Goal: Task Accomplishment & Management: Use online tool/utility

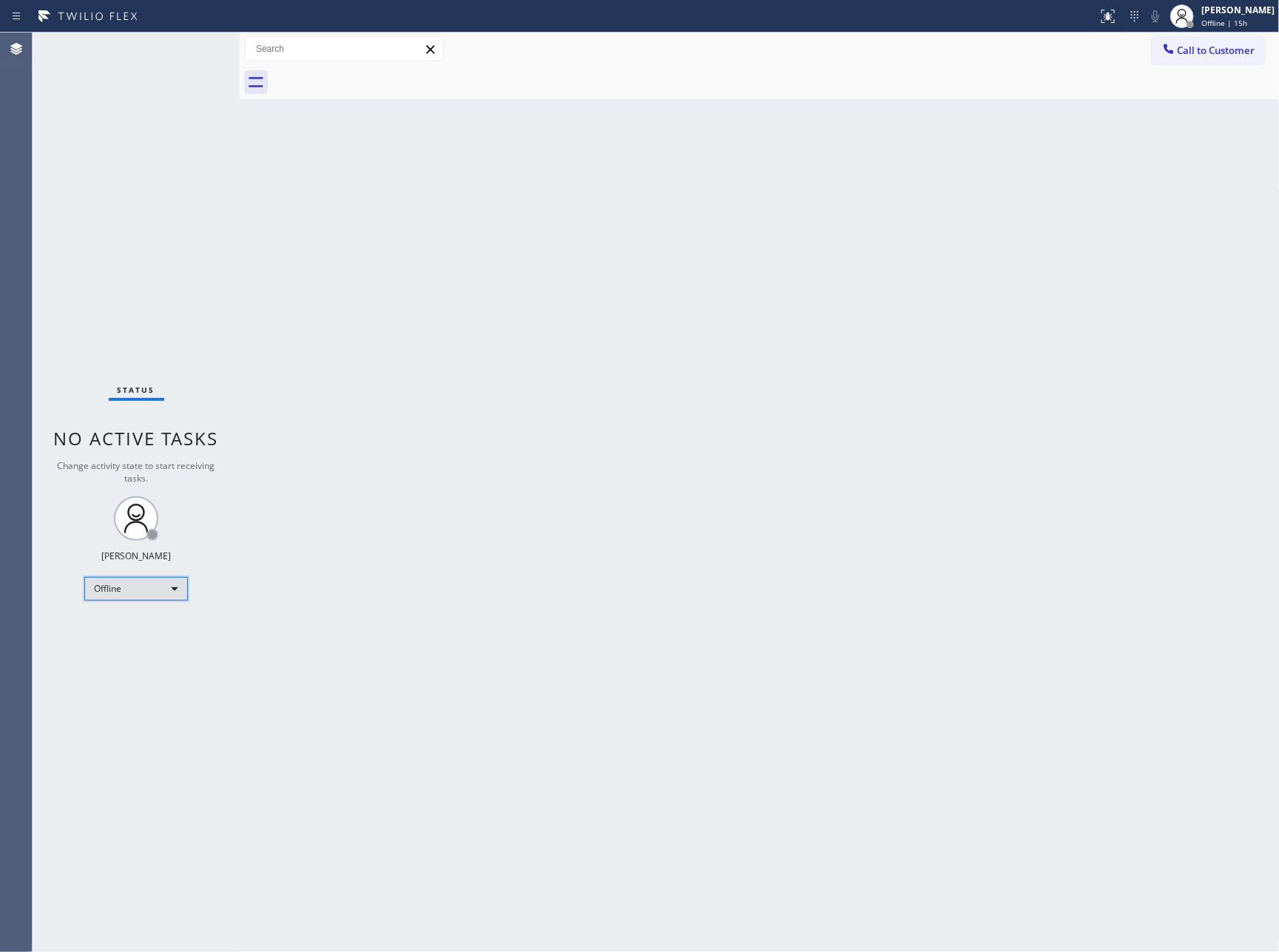
click at [175, 593] on div "Offline" at bounding box center [136, 589] width 103 height 24
click at [277, 646] on div at bounding box center [639, 476] width 1279 height 952
click at [138, 583] on div "Offline" at bounding box center [136, 589] width 103 height 24
click at [127, 644] on li "Unavailable" at bounding box center [135, 645] width 100 height 18
drag, startPoint x: 684, startPoint y: 602, endPoint x: 728, endPoint y: 181, distance: 423.3
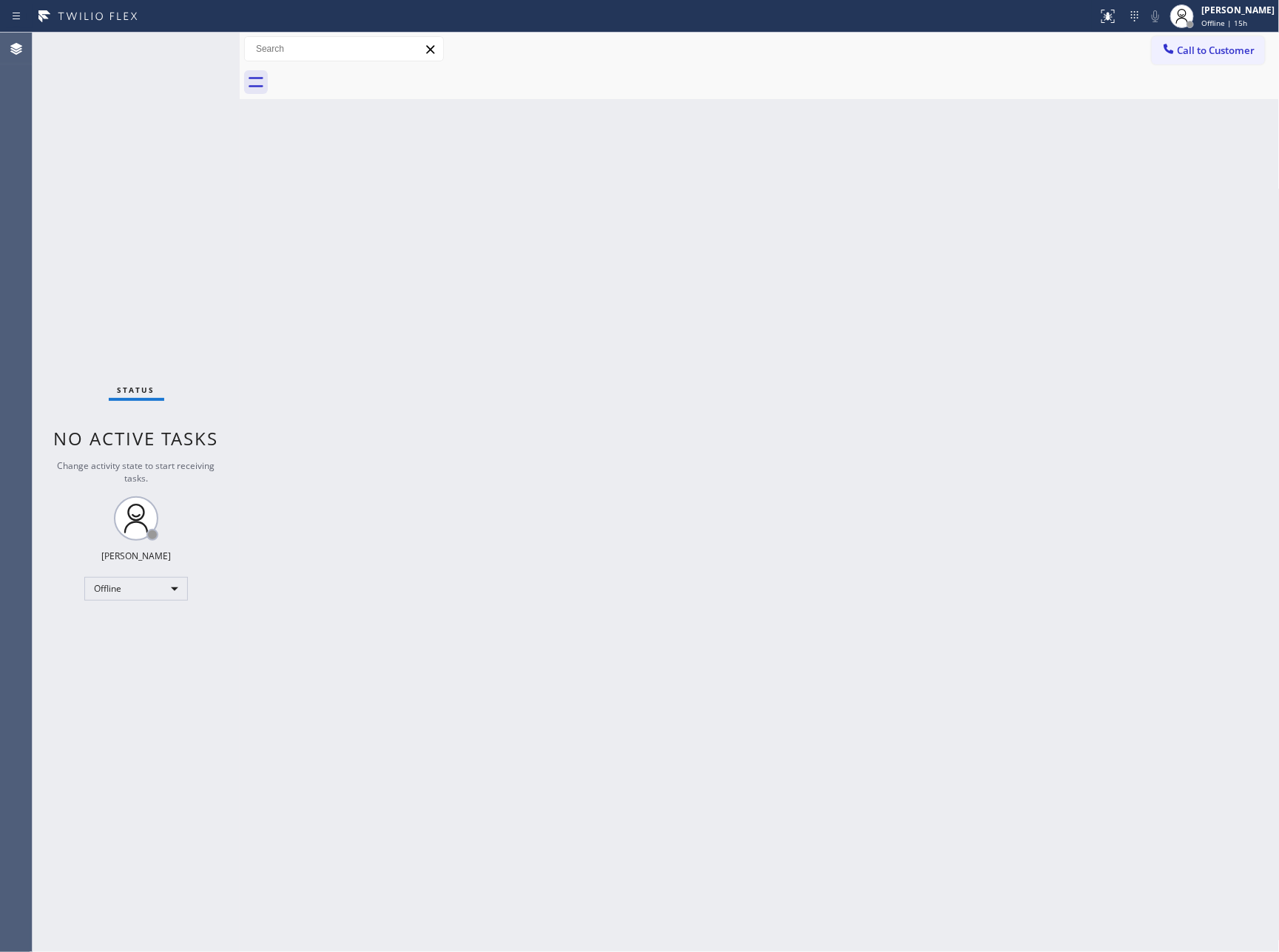
click at [702, 548] on div "Back to Dashboard Change Sender ID Customers Technicians Select a contact Outbo…" at bounding box center [760, 493] width 1040 height 920
click at [143, 593] on div "Unavailable" at bounding box center [136, 589] width 103 height 24
drag, startPoint x: 152, startPoint y: 622, endPoint x: 520, endPoint y: 619, distance: 368.0
click at [167, 630] on li "Available" at bounding box center [135, 626] width 100 height 18
click at [586, 618] on div "Back to Dashboard Change Sender ID Customers Technicians Select a contact Outbo…" at bounding box center [760, 493] width 1040 height 920
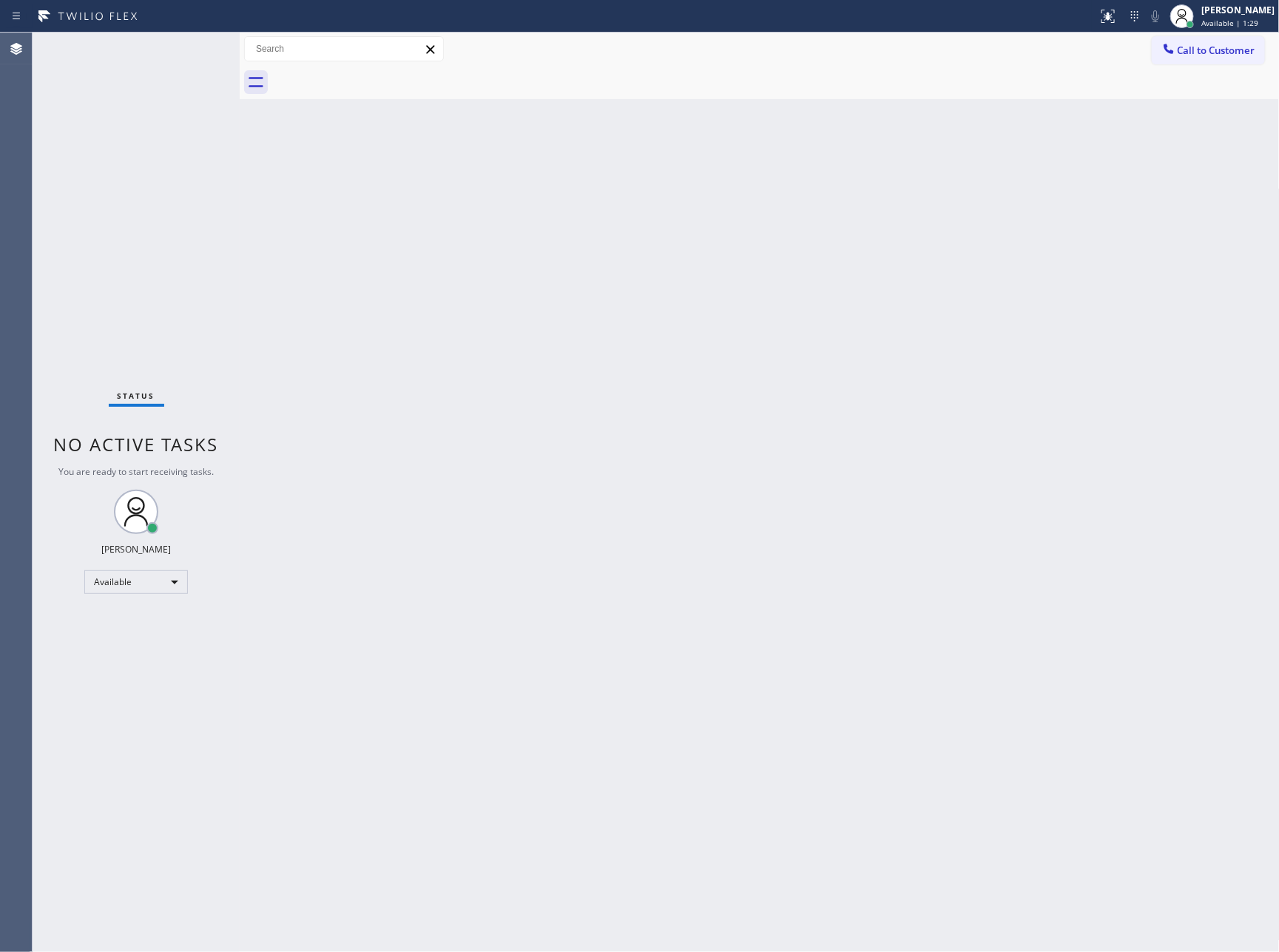
click at [107, 323] on div "Status No active tasks You are ready to start receiving tasks. [PERSON_NAME] Av…" at bounding box center [136, 493] width 207 height 920
click at [213, 340] on div "Status No active tasks You are ready to start receiving tasks. [PERSON_NAME] Av…" at bounding box center [136, 493] width 207 height 920
click at [710, 65] on div "Call to Customer Outbound call Location Search location Your caller id phone nu…" at bounding box center [760, 49] width 1040 height 33
click at [1055, 412] on div "Back to Dashboard Change Sender ID Customers Technicians Select a contact Outbo…" at bounding box center [760, 493] width 1040 height 920
click at [755, 470] on div "Back to Dashboard Change Sender ID Customers Technicians Select a contact Outbo…" at bounding box center [760, 493] width 1040 height 920
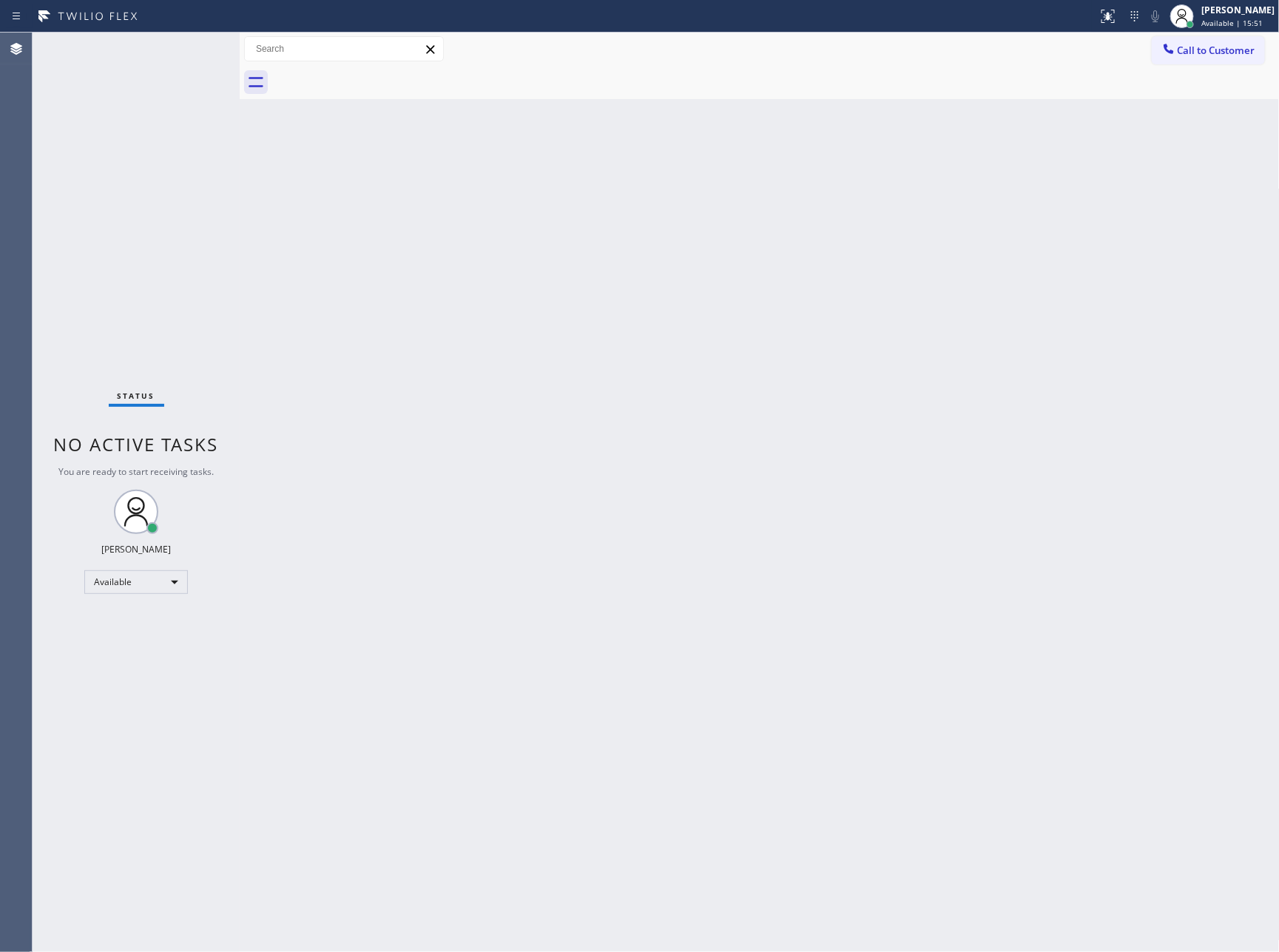
click at [489, 612] on div "Back to Dashboard Change Sender ID Customers Technicians Select a contact Outbo…" at bounding box center [760, 493] width 1040 height 920
click at [152, 587] on div "Available" at bounding box center [136, 583] width 103 height 24
click at [142, 637] on li "Unavailable" at bounding box center [135, 639] width 100 height 18
click at [153, 585] on div "Offline" at bounding box center [136, 589] width 103 height 24
click at [147, 628] on li "Available" at bounding box center [135, 626] width 100 height 18
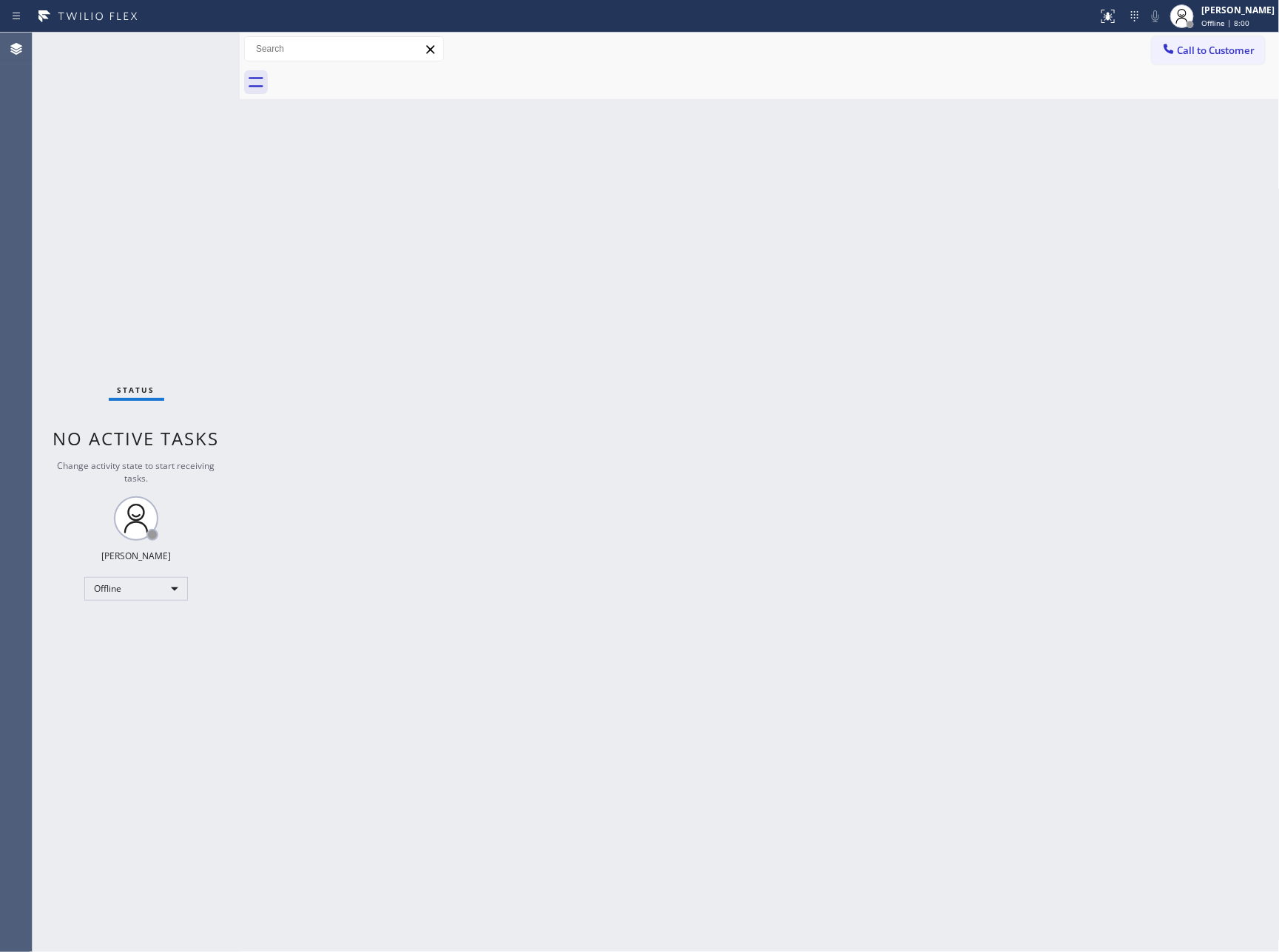
click at [573, 669] on div "Back to Dashboard Change Sender ID Customers Technicians Select a contact Outbo…" at bounding box center [760, 493] width 1040 height 920
click at [138, 591] on div "Available" at bounding box center [136, 583] width 103 height 24
click at [134, 637] on li "Unavailable" at bounding box center [135, 639] width 100 height 18
click at [309, 615] on div "Back to Dashboard Change Sender ID Customers Technicians Select a contact Outbo…" at bounding box center [760, 493] width 1040 height 920
click at [577, 493] on div "Back to Dashboard Change Sender ID Customers Technicians Select a contact Outbo…" at bounding box center [760, 493] width 1040 height 920
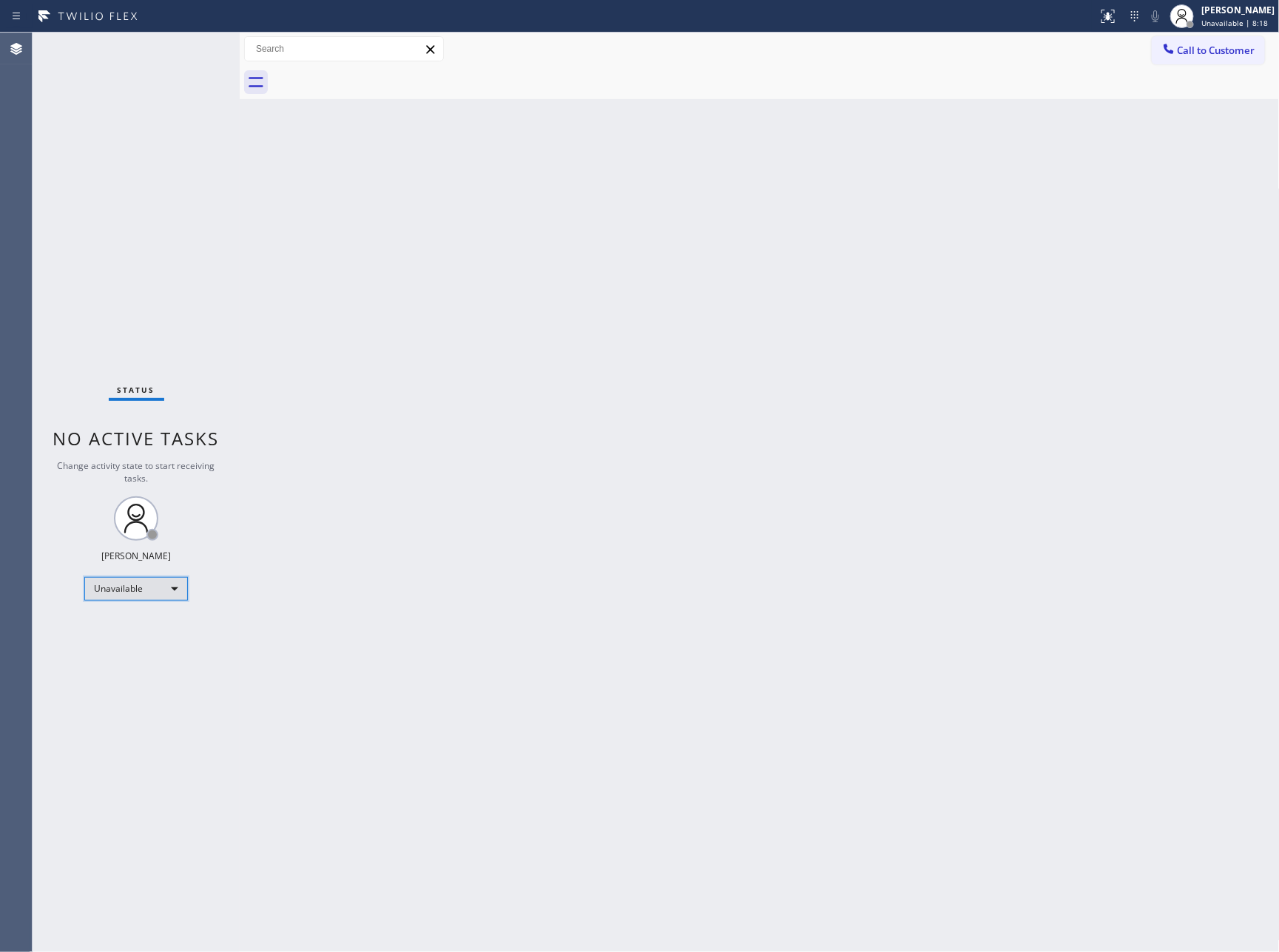
click at [125, 589] on div "Unavailable" at bounding box center [136, 589] width 103 height 24
drag, startPoint x: 129, startPoint y: 624, endPoint x: 187, endPoint y: 624, distance: 58.0
click at [134, 624] on li "Available" at bounding box center [135, 626] width 100 height 18
click at [868, 515] on div "Back to Dashboard Change Sender ID Customers Technicians Select a contact Outbo…" at bounding box center [760, 493] width 1040 height 920
drag, startPoint x: 670, startPoint y: 442, endPoint x: 651, endPoint y: 464, distance: 29.1
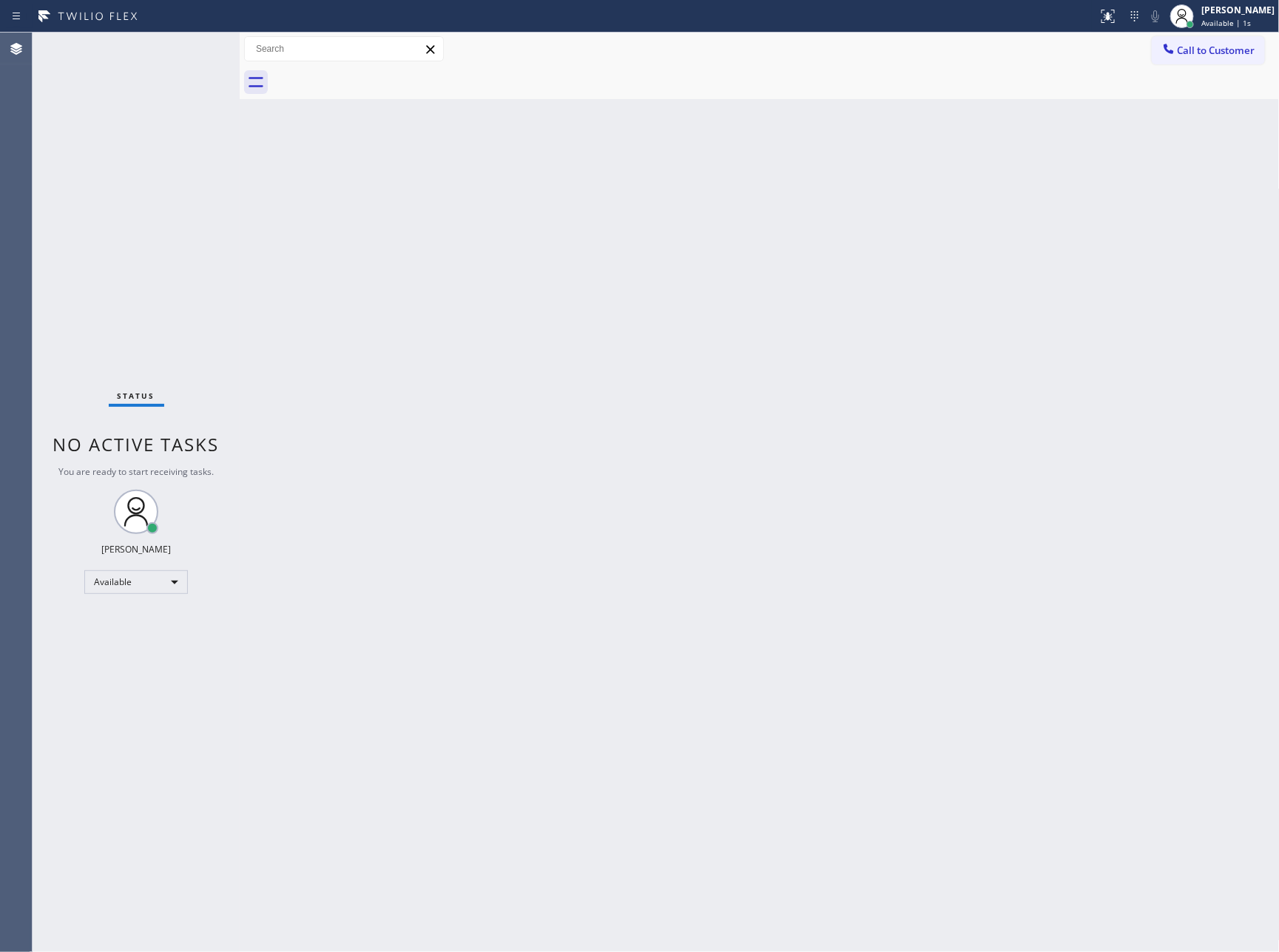
click at [668, 449] on div "Back to Dashboard Change Sender ID Customers Technicians Select a contact Outbo…" at bounding box center [760, 493] width 1040 height 920
click at [666, 460] on div "Back to Dashboard Change Sender ID Customers Technicians Select a contact Outbo…" at bounding box center [760, 493] width 1040 height 920
click at [826, 439] on div "Back to Dashboard Change Sender ID Customers Technicians Select a contact Outbo…" at bounding box center [760, 493] width 1040 height 920
drag, startPoint x: 480, startPoint y: 575, endPoint x: 131, endPoint y: 574, distance: 349.0
click at [471, 580] on div "Back to Dashboard Change Sender ID Customers Technicians Select a contact Outbo…" at bounding box center [760, 493] width 1040 height 920
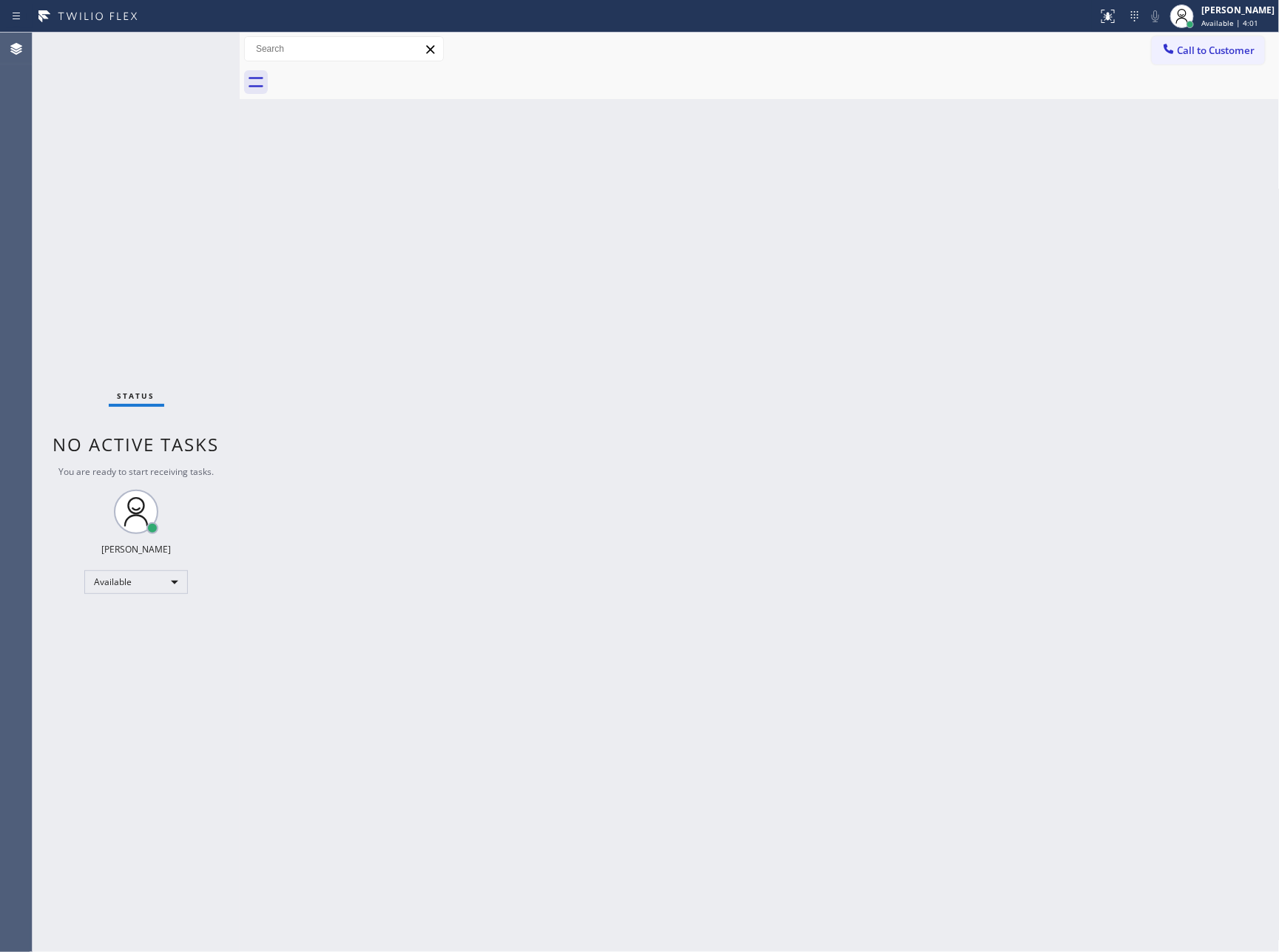
drag, startPoint x: 123, startPoint y: 564, endPoint x: 120, endPoint y: 592, distance: 28.2
click at [120, 569] on div "Status No active tasks You are ready to start receiving tasks. [PERSON_NAME] Av…" at bounding box center [136, 493] width 207 height 920
click at [120, 593] on div "Available" at bounding box center [136, 583] width 103 height 24
click at [122, 642] on li "Unavailable" at bounding box center [135, 639] width 100 height 18
drag, startPoint x: 853, startPoint y: 644, endPoint x: 988, endPoint y: 343, distance: 329.9
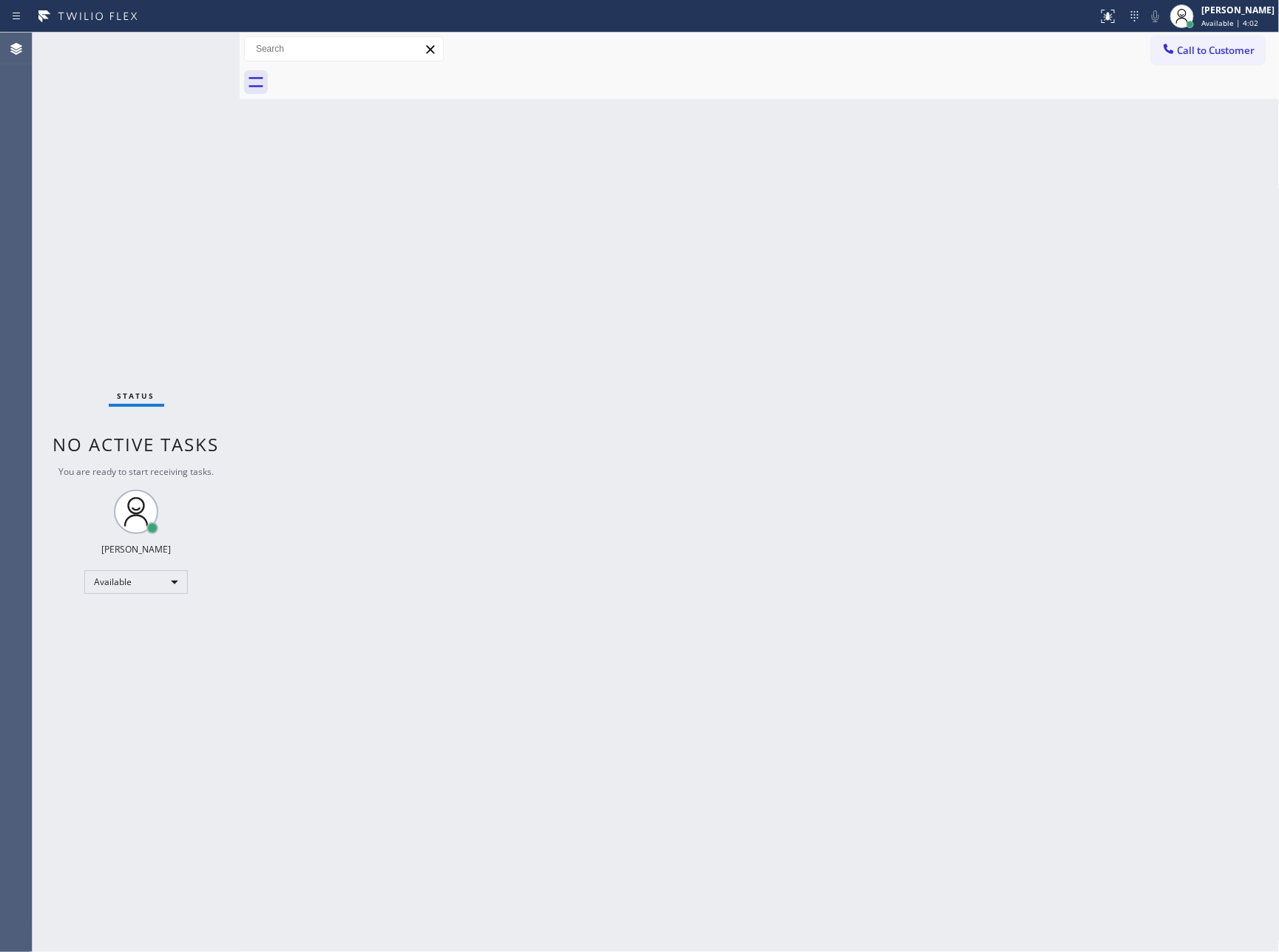
click at [925, 516] on div "Back to Dashboard Change Sender ID Customers Technicians Select a contact Outbo…" at bounding box center [760, 493] width 1040 height 920
click at [537, 398] on div "Back to Dashboard Change Sender ID Customers Technicians Select a contact Outbo…" at bounding box center [760, 493] width 1040 height 920
click at [134, 587] on div "Unavailable" at bounding box center [136, 589] width 103 height 24
click at [165, 628] on li "Available" at bounding box center [135, 626] width 100 height 18
click at [717, 713] on div "Back to Dashboard Change Sender ID Customers Technicians Select a contact Outbo…" at bounding box center [760, 493] width 1040 height 920
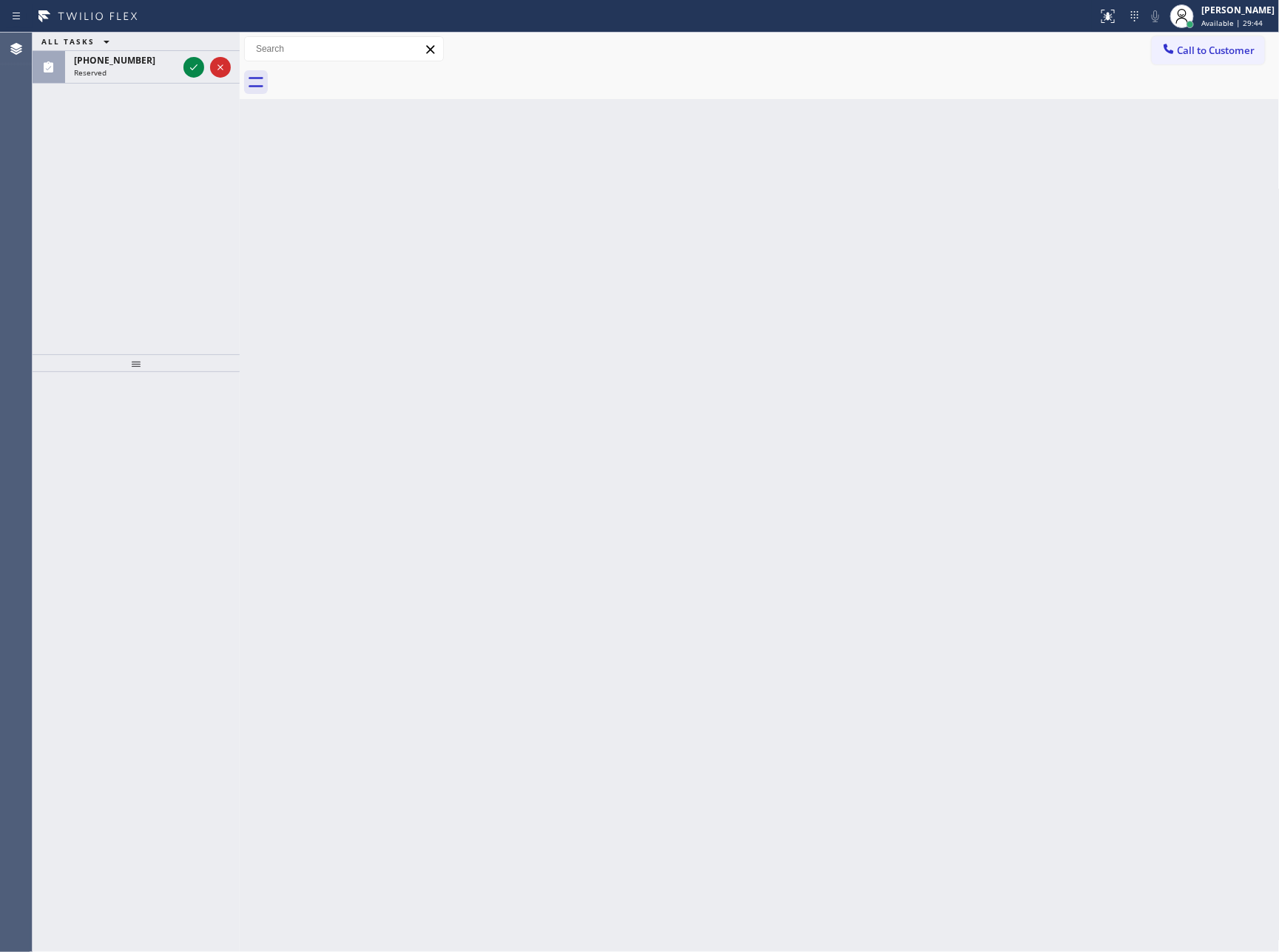
drag, startPoint x: 147, startPoint y: 262, endPoint x: 169, endPoint y: 182, distance: 83.0
click at [155, 241] on div "ALL TASKS ALL TASKS ACTIVE TASKS TASKS IN WRAP UP (855) 896-3430 Reserved" at bounding box center [136, 193] width 207 height 322
click at [189, 67] on icon at bounding box center [194, 68] width 18 height 18
click at [202, 284] on div "ALL TASKS ALL TASKS ACTIVE TASKS TASKS IN WRAP UP (855) 896-3430 Reserved" at bounding box center [136, 193] width 207 height 322
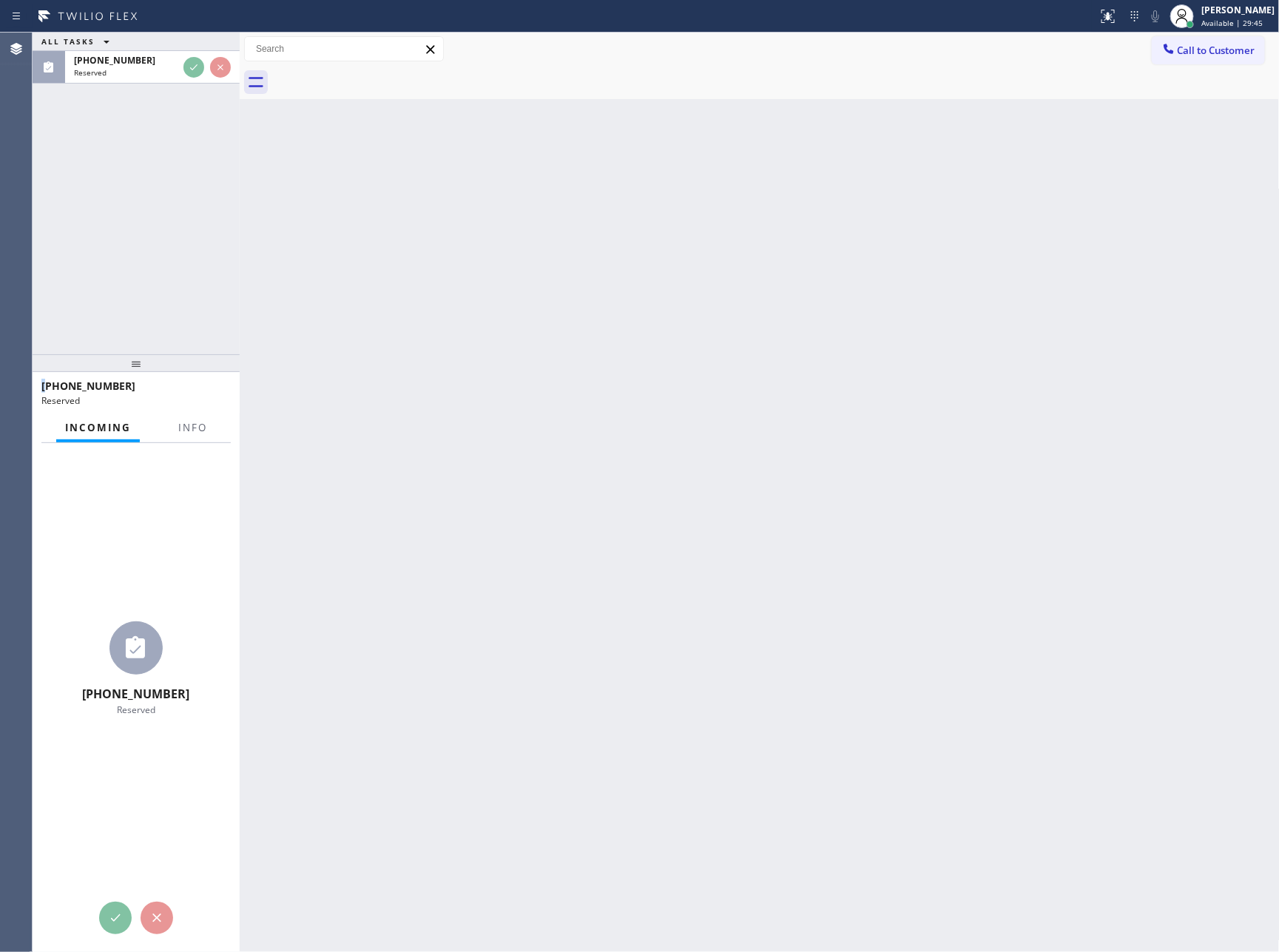
click at [202, 284] on div "ALL TASKS ALL TASKS ACTIVE TASKS TASKS IN WRAP UP (855) 896-3430 Reserved" at bounding box center [136, 193] width 207 height 322
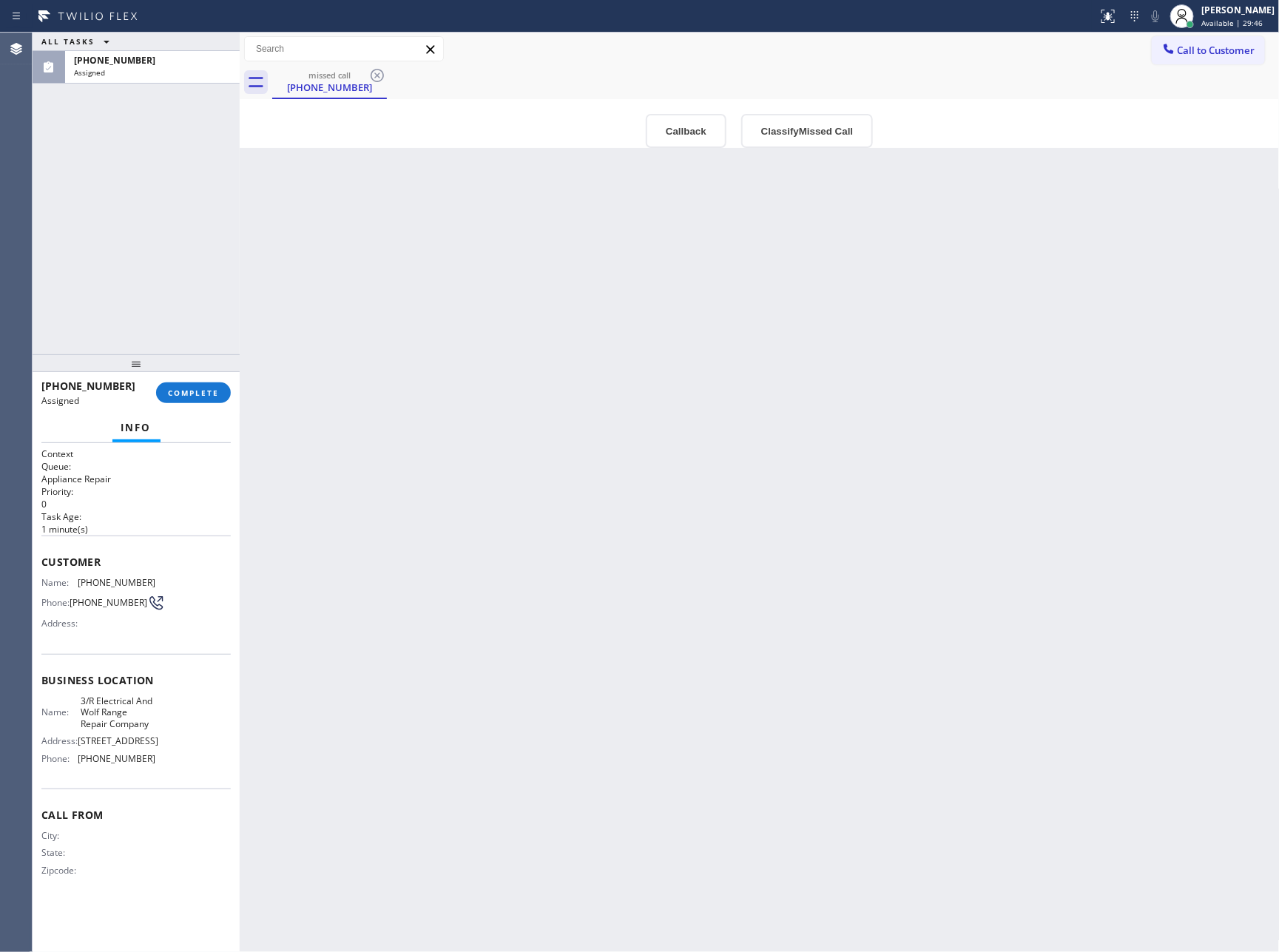
click at [202, 284] on div "ALL TASKS ALL TASKS ACTIVE TASKS TASKS IN WRAP UP (855) 896-3430 Assigned" at bounding box center [136, 193] width 207 height 322
click at [941, 469] on div "Back to Dashboard Change Sender ID Customers Technicians Select a contact Outbo…" at bounding box center [760, 493] width 1040 height 920
drag, startPoint x: 706, startPoint y: 137, endPoint x: 666, endPoint y: 291, distance: 159.1
click at [702, 140] on button "Callback" at bounding box center [686, 131] width 81 height 34
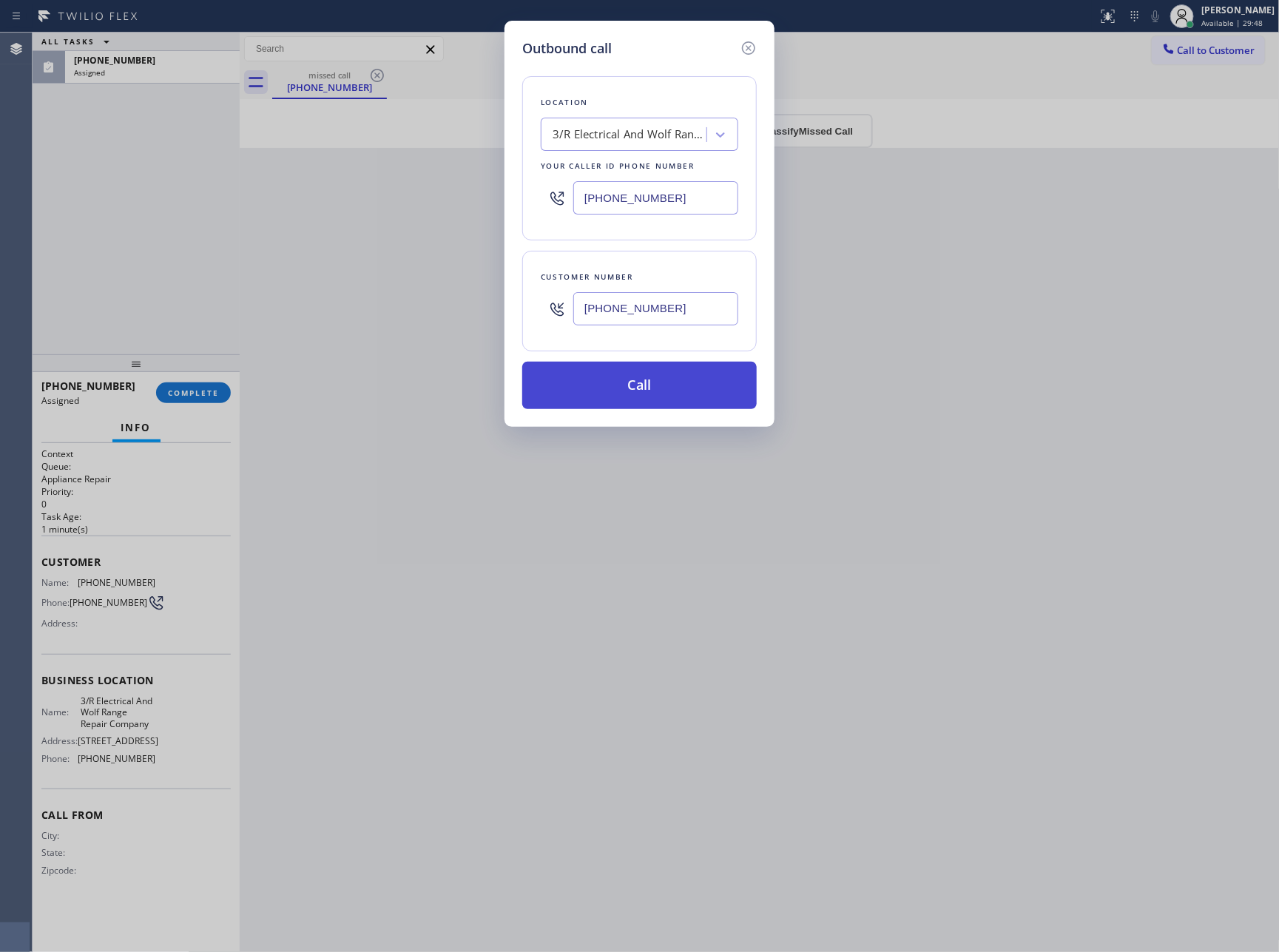
click at [657, 393] on button "Call" at bounding box center [640, 386] width 235 height 48
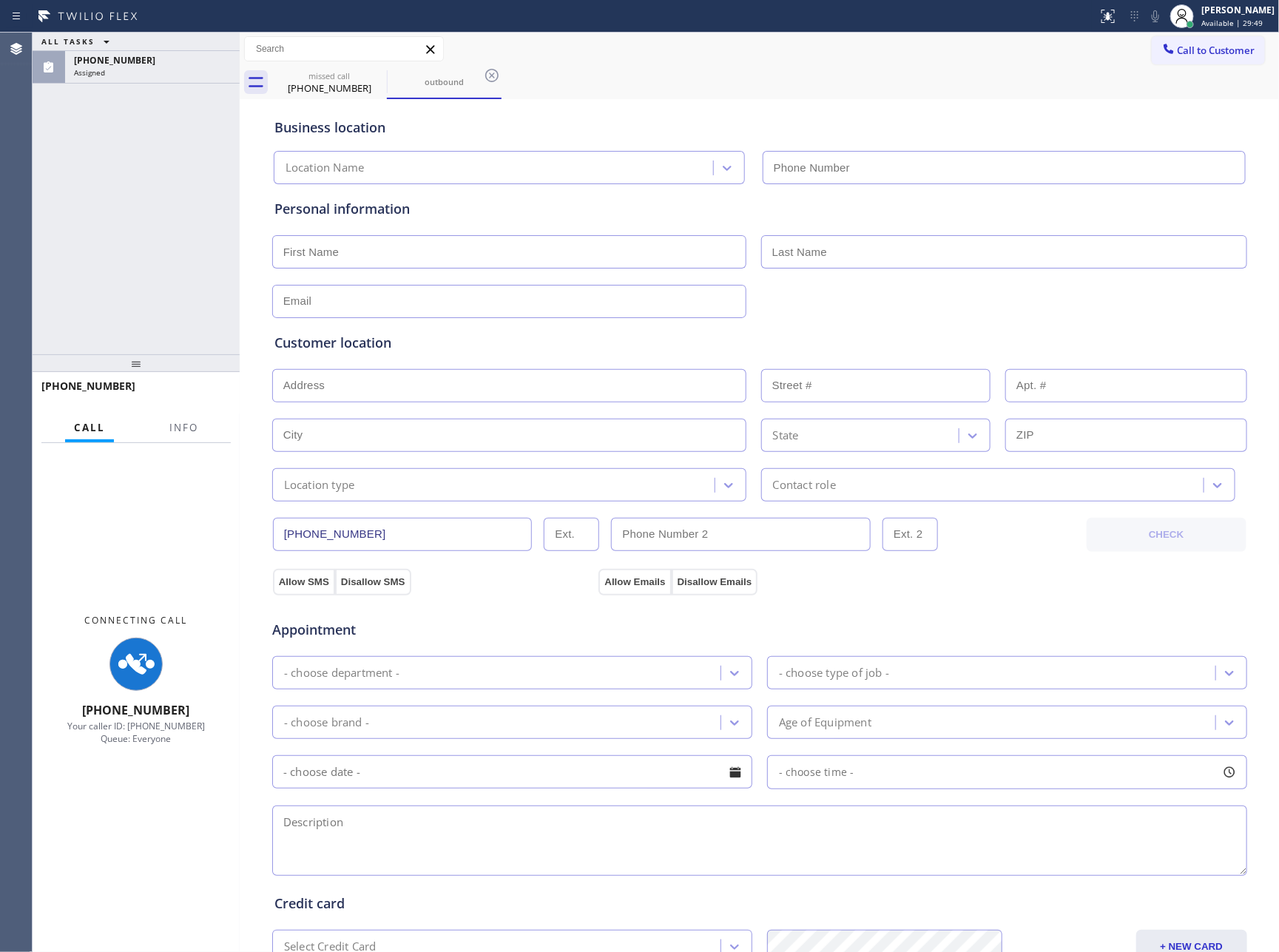
type input "(415) 877-5399"
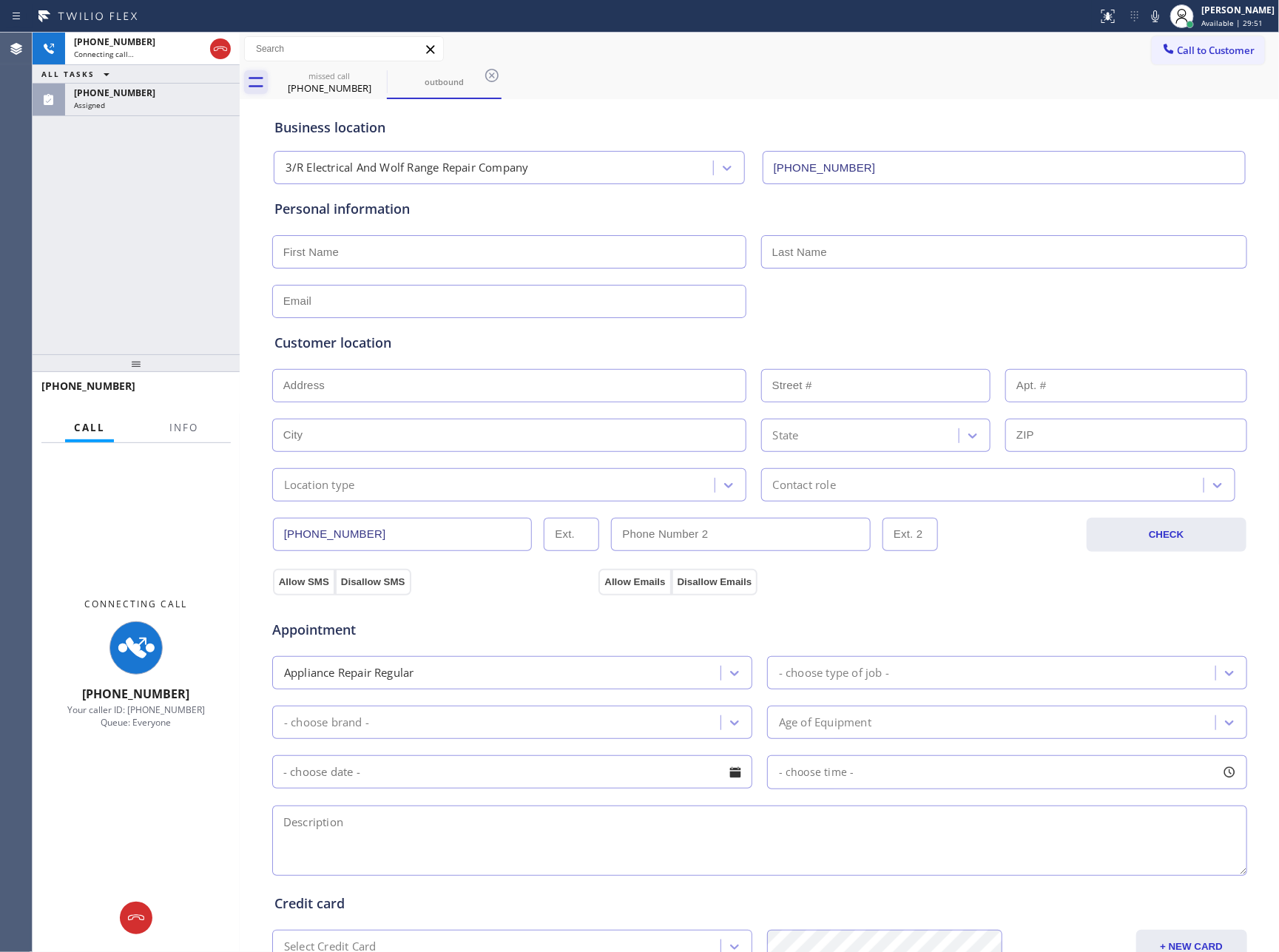
drag, startPoint x: 163, startPoint y: 234, endPoint x: 250, endPoint y: 88, distance: 170.0
click at [191, 196] on div "+18558963430 Connecting call… ALL TASKS ALL TASKS ACTIVE TASKS TASKS IN WRAP UP…" at bounding box center [136, 193] width 207 height 322
click at [227, 45] on icon at bounding box center [221, 49] width 18 height 18
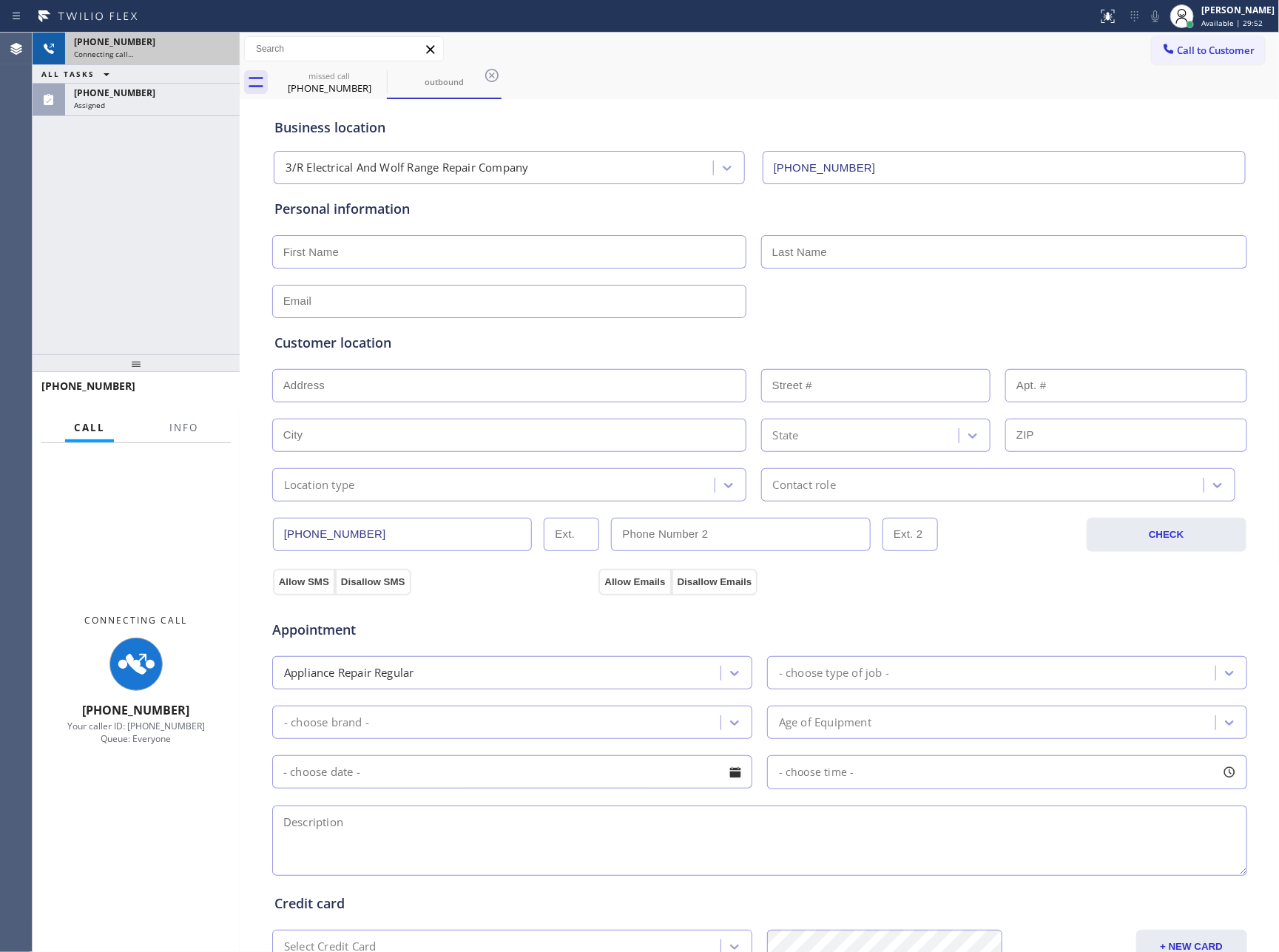
click at [201, 305] on div "+18558963430 Connecting call… ALL TASKS ALL TASKS ACTIVE TASKS TASKS IN WRAP UP…" at bounding box center [136, 193] width 207 height 322
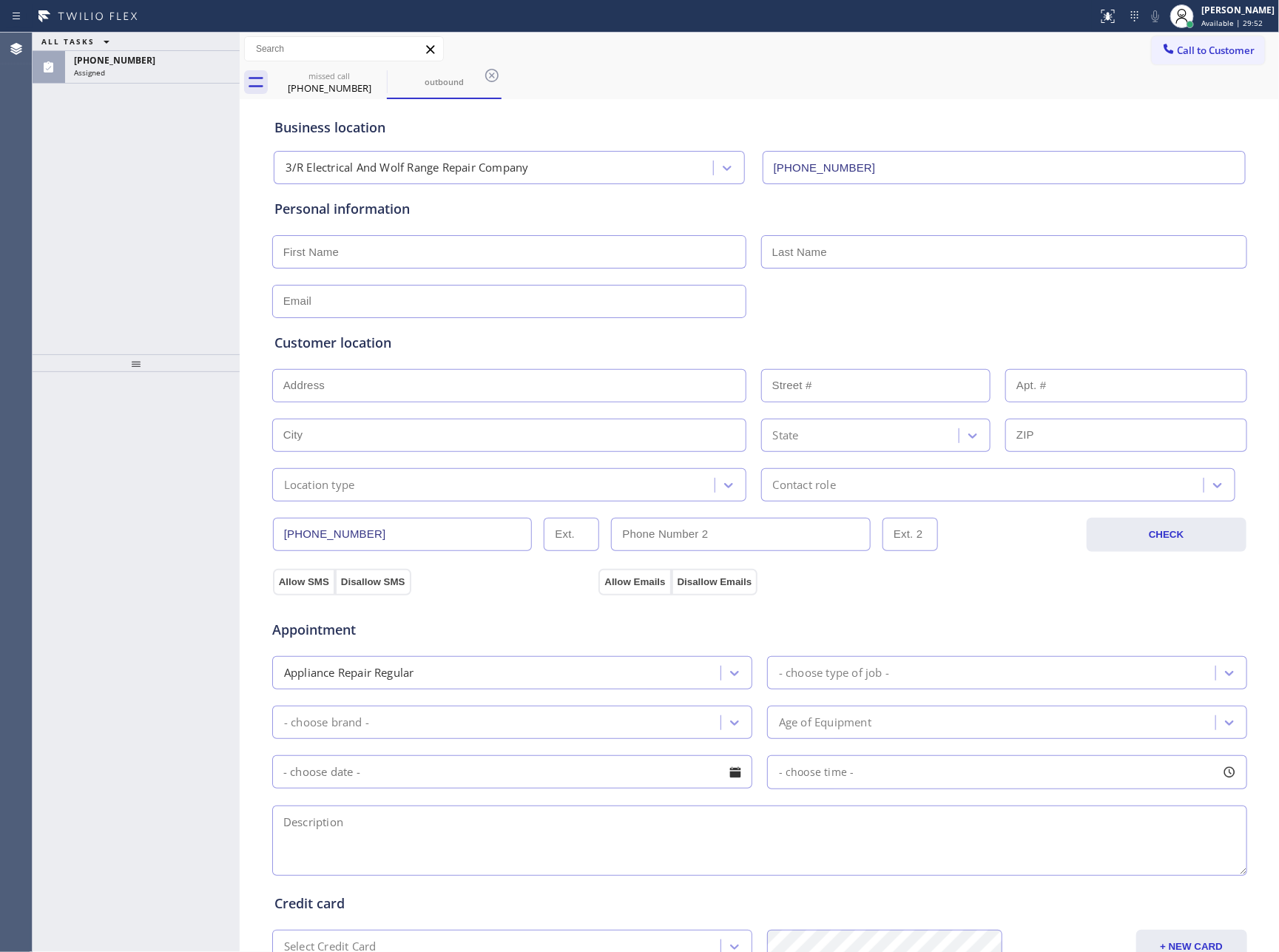
click at [207, 311] on div "ALL TASKS ALL TASKS ACTIVE TASKS TASKS IN WRAP UP (855) 896-3430 Assigned" at bounding box center [136, 193] width 207 height 322
click at [202, 74] on div "Assigned" at bounding box center [152, 73] width 157 height 10
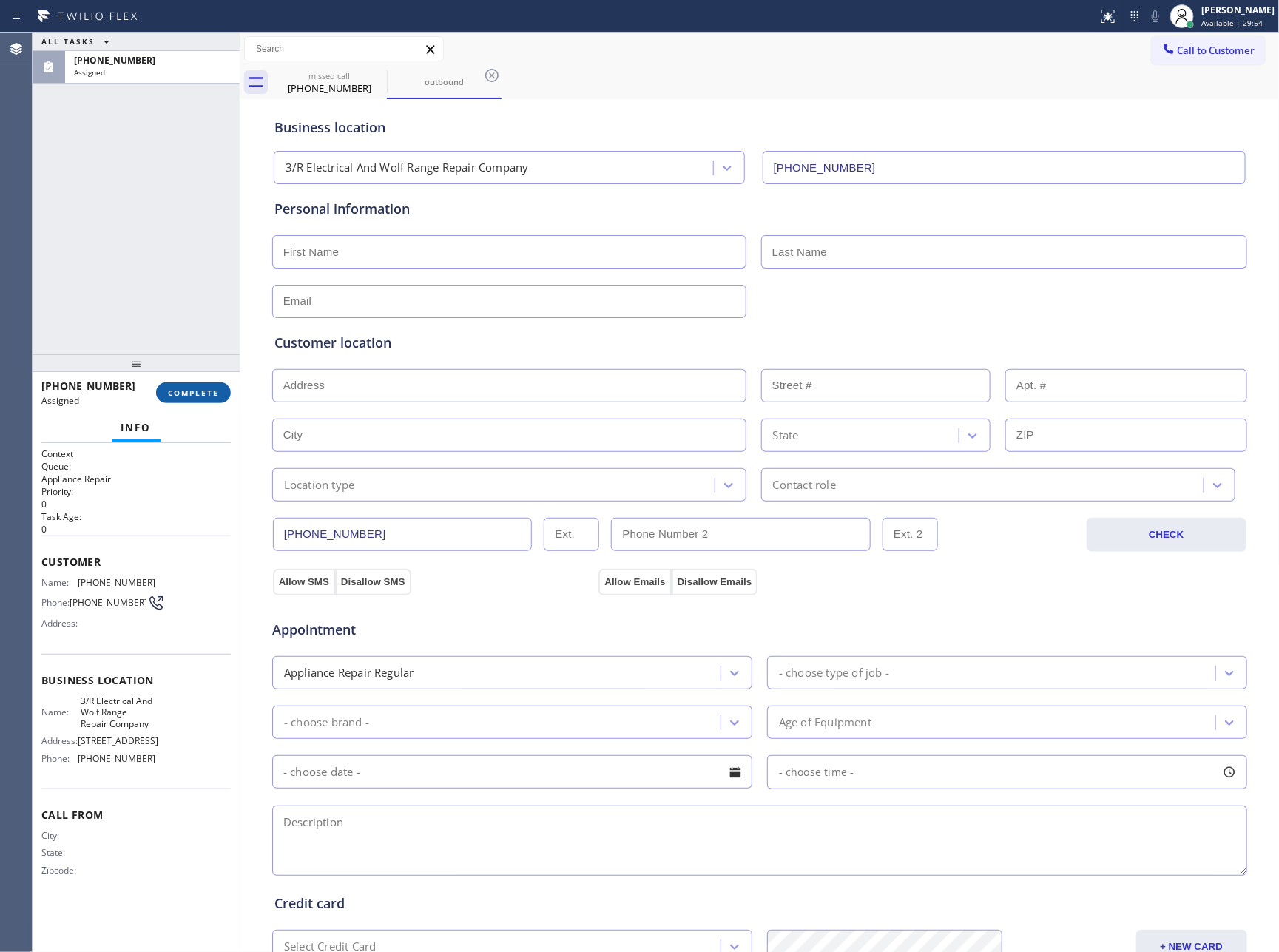
click at [207, 398] on button "COMPLETE" at bounding box center [193, 393] width 75 height 21
click at [165, 182] on div "ALL TASKS ALL TASKS ACTIVE TASKS TASKS IN WRAP UP (855) 896-3430 Assigned" at bounding box center [136, 193] width 207 height 322
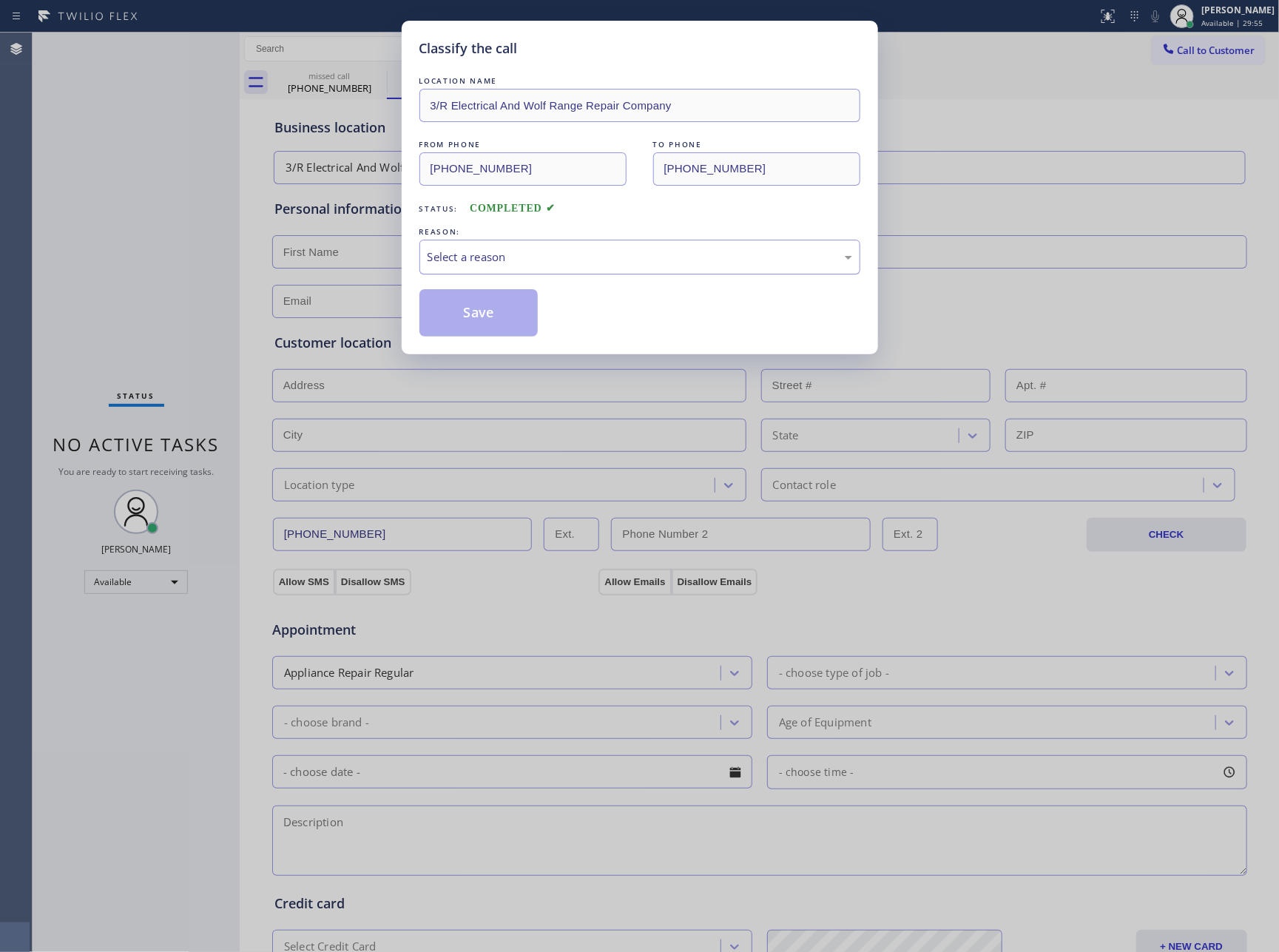
click at [571, 262] on div "Select a reason" at bounding box center [639, 257] width 424 height 17
click at [496, 316] on button "Save" at bounding box center [479, 313] width 119 height 48
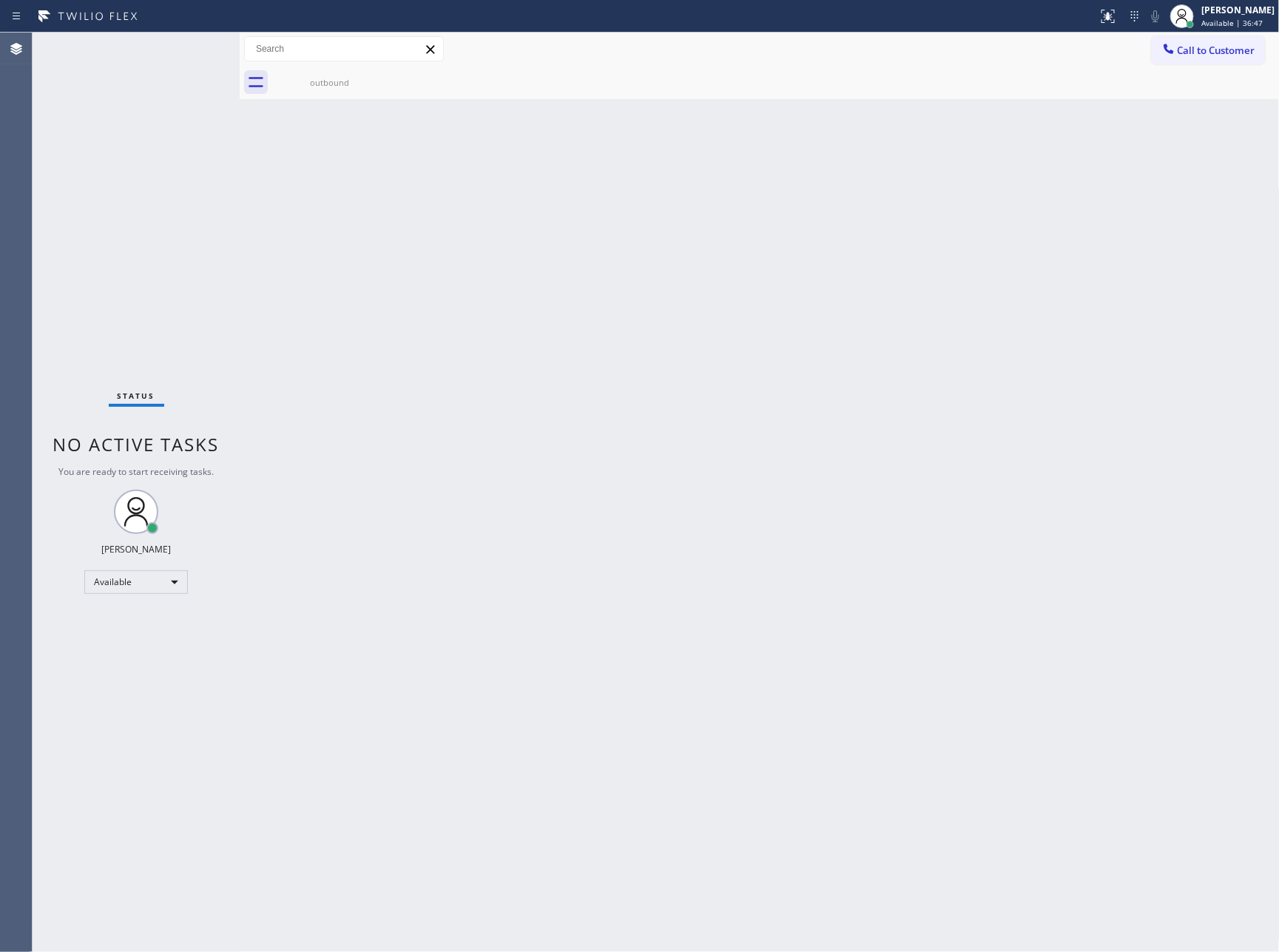
drag, startPoint x: 1091, startPoint y: 649, endPoint x: 953, endPoint y: 760, distance: 177.1
click at [1091, 649] on div "Back to Dashboard Change Sender ID Customers Technicians Select a contact Outbo…" at bounding box center [760, 493] width 1040 height 920
click at [154, 583] on div "Available" at bounding box center [136, 583] width 103 height 24
click at [143, 661] on li "Break" at bounding box center [135, 658] width 100 height 18
click at [545, 335] on div "Back to Dashboard Change Sender ID Customers Technicians Select a contact Outbo…" at bounding box center [760, 493] width 1040 height 920
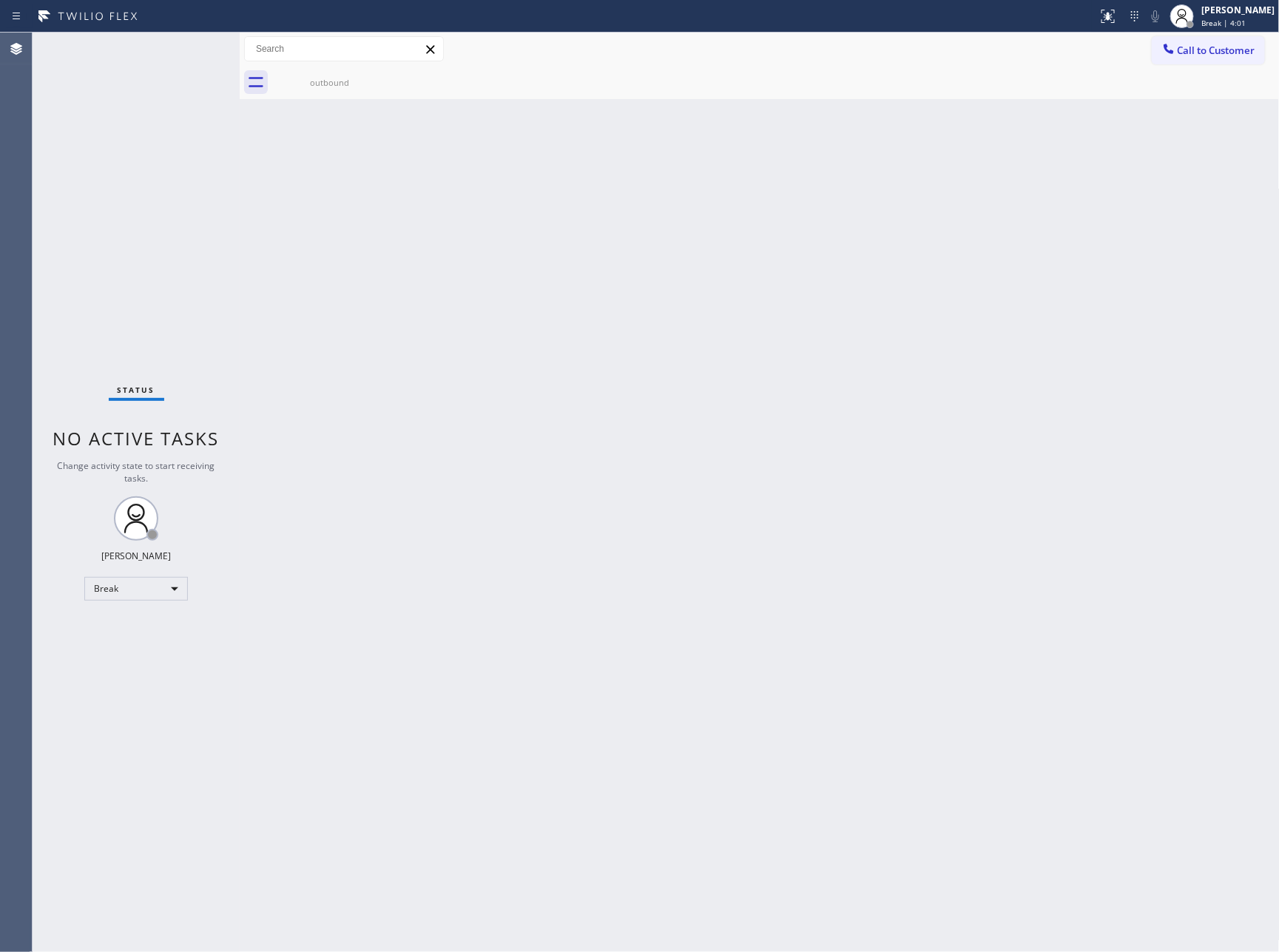
click at [955, 531] on div "Back to Dashboard Change Sender ID Customers Technicians Select a contact Outbo…" at bounding box center [760, 493] width 1040 height 920
click at [1006, 484] on div "Back to Dashboard Change Sender ID Customers Technicians Select a contact Outbo…" at bounding box center [760, 493] width 1040 height 920
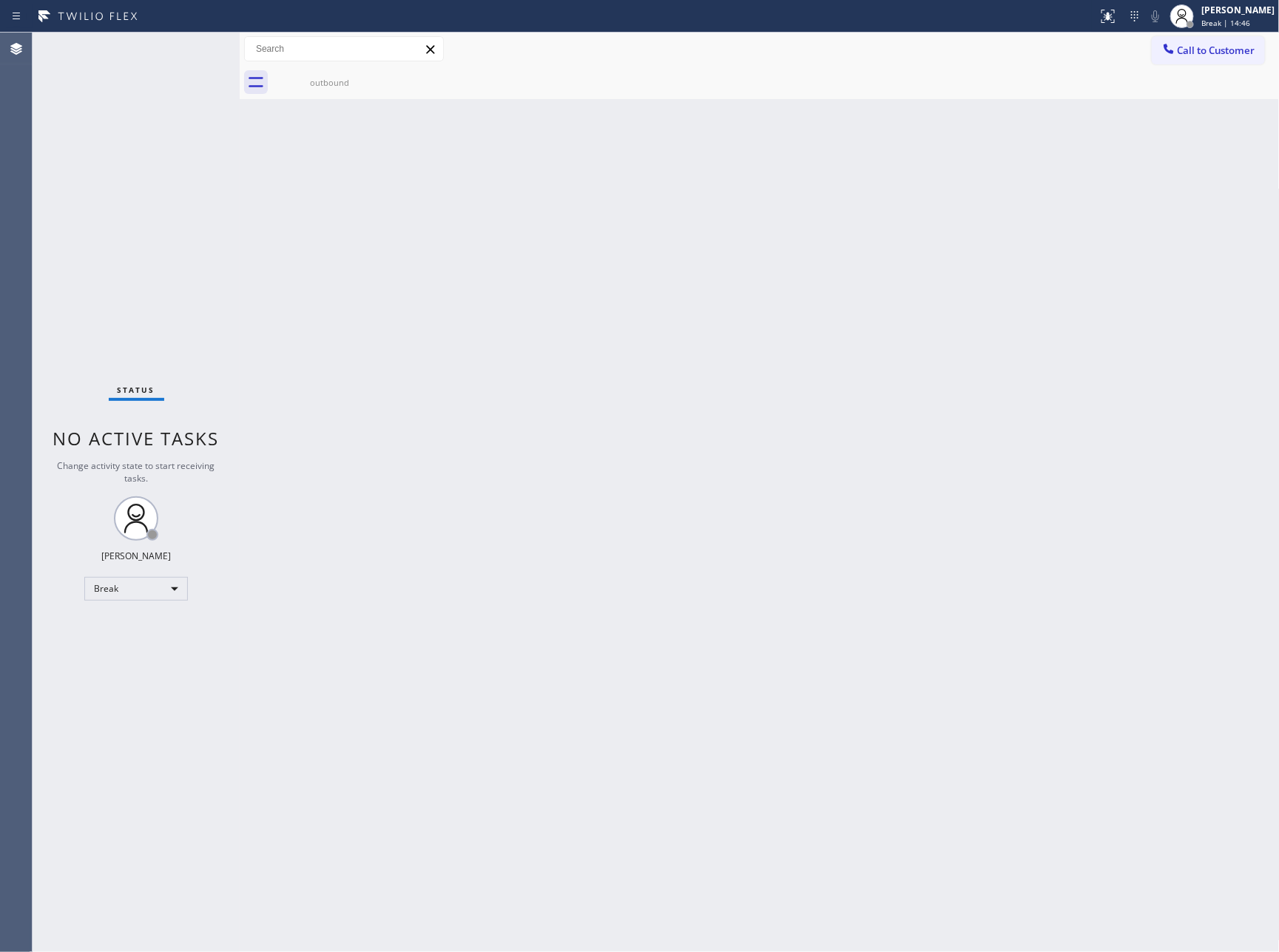
click at [658, 437] on div "Back to Dashboard Change Sender ID Customers Technicians Select a contact Outbo…" at bounding box center [760, 493] width 1040 height 920
click at [766, 529] on div "Back to Dashboard Change Sender ID Customers Technicians Select a contact Outbo…" at bounding box center [760, 493] width 1040 height 920
click at [118, 587] on div "Break" at bounding box center [136, 589] width 103 height 24
click at [161, 626] on li "Available" at bounding box center [135, 626] width 100 height 18
click at [811, 606] on div "Back to Dashboard Change Sender ID Customers Technicians Select a contact Outbo…" at bounding box center [760, 493] width 1040 height 920
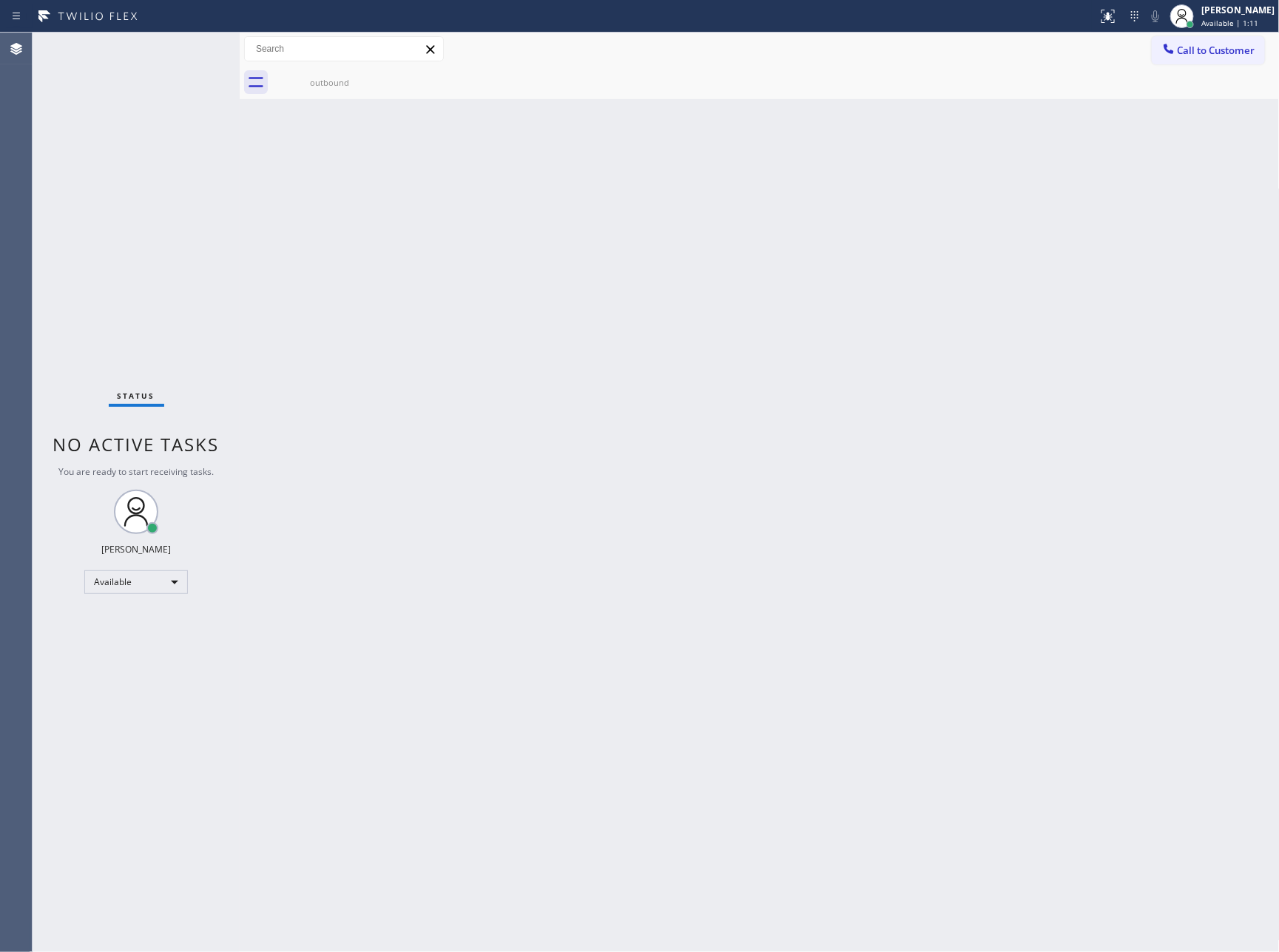
click at [423, 511] on div "Back to Dashboard Change Sender ID Customers Technicians Select a contact Outbo…" at bounding box center [760, 493] width 1040 height 920
click at [557, 296] on div "Back to Dashboard Change Sender ID Customers Technicians Select a contact Outbo…" at bounding box center [760, 493] width 1040 height 920
drag, startPoint x: 815, startPoint y: 709, endPoint x: 980, endPoint y: 51, distance: 678.4
click at [820, 704] on div "Back to Dashboard Change Sender ID Customers Technicians Select a contact Outbo…" at bounding box center [760, 493] width 1040 height 920
drag, startPoint x: 517, startPoint y: 677, endPoint x: 517, endPoint y: 669, distance: 8.0
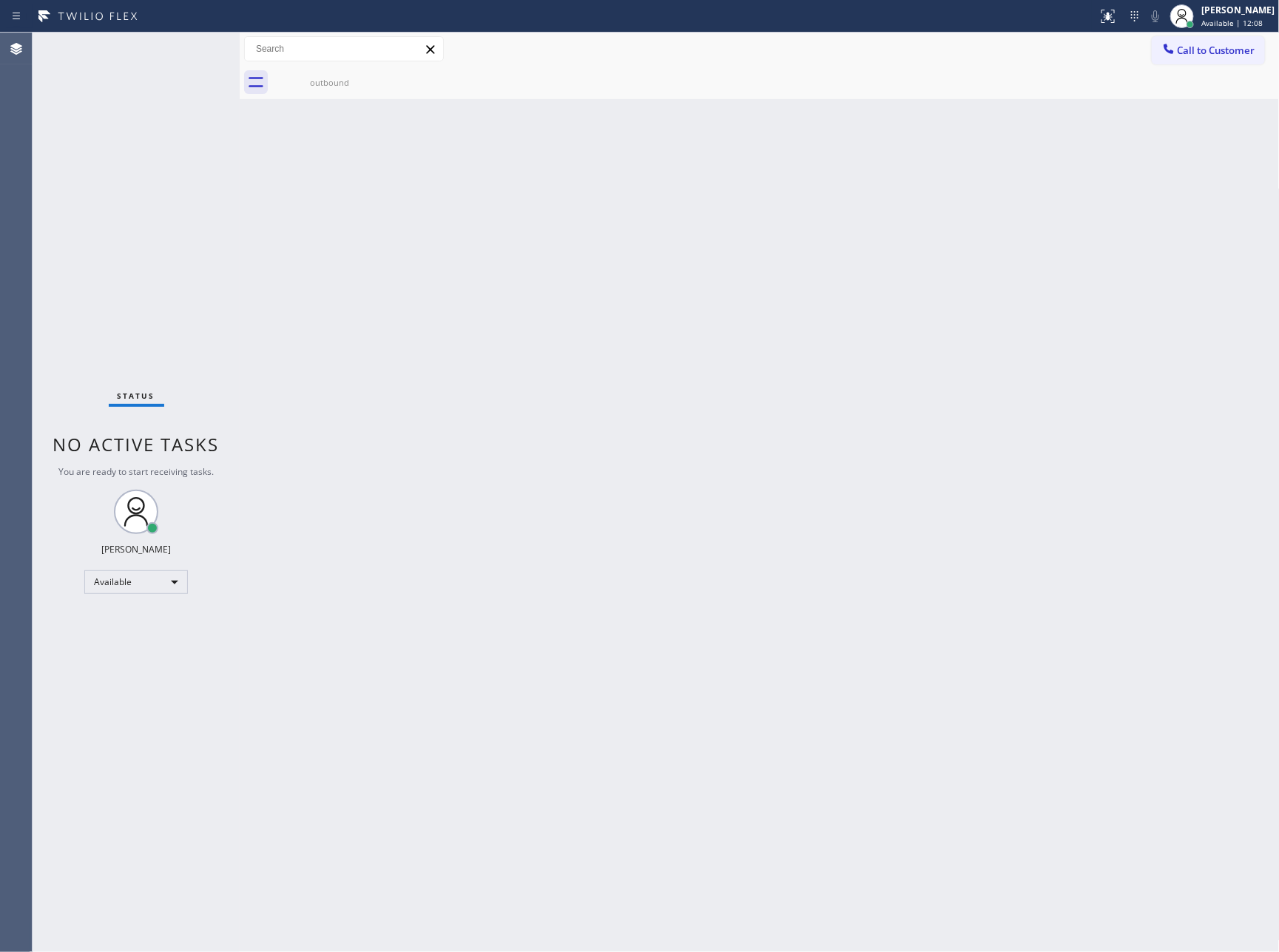
click at [517, 673] on div "Back to Dashboard Change Sender ID Customers Technicians Select a contact Outbo…" at bounding box center [760, 493] width 1040 height 920
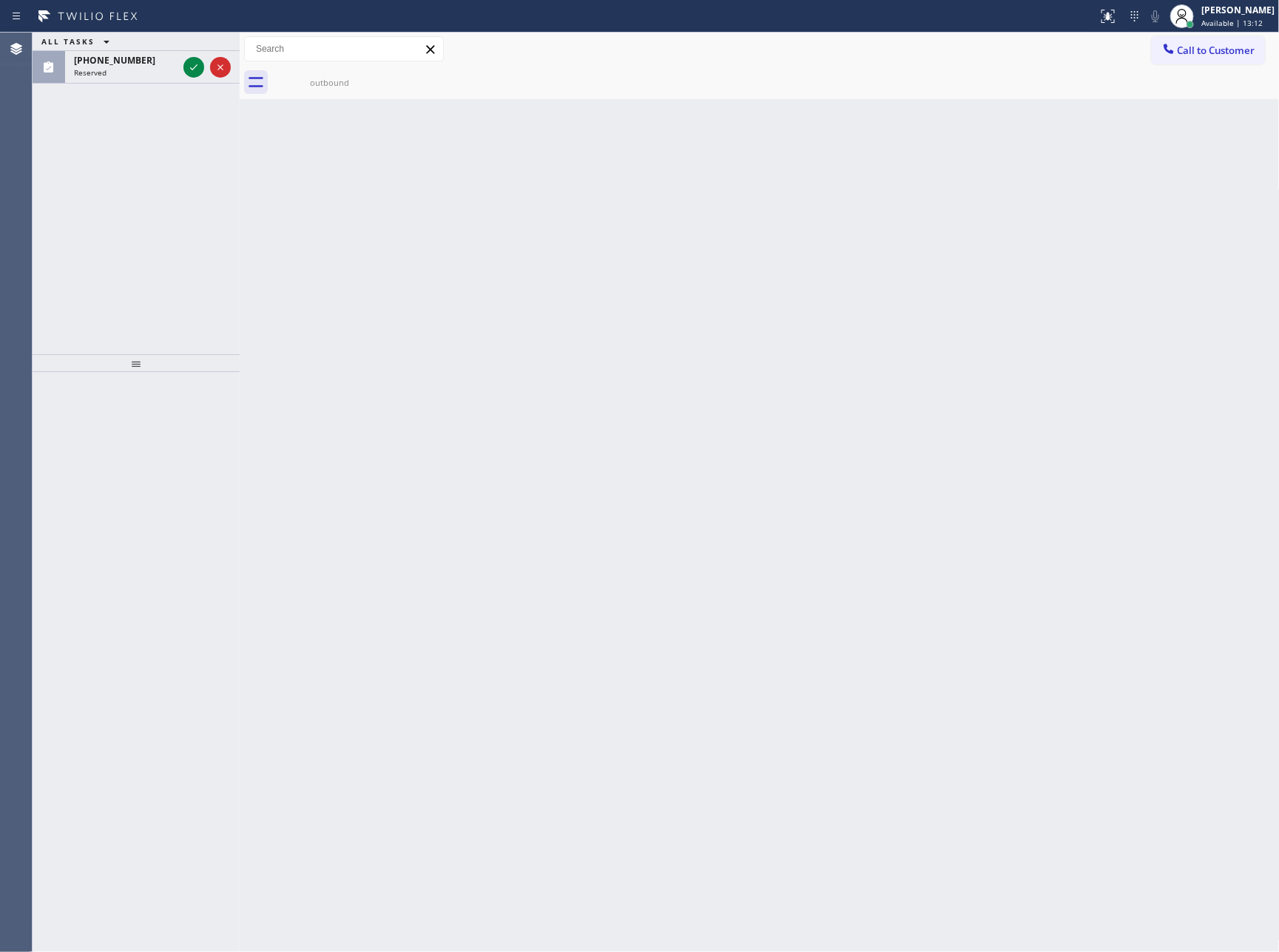
click at [193, 69] on icon at bounding box center [194, 68] width 18 height 18
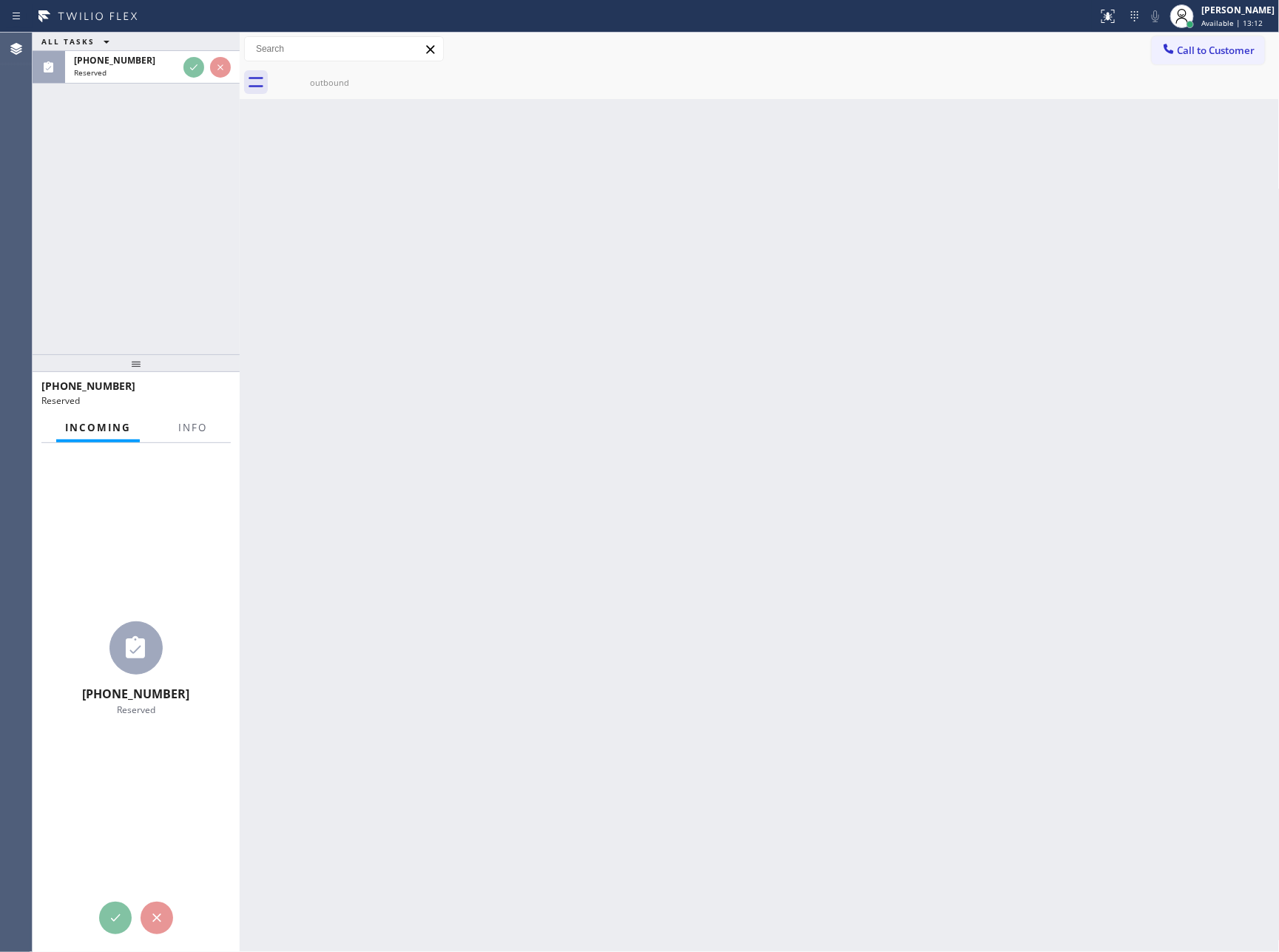
click at [178, 230] on div "ALL TASKS ALL TASKS ACTIVE TASKS TASKS IN WRAP UP (559) 903-8331 Reserved" at bounding box center [136, 193] width 207 height 322
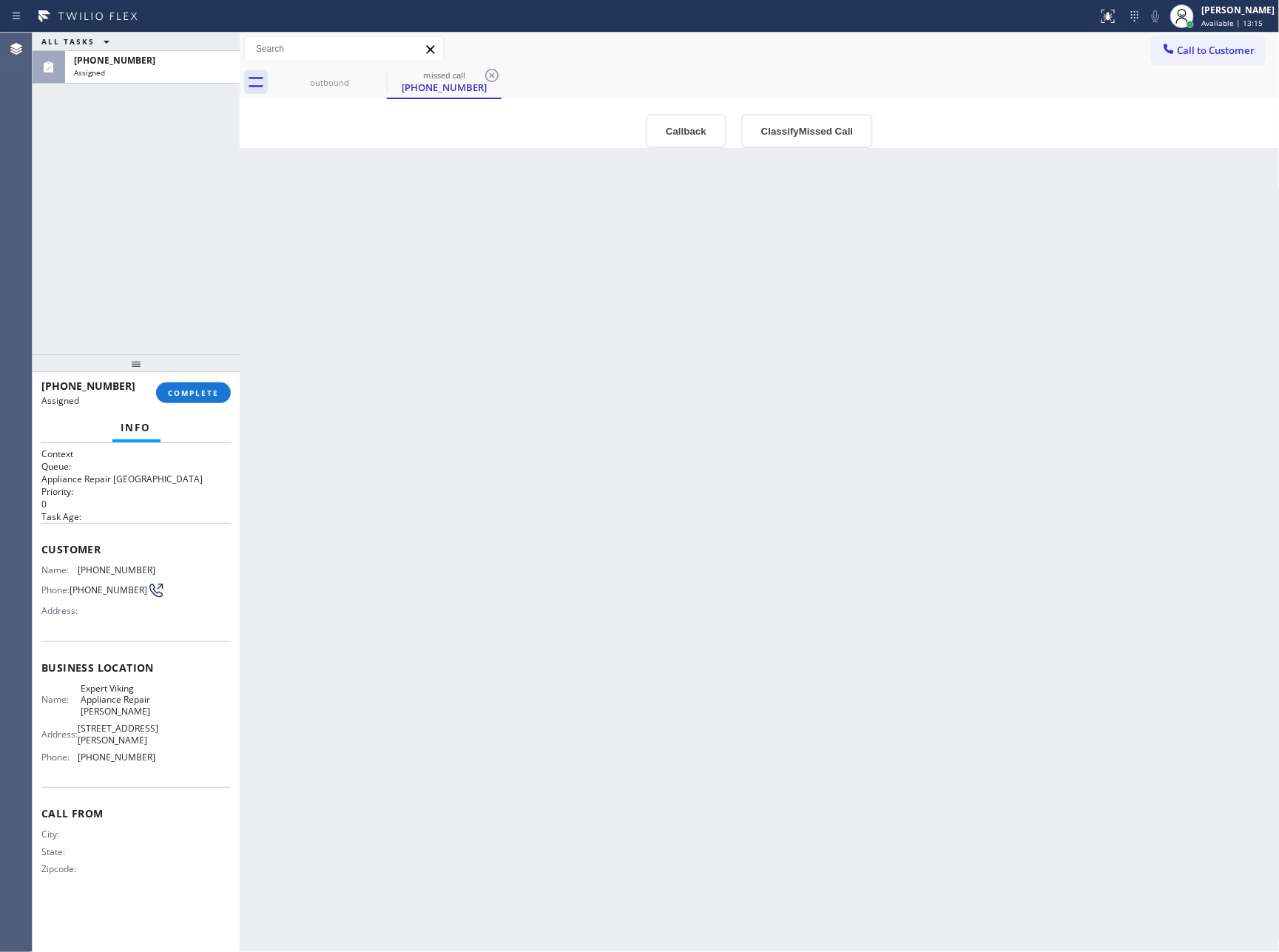
click at [491, 520] on div "Back to Dashboard Change Sender ID Customers Technicians Select a contact Outbo…" at bounding box center [760, 493] width 1040 height 920
click at [671, 131] on button "Callback" at bounding box center [686, 131] width 81 height 34
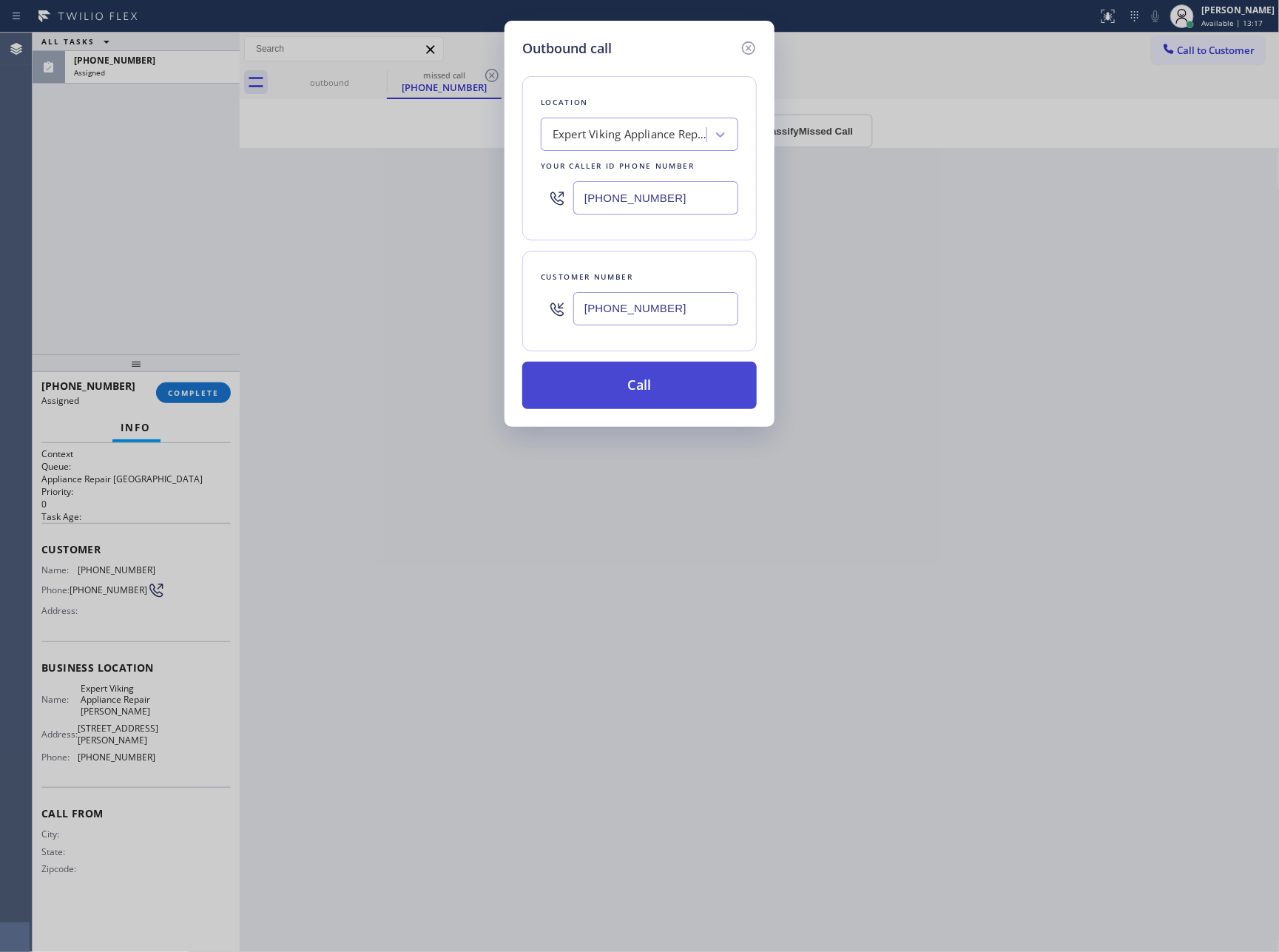
click at [641, 392] on button "Call" at bounding box center [640, 386] width 235 height 48
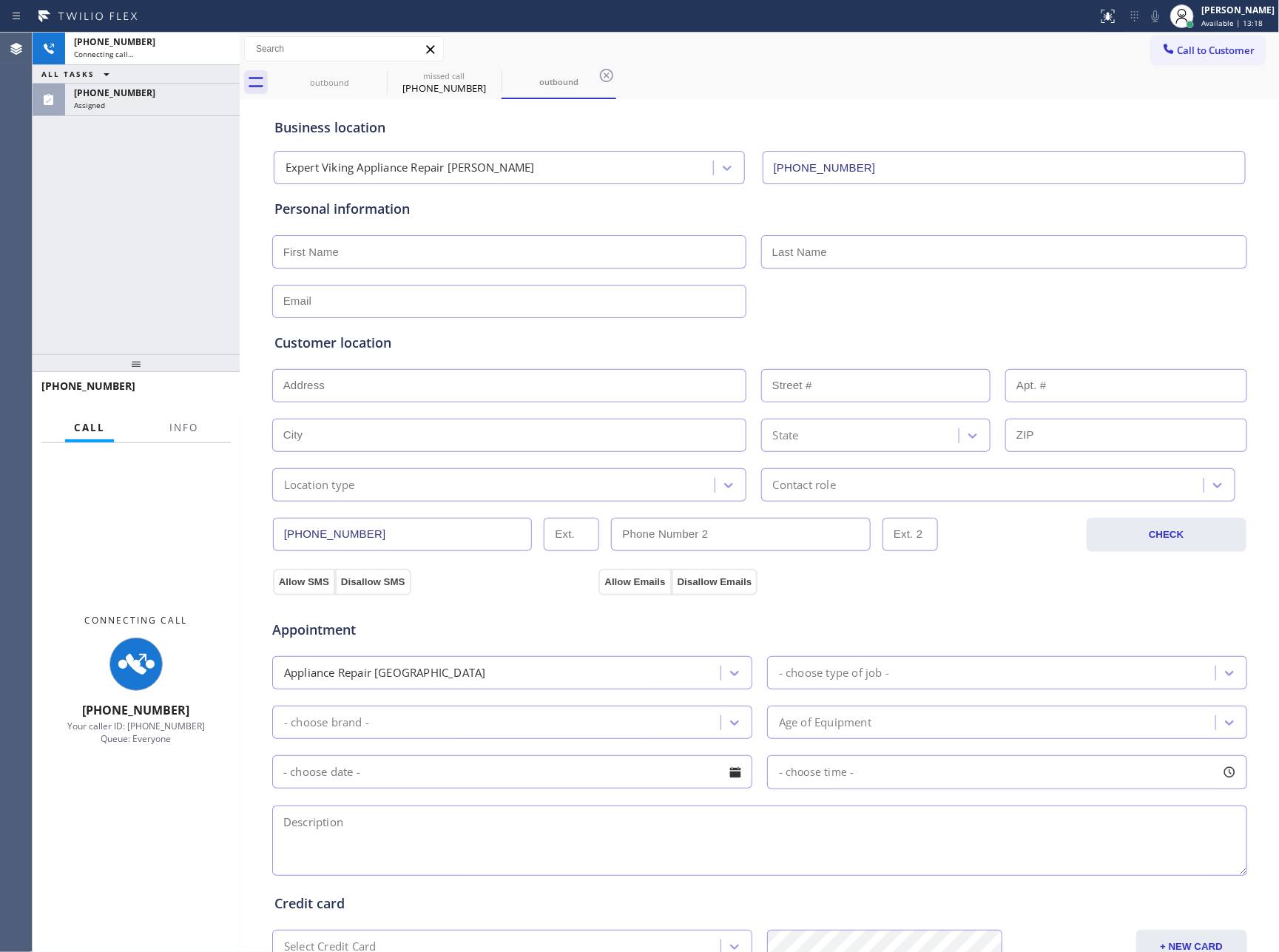
type input "(510) 257-9392"
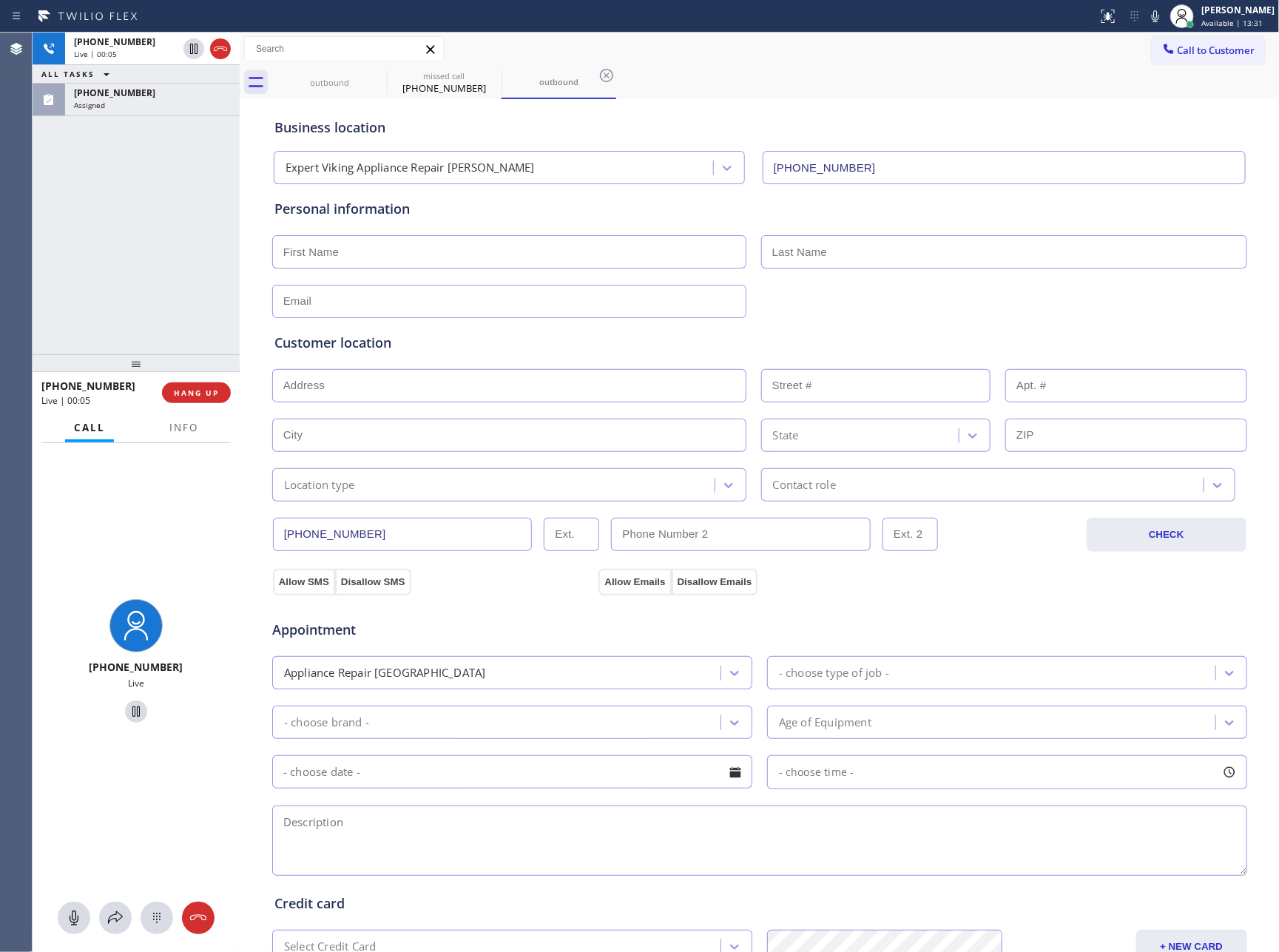
click at [123, 308] on div "+15599038331 Live | 00:05 ALL TASKS ALL TASKS ACTIVE TASKS TASKS IN WRAP UP (55…" at bounding box center [136, 193] width 207 height 322
click at [187, 396] on span "HANG UP" at bounding box center [196, 393] width 45 height 10
click at [155, 265] on div "+15599038331 Live | 00:06 ALL TASKS ALL TASKS ACTIVE TASKS TASKS IN WRAP UP (55…" at bounding box center [136, 193] width 207 height 322
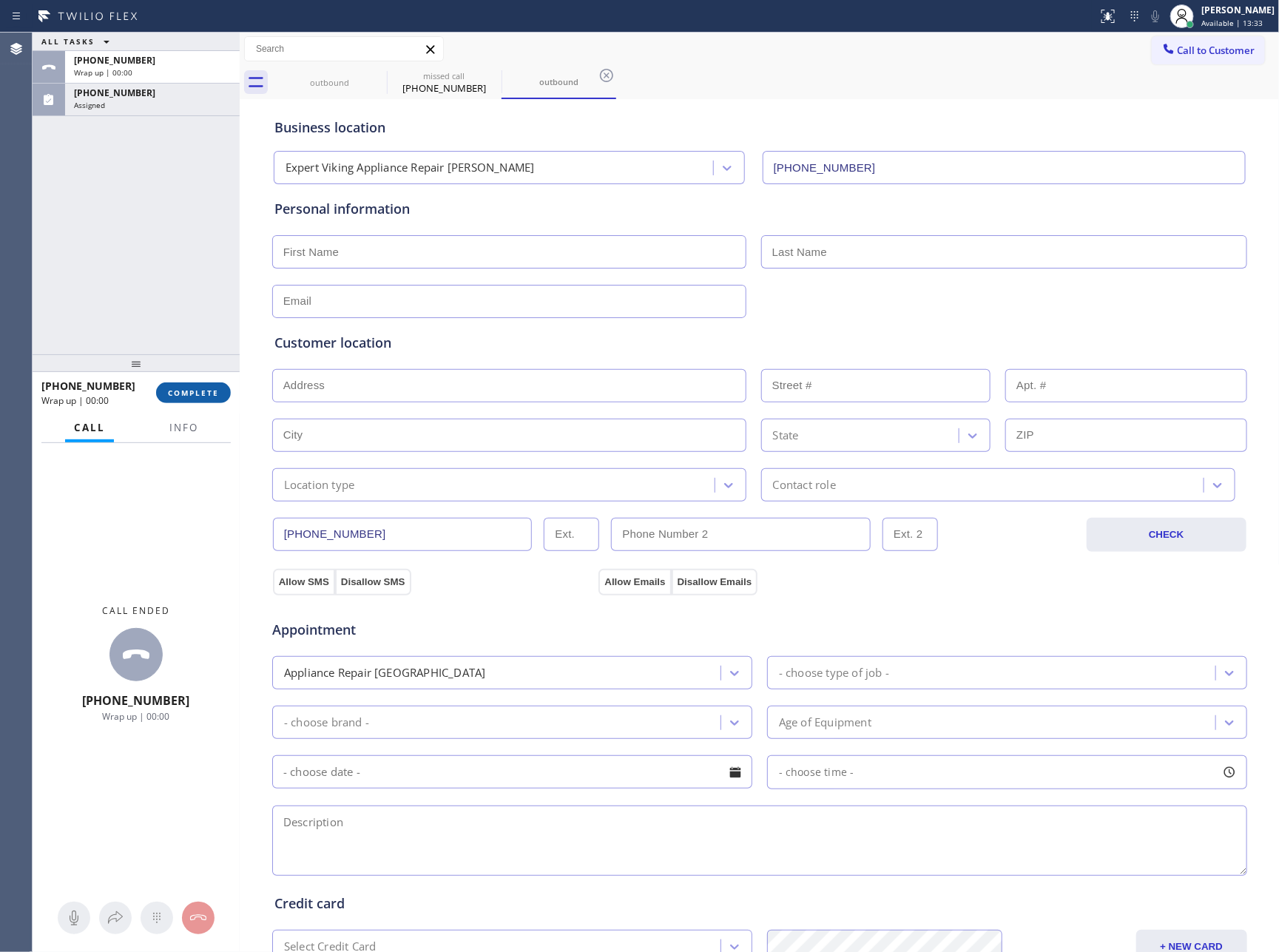
click at [207, 394] on span "COMPLETE" at bounding box center [193, 393] width 51 height 10
click at [187, 264] on div "ALL TASKS ALL TASKS ACTIVE TASKS TASKS IN WRAP UP +15599038331 Wrap up | 00:00 …" at bounding box center [136, 193] width 207 height 322
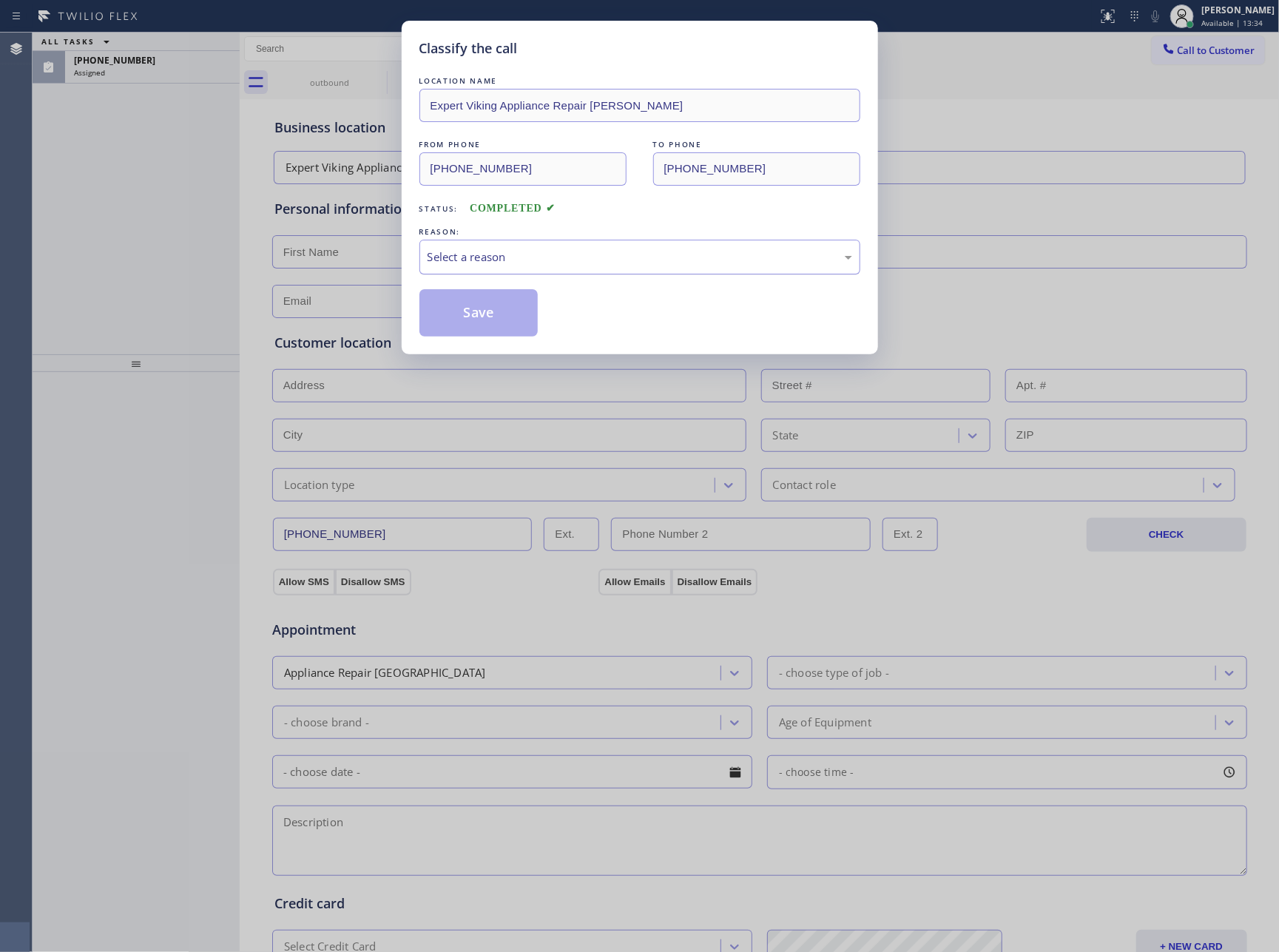
click at [479, 265] on div "Select a reason" at bounding box center [639, 257] width 424 height 17
click at [479, 314] on button "Save" at bounding box center [479, 313] width 119 height 48
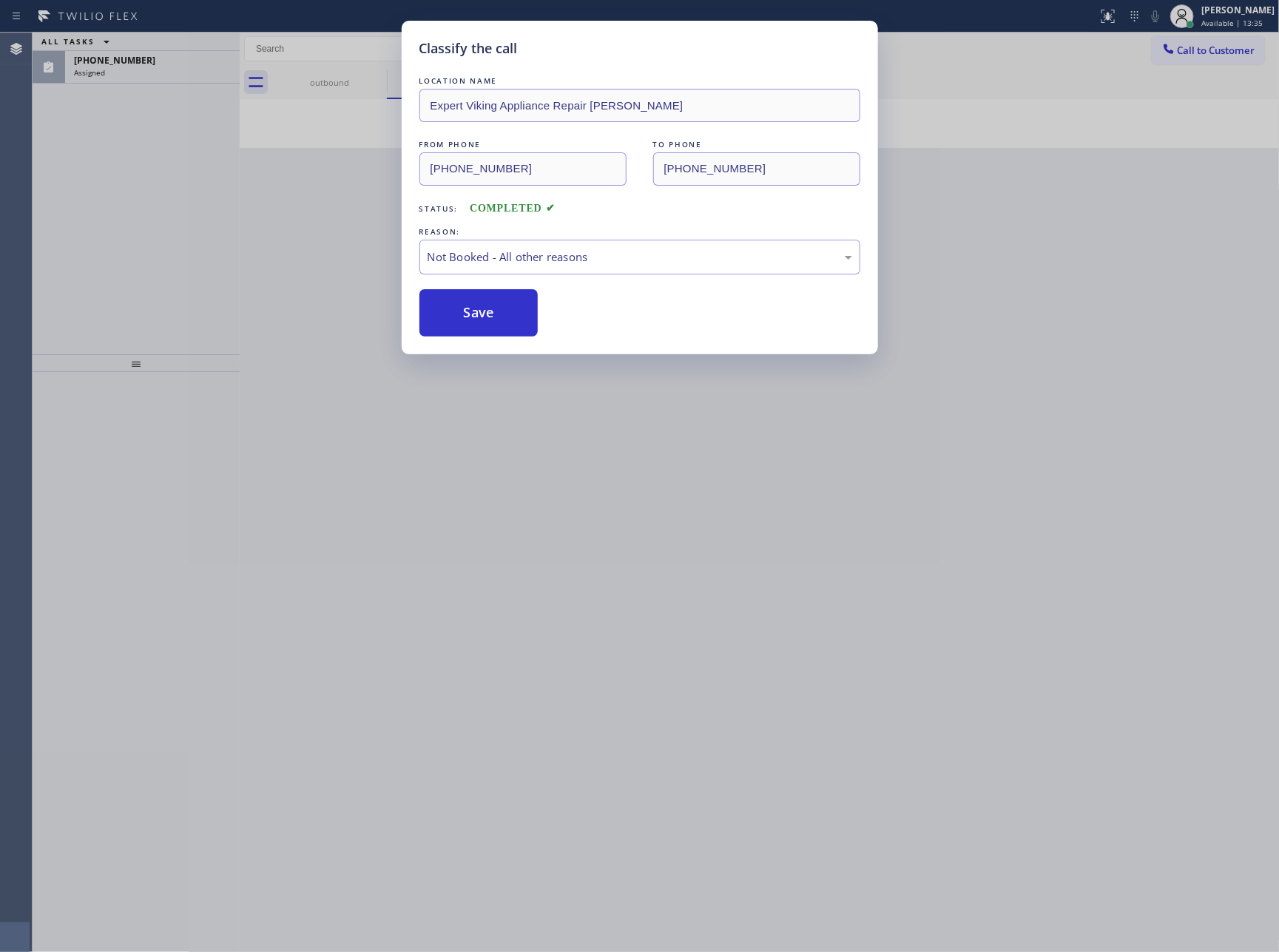
drag, startPoint x: 479, startPoint y: 314, endPoint x: 209, endPoint y: 253, distance: 276.8
click at [478, 314] on button "Save" at bounding box center [479, 313] width 119 height 48
click at [209, 250] on div "Classify the call LOCATION NAME Expert Viking Appliance Repair Sorenson FROM PH…" at bounding box center [639, 476] width 1279 height 952
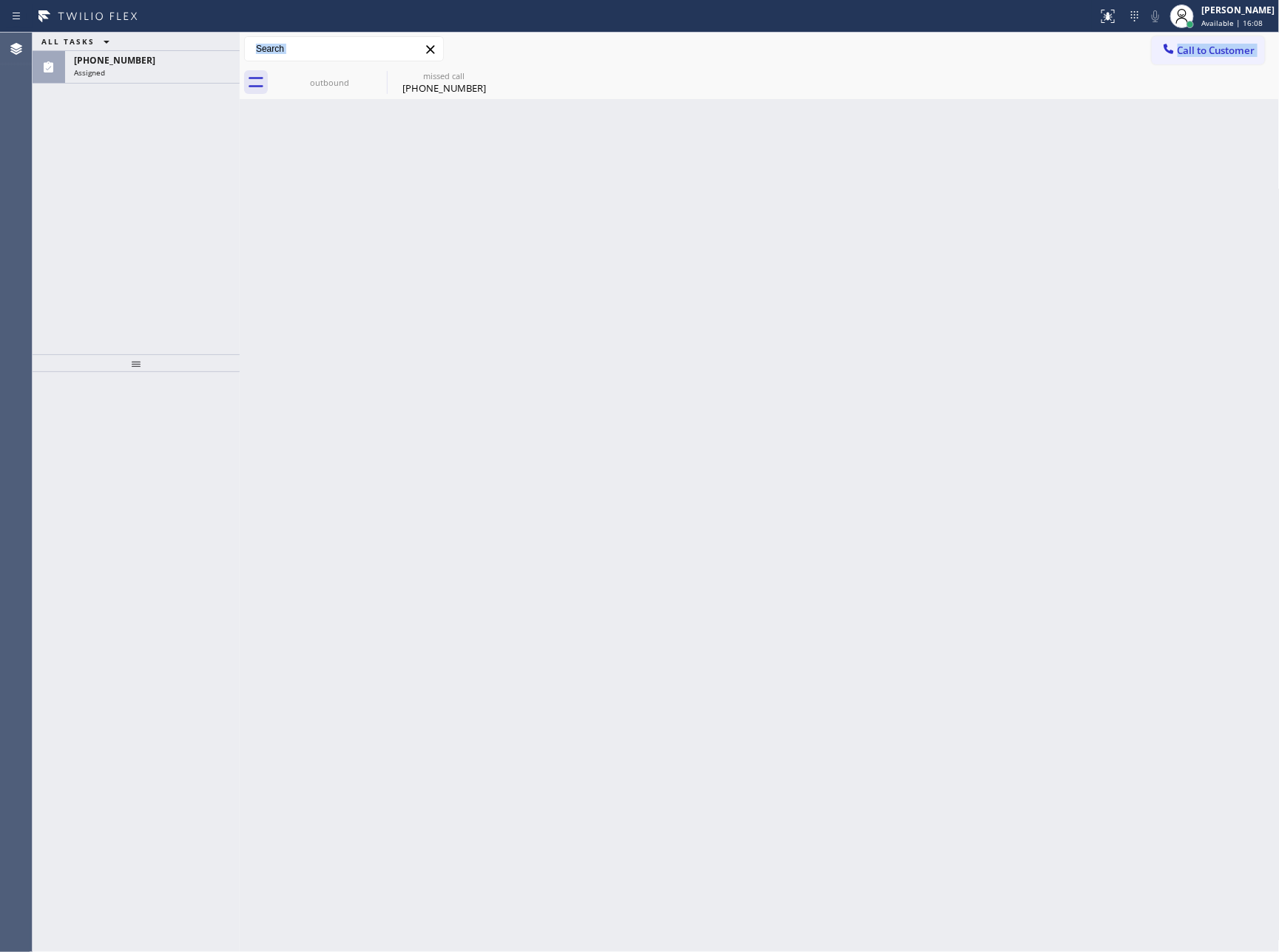
drag, startPoint x: 234, startPoint y: 184, endPoint x: 267, endPoint y: 183, distance: 33.0
click at [267, 183] on div "ALL TASKS ALL TASKS ACTIVE TASKS TASKS IN WRAP UP (559) 903-8331 Assigned Trans…" at bounding box center [656, 493] width 1247 height 920
drag, startPoint x: 238, startPoint y: 173, endPoint x: 360, endPoint y: 176, distance: 122.0
click at [362, 176] on div at bounding box center [362, 493] width 0 height 920
drag, startPoint x: 213, startPoint y: 181, endPoint x: 239, endPoint y: 116, distance: 70.0
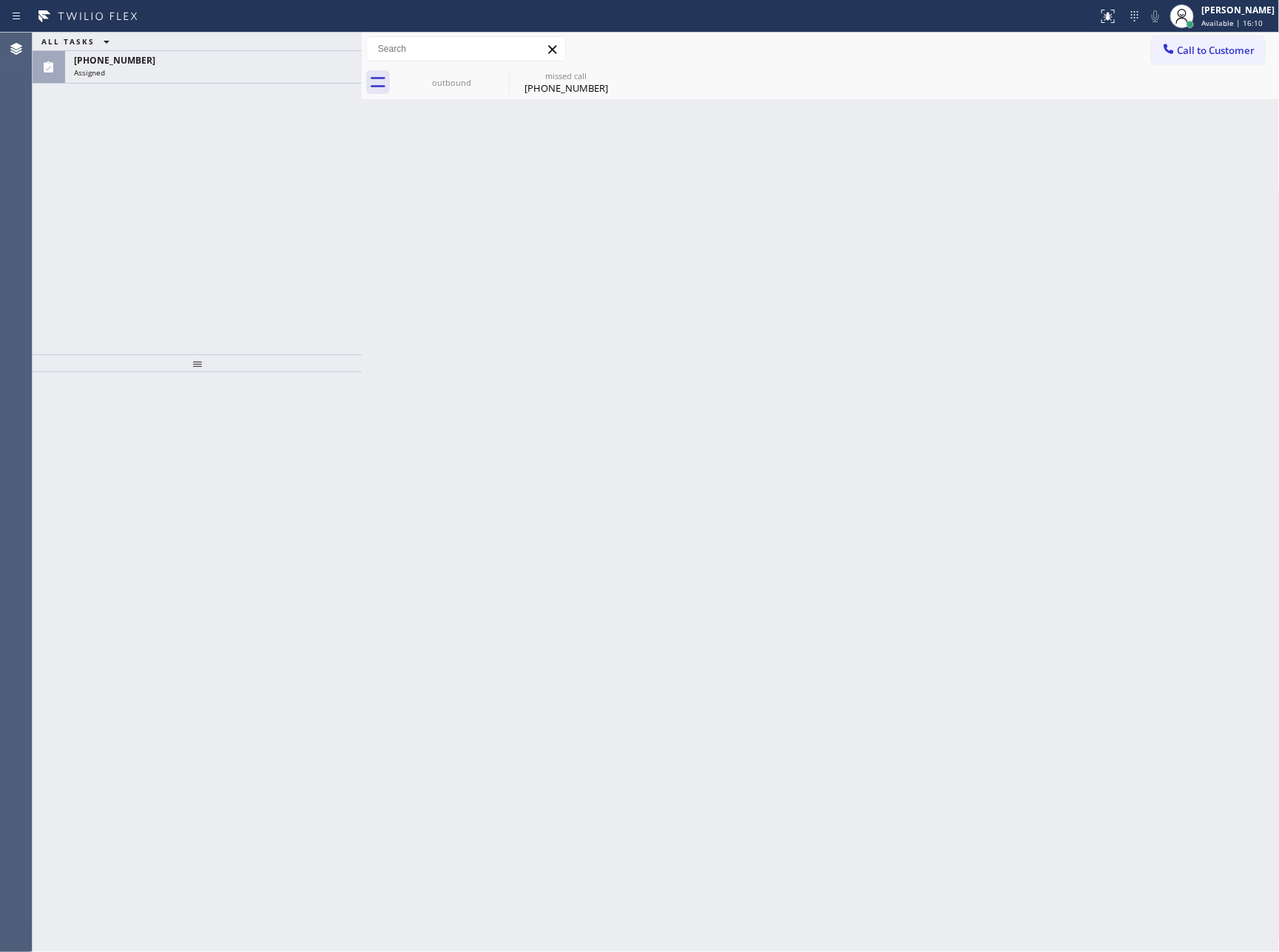
click at [222, 167] on div "ALL TASKS ALL TASKS ACTIVE TASKS TASKS IN WRAP UP (559) 903-8331 Assigned" at bounding box center [197, 193] width 329 height 322
click at [239, 54] on div "(559) 903-8331" at bounding box center [213, 60] width 279 height 13
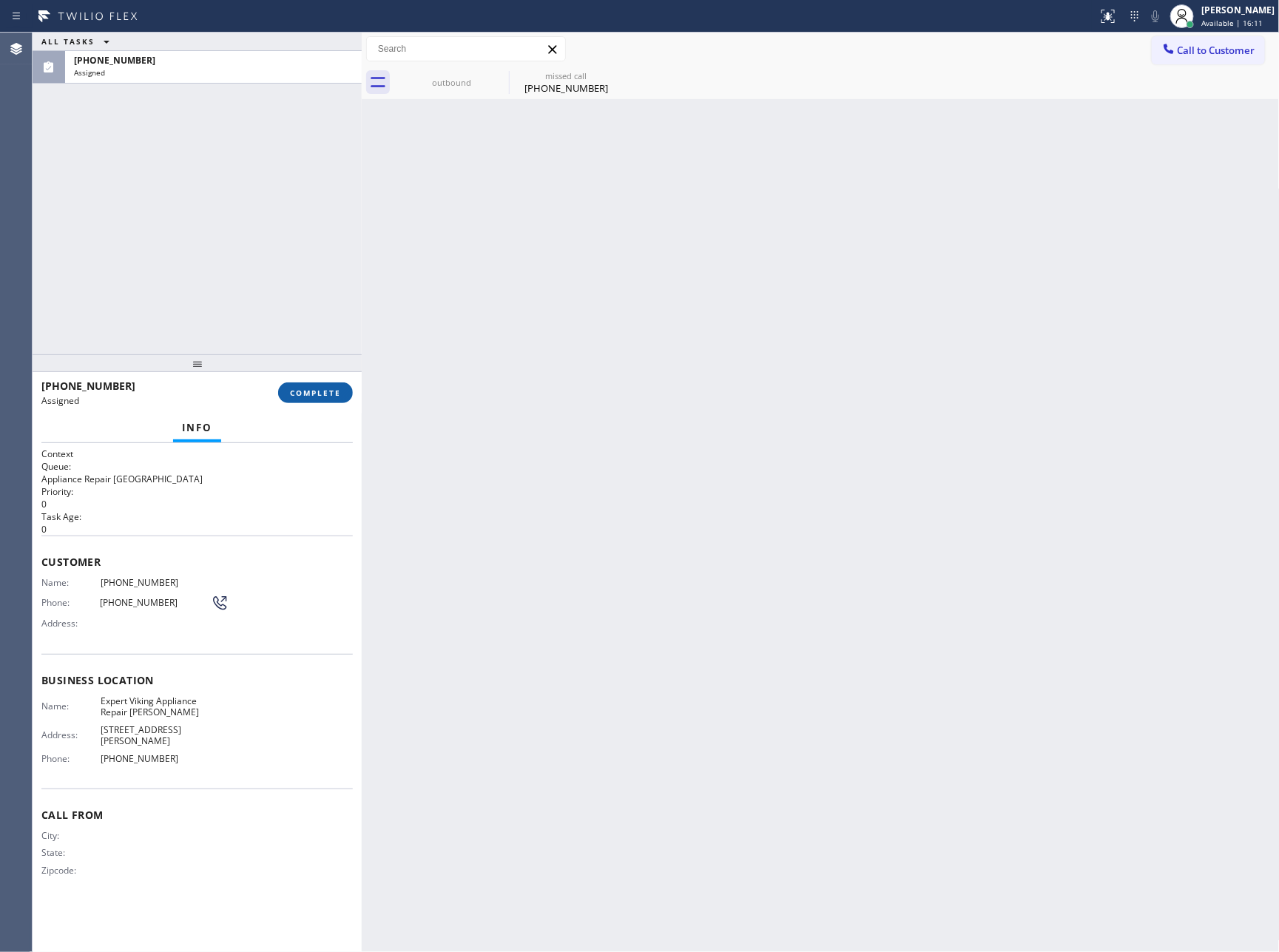
click at [327, 396] on span "COMPLETE" at bounding box center [315, 393] width 51 height 10
click at [306, 241] on div "ALL TASKS ALL TASKS ACTIVE TASKS TASKS IN WRAP UP (559) 903-8331 Assigned" at bounding box center [197, 193] width 329 height 322
drag, startPoint x: 500, startPoint y: 344, endPoint x: 585, endPoint y: 357, distance: 86.0
click at [585, 357] on div "Back to Dashboard Change Sender ID Customers Technicians Select a contact Outbo…" at bounding box center [821, 493] width 919 height 920
click at [544, 79] on div "missed call" at bounding box center [566, 76] width 111 height 11
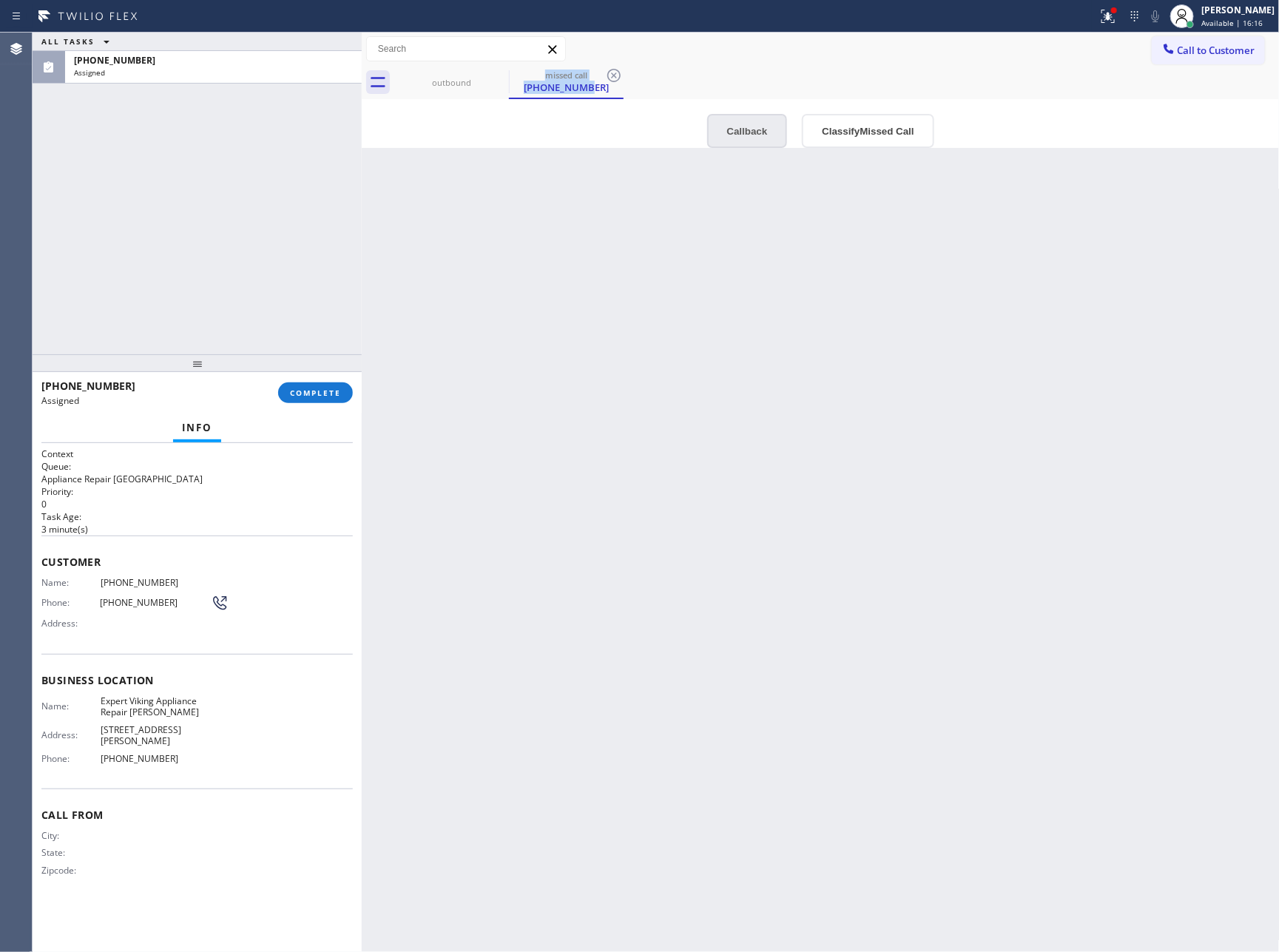
click at [747, 116] on button "Callback" at bounding box center [748, 131] width 81 height 34
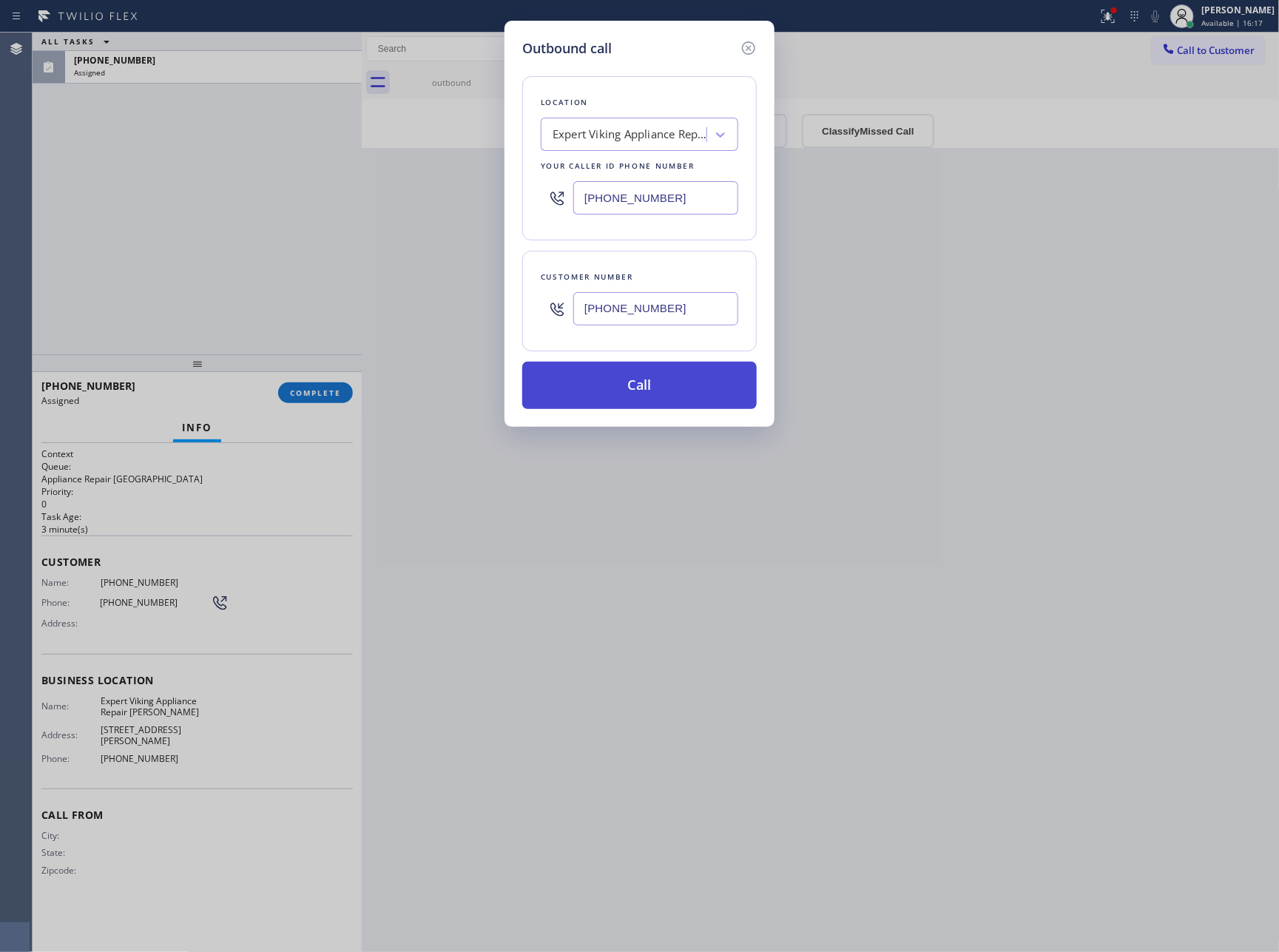
click at [661, 393] on button "Call" at bounding box center [640, 386] width 235 height 48
click at [661, 395] on button "Call" at bounding box center [640, 386] width 235 height 48
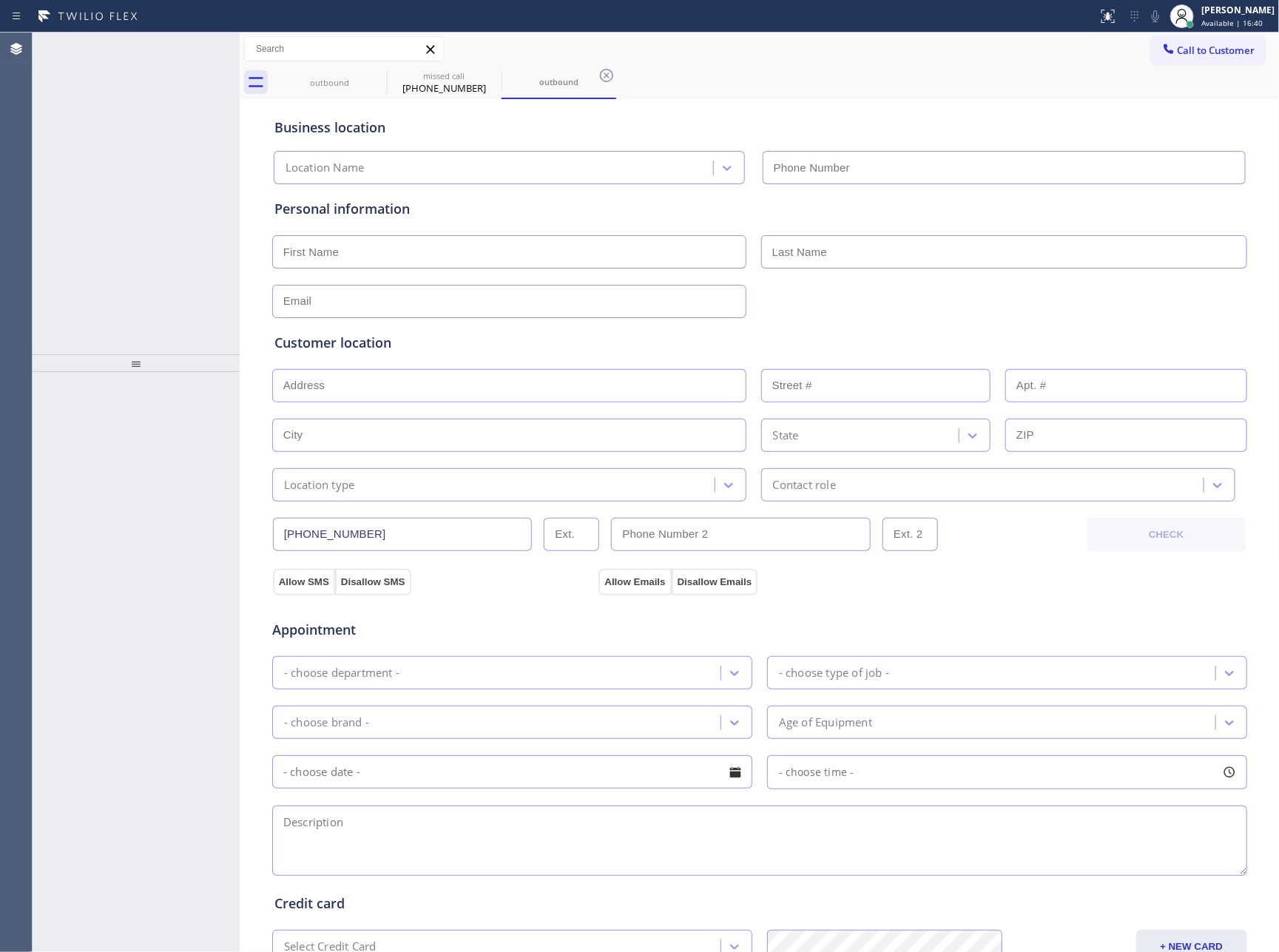
type input "[PHONE_NUMBER]"
click at [93, 185] on div "ALL TASKS ALL TASKS ACTIVE TASKS TASKS IN WRAP UP [PHONE_NUMBER] Assigned" at bounding box center [136, 193] width 207 height 322
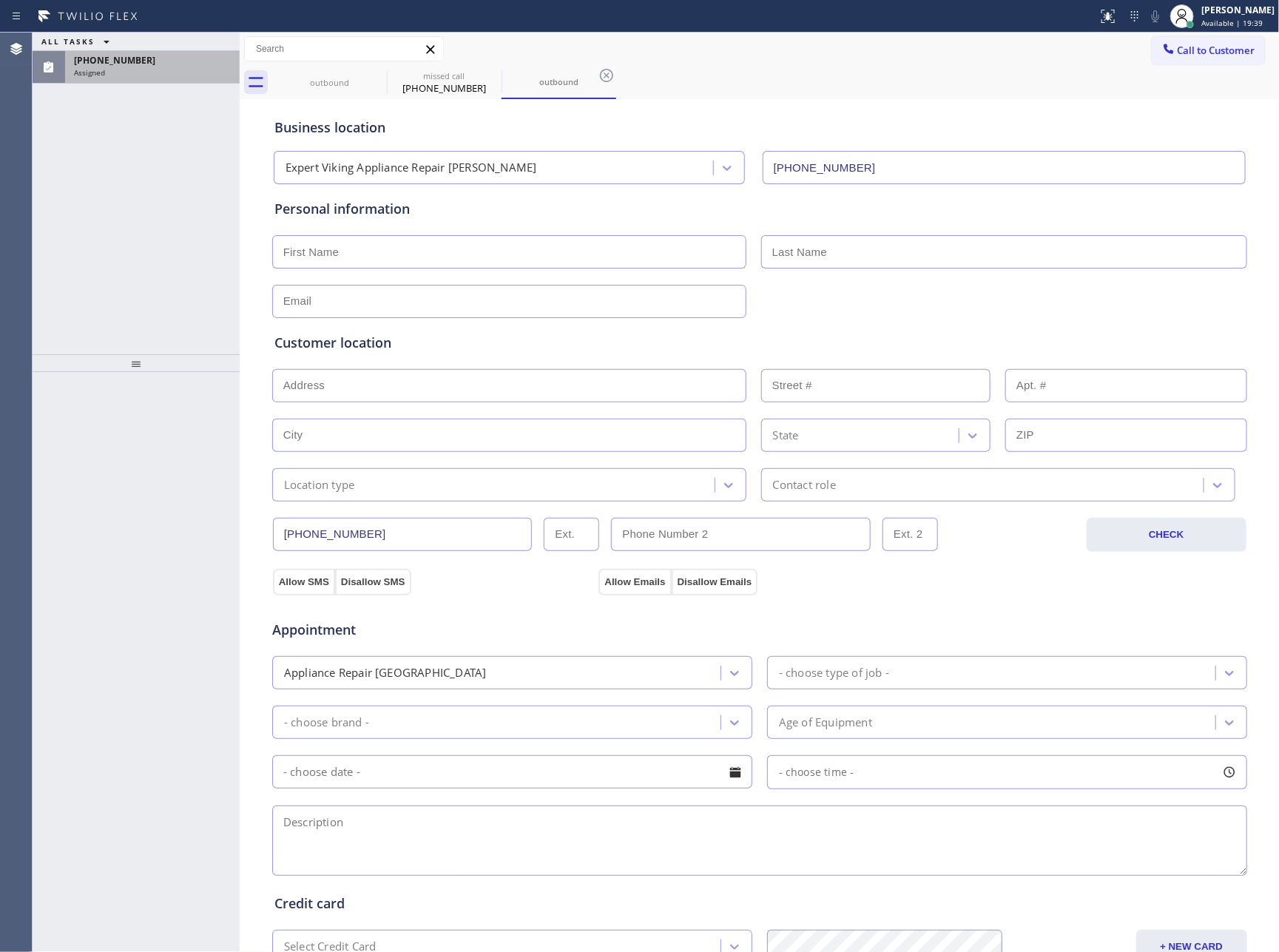
drag, startPoint x: 182, startPoint y: 50, endPoint x: 187, endPoint y: 69, distance: 19.6
click at [182, 51] on div "ALL TASKS ALL TASKS ACTIVE TASKS TASKS IN WRAP UP" at bounding box center [136, 42] width 207 height 19
click at [207, 74] on div "Assigned" at bounding box center [152, 73] width 157 height 10
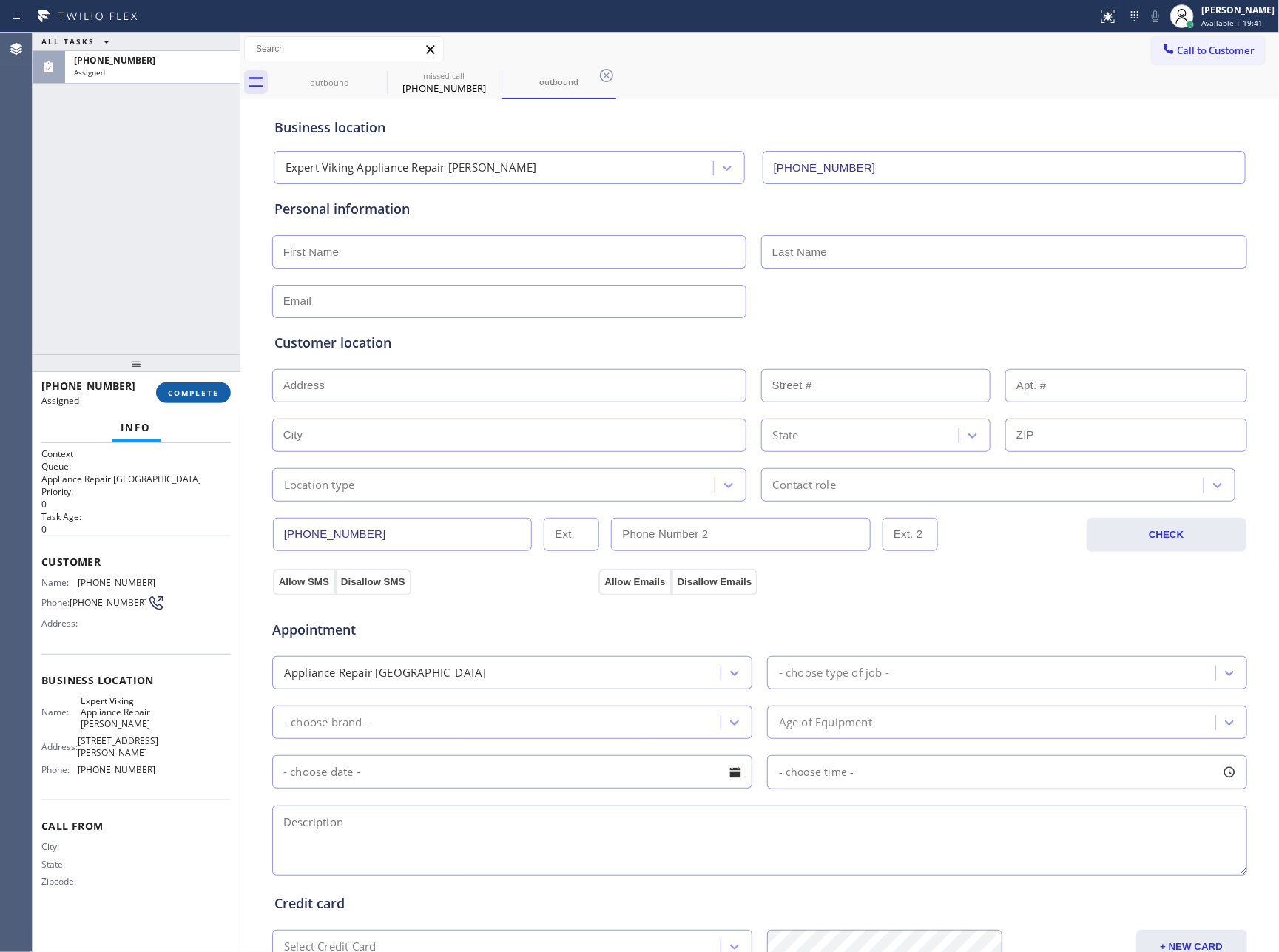
click at [198, 393] on span "COMPLETE" at bounding box center [193, 393] width 51 height 10
click at [214, 194] on div "ALL TASKS ALL TASKS ACTIVE TASKS TASKS IN WRAP UP (559) 903-8331 Assigned" at bounding box center [136, 193] width 207 height 322
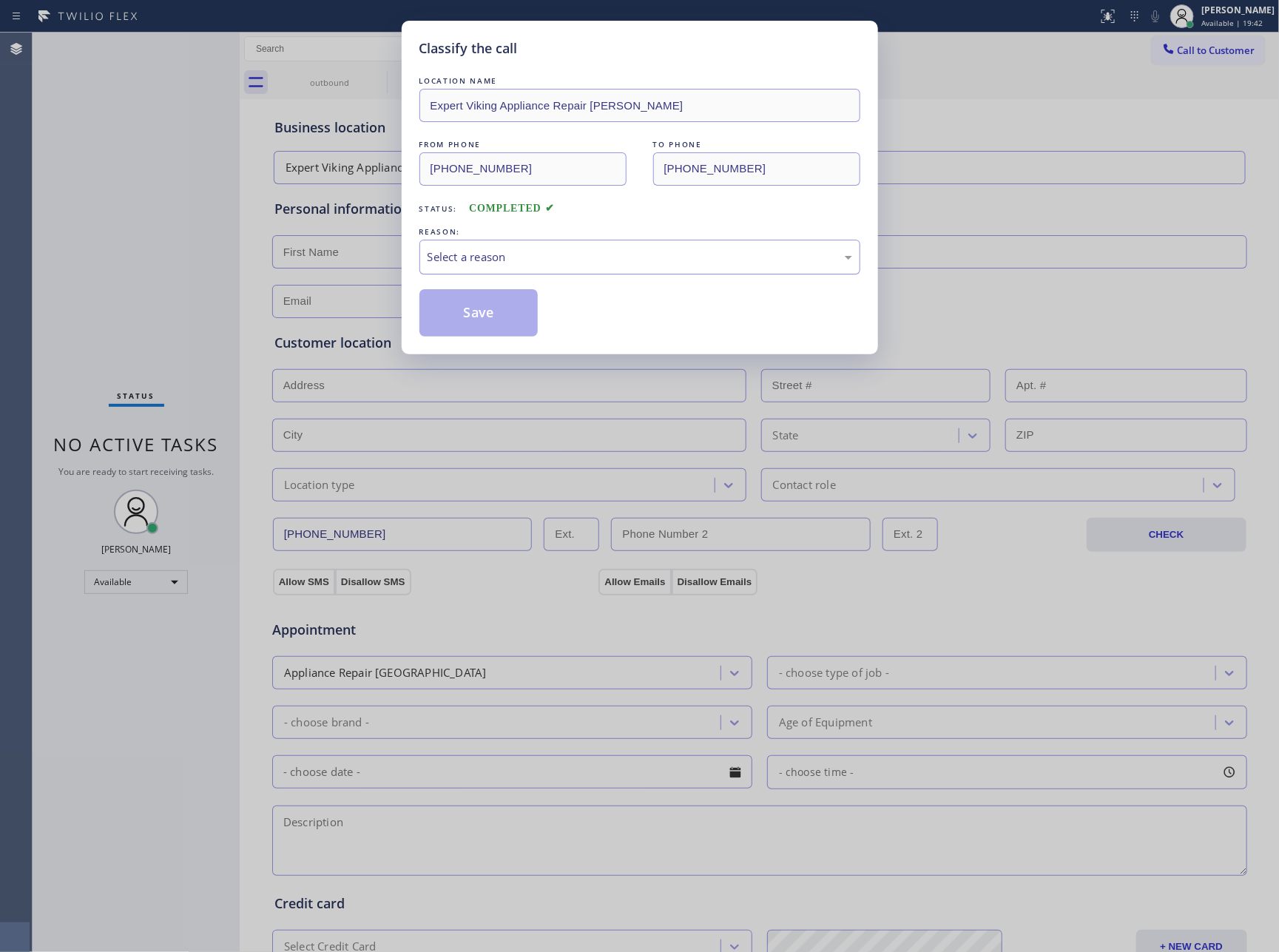
drag, startPoint x: 435, startPoint y: 259, endPoint x: 451, endPoint y: 265, distance: 17.1
click at [438, 262] on div "Select a reason" at bounding box center [639, 257] width 424 height 17
click at [473, 311] on button "Save" at bounding box center [479, 313] width 119 height 48
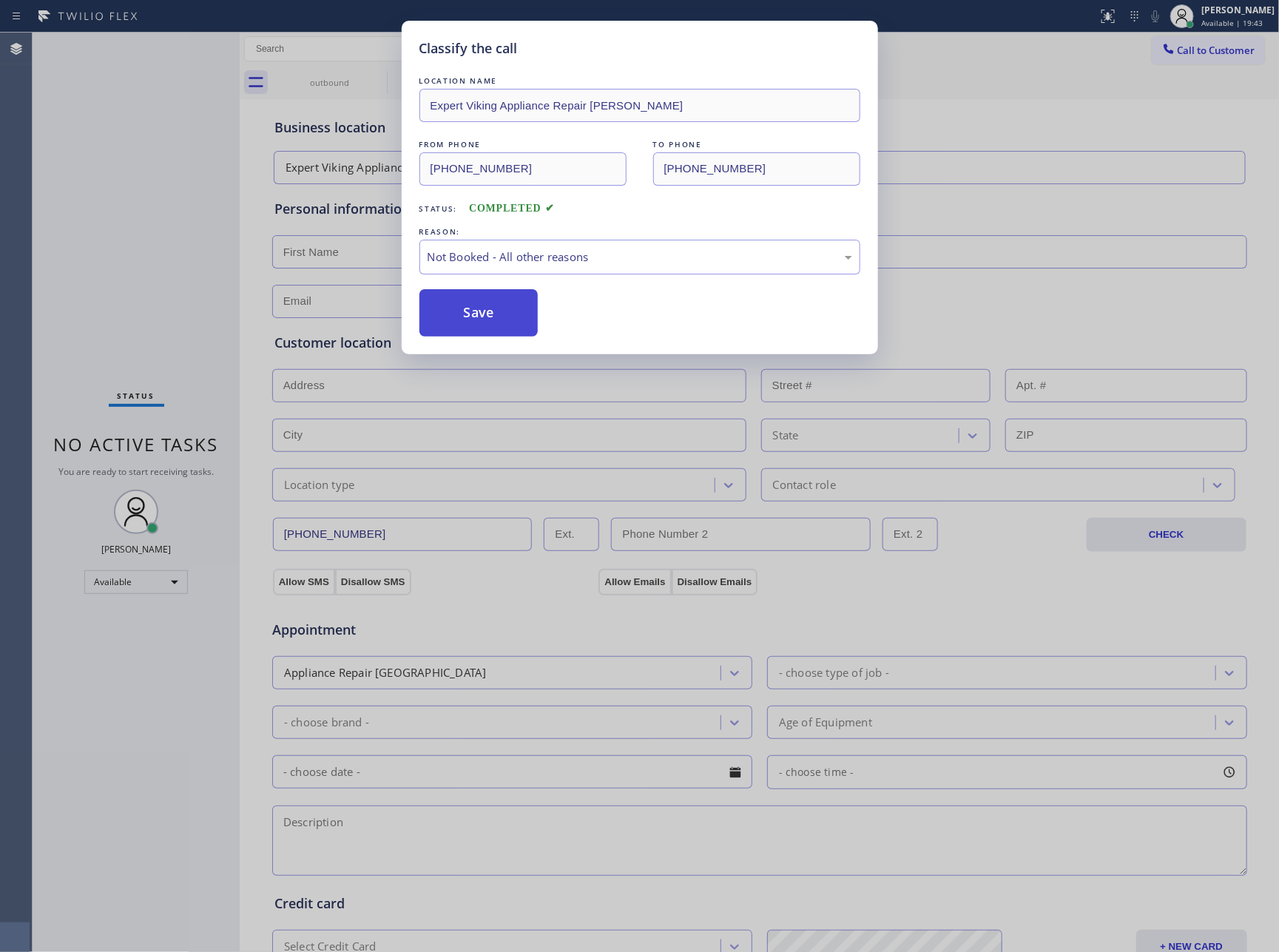
click at [473, 311] on button "Save" at bounding box center [479, 313] width 119 height 48
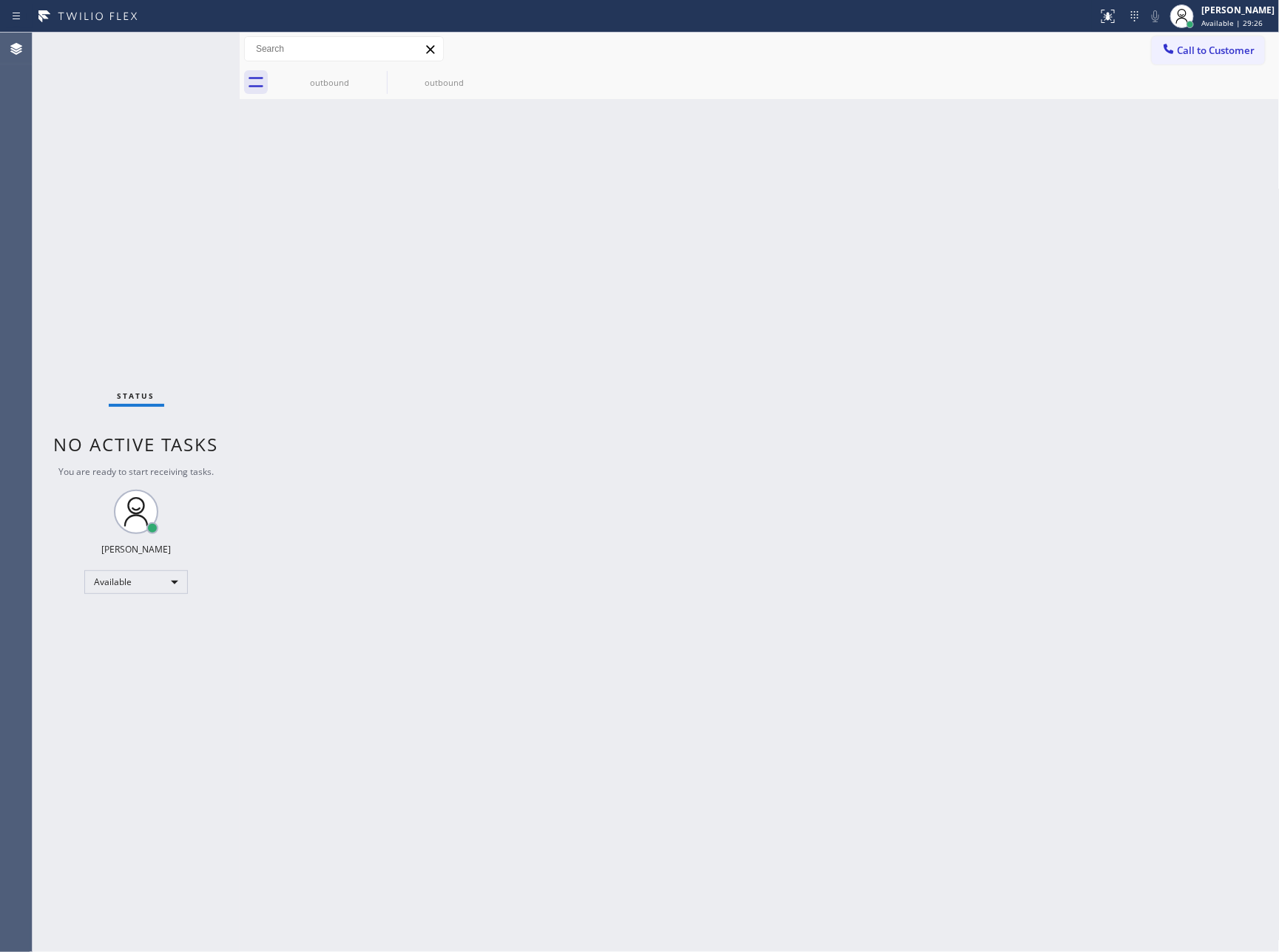
click at [763, 279] on div "Back to Dashboard Change Sender ID Customers Technicians Select a contact Outbo…" at bounding box center [760, 493] width 1040 height 920
click at [695, 548] on div "Back to Dashboard Change Sender ID Customers Technicians Select a contact Outbo…" at bounding box center [760, 493] width 1040 height 920
click at [515, 580] on div "Back to Dashboard Change Sender ID Customers Technicians Select a contact Outbo…" at bounding box center [760, 493] width 1040 height 920
drag, startPoint x: 453, startPoint y: 560, endPoint x: 531, endPoint y: 844, distance: 294.5
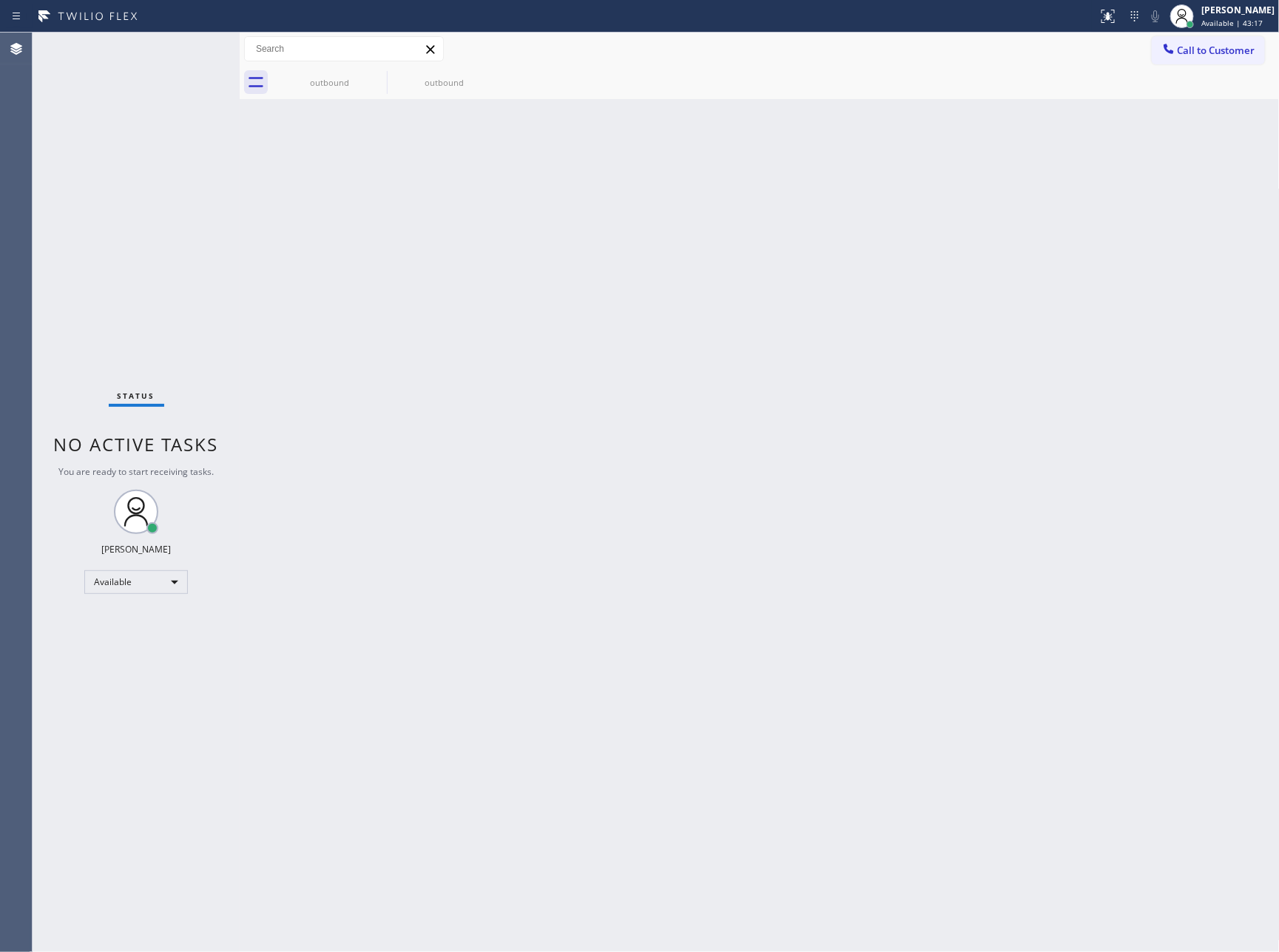
click at [453, 560] on div "Back to Dashboard Change Sender ID Customers Technicians Select a contact Outbo…" at bounding box center [760, 493] width 1040 height 920
drag, startPoint x: 293, startPoint y: 260, endPoint x: 480, endPoint y: 611, distance: 397.7
click at [309, 288] on div "Back to Dashboard Change Sender ID Customers Technicians Select a contact Outbo…" at bounding box center [760, 493] width 1040 height 920
click at [602, 653] on div "Back to Dashboard Change Sender ID Customers Technicians Select a contact Outbo…" at bounding box center [760, 493] width 1040 height 920
click at [629, 635] on div "Back to Dashboard Change Sender ID Customers Technicians Select a contact Outbo…" at bounding box center [760, 493] width 1040 height 920
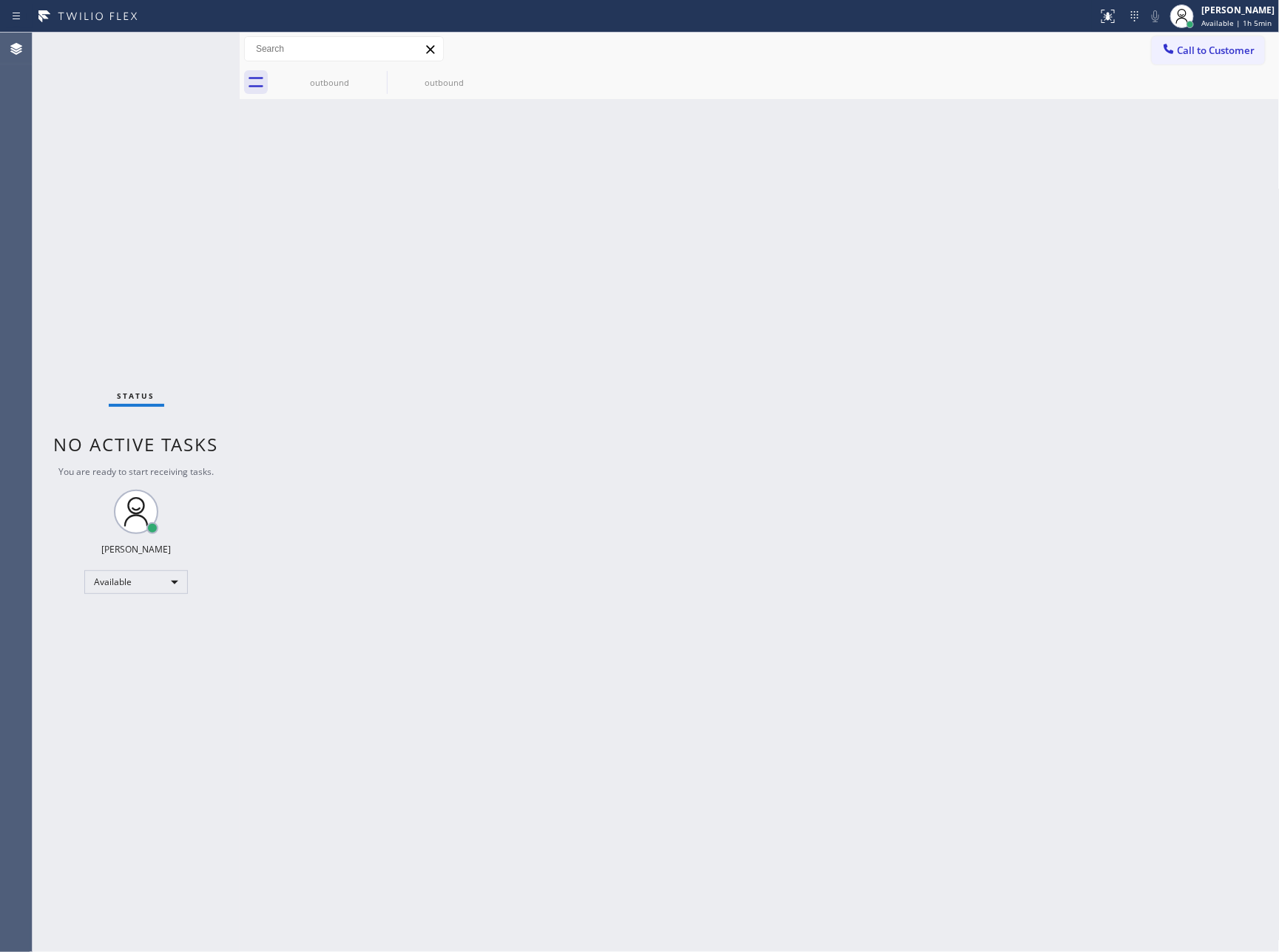
click at [784, 551] on div "Back to Dashboard Change Sender ID Customers Technicians Select a contact Outbo…" at bounding box center [760, 493] width 1040 height 920
click at [527, 696] on div "Back to Dashboard Change Sender ID Customers Technicians Select a contact Outbo…" at bounding box center [760, 493] width 1040 height 920
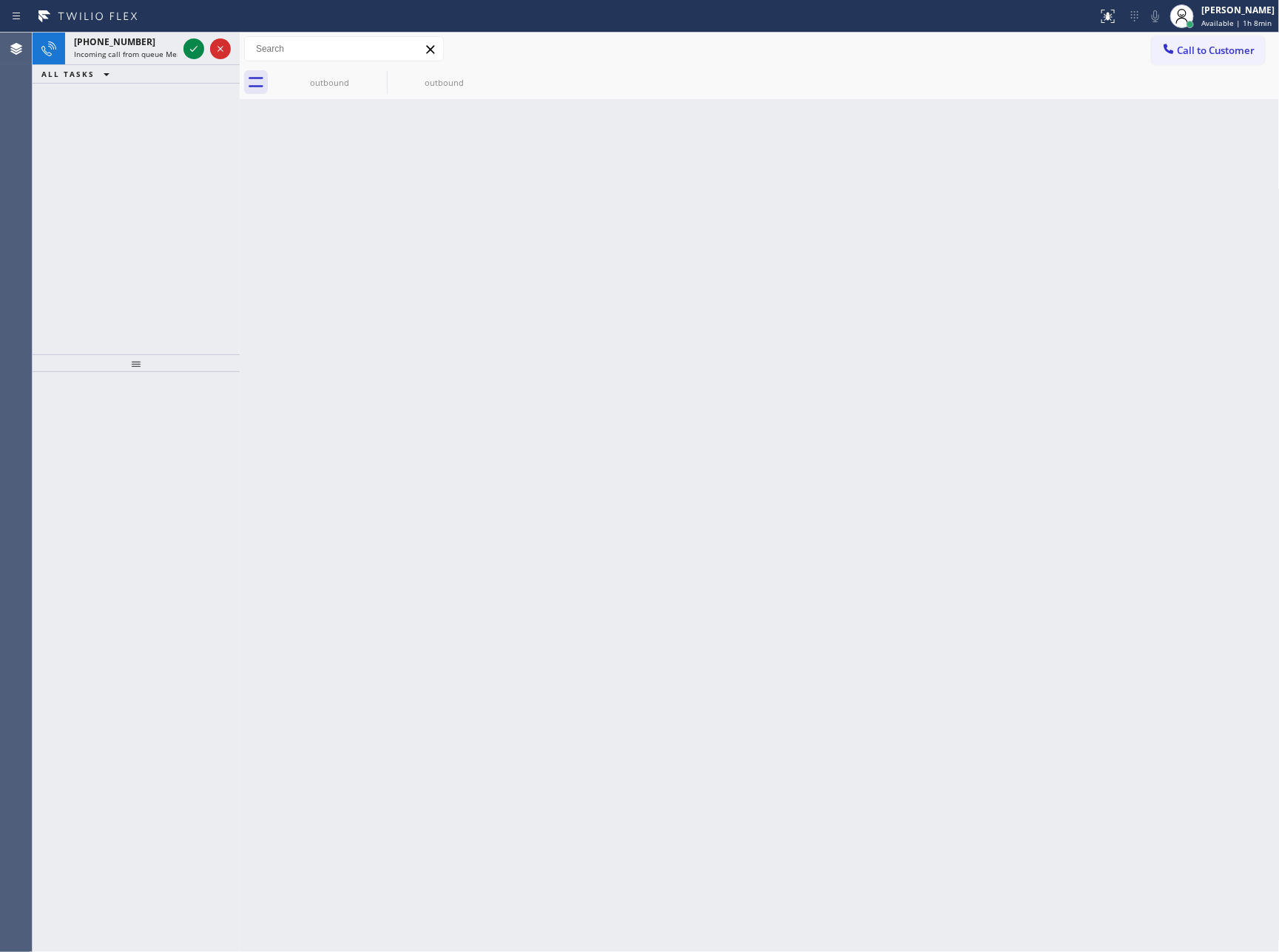
click at [240, 236] on div at bounding box center [240, 493] width 0 height 920
click at [198, 45] on icon at bounding box center [194, 49] width 18 height 18
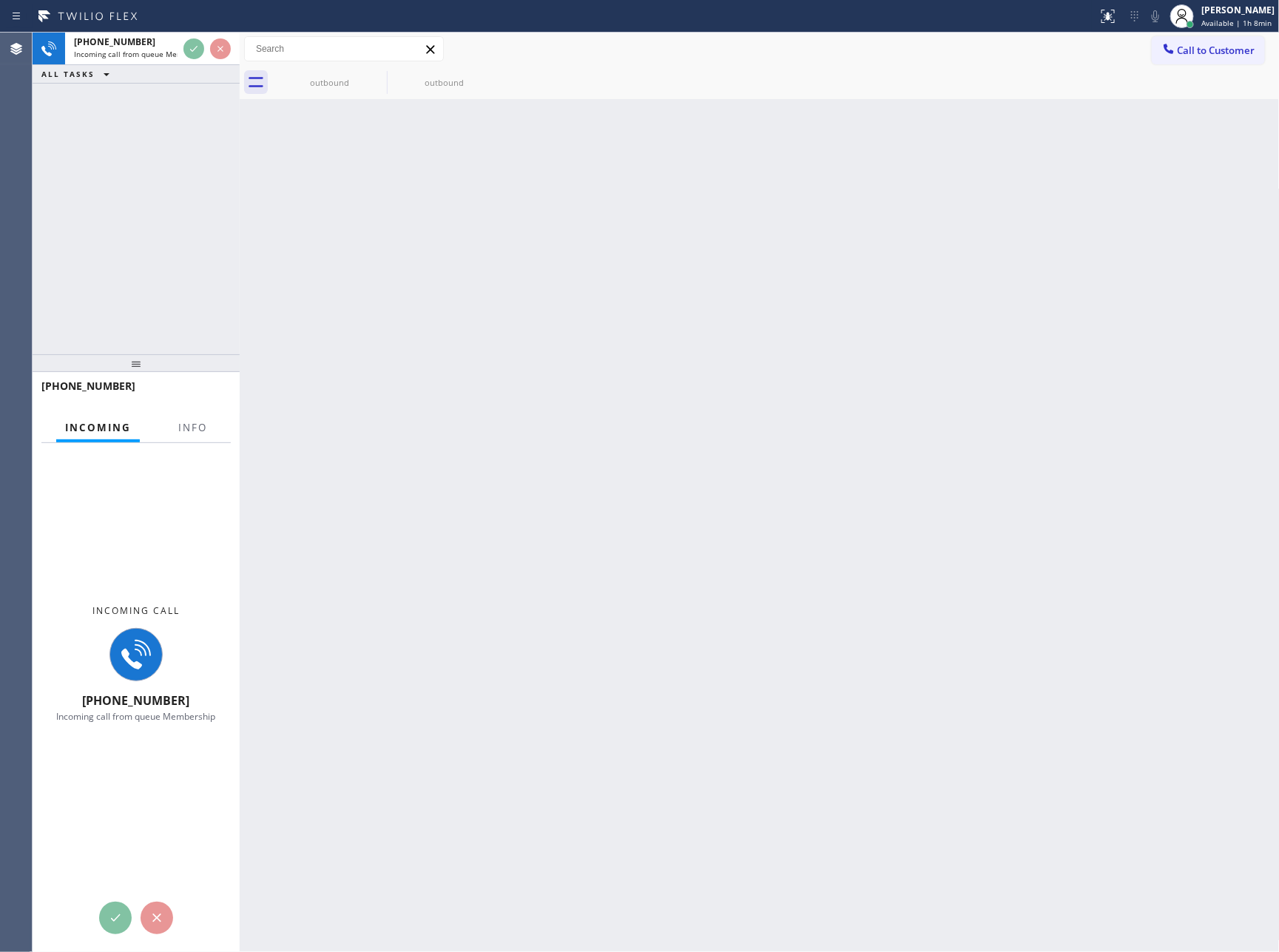
click at [191, 245] on div "+16506638379 Incoming call from queue Membership ALL TASKS ALL TASKS ACTIVE TAS…" at bounding box center [136, 193] width 207 height 322
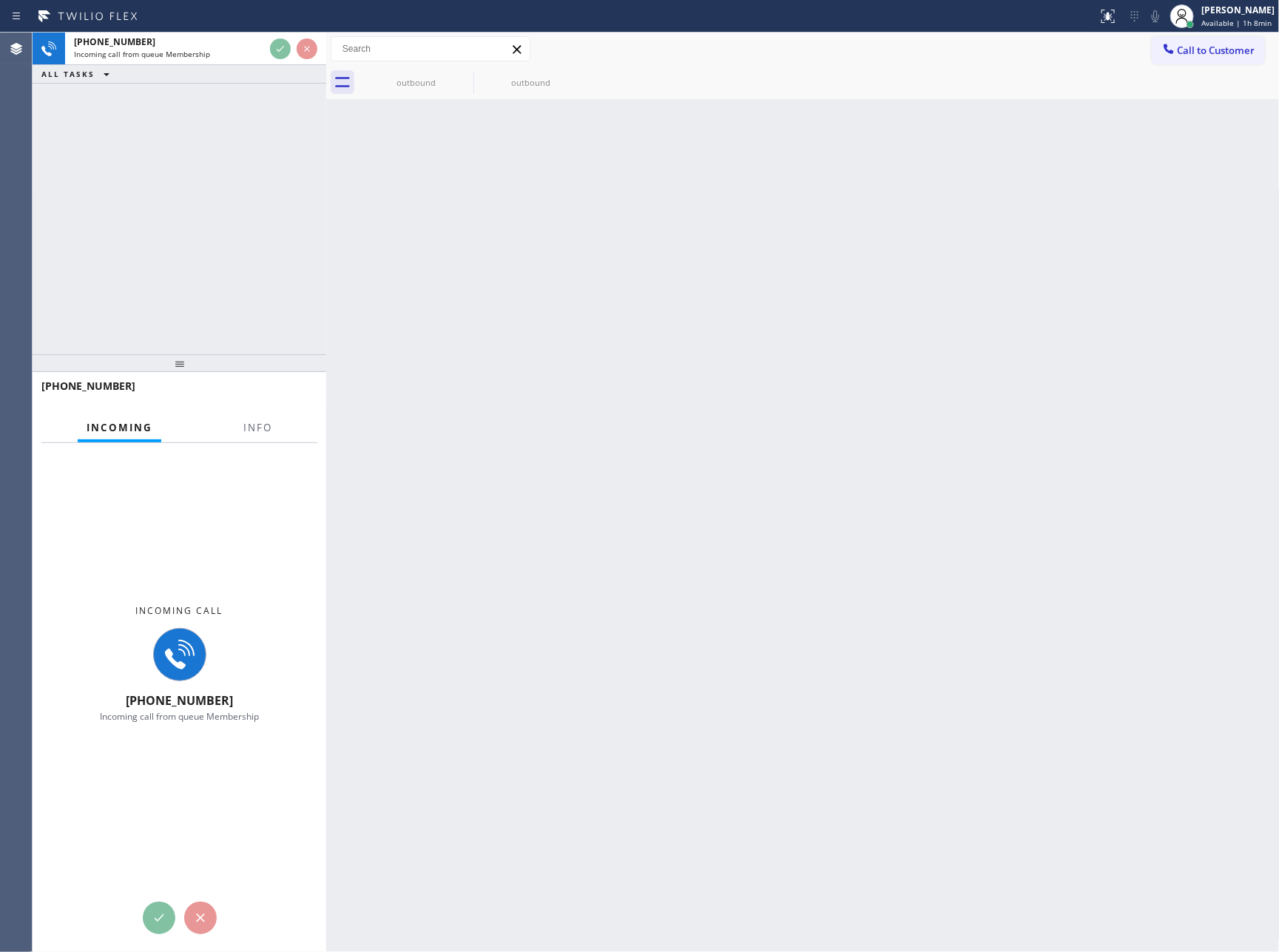
drag, startPoint x: 239, startPoint y: 216, endPoint x: 325, endPoint y: 220, distance: 86.1
click at [326, 220] on div at bounding box center [326, 493] width 0 height 920
click at [211, 218] on div "+16506638379 Incoming call from queue Membership ALL TASKS ALL TASKS ACTIVE TAS…" at bounding box center [179, 193] width 294 height 322
click at [464, 74] on icon at bounding box center [464, 76] width 18 height 18
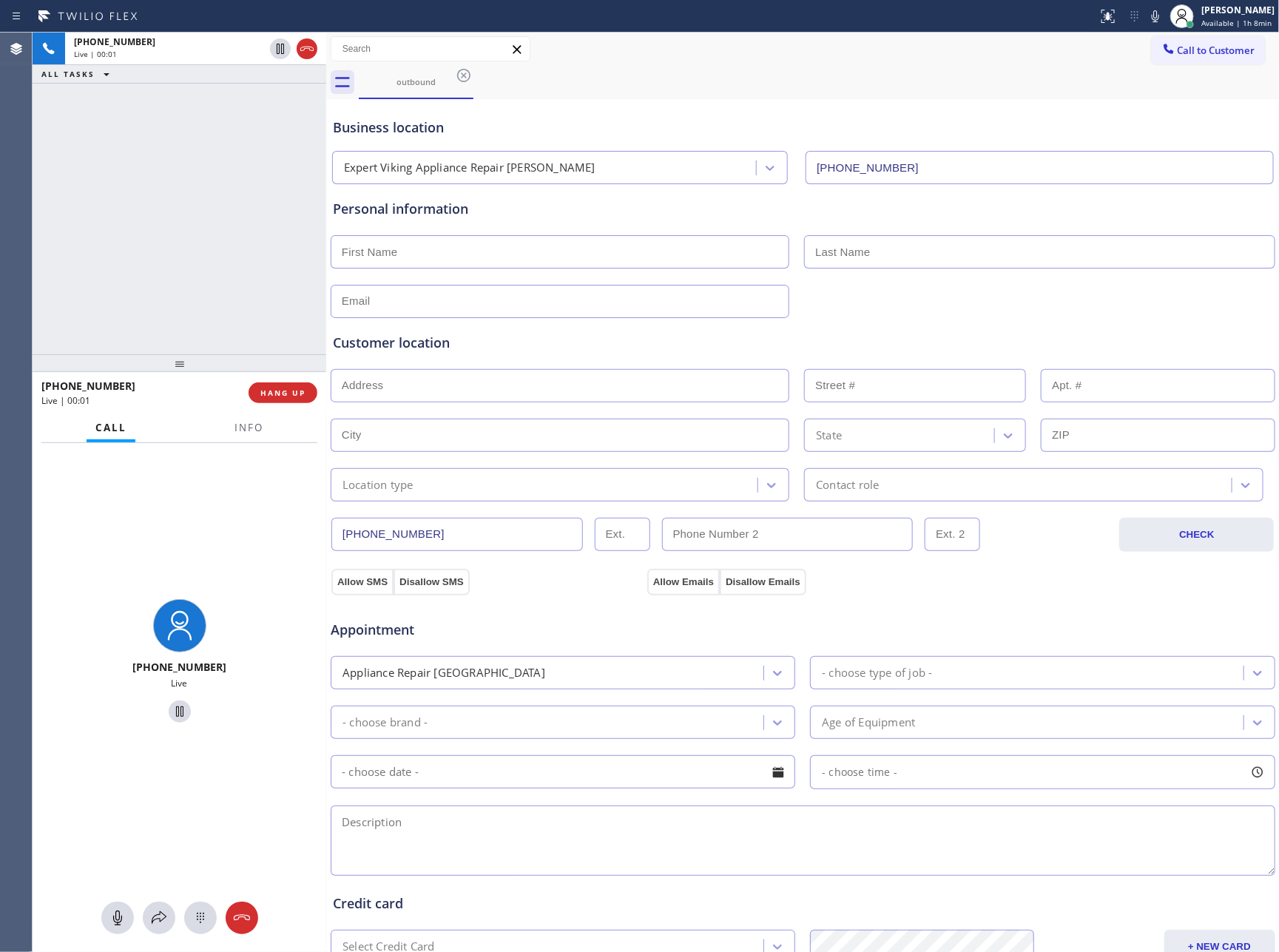
click at [464, 74] on icon at bounding box center [464, 76] width 18 height 18
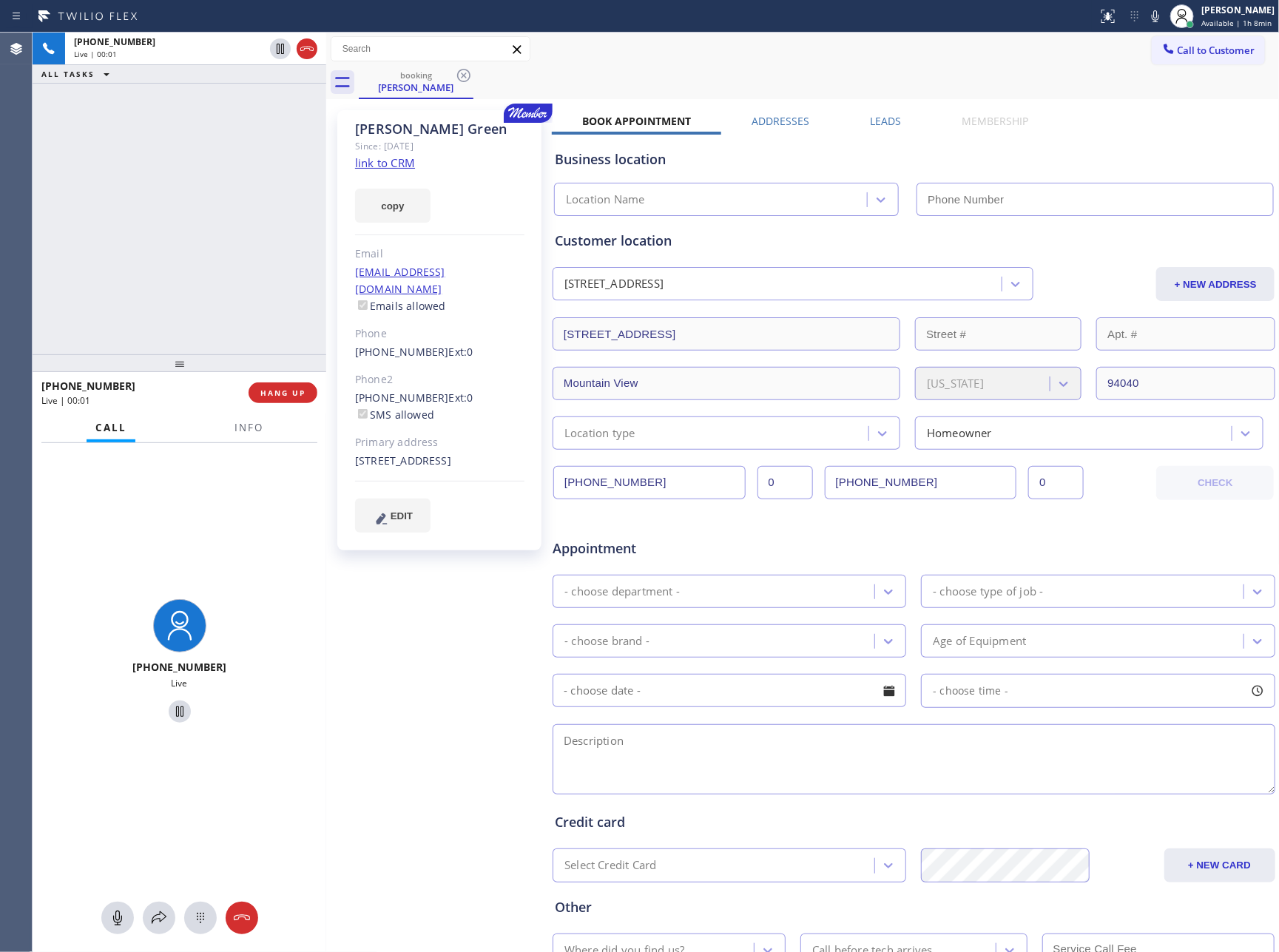
type input "(855) 731-4952"
click at [232, 207] on div "+16506638379 Live | 00:08 ALL TASKS ALL TASKS ACTIVE TASKS TASKS IN WRAP UP" at bounding box center [179, 193] width 294 height 322
click at [384, 165] on link "link to CRM" at bounding box center [385, 163] width 60 height 15
click at [210, 213] on div "+16506638379 Live | 00:09 ALL TASKS ALL TASKS ACTIVE TASKS TASKS IN WRAP UP" at bounding box center [179, 193] width 294 height 322
drag, startPoint x: 113, startPoint y: 924, endPoint x: 124, endPoint y: 862, distance: 63.0
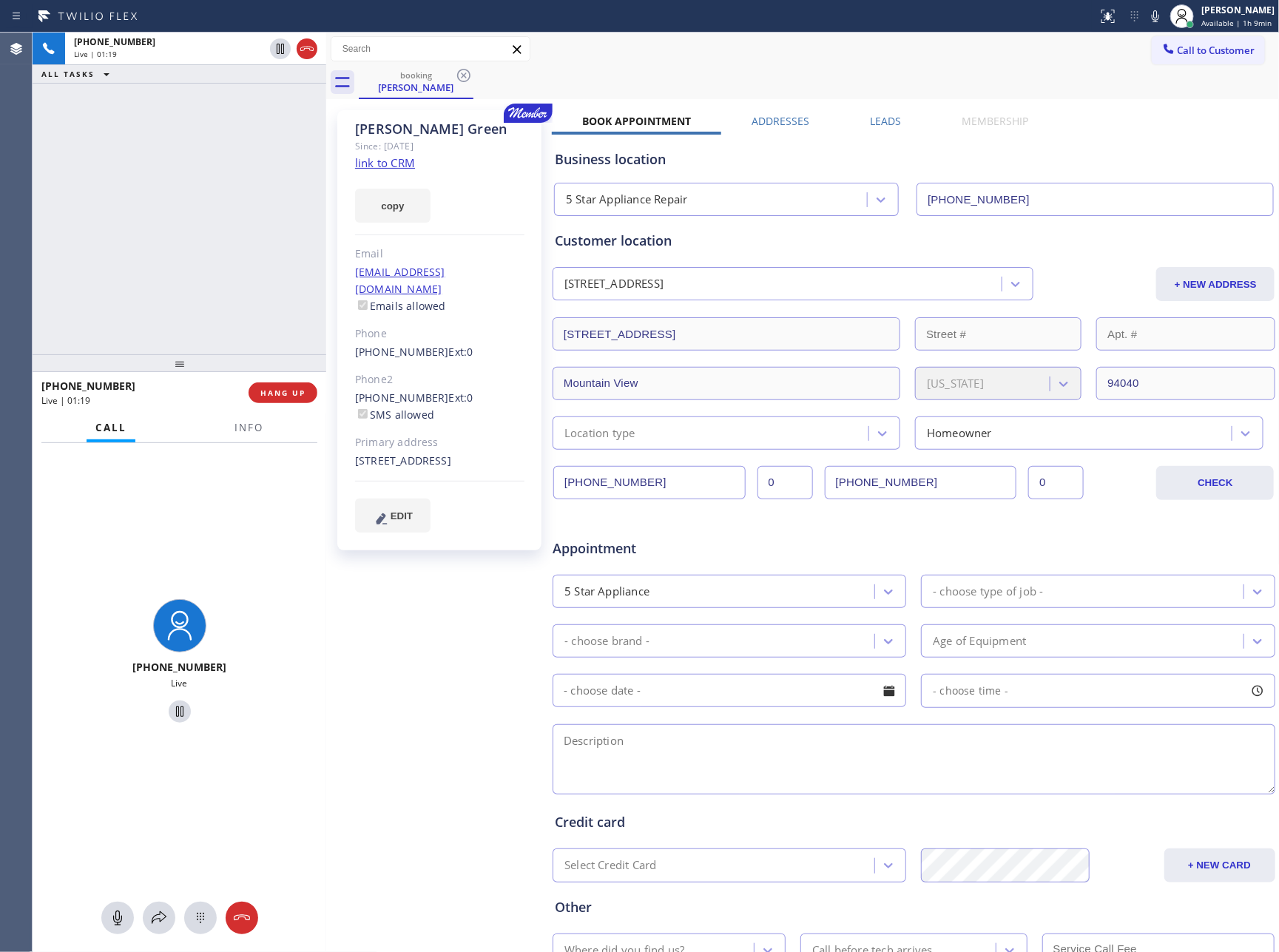
click at [115, 919] on icon at bounding box center [117, 919] width 18 height 18
click at [171, 247] on div "+16506638379 Live | 01:20 ALL TASKS ALL TASKS ACTIVE TASKS TASKS IN WRAP UP" at bounding box center [179, 193] width 294 height 322
click at [118, 918] on icon at bounding box center [117, 919] width 18 height 18
click at [151, 194] on div "+16506638379 Live | 02:55 ALL TASKS ALL TASKS ACTIVE TASKS TASKS IN WRAP UP" at bounding box center [179, 193] width 294 height 322
click at [161, 273] on div "+16506638379 Live | 02:56 ALL TASKS ALL TASKS ACTIVE TASKS TASKS IN WRAP UP" at bounding box center [179, 193] width 294 height 322
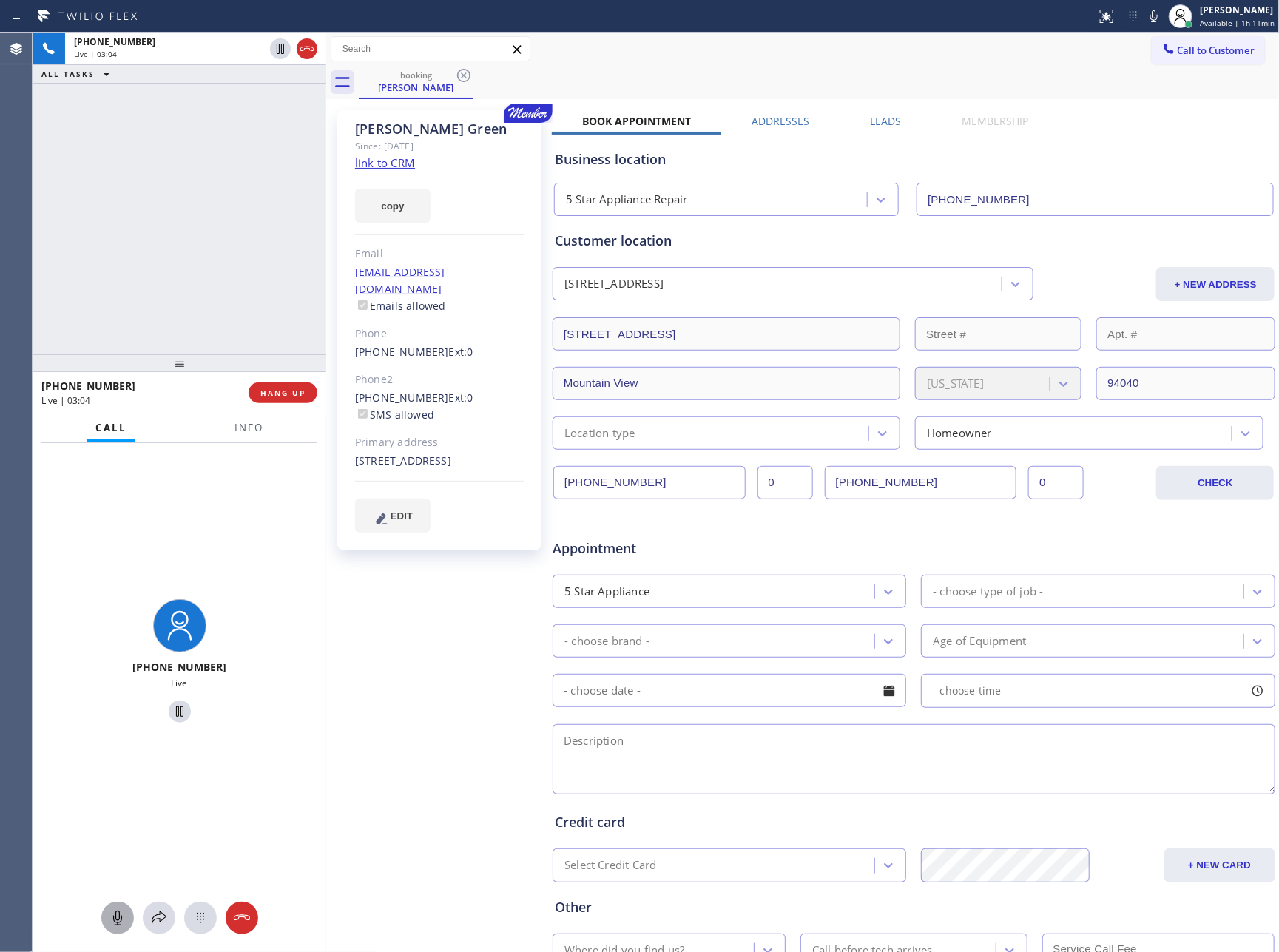
drag, startPoint x: 175, startPoint y: 218, endPoint x: 575, endPoint y: 3, distance: 454.1
click at [298, 164] on div "+16506638379 Live | 03:04 ALL TASKS ALL TASKS ACTIVE TASKS TASKS IN WRAP UP" at bounding box center [179, 193] width 294 height 322
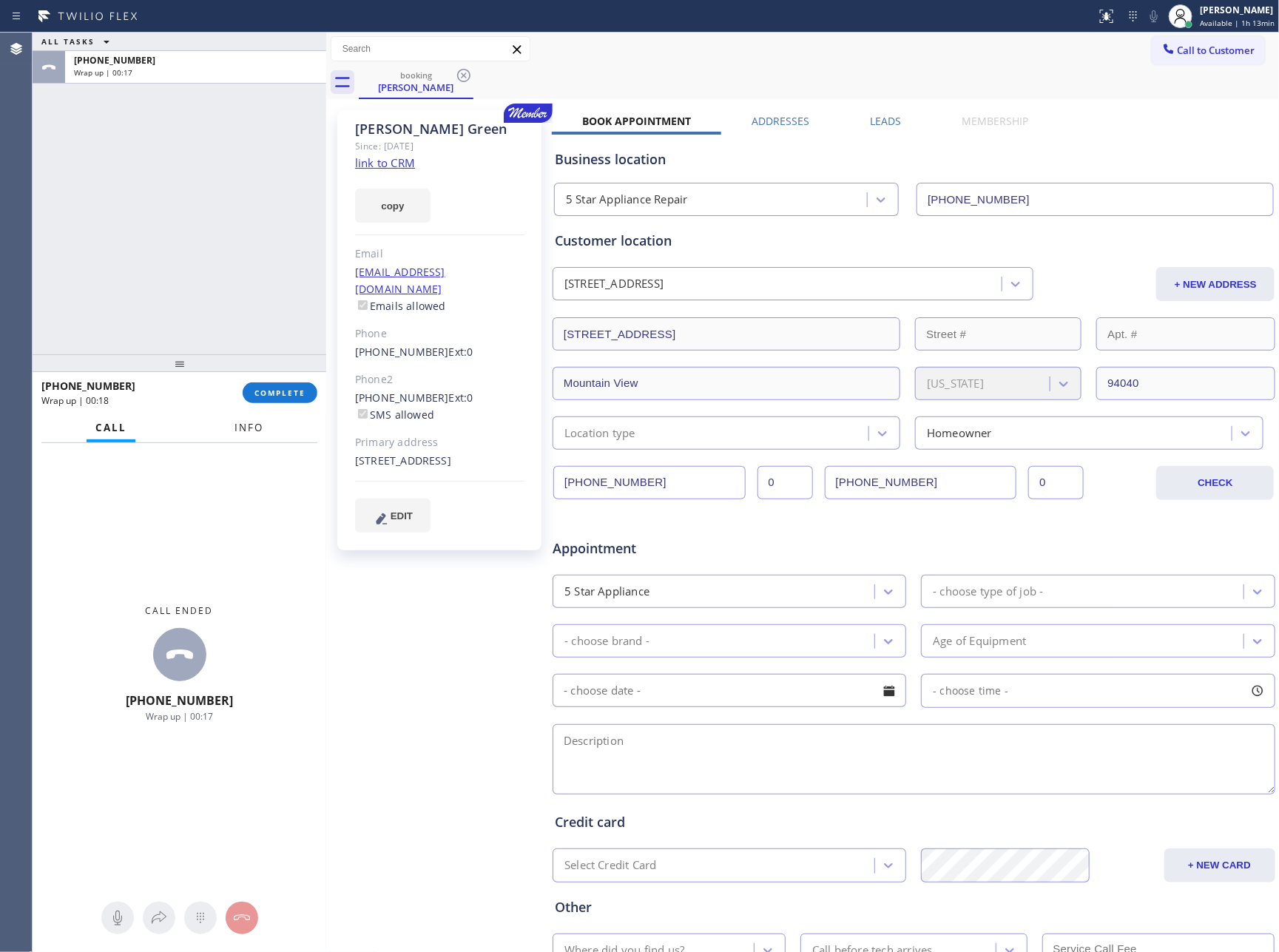
drag, startPoint x: 195, startPoint y: 233, endPoint x: 264, endPoint y: 420, distance: 199.3
click at [210, 273] on div "ALL TASKS ALL TASKS ACTIVE TASKS TASKS IN WRAP UP +16506638379 Wrap up | 00:17" at bounding box center [179, 193] width 294 height 322
click at [273, 393] on span "COMPLETE" at bounding box center [279, 393] width 51 height 10
click at [245, 196] on div "ALL TASKS ALL TASKS ACTIVE TASKS TASKS IN WRAP UP +16506638379 Wrap up | 00:18" at bounding box center [179, 193] width 294 height 322
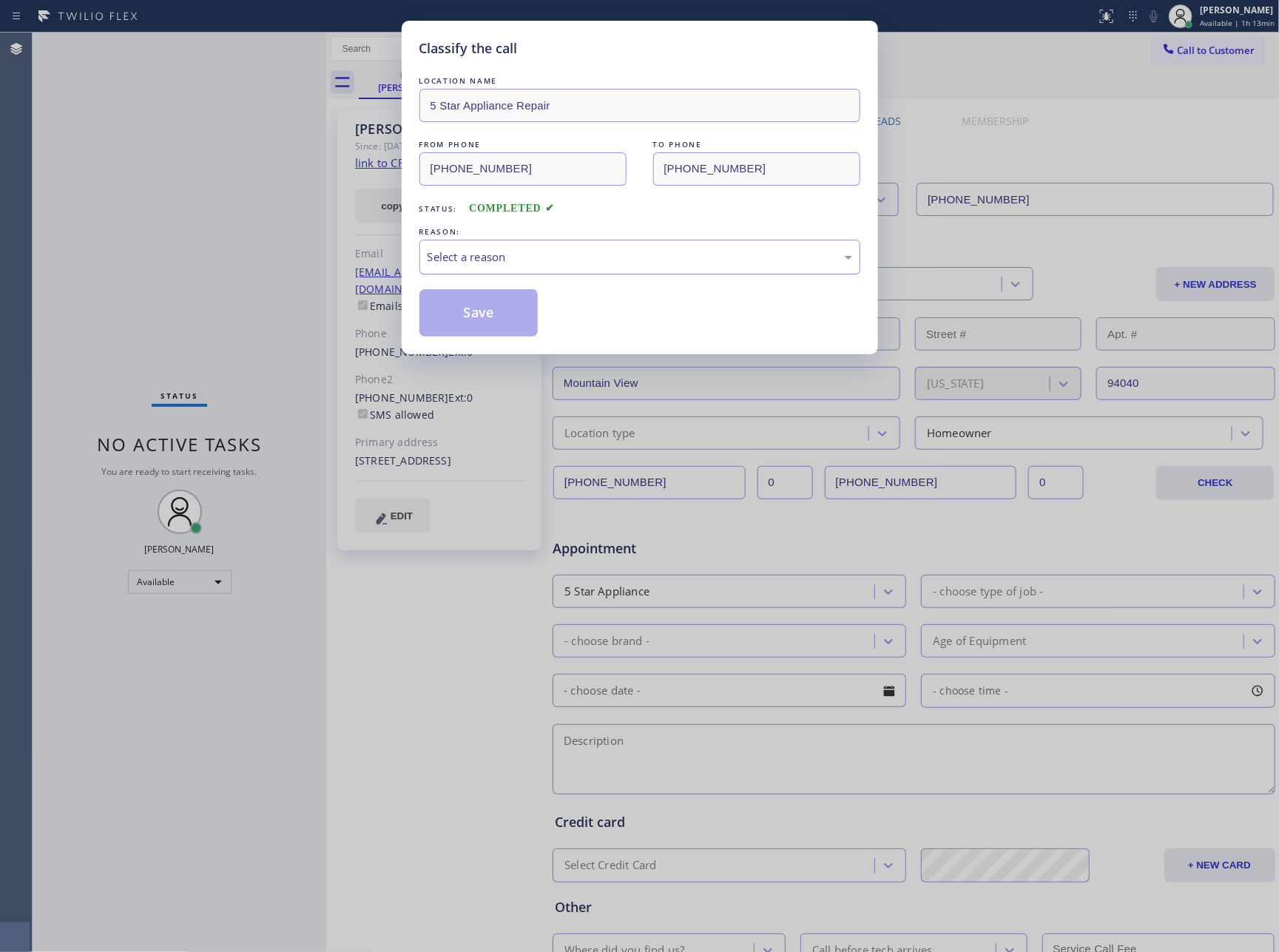
click at [551, 255] on div "Select a reason" at bounding box center [639, 257] width 424 height 17
click at [486, 315] on button "Save" at bounding box center [479, 313] width 119 height 48
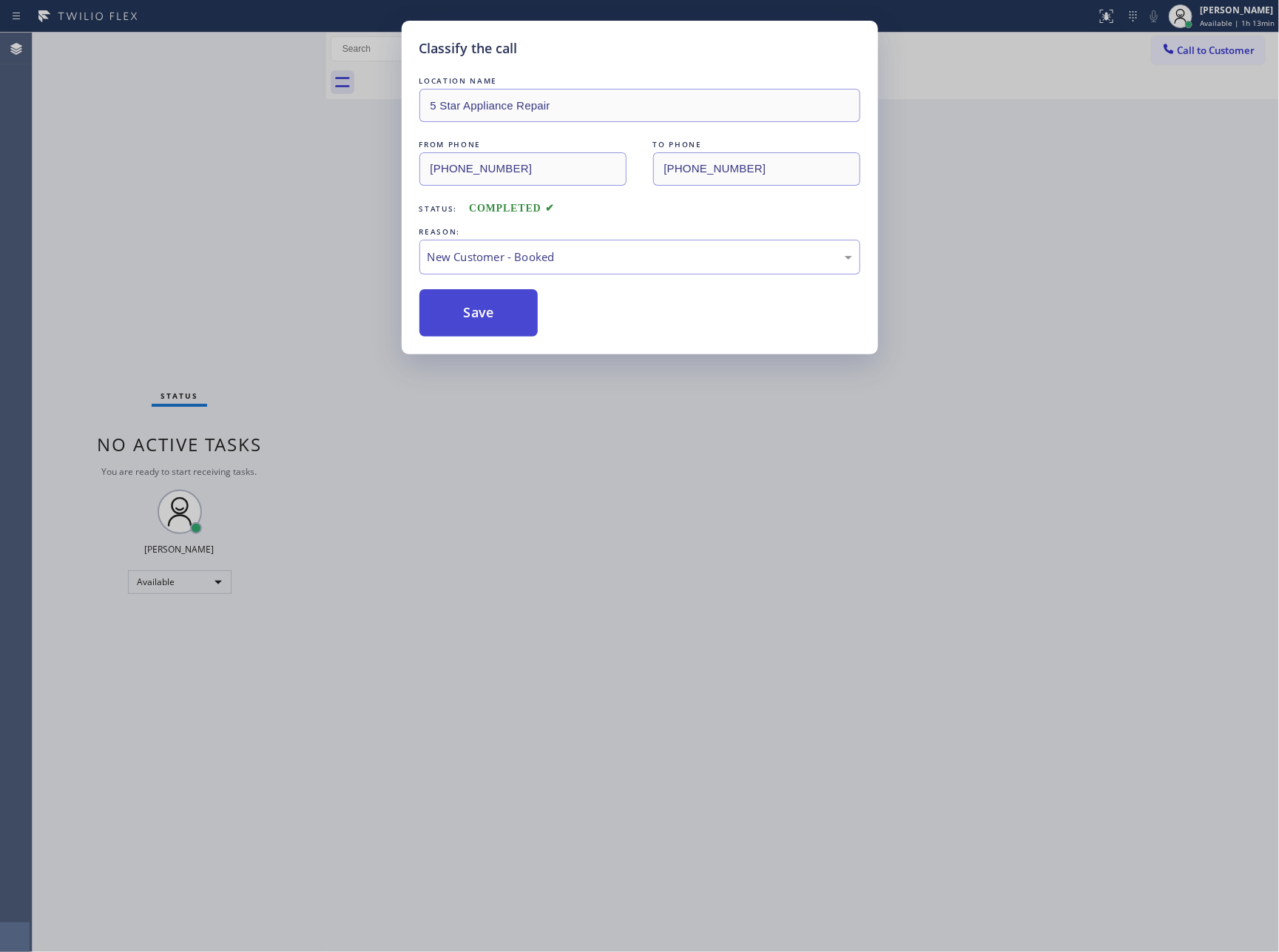
click at [486, 315] on button "Save" at bounding box center [479, 313] width 119 height 48
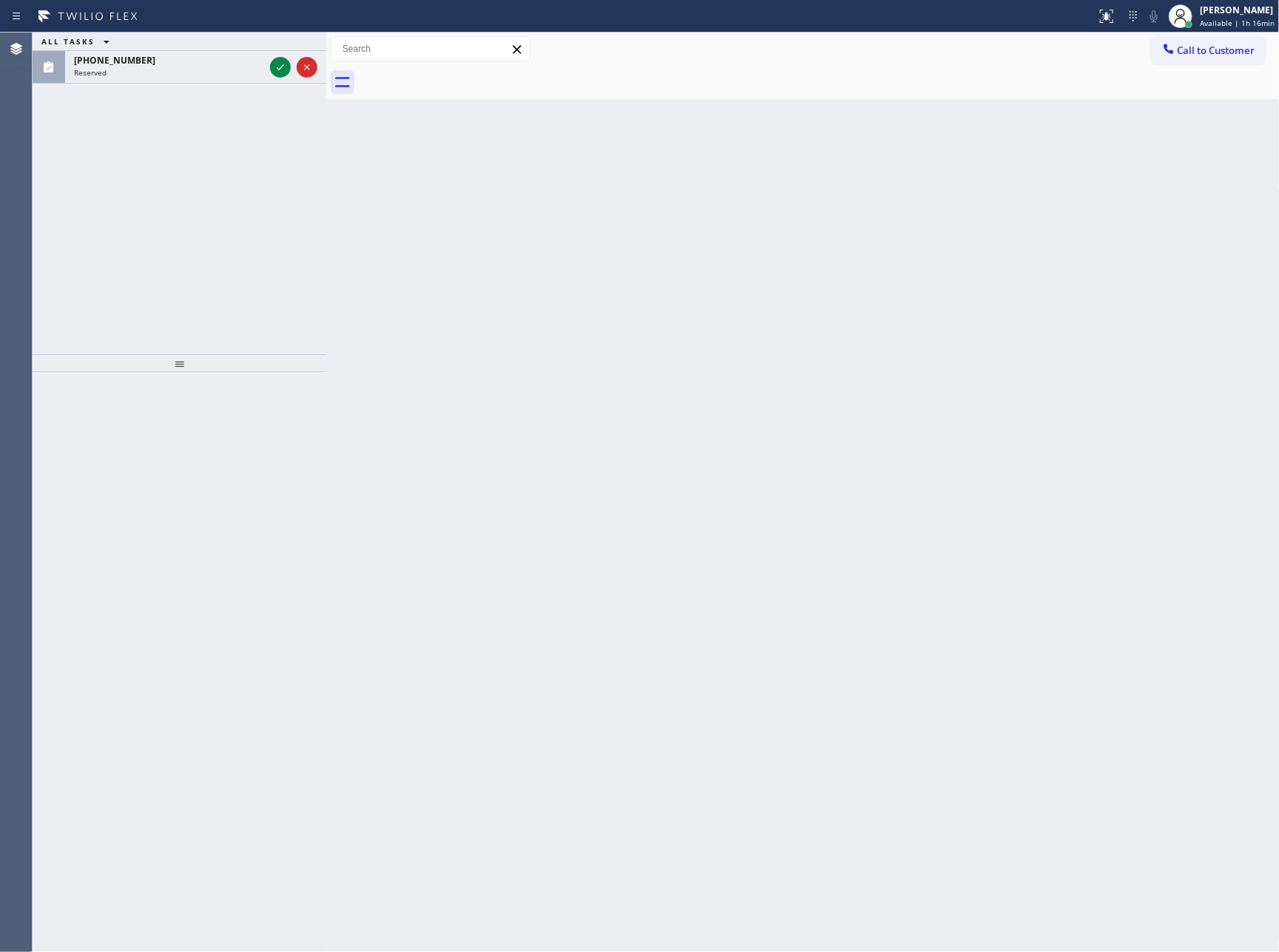
click at [275, 70] on icon at bounding box center [280, 68] width 18 height 18
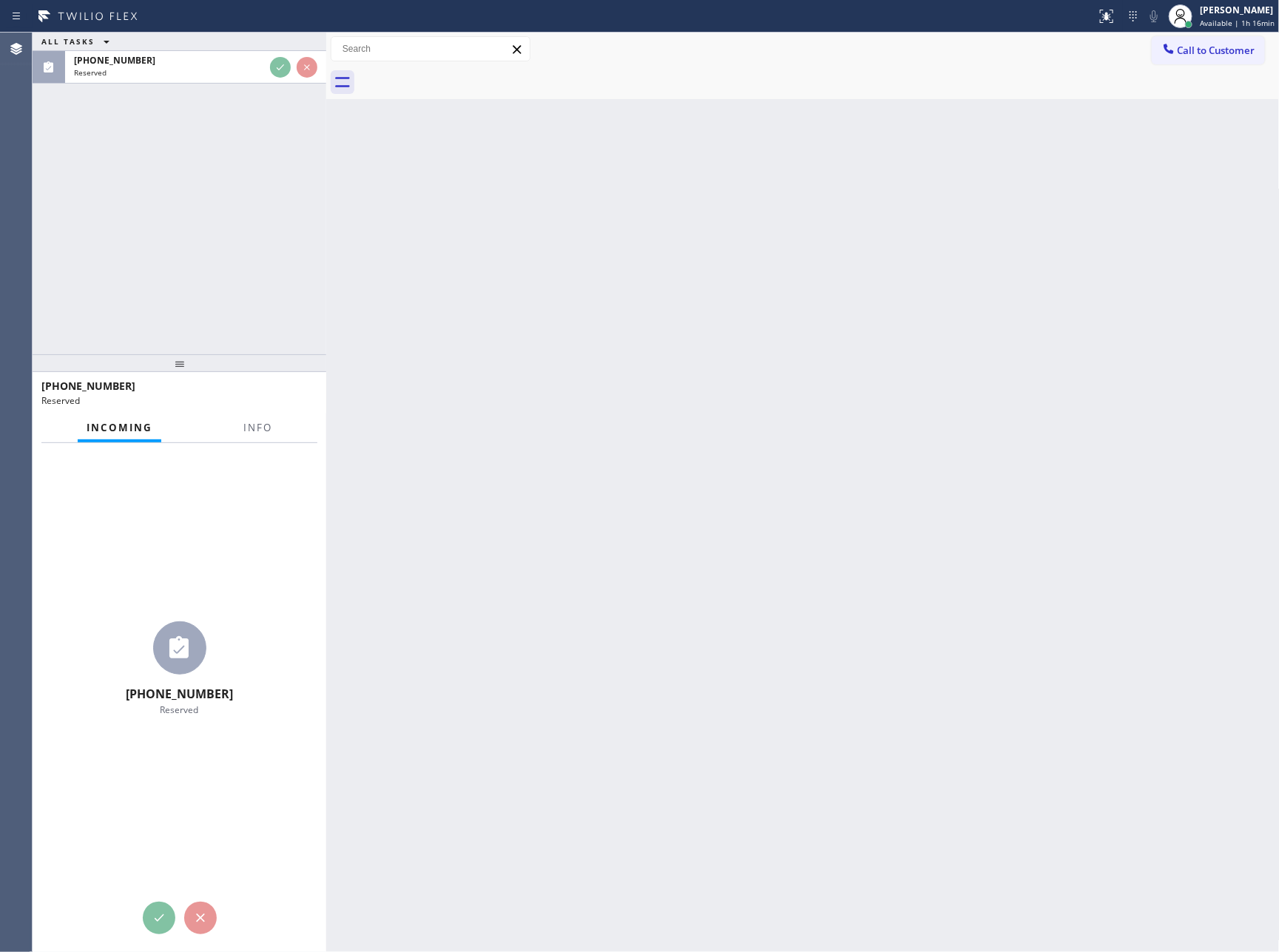
click at [282, 205] on div "ALL TASKS ALL TASKS ACTIVE TASKS TASKS IN WRAP UP (626) 364-0051 Reserved" at bounding box center [179, 193] width 294 height 322
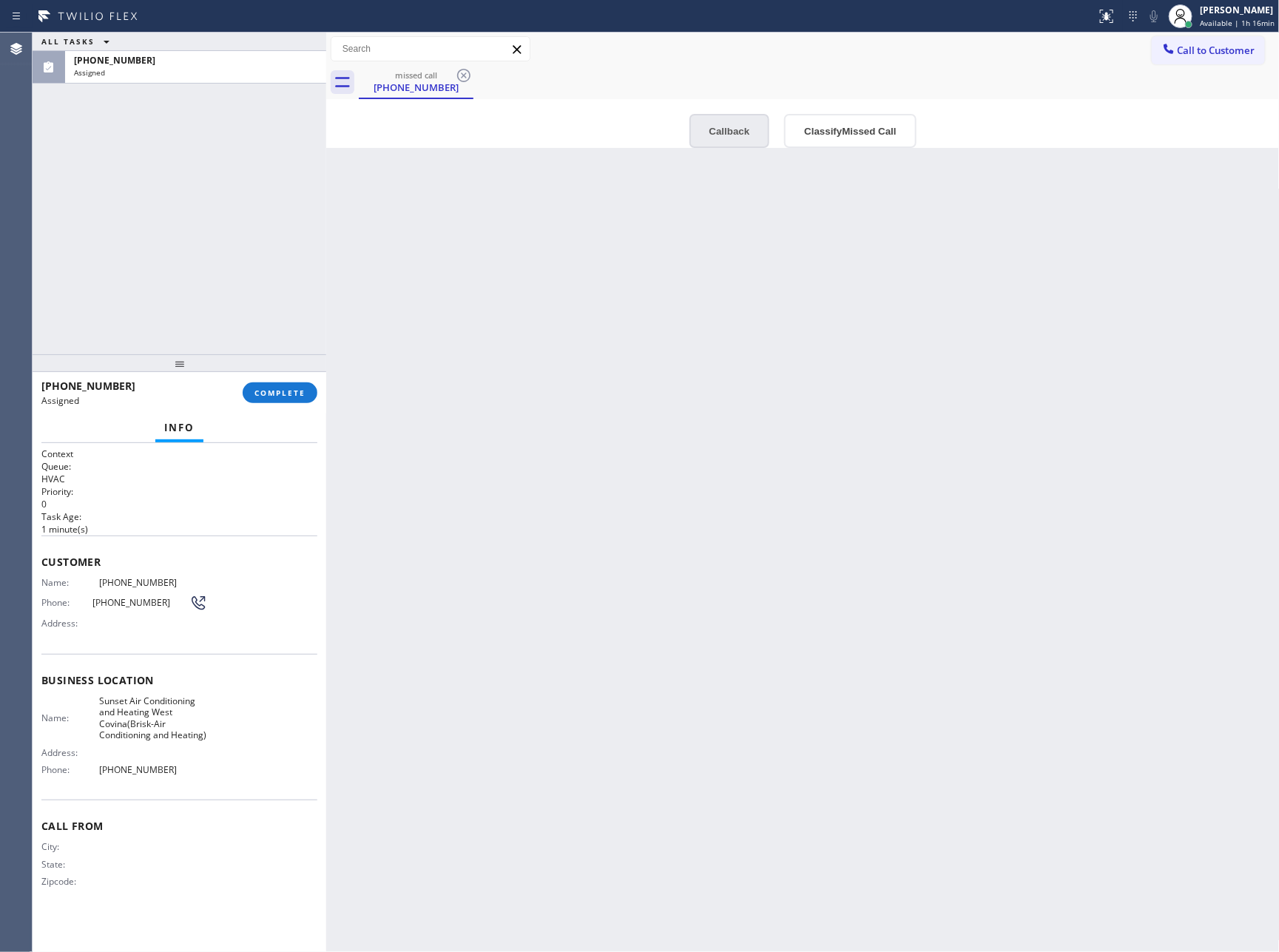
click at [724, 120] on button "Callback" at bounding box center [730, 131] width 81 height 34
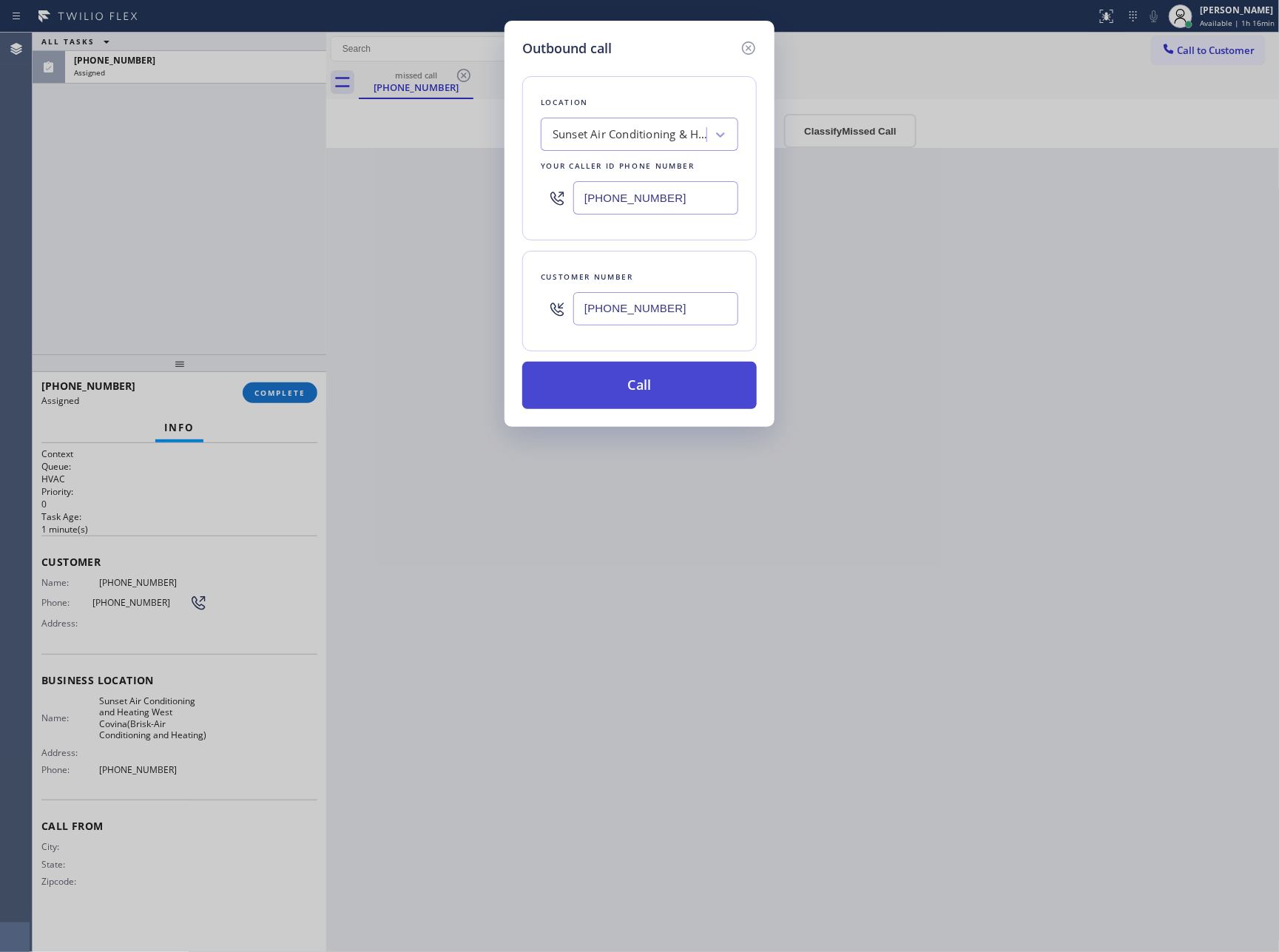
click at [684, 389] on button "Call" at bounding box center [640, 386] width 235 height 48
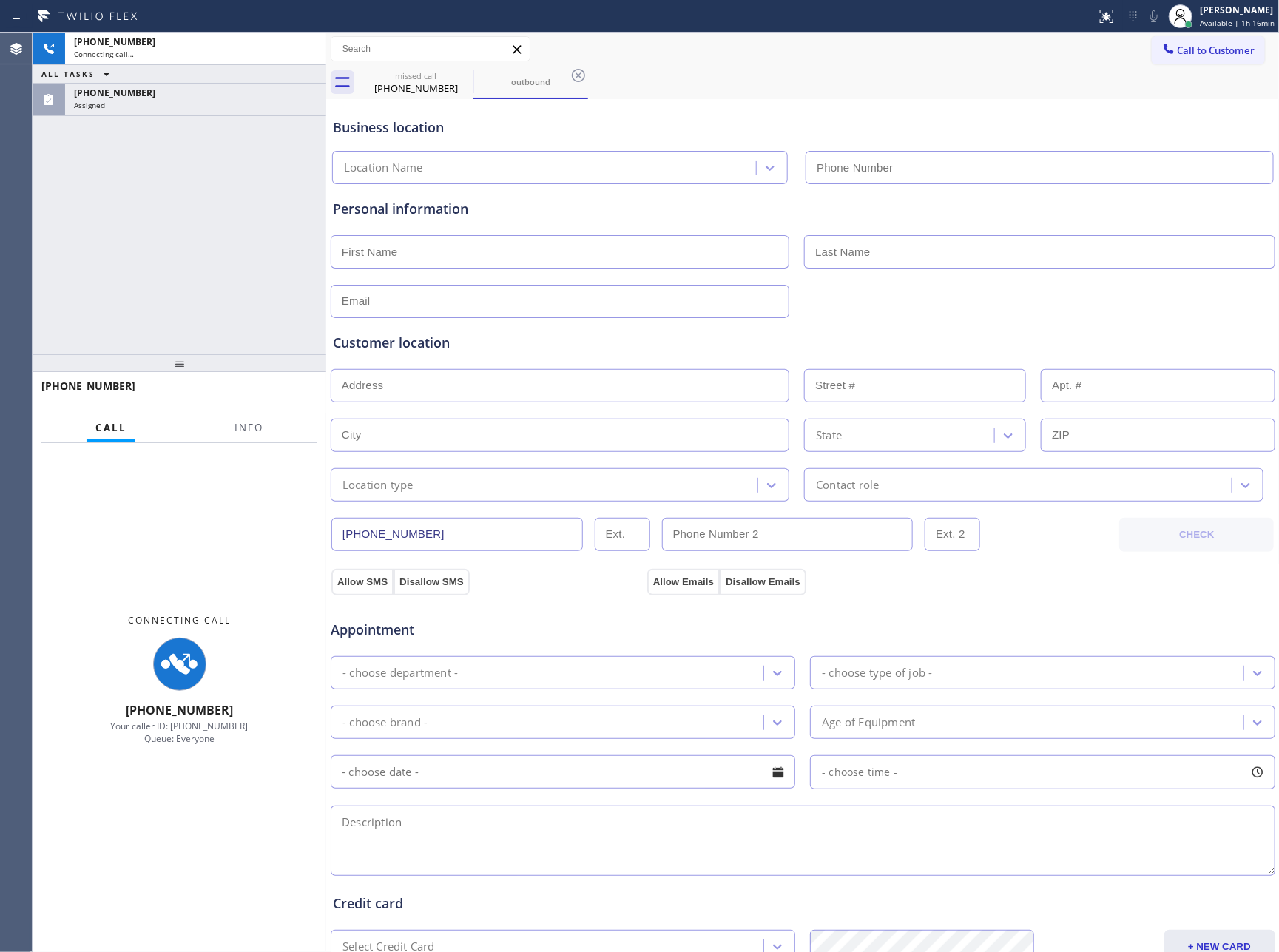
type input "(626) 469-4805"
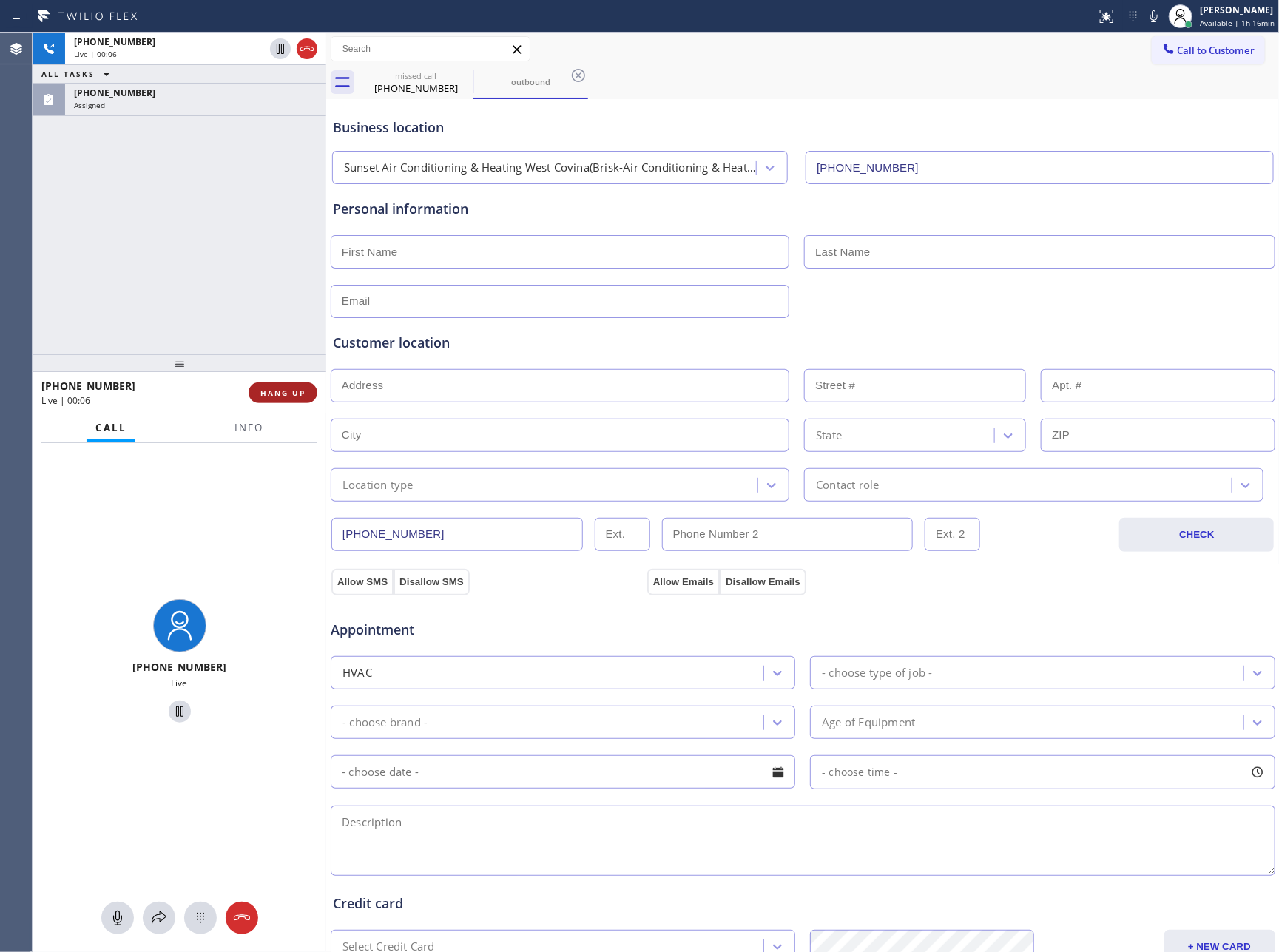
click at [273, 395] on span "HANG UP" at bounding box center [282, 393] width 45 height 10
click at [194, 187] on div "+16263640051 Live | 00:07 ALL TASKS ALL TASKS ACTIVE TASKS TASKS IN WRAP UP (62…" at bounding box center [179, 193] width 294 height 322
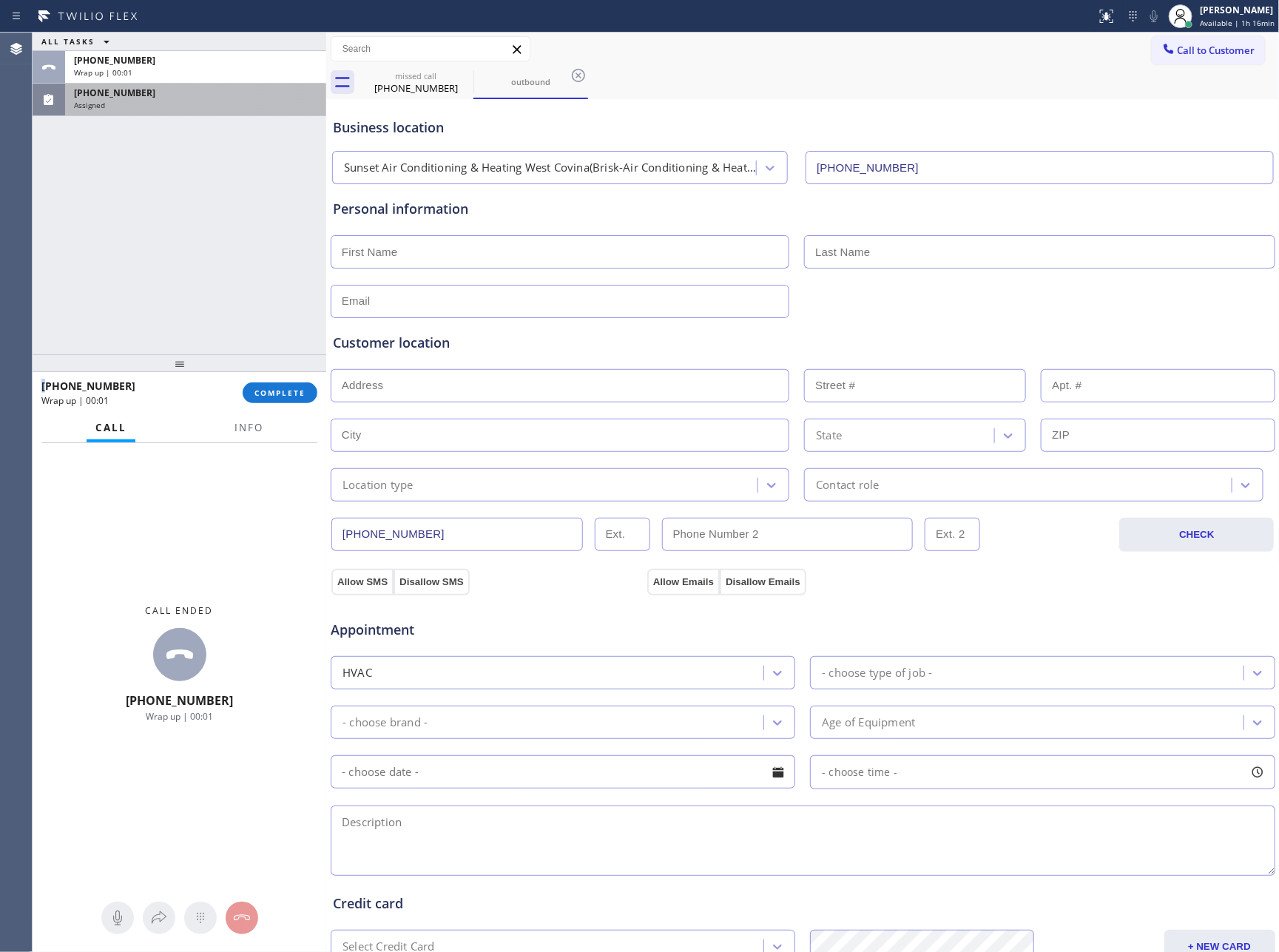
click at [273, 97] on div "(626) 364-0051" at bounding box center [196, 92] width 244 height 13
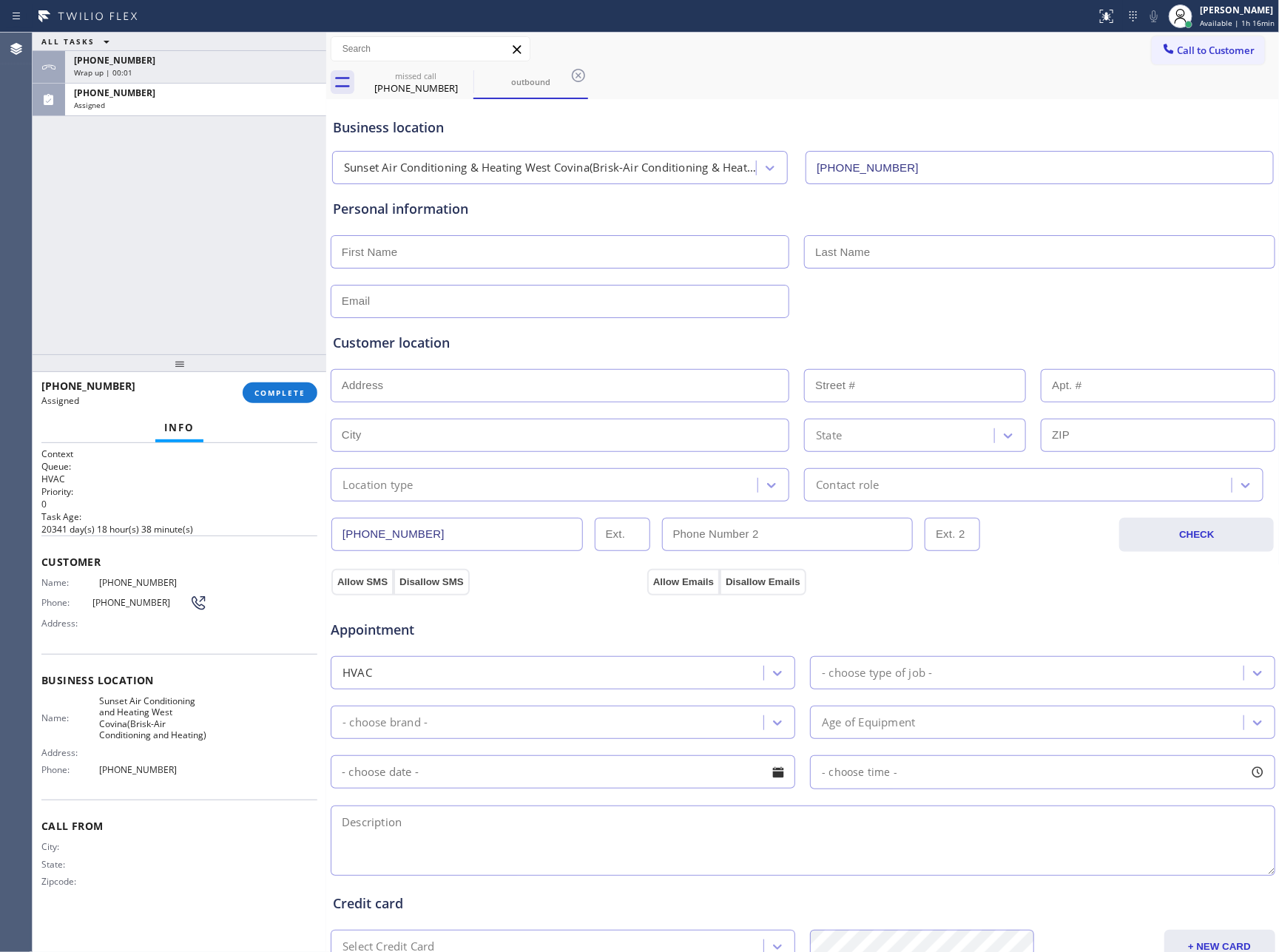
click at [306, 386] on button "COMPLETE" at bounding box center [280, 393] width 75 height 21
click at [275, 252] on div "ALL TASKS ALL TASKS ACTIVE TASKS TASKS IN WRAP UP +16263640051 Wrap up | 00:02 …" at bounding box center [179, 193] width 294 height 322
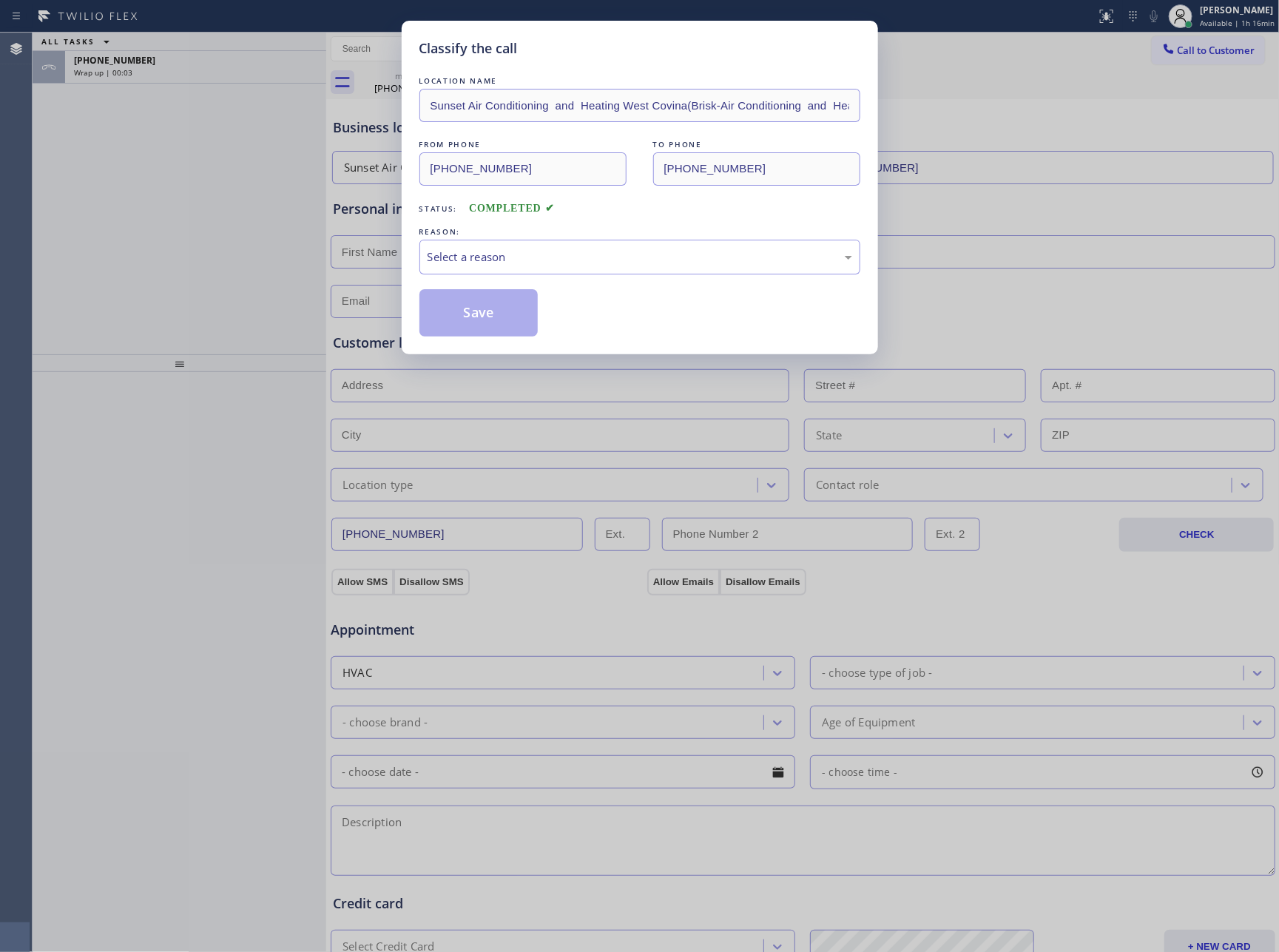
click at [275, 252] on div "Classify the call LOCATION NAME Sunset Air Conditioning and Heating West Covina…" at bounding box center [639, 476] width 1279 height 952
drag, startPoint x: 470, startPoint y: 251, endPoint x: 473, endPoint y: 262, distance: 11.4
click at [473, 262] on div "Select a reason" at bounding box center [639, 257] width 424 height 17
click at [476, 309] on button "Save" at bounding box center [479, 313] width 119 height 48
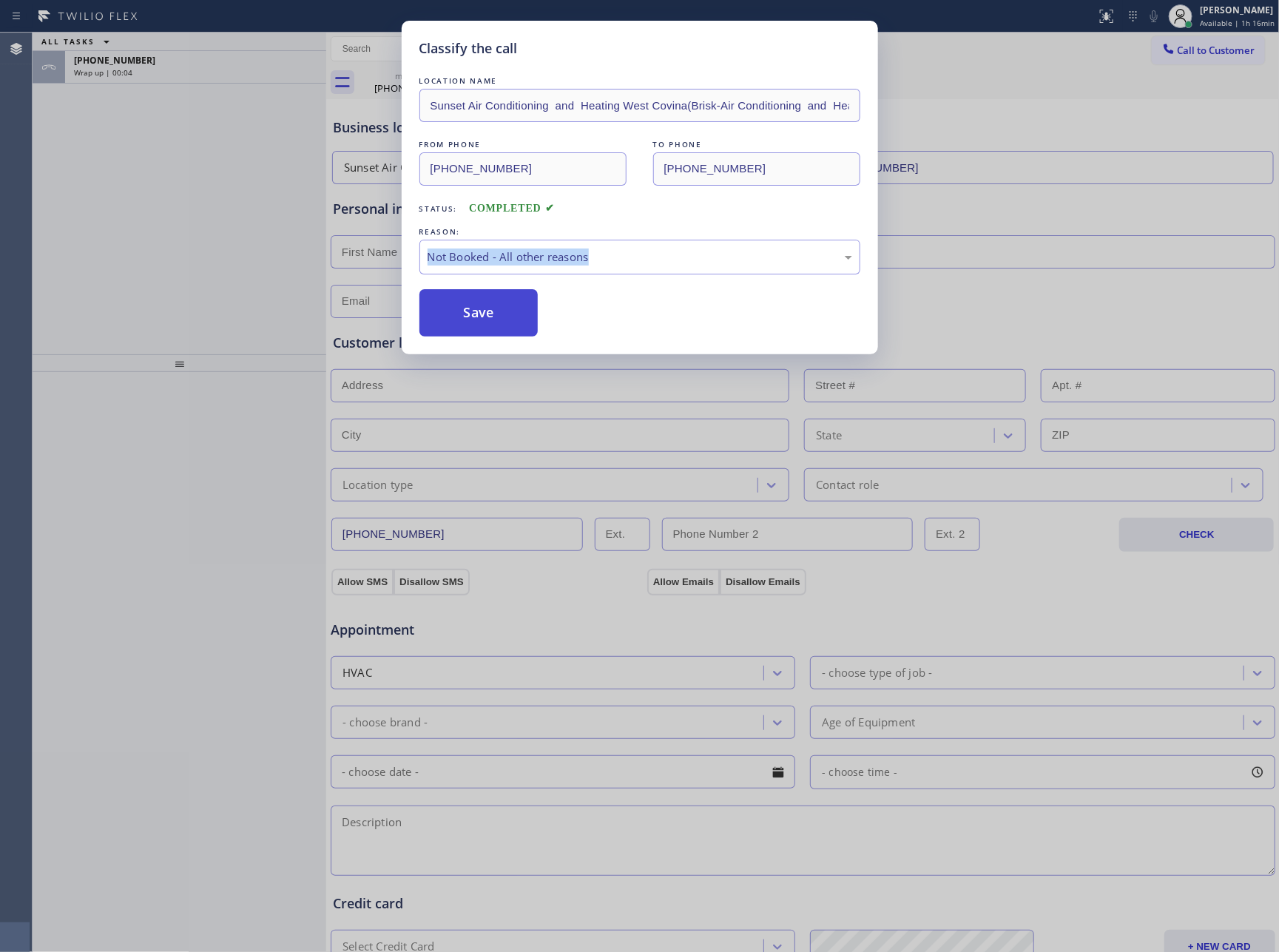
drag, startPoint x: 476, startPoint y: 309, endPoint x: 109, endPoint y: 207, distance: 380.9
click at [467, 309] on button "Save" at bounding box center [479, 313] width 119 height 48
drag, startPoint x: 107, startPoint y: 204, endPoint x: 155, endPoint y: 182, distance: 52.8
click at [109, 204] on div "Classify the call LOCATION NAME Sunset Air Conditioning and Heating West Covina…" at bounding box center [639, 476] width 1279 height 952
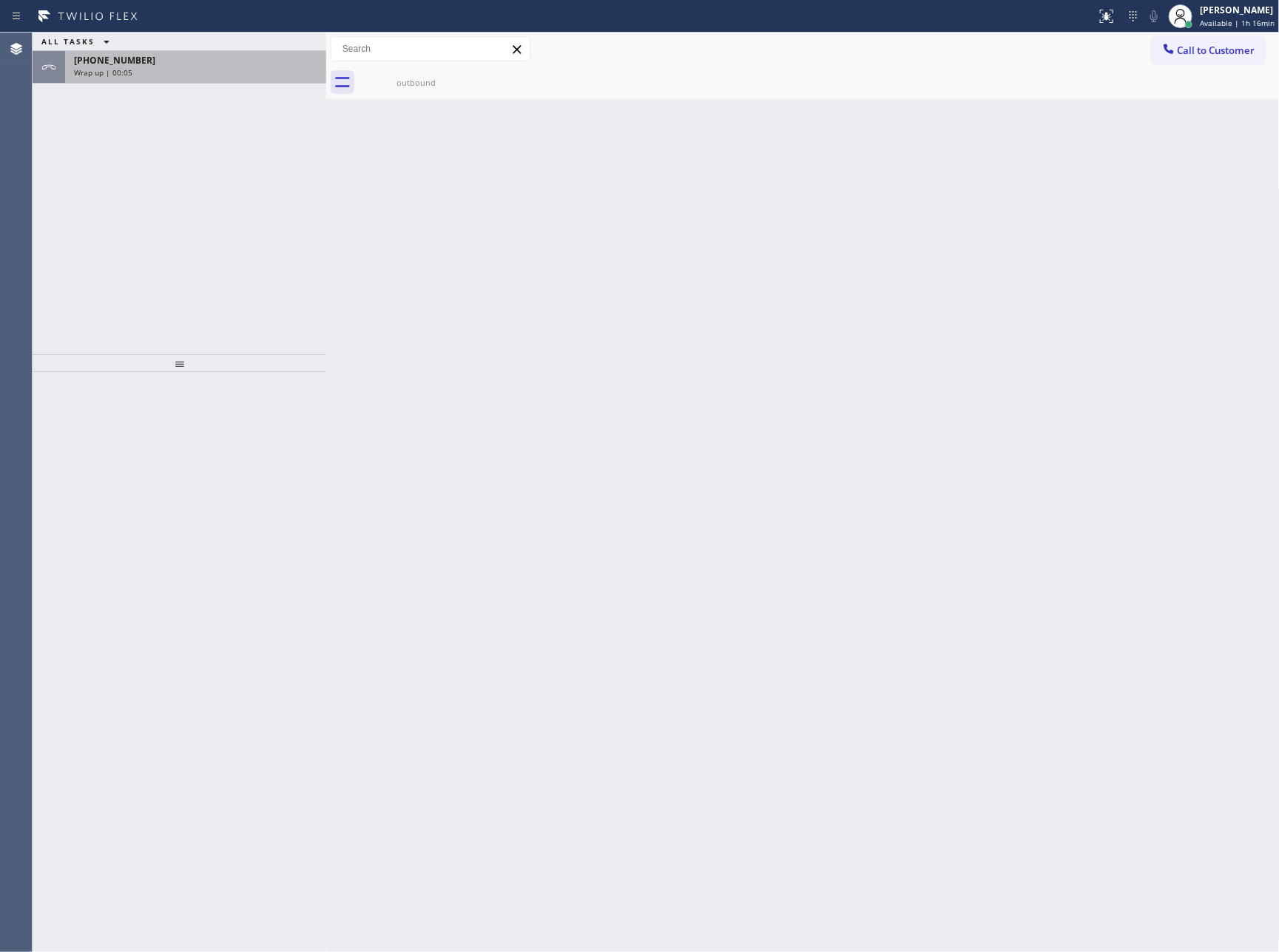
click at [198, 54] on div "+16263640051" at bounding box center [196, 60] width 244 height 13
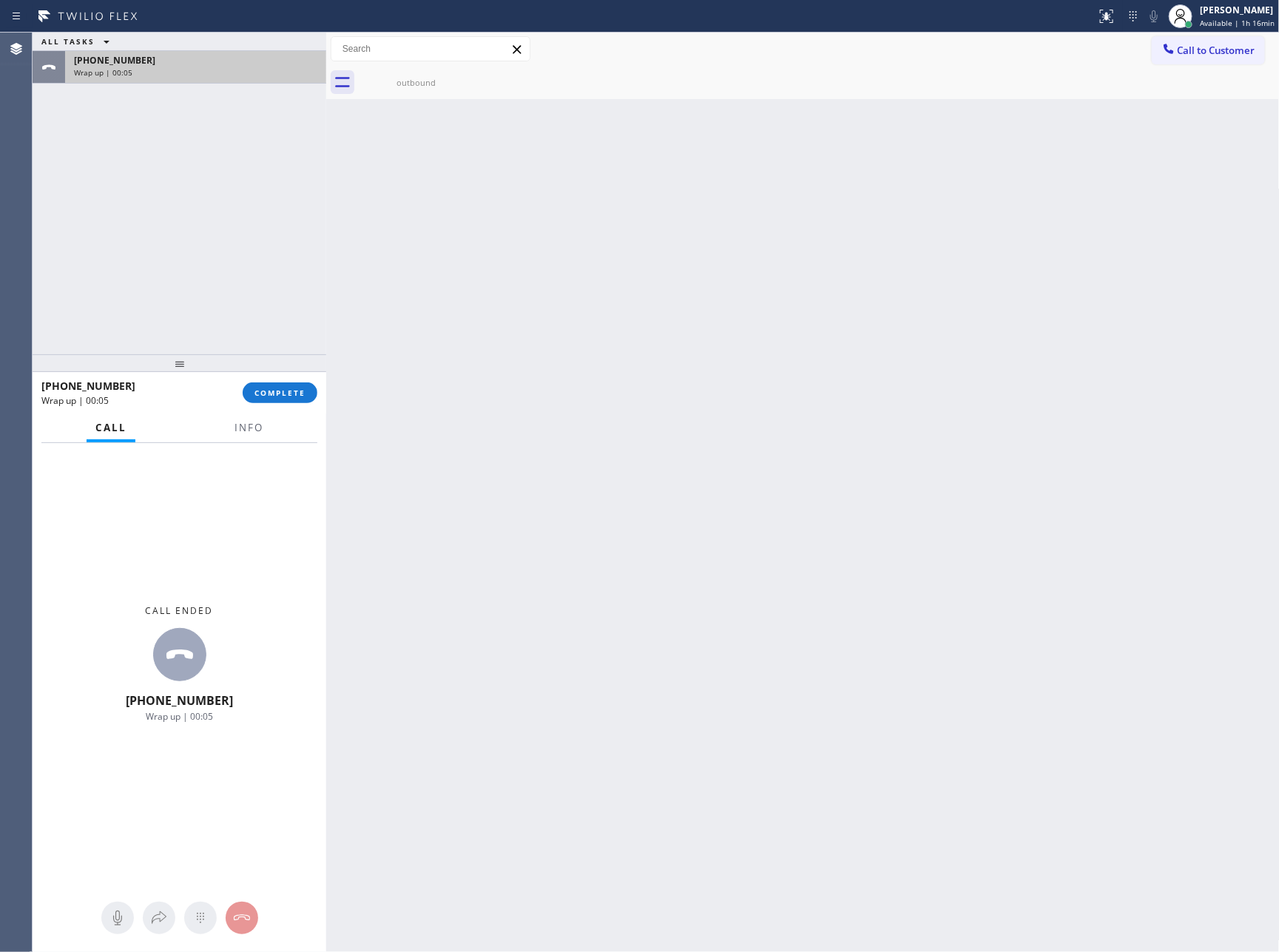
click at [198, 54] on div "+16263640051" at bounding box center [196, 60] width 244 height 13
click at [280, 391] on span "COMPLETE" at bounding box center [279, 393] width 51 height 10
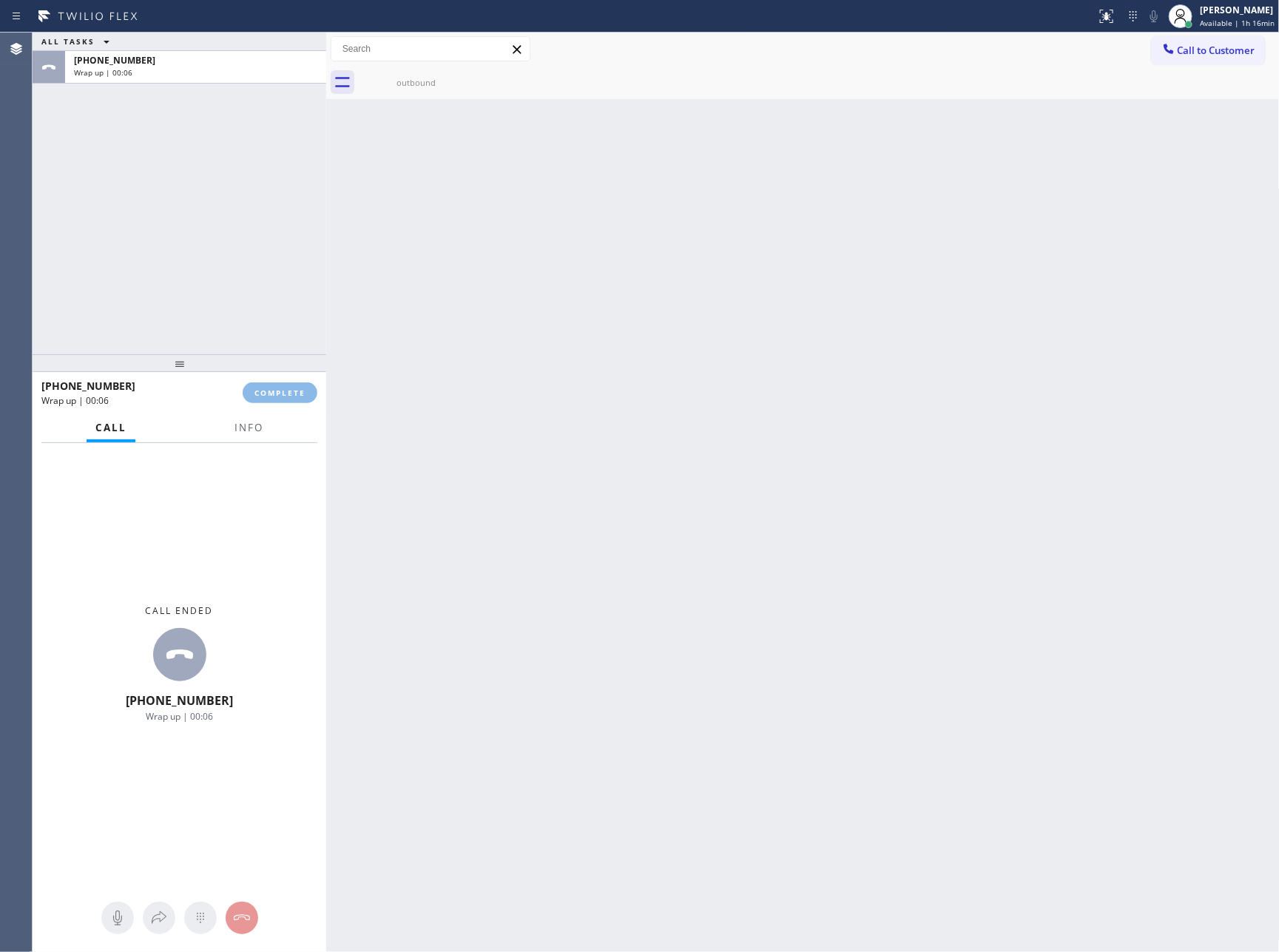
click at [241, 256] on div "ALL TASKS ALL TASKS ACTIVE TASKS TASKS IN WRAP UP +16263640051 Wrap up | 00:06" at bounding box center [179, 193] width 294 height 322
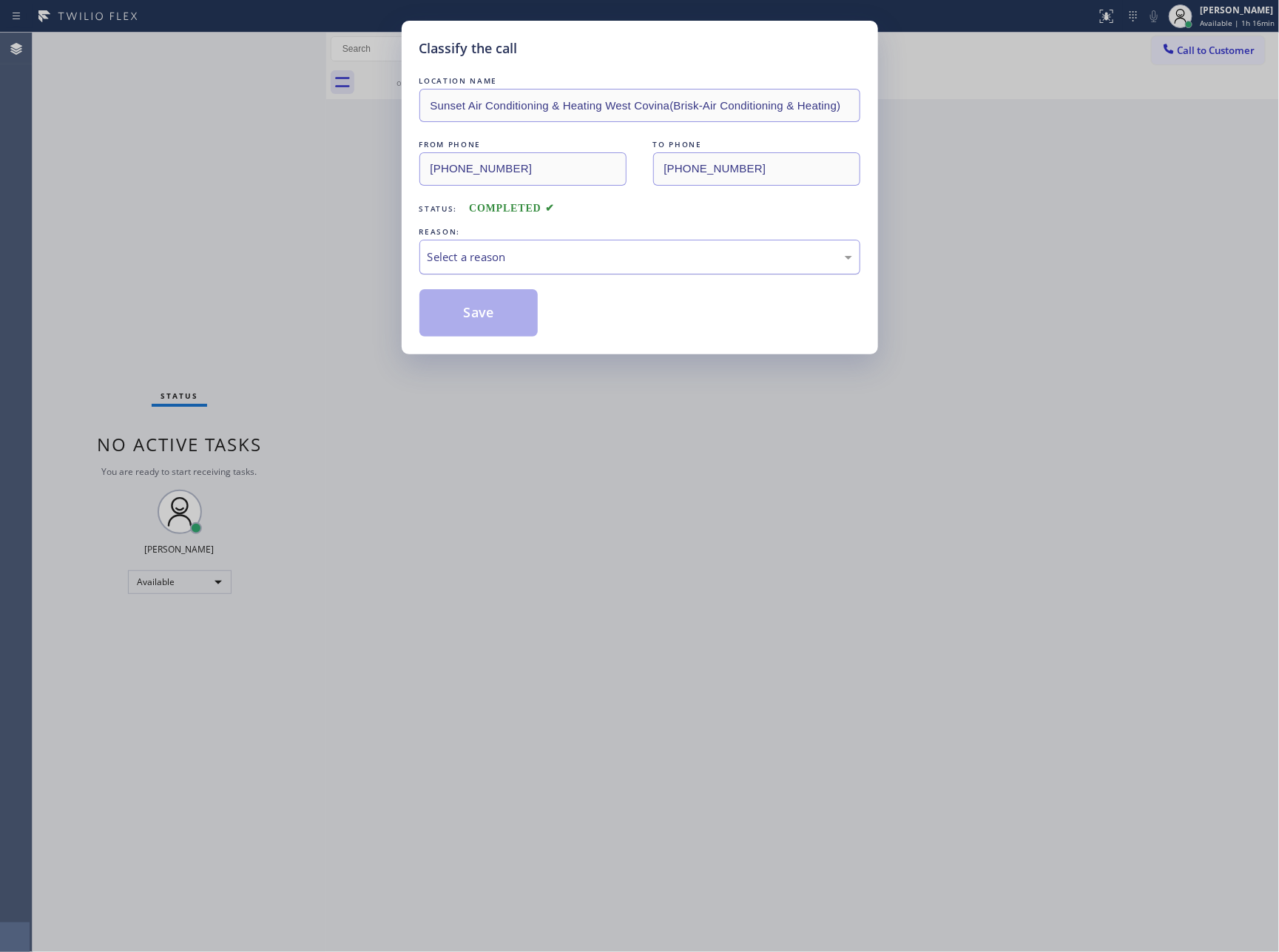
click at [497, 271] on div "Select a reason" at bounding box center [640, 257] width 441 height 35
click at [647, 205] on div "Status: COMPLETED" at bounding box center [640, 205] width 441 height 24
click at [490, 308] on button "Save" at bounding box center [479, 313] width 119 height 48
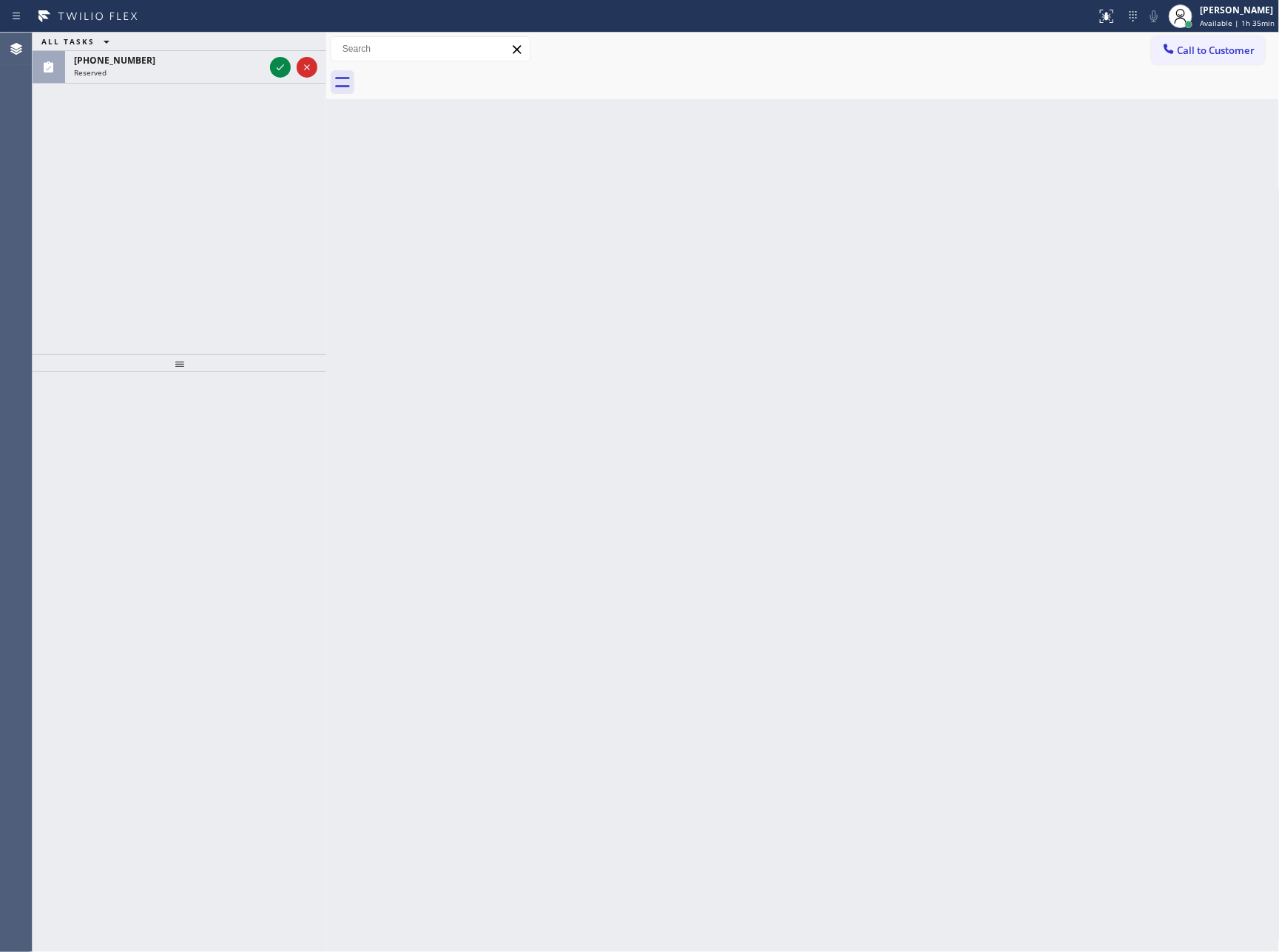
drag, startPoint x: 282, startPoint y: 65, endPoint x: 279, endPoint y: 194, distance: 129.0
click at [282, 65] on icon at bounding box center [280, 68] width 18 height 18
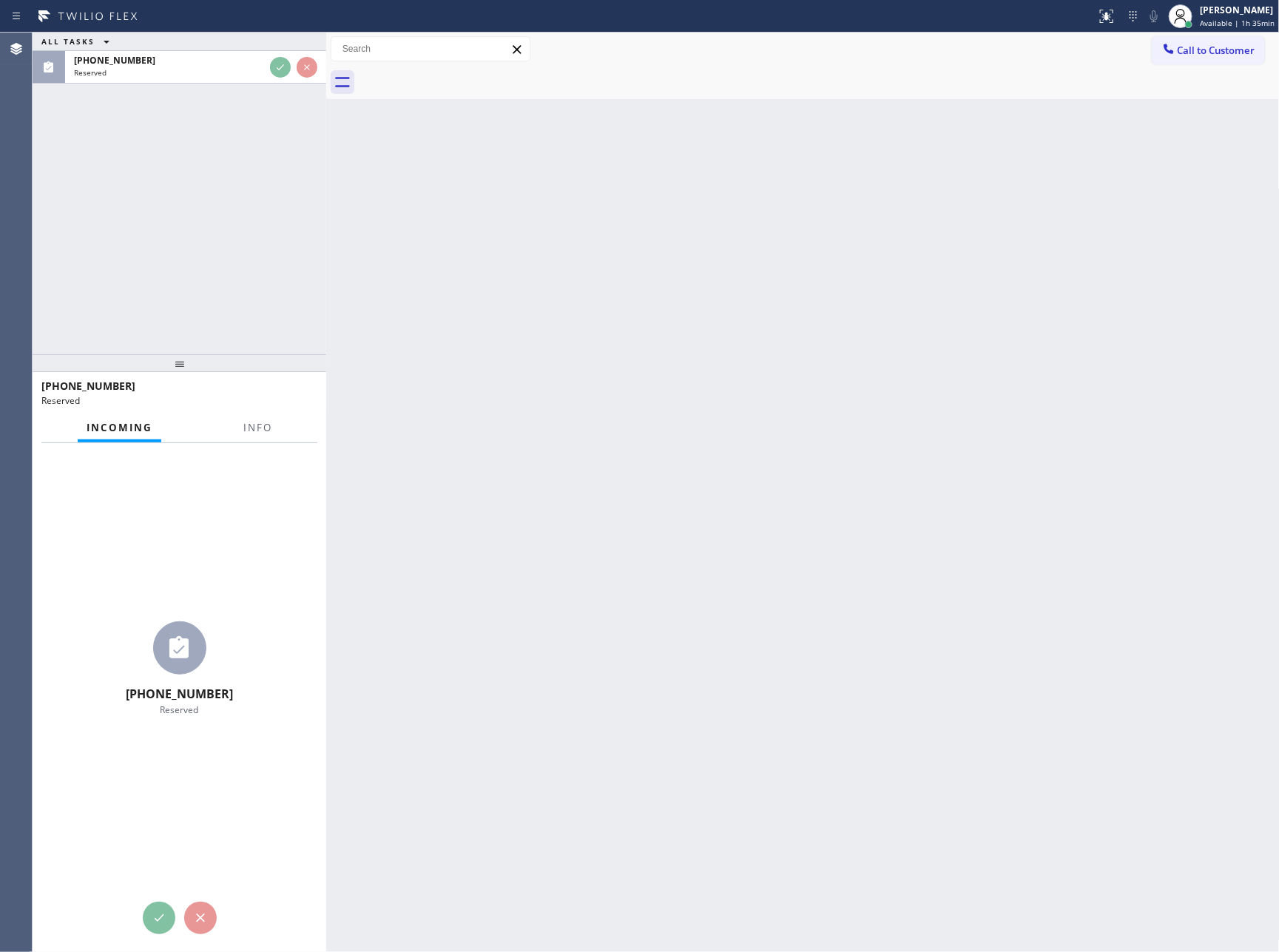
click at [278, 194] on div "ALL TASKS ALL TASKS ACTIVE TASKS TASKS IN WRAP UP (213) 583-1314 Reserved" at bounding box center [179, 193] width 294 height 322
click at [260, 233] on div "ALL TASKS ALL TASKS ACTIVE TASKS TASKS IN WRAP UP (213) 583-1314 Reserved" at bounding box center [179, 193] width 294 height 322
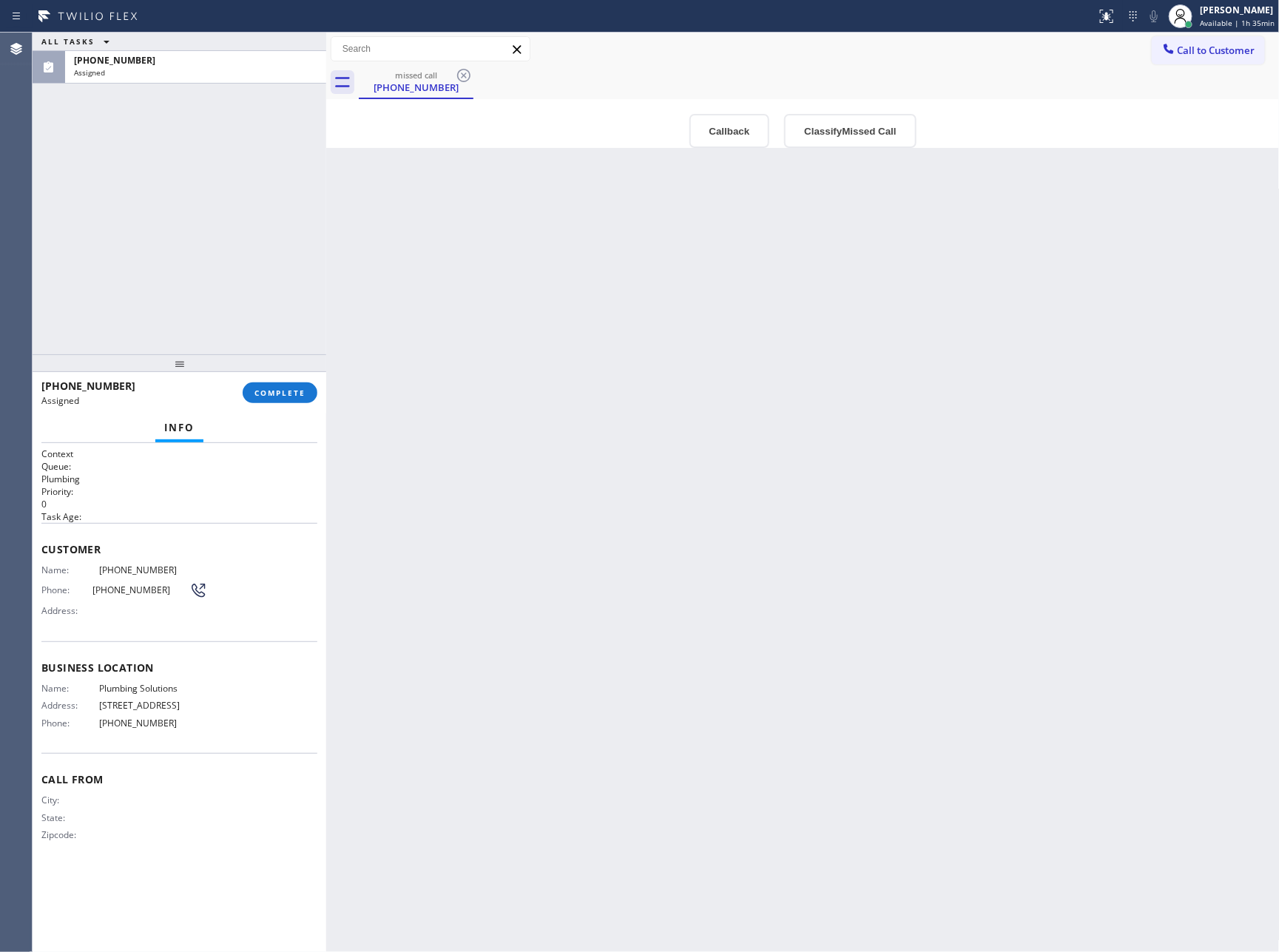
click at [682, 516] on div "Back to Dashboard Change Sender ID Customers Technicians Select a contact Outbo…" at bounding box center [803, 493] width 953 height 920
click at [720, 136] on button "Callback" at bounding box center [730, 131] width 81 height 34
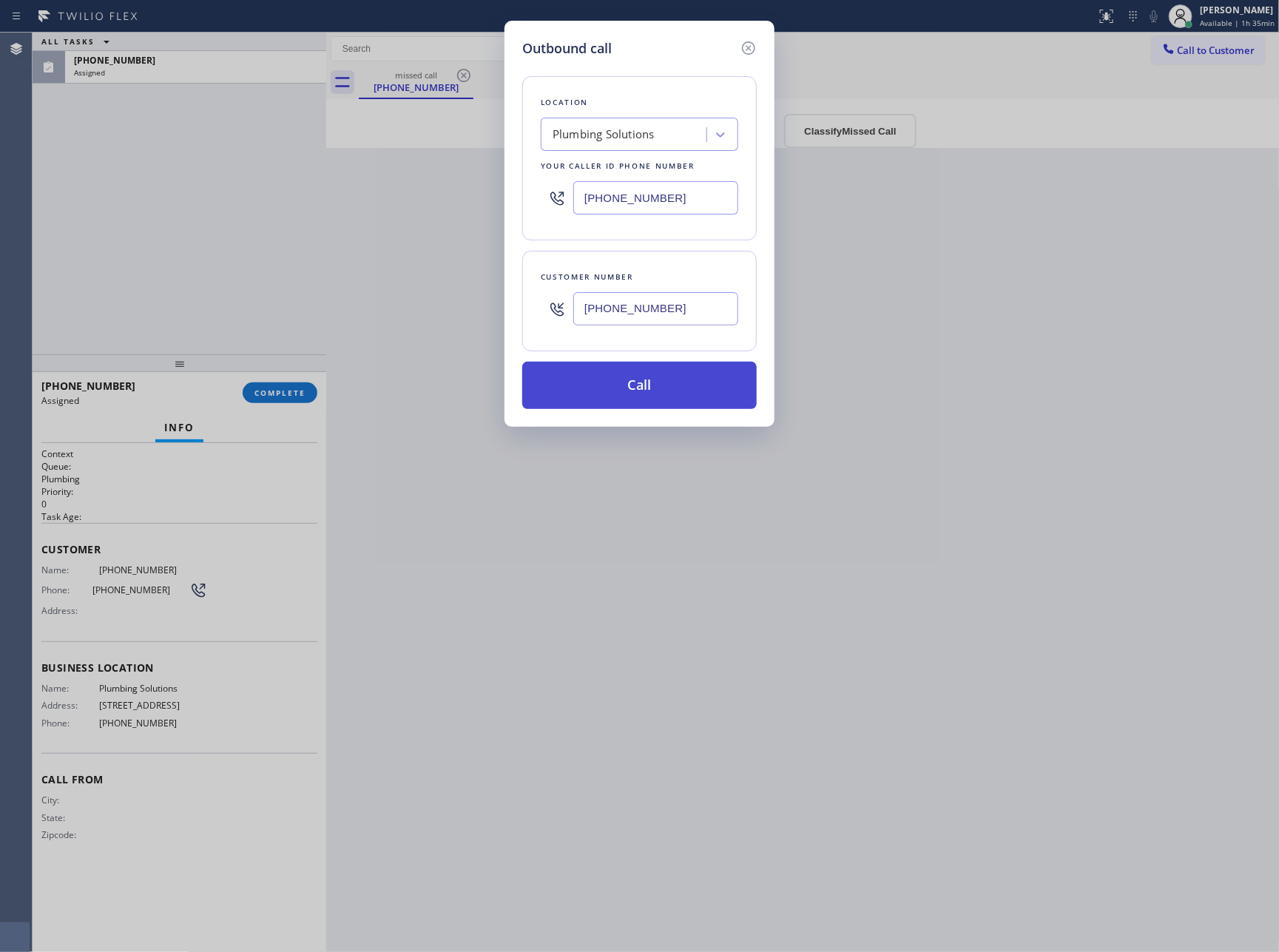
click at [705, 378] on button "Call" at bounding box center [640, 386] width 235 height 48
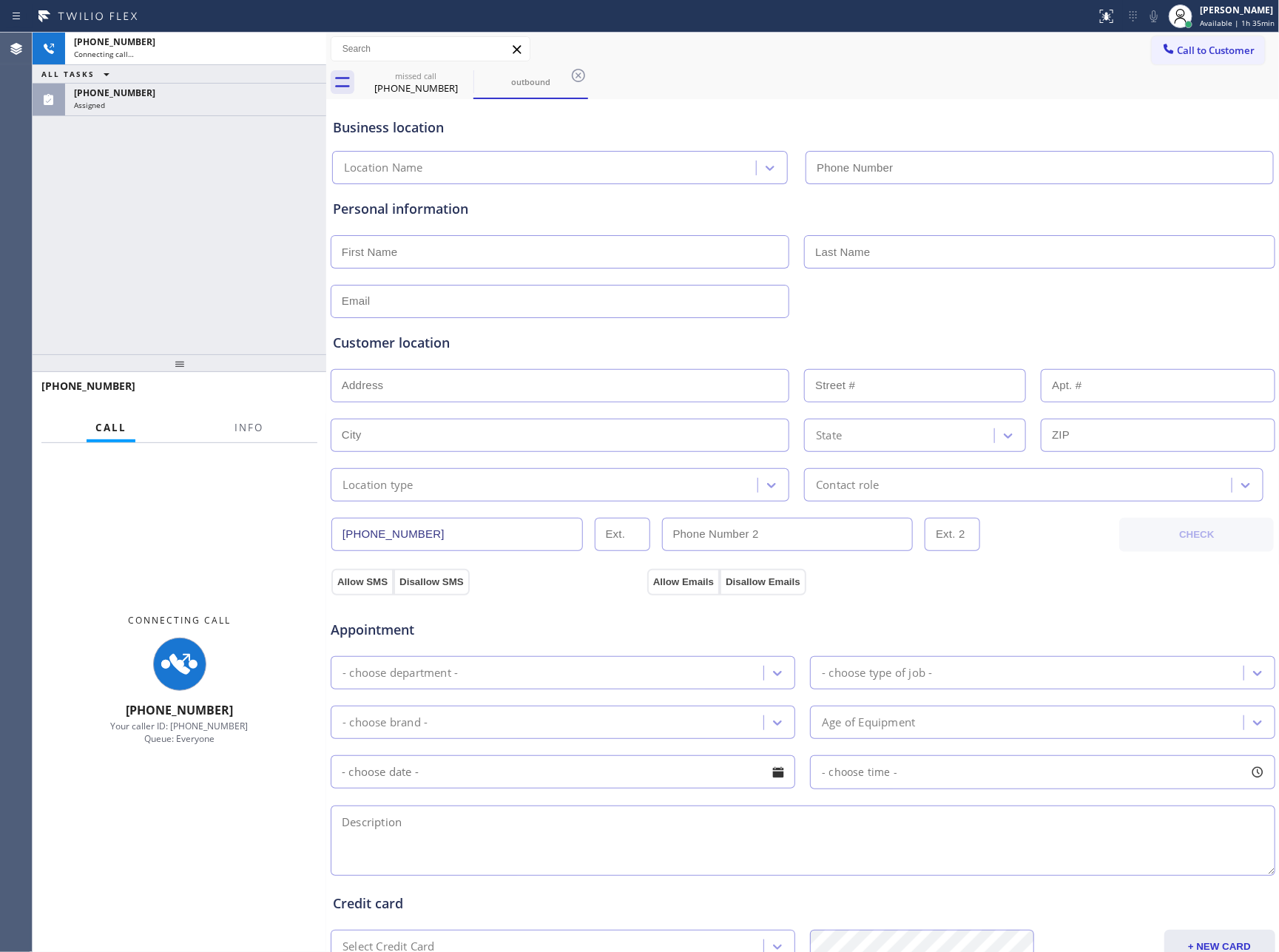
type input "(323) 283-8378"
click at [58, 223] on div "+12135831314 Connecting call… ALL TASKS ALL TASKS ACTIVE TASKS TASKS IN WRAP UP…" at bounding box center [179, 193] width 294 height 322
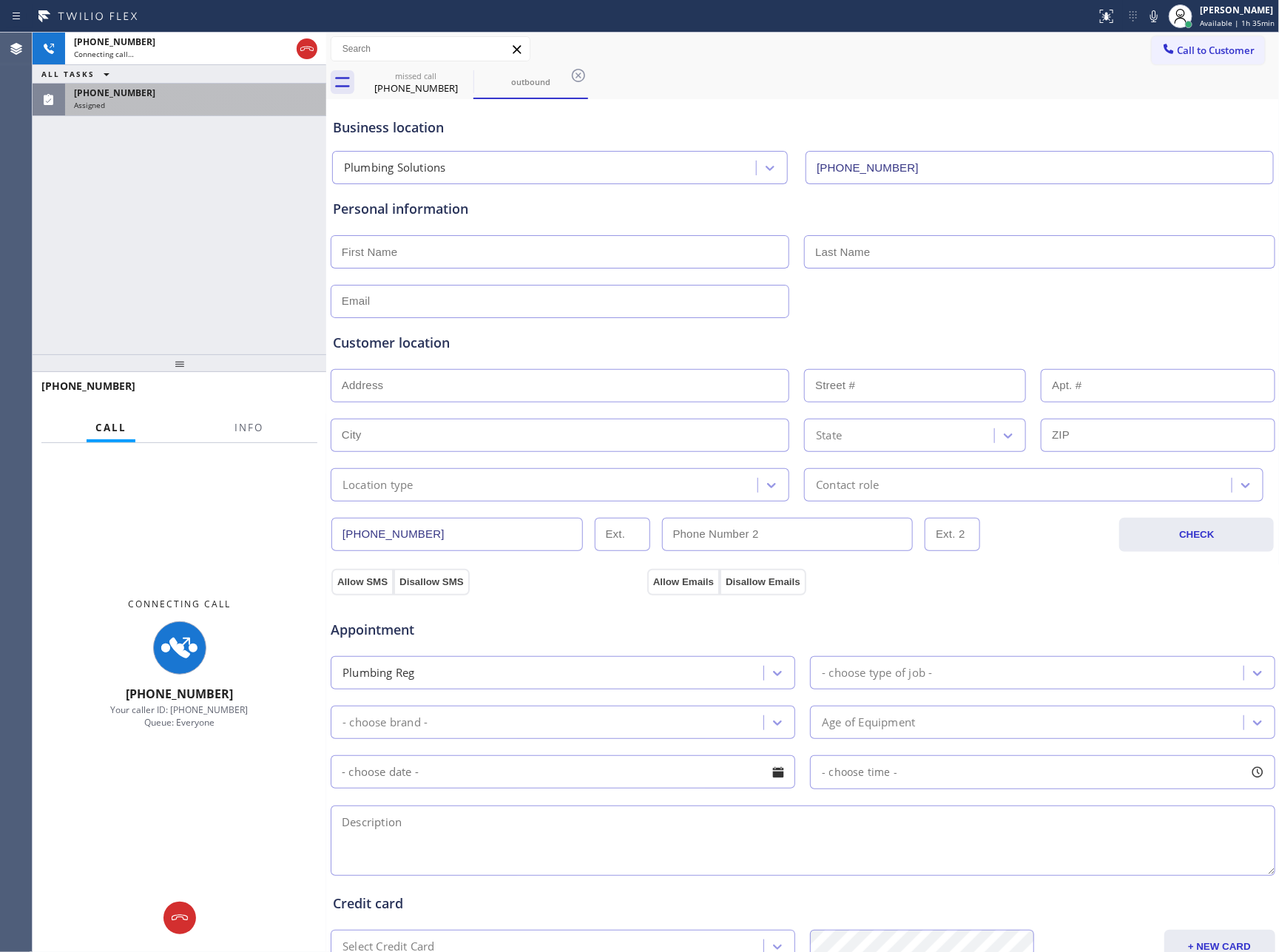
drag, startPoint x: 229, startPoint y: 218, endPoint x: 249, endPoint y: 109, distance: 110.8
click at [233, 207] on div "+12135831314 Connecting call… ALL TASKS ALL TASKS ACTIVE TASKS TASKS IN WRAP UP…" at bounding box center [179, 193] width 294 height 322
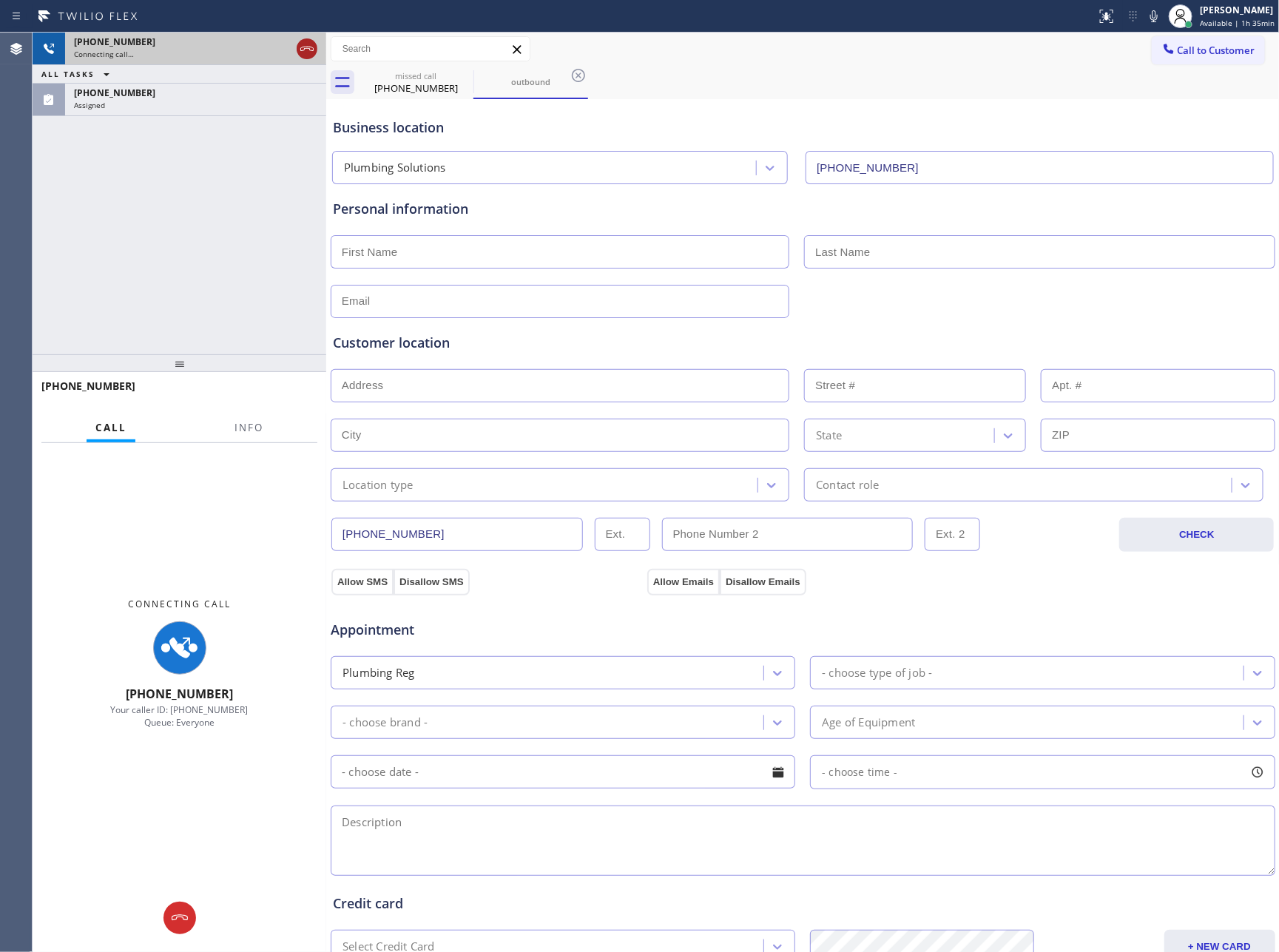
click at [306, 49] on icon at bounding box center [307, 49] width 18 height 18
click at [249, 257] on div "+12135831314 Connecting call… ALL TASKS ALL TASKS ACTIVE TASKS TASKS IN WRAP UP…" at bounding box center [179, 193] width 294 height 322
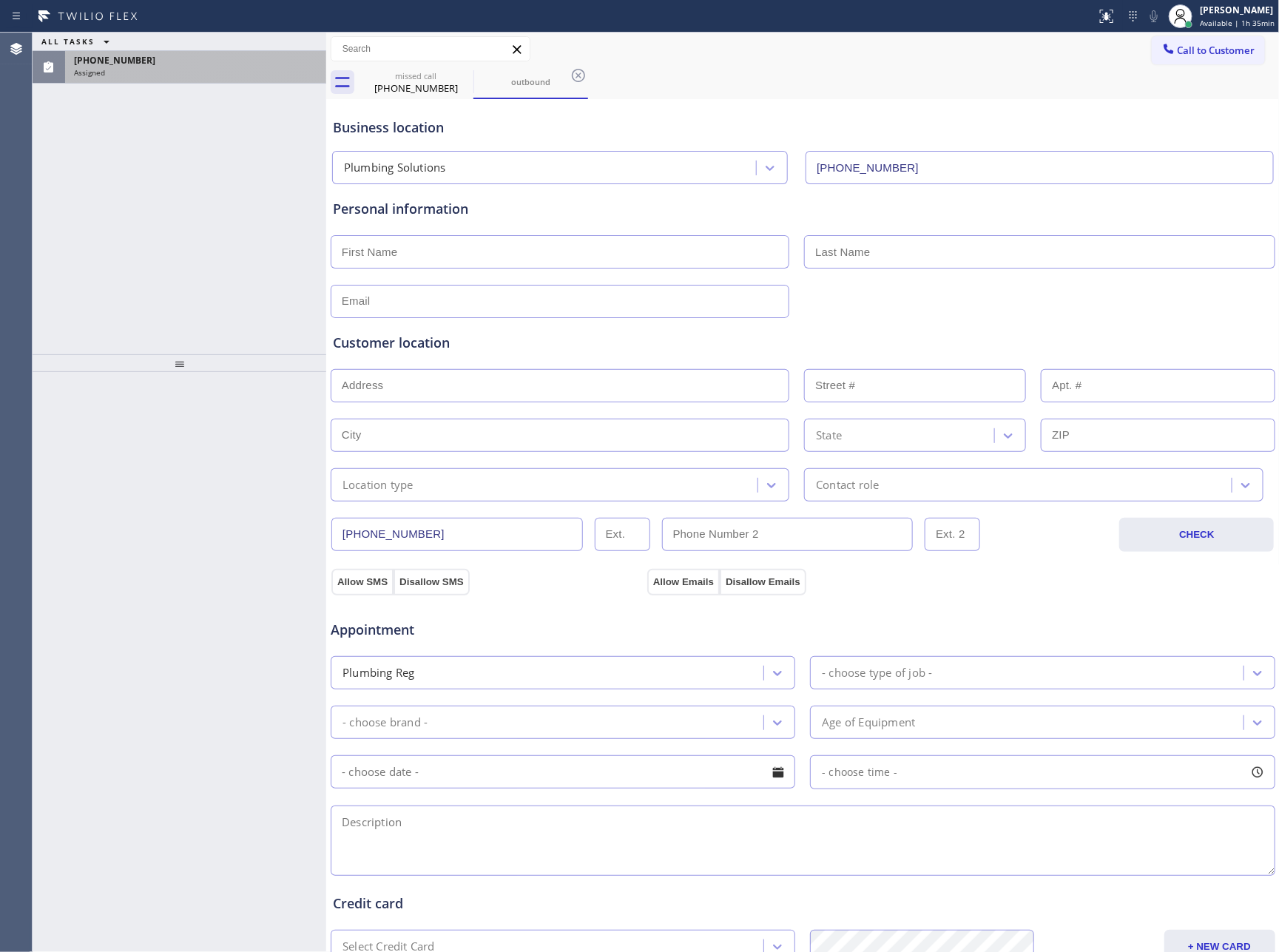
click at [184, 62] on div "(213) 583-1314" at bounding box center [196, 60] width 244 height 13
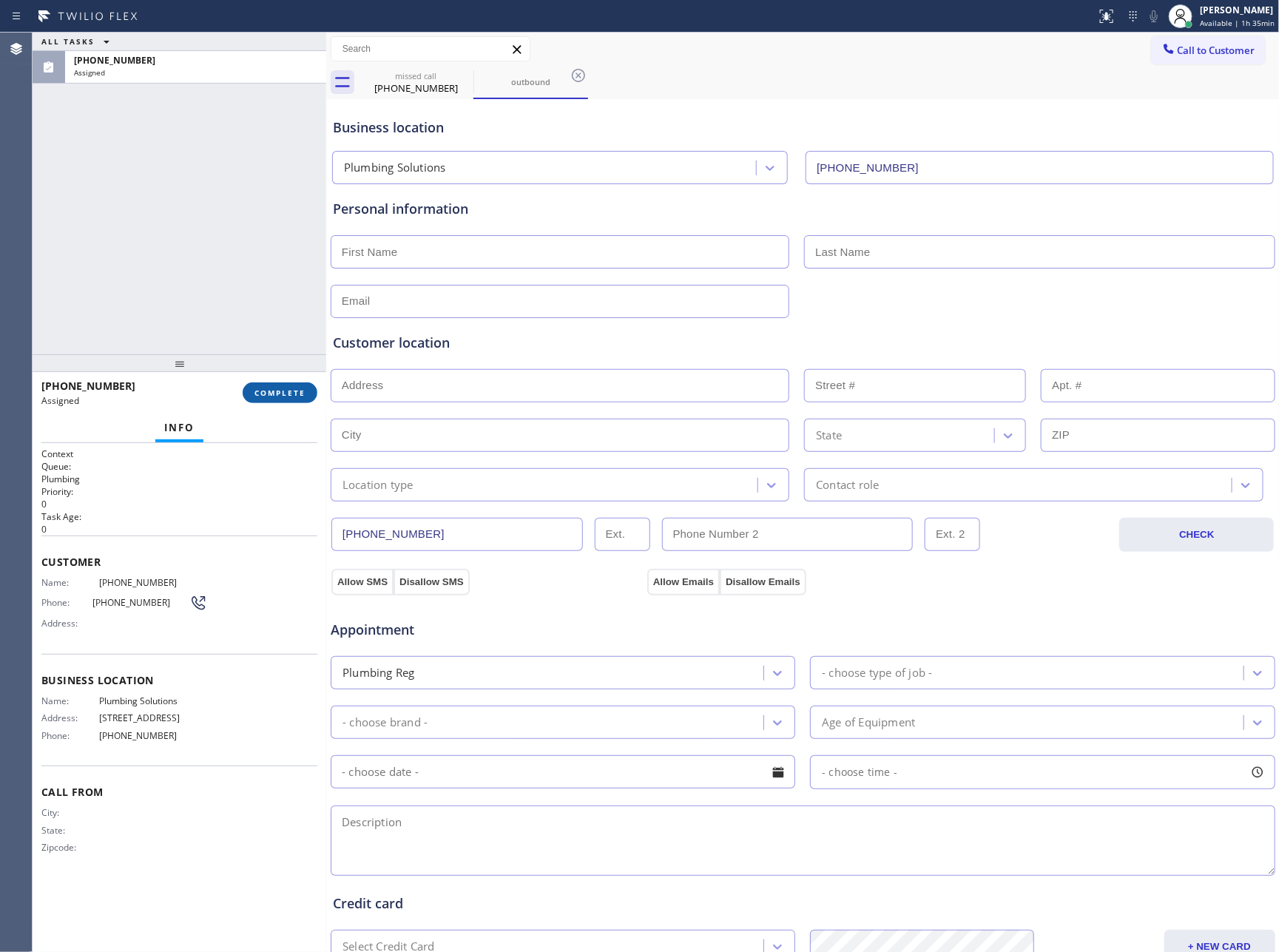
click at [285, 394] on span "COMPLETE" at bounding box center [279, 393] width 51 height 10
click at [257, 166] on div "ALL TASKS ALL TASKS ACTIVE TASKS TASKS IN WRAP UP (213) 583-1314 Assigned" at bounding box center [179, 193] width 294 height 322
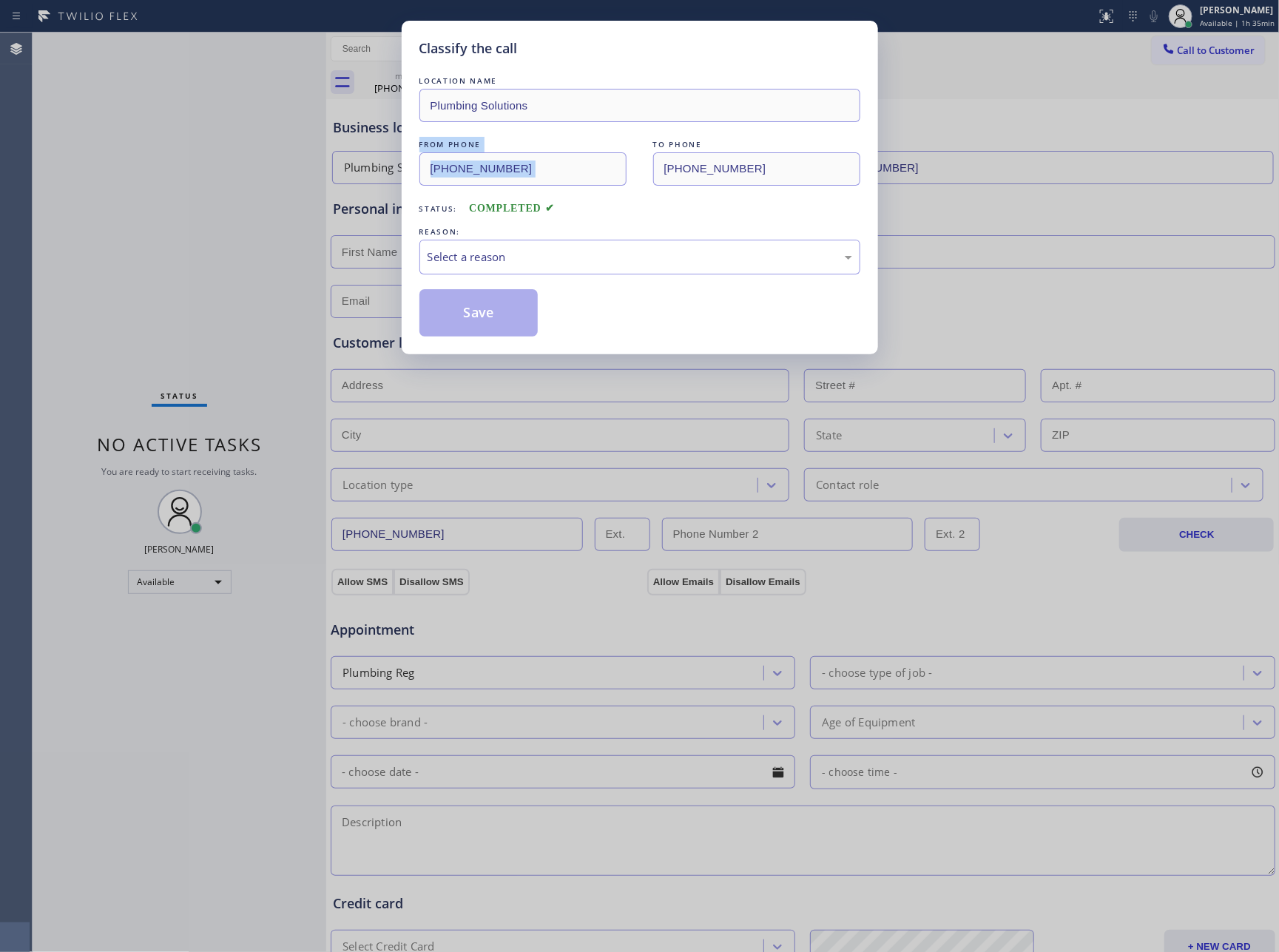
click at [257, 166] on div "Classify the call LOCATION NAME Plumbing Solutions FROM PHONE (213) 583-1314 TO…" at bounding box center [639, 476] width 1279 height 952
click at [497, 265] on div "Select a reason" at bounding box center [639, 257] width 424 height 17
click at [502, 317] on button "Save" at bounding box center [479, 313] width 119 height 48
click at [500, 317] on button "Save" at bounding box center [479, 313] width 119 height 48
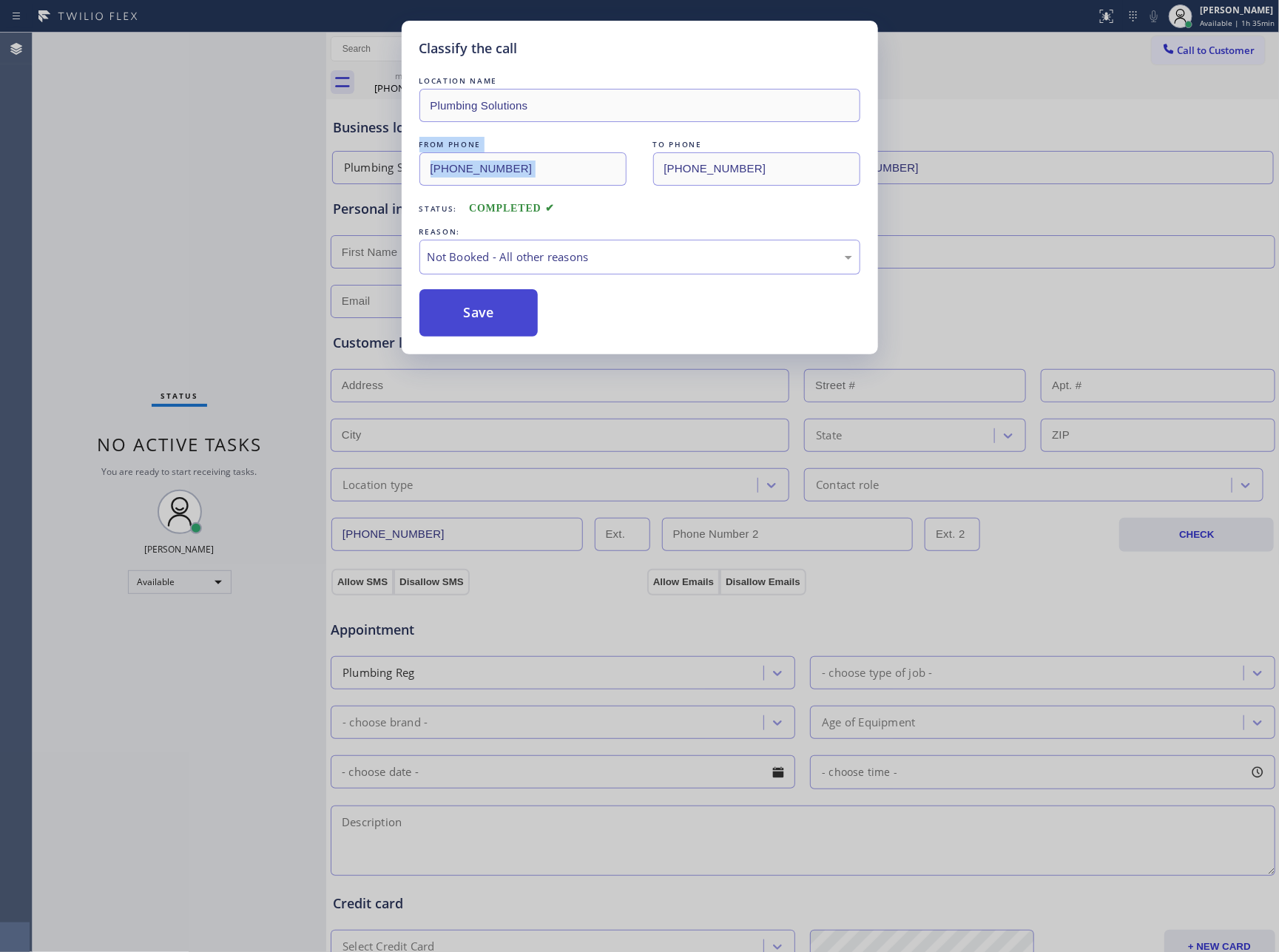
click at [500, 317] on button "Save" at bounding box center [479, 313] width 119 height 48
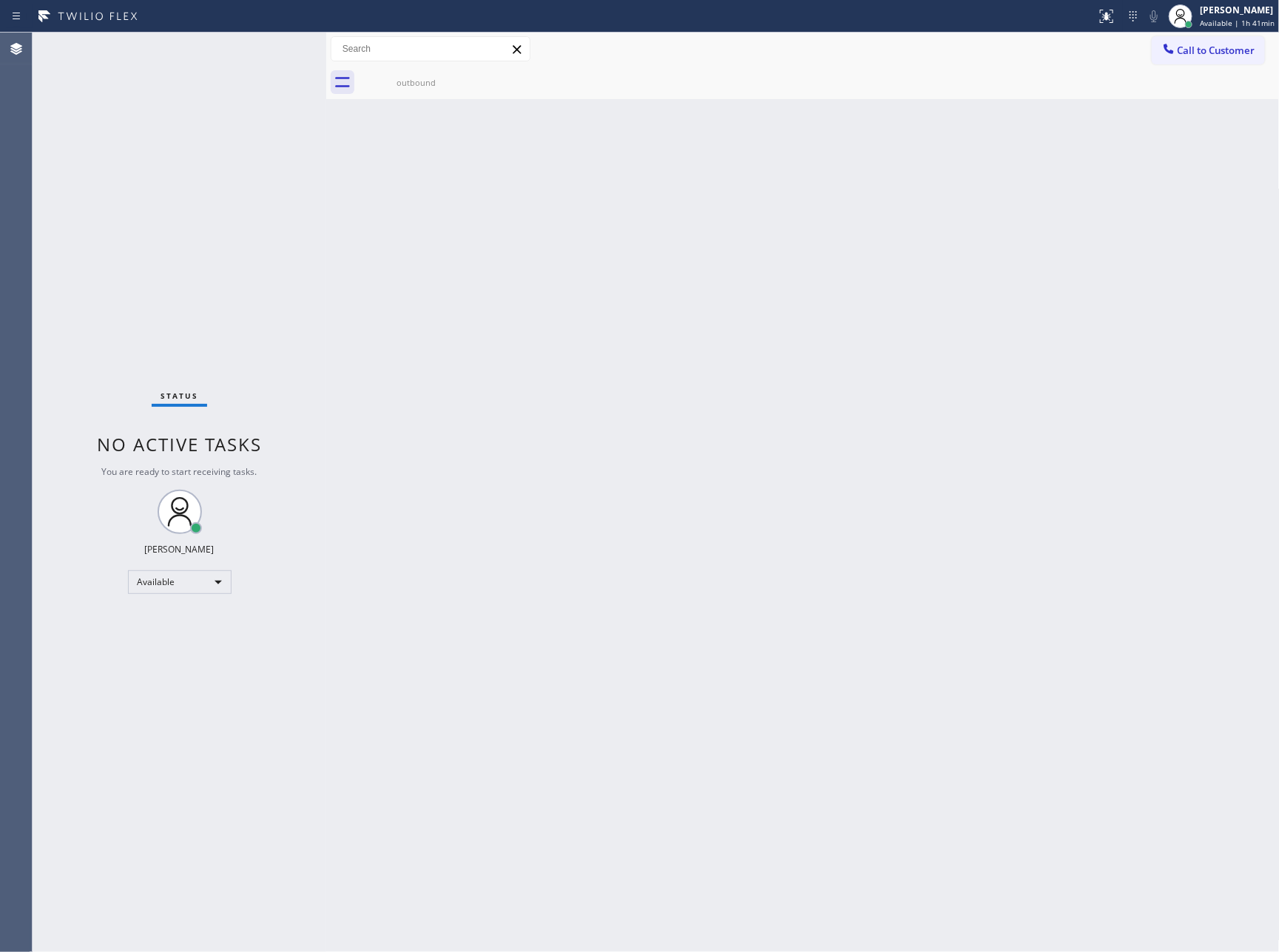
drag, startPoint x: 376, startPoint y: 365, endPoint x: 490, endPoint y: 185, distance: 213.1
click at [376, 365] on div "Back to Dashboard Change Sender ID Customers Technicians Select a contact Outbo…" at bounding box center [803, 493] width 953 height 920
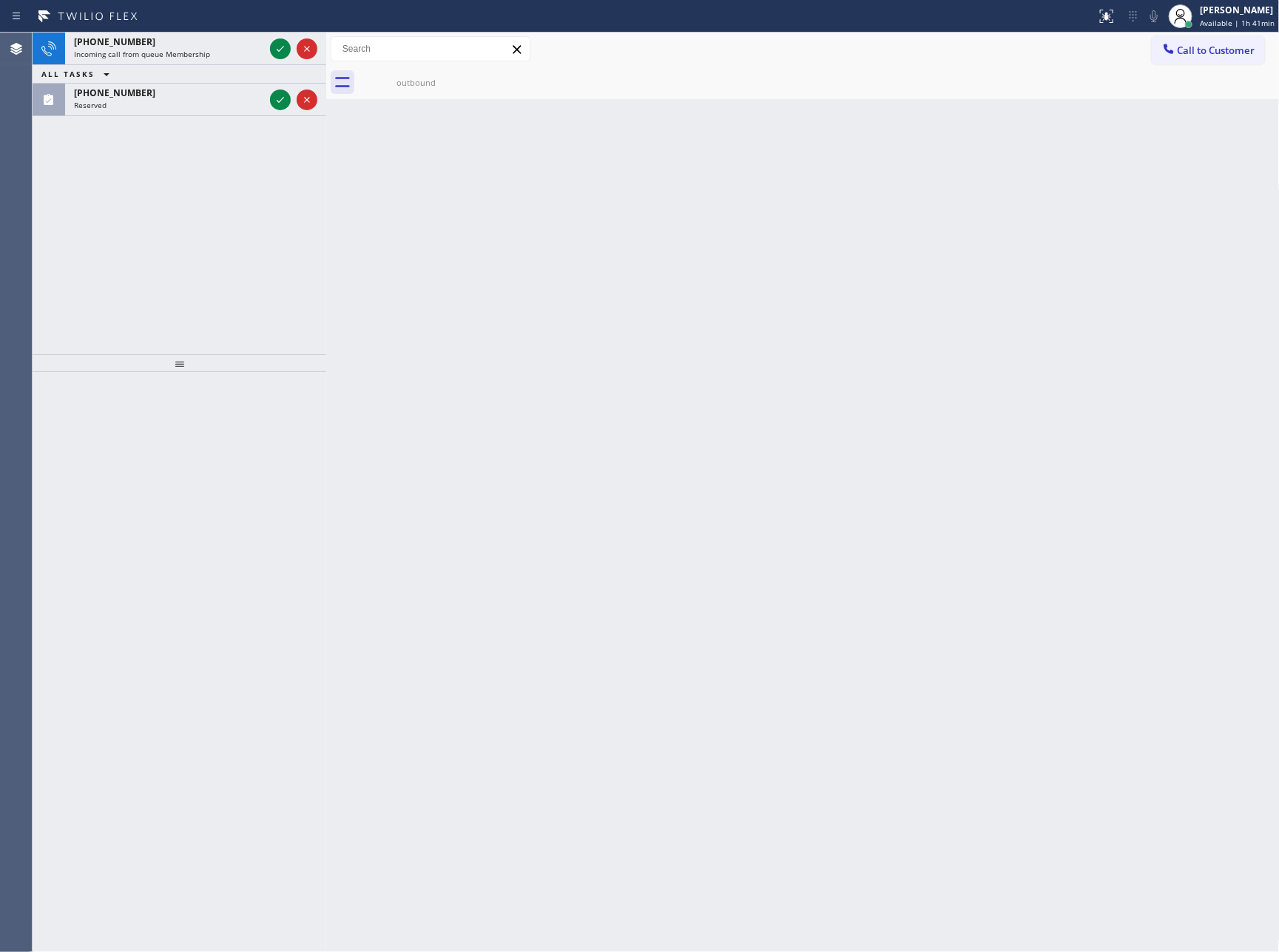
click at [275, 45] on icon at bounding box center [280, 49] width 18 height 18
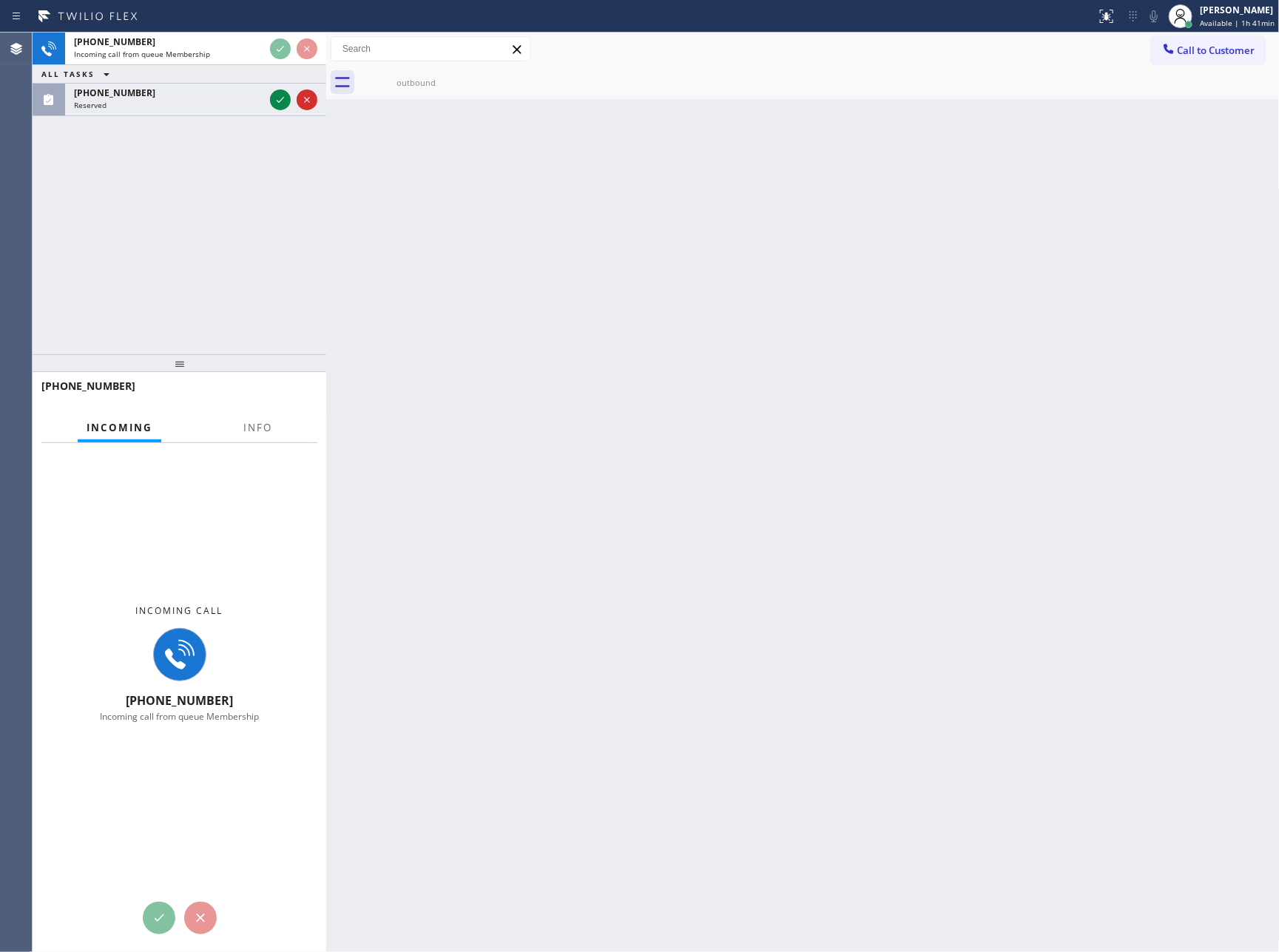
click at [258, 318] on div "+17073370439 Incoming call from queue Membership ALL TASKS ALL TASKS ACTIVE TAS…" at bounding box center [179, 193] width 294 height 322
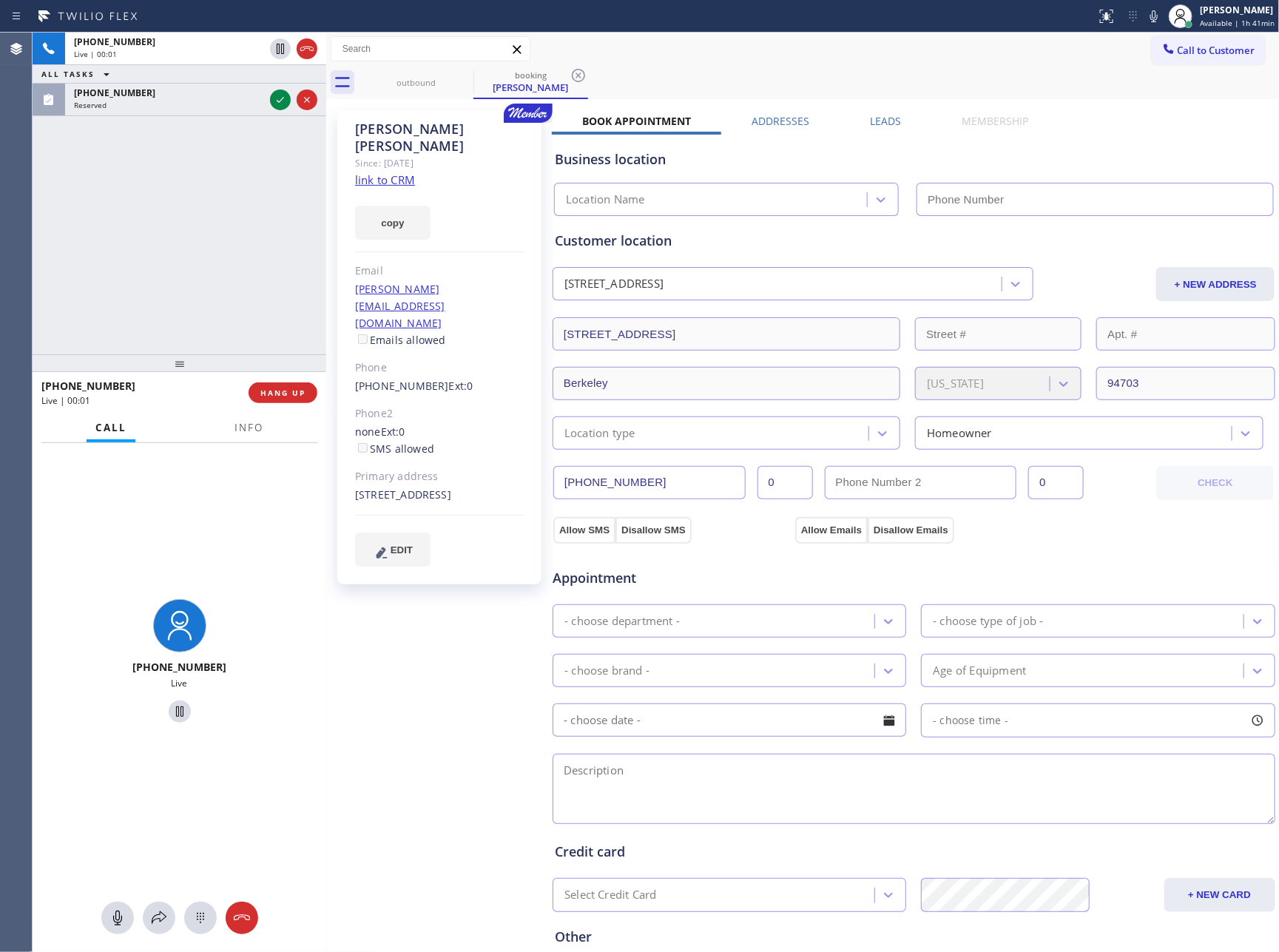
type input "(855) 731-4952"
click at [268, 316] on div "+17073370439 Live | 00:01 ALL TASKS ALL TASKS ACTIVE TASKS TASKS IN WRAP UP (87…" at bounding box center [179, 193] width 294 height 322
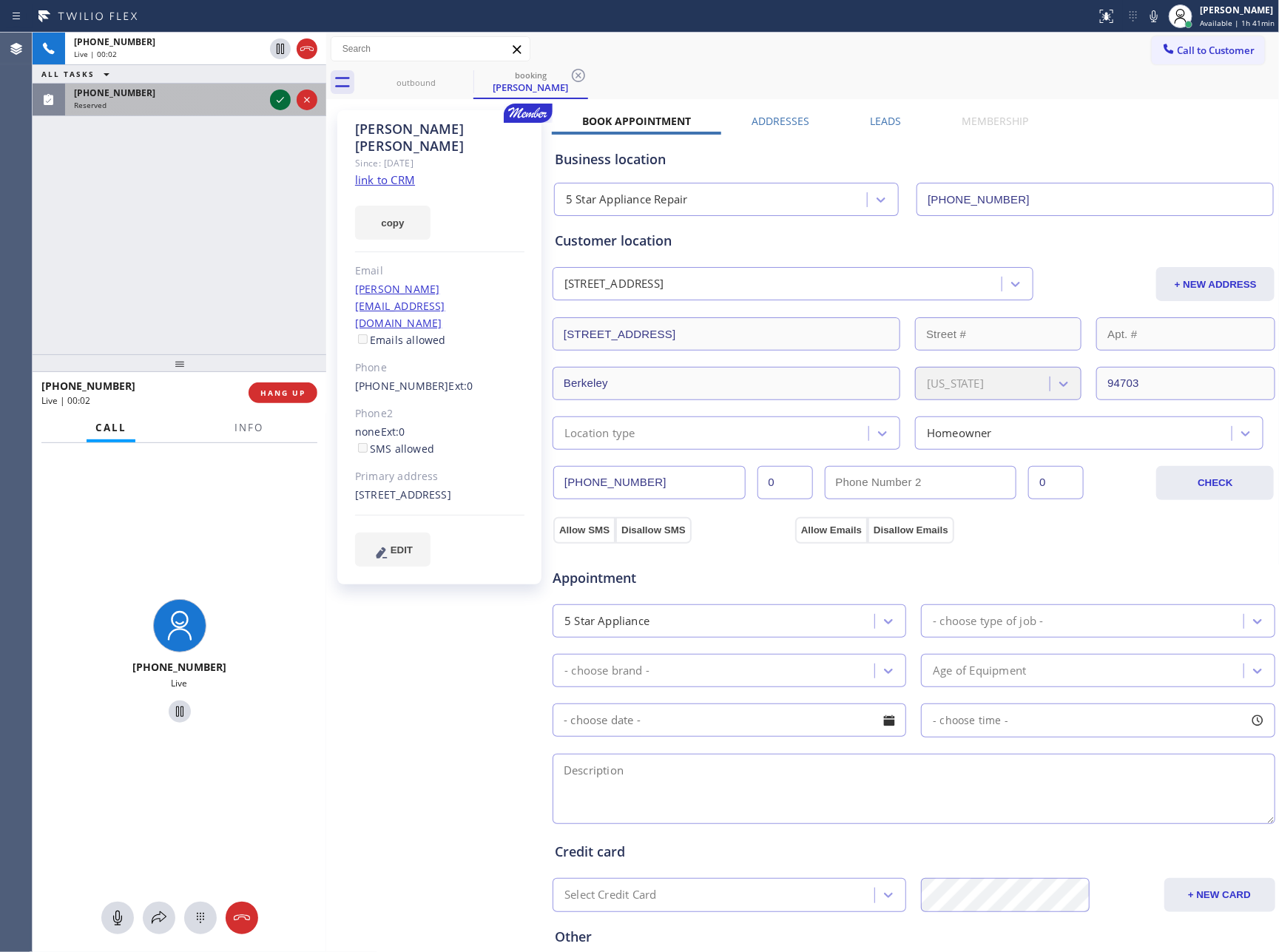
click at [277, 100] on icon at bounding box center [280, 100] width 18 height 18
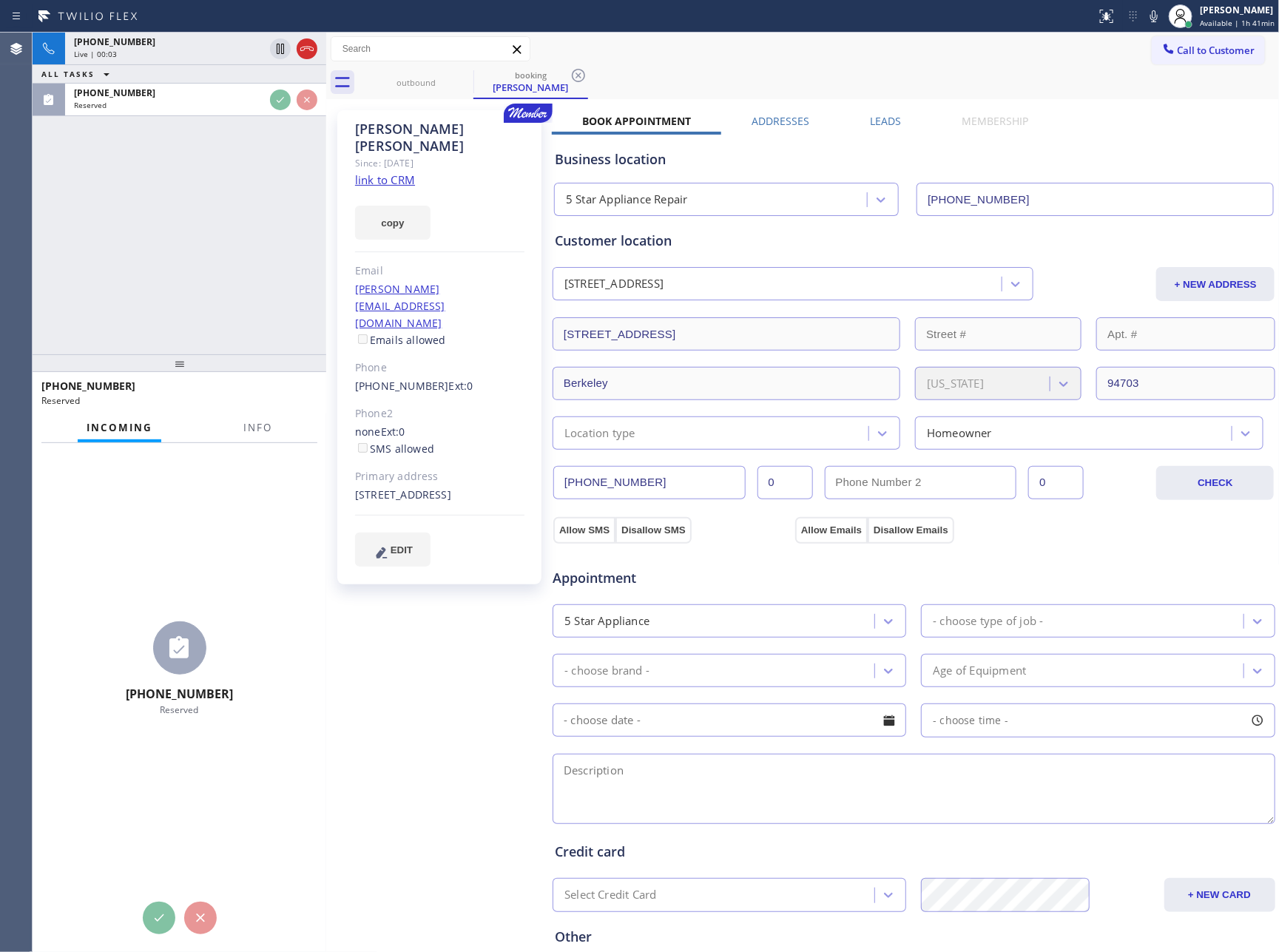
click at [229, 282] on div "+17073370439 Live | 00:03 ALL TASKS ALL TASKS ACTIVE TASKS TASKS IN WRAP UP (87…" at bounding box center [179, 193] width 294 height 322
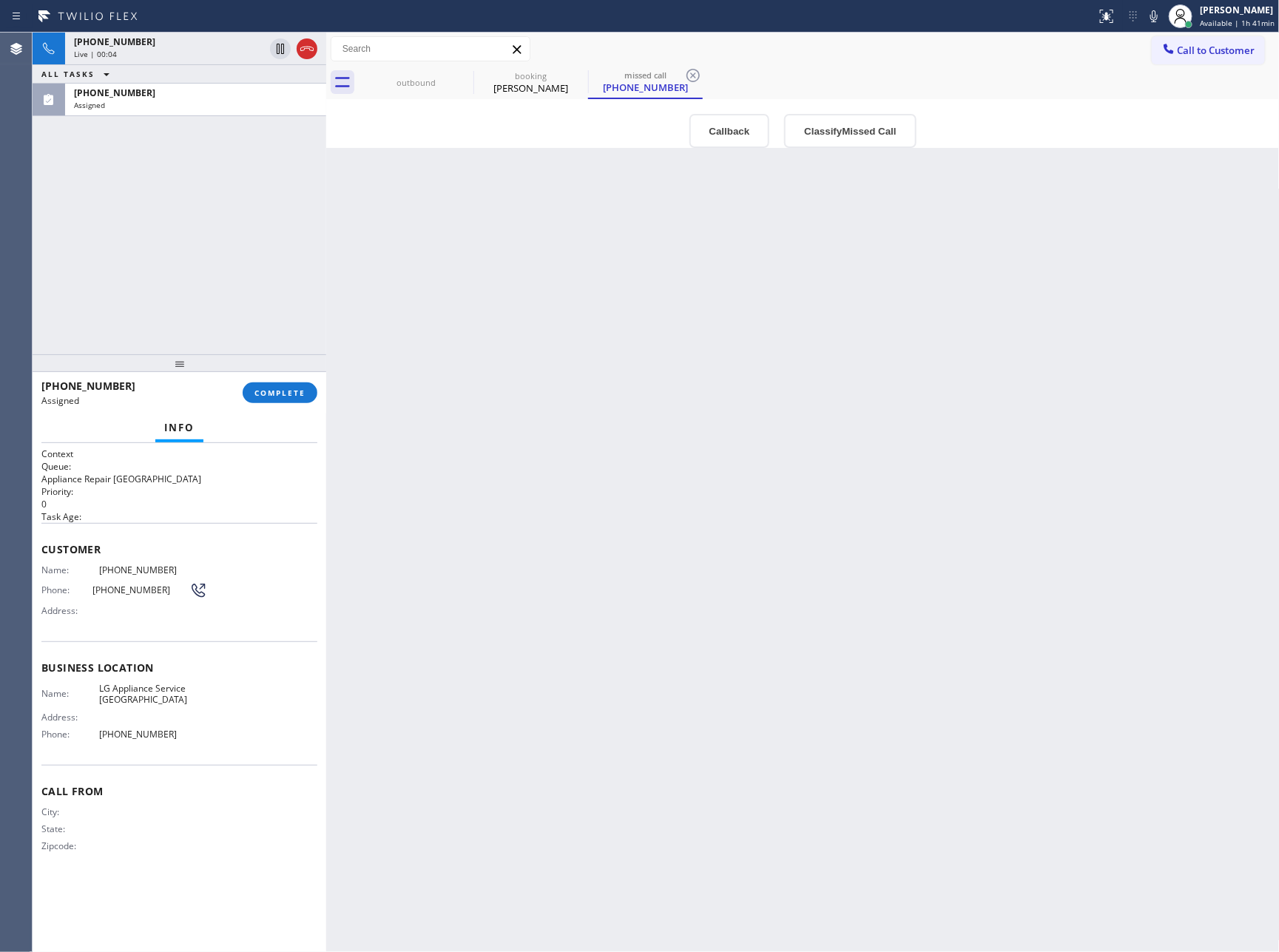
click at [229, 282] on div "+17073370439 Live | 00:04 ALL TASKS ALL TASKS ACTIVE TASKS TASKS IN WRAP UP (87…" at bounding box center [179, 193] width 294 height 322
click at [864, 569] on div "Back to Dashboard Change Sender ID Customers Technicians Select a contact Outbo…" at bounding box center [803, 493] width 953 height 920
click at [514, 88] on div "Jodie Morgan" at bounding box center [531, 88] width 111 height 13
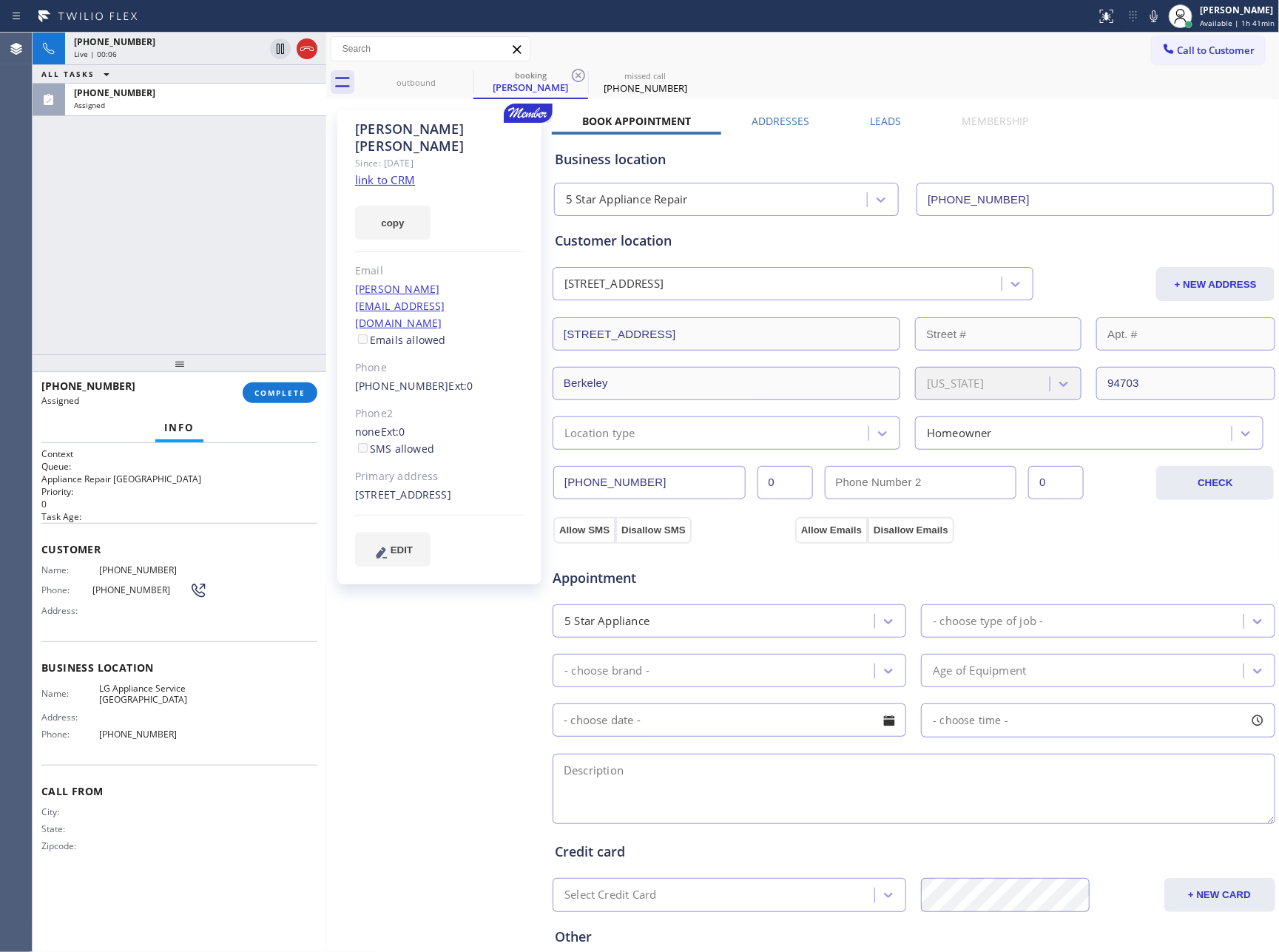
drag, startPoint x: 163, startPoint y: 280, endPoint x: 174, endPoint y: 278, distance: 11.2
click at [172, 278] on div "+17073370439 Live | 00:06 ALL TASKS ALL TASKS ACTIVE TASKS TASKS IN WRAP UP (87…" at bounding box center [179, 193] width 294 height 322
click at [205, 268] on div "+17073370439 Live | 00:58 ALL TASKS ALL TASKS ACTIVE TASKS TASKS IN WRAP UP (87…" at bounding box center [179, 193] width 294 height 322
click at [1008, 284] on icon at bounding box center [1016, 284] width 15 height 15
click at [1062, 551] on div "Appointment 5 Star Appliance - choose type of job - - choose brand - Age of Equ…" at bounding box center [914, 685] width 725 height 284
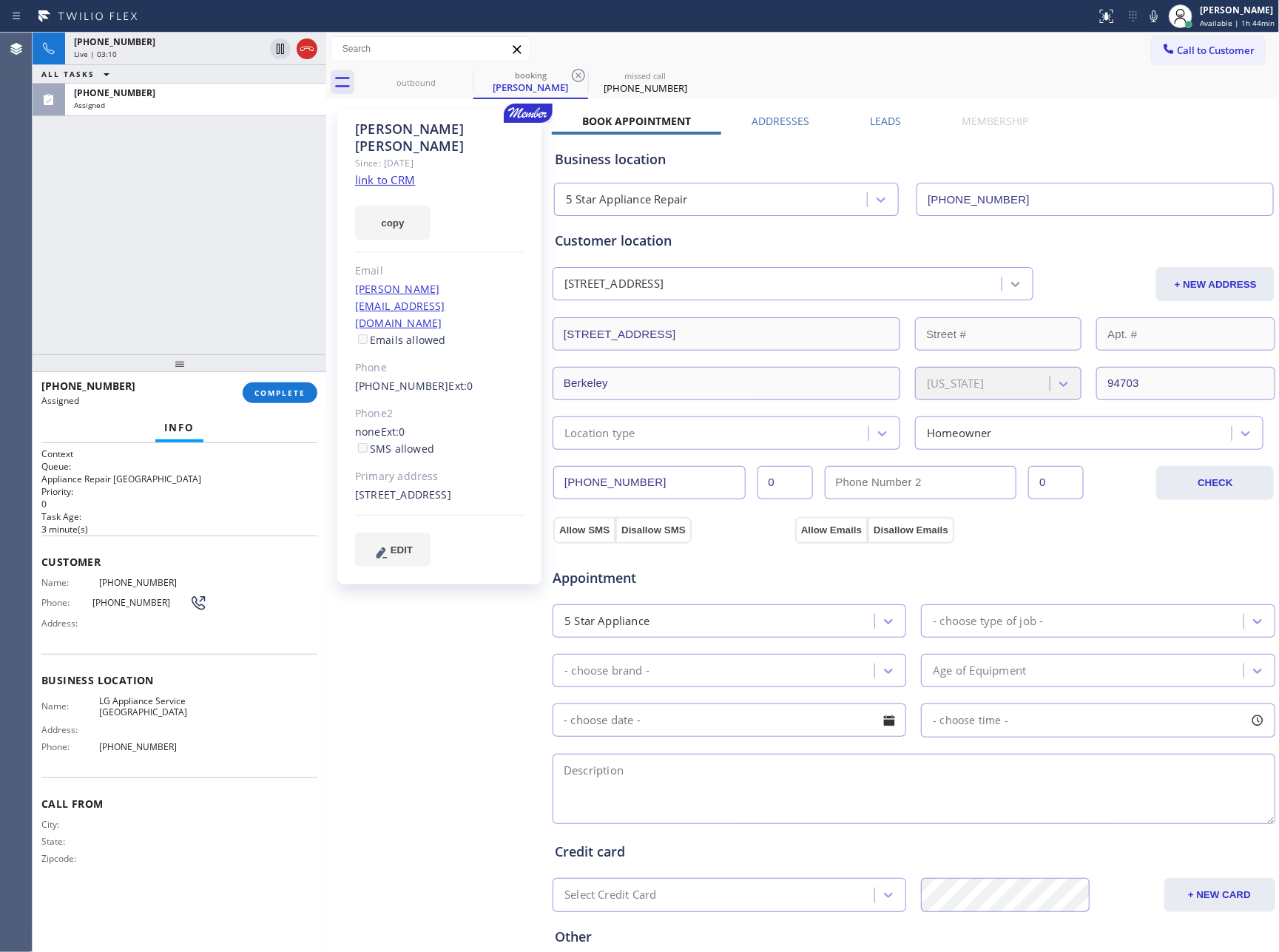
click at [1008, 287] on icon at bounding box center [1016, 284] width 15 height 15
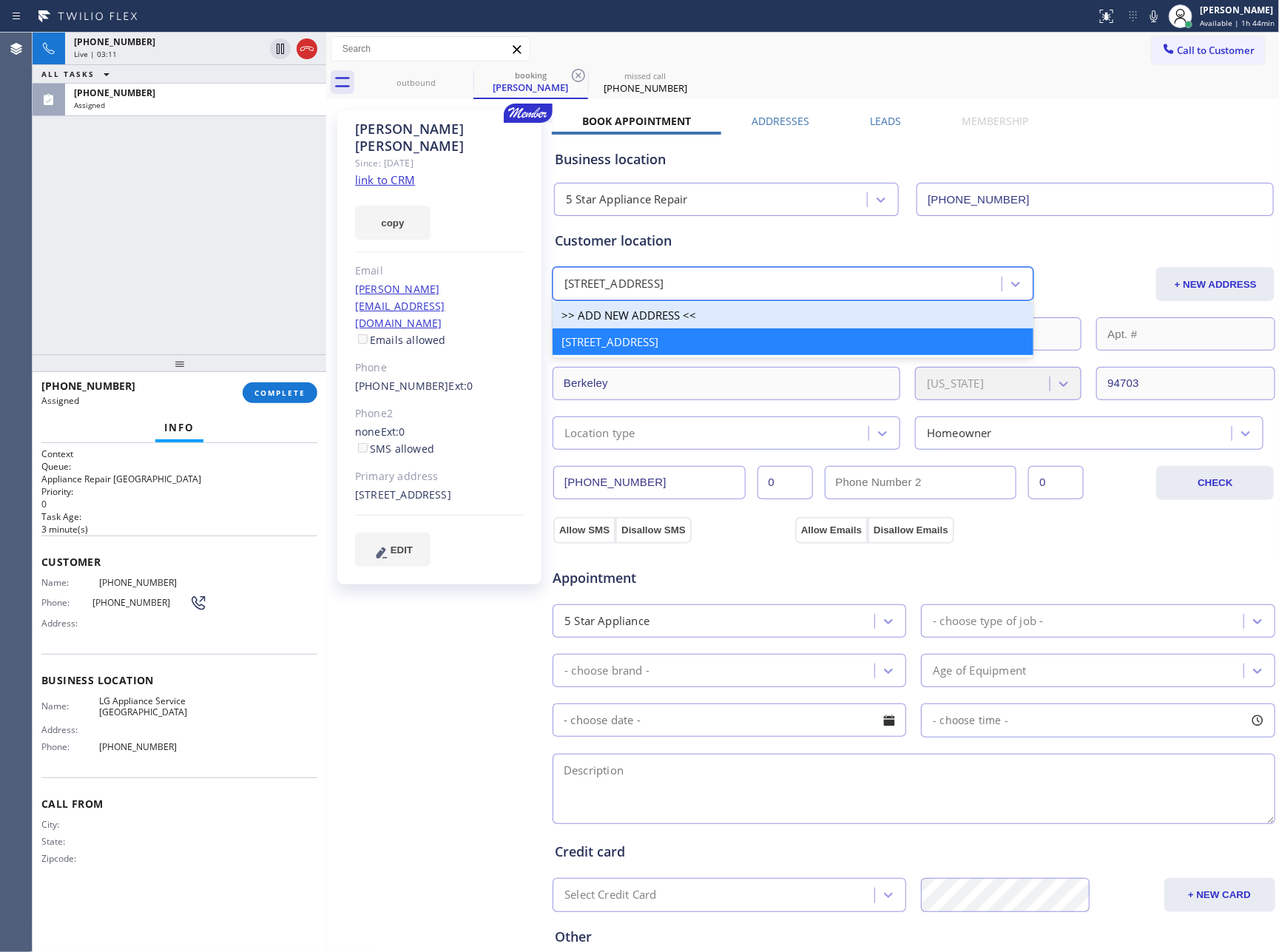
click at [680, 308] on div ">> ADD NEW ADDRESS <<" at bounding box center [793, 315] width 481 height 27
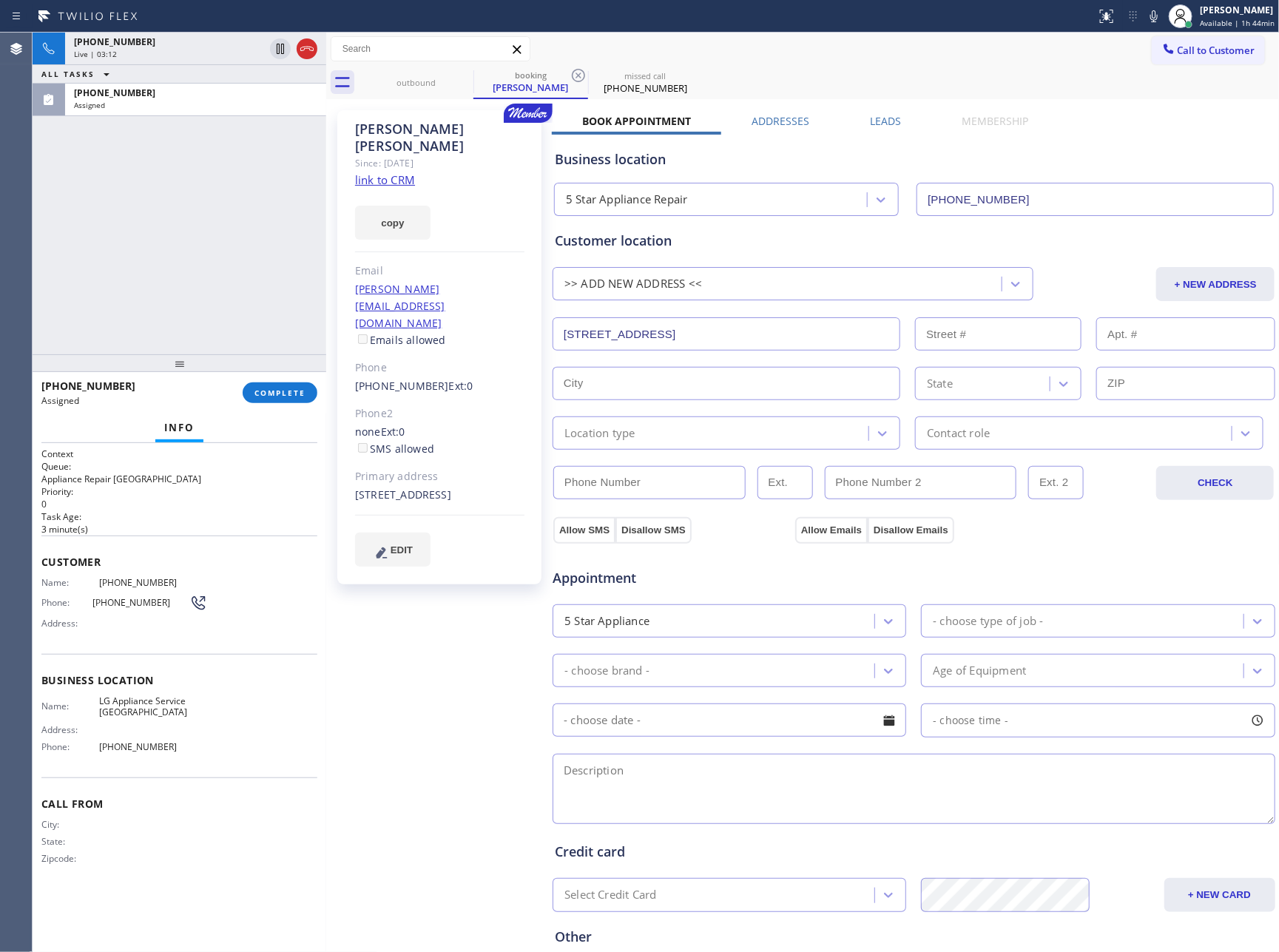
drag, startPoint x: 700, startPoint y: 335, endPoint x: 433, endPoint y: 302, distance: 269.0
click at [439, 302] on div "Jodie Morgan Since: 20 may 2020 link to CRM copy Email jodie@covenantwines.com …" at bounding box center [803, 597] width 946 height 988
paste input "1102 Sixth StBerkeley, CA 94710, USA"
type input "1102 Sixth St"
type input "1102"
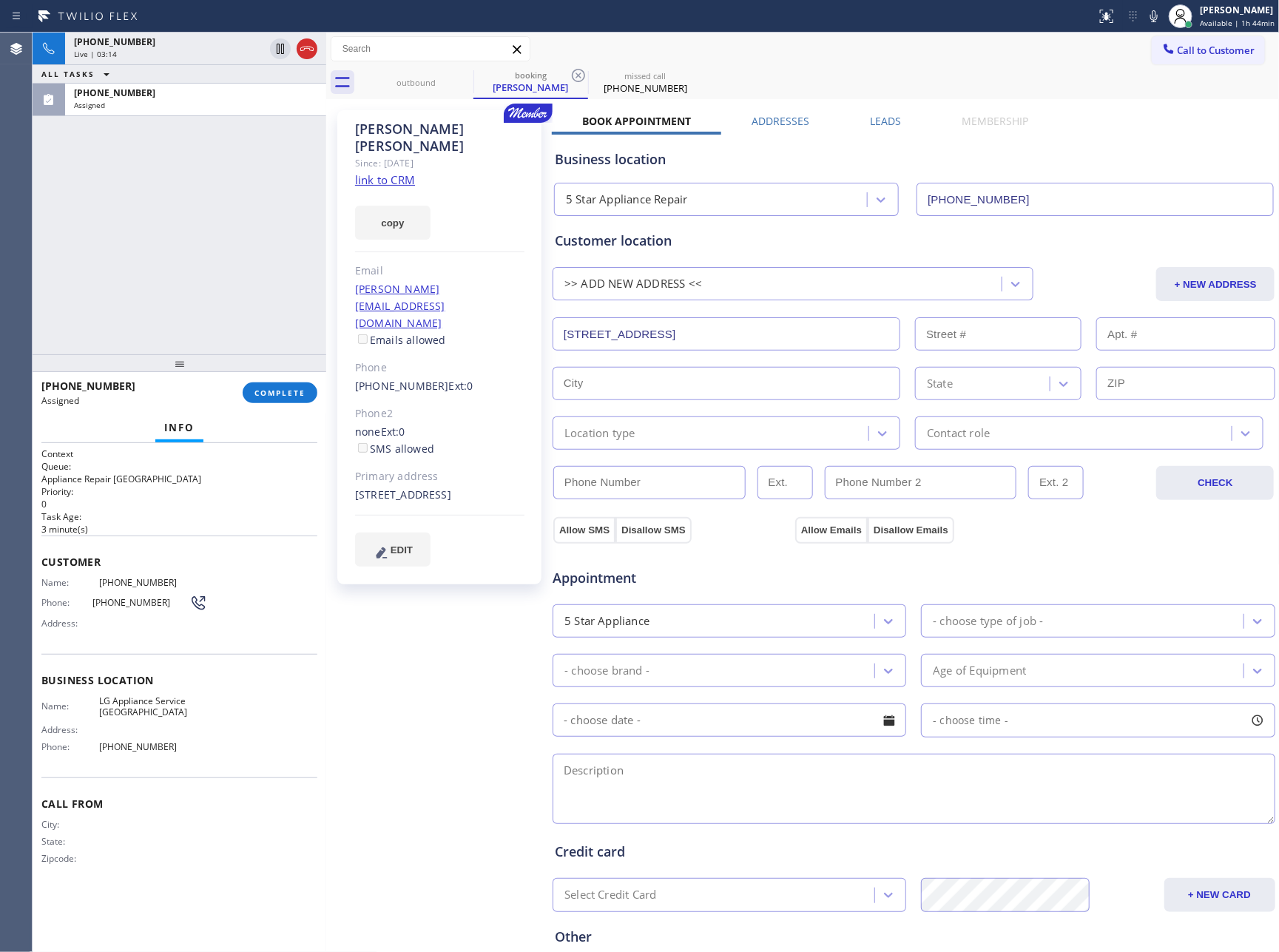
type input "Berkeley"
type input "94710"
drag, startPoint x: 349, startPoint y: 336, endPoint x: 429, endPoint y: 340, distance: 80.1
click at [429, 340] on div "Jodie Morgan Since: 20 may 2020 link to CRM copy Email jodie@covenantwines.com …" at bounding box center [439, 347] width 204 height 474
copy link "(707) 337-0439"
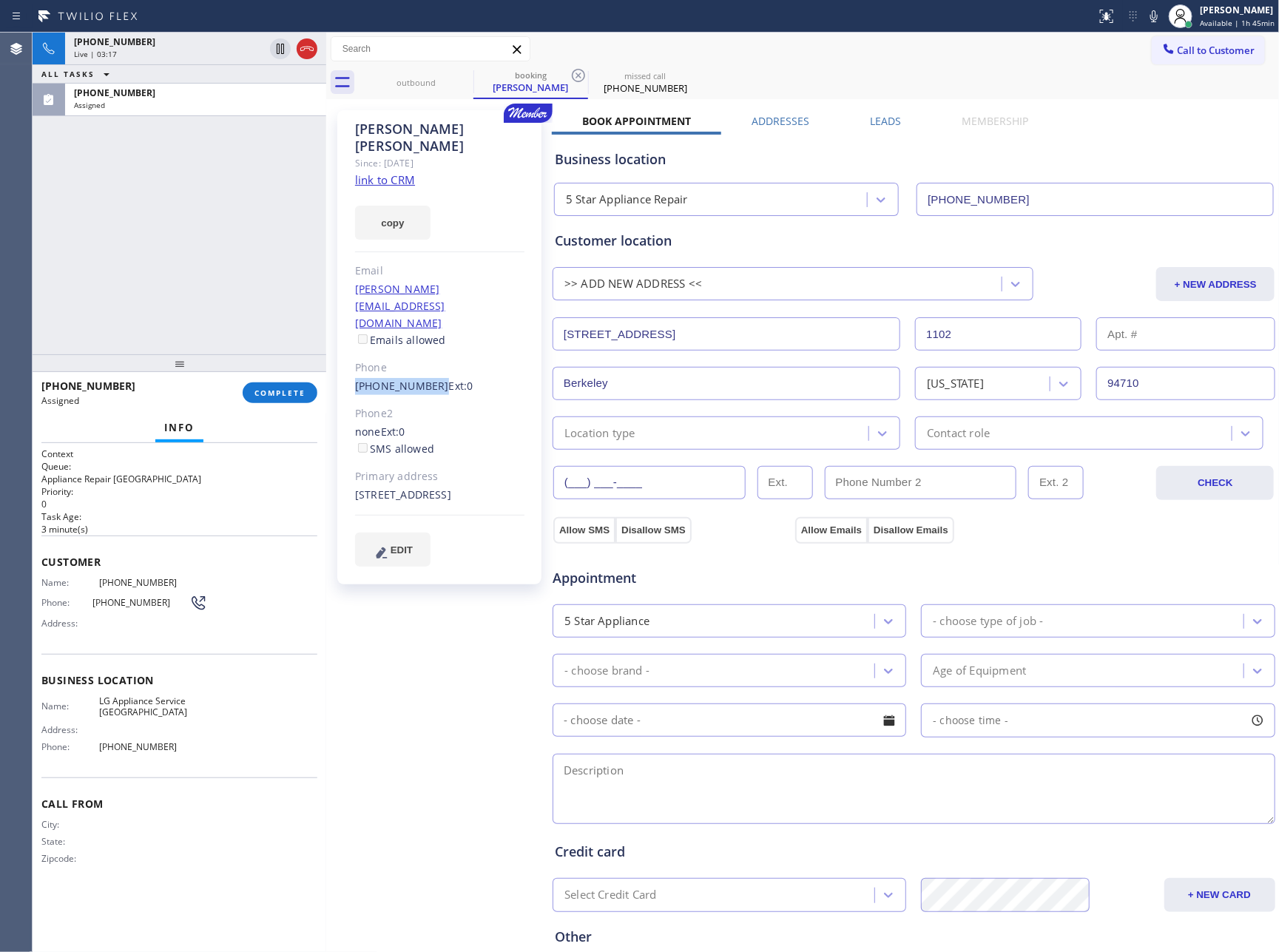
click at [653, 487] on input "(___) ___-____" at bounding box center [650, 482] width 192 height 33
paste input "707) 337-0439"
type input "(707) 337-0439"
click at [820, 775] on textarea at bounding box center [914, 789] width 723 height 71
paste textarea "9-12 || Member || 10% off for the labor GE || Fridge || not cooling properly (f…"
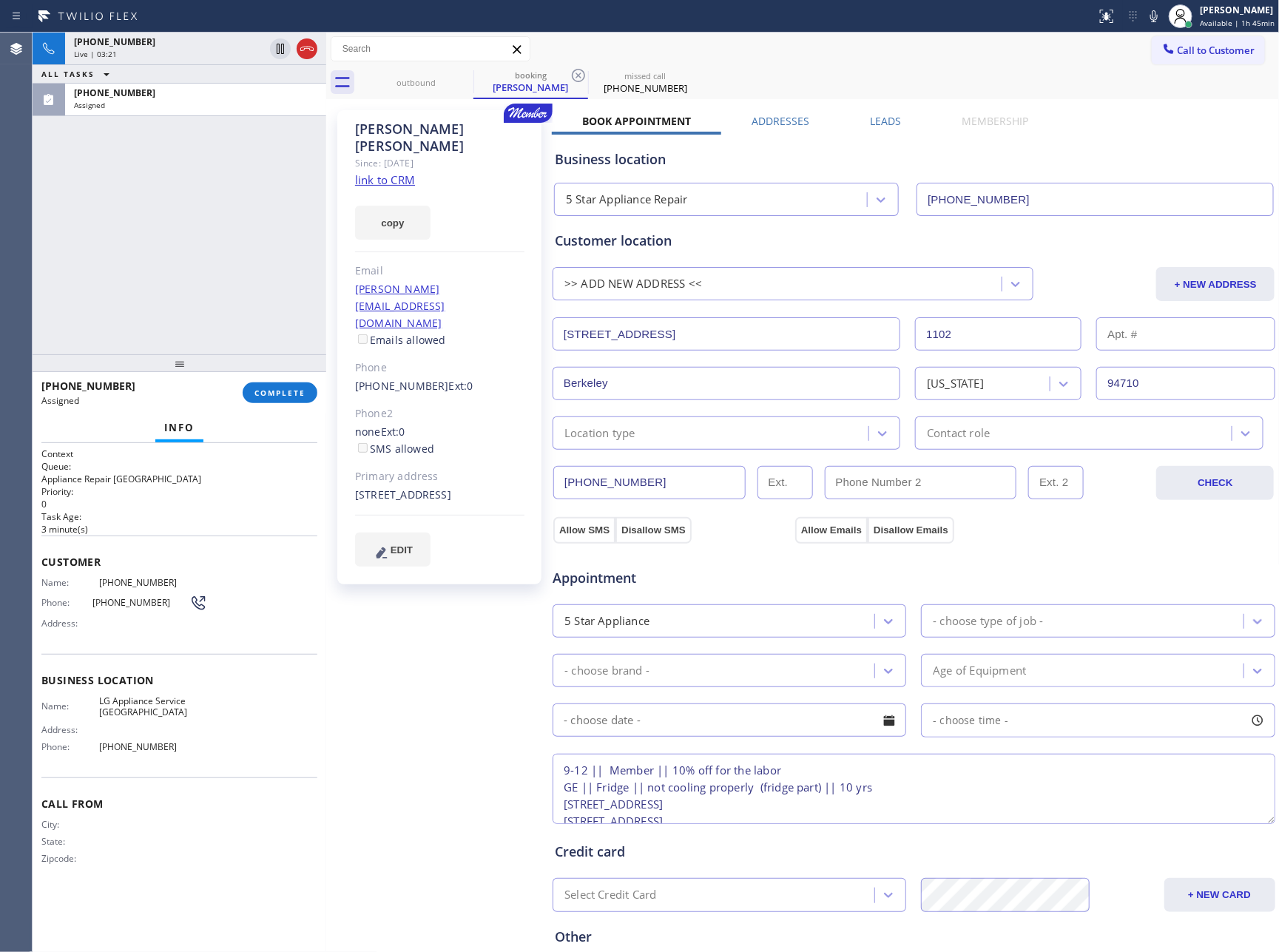
scroll to position [58, 0]
type textarea "9-12 || Member || 10% off for the labor GE || Fridge || not cooling properly (f…"
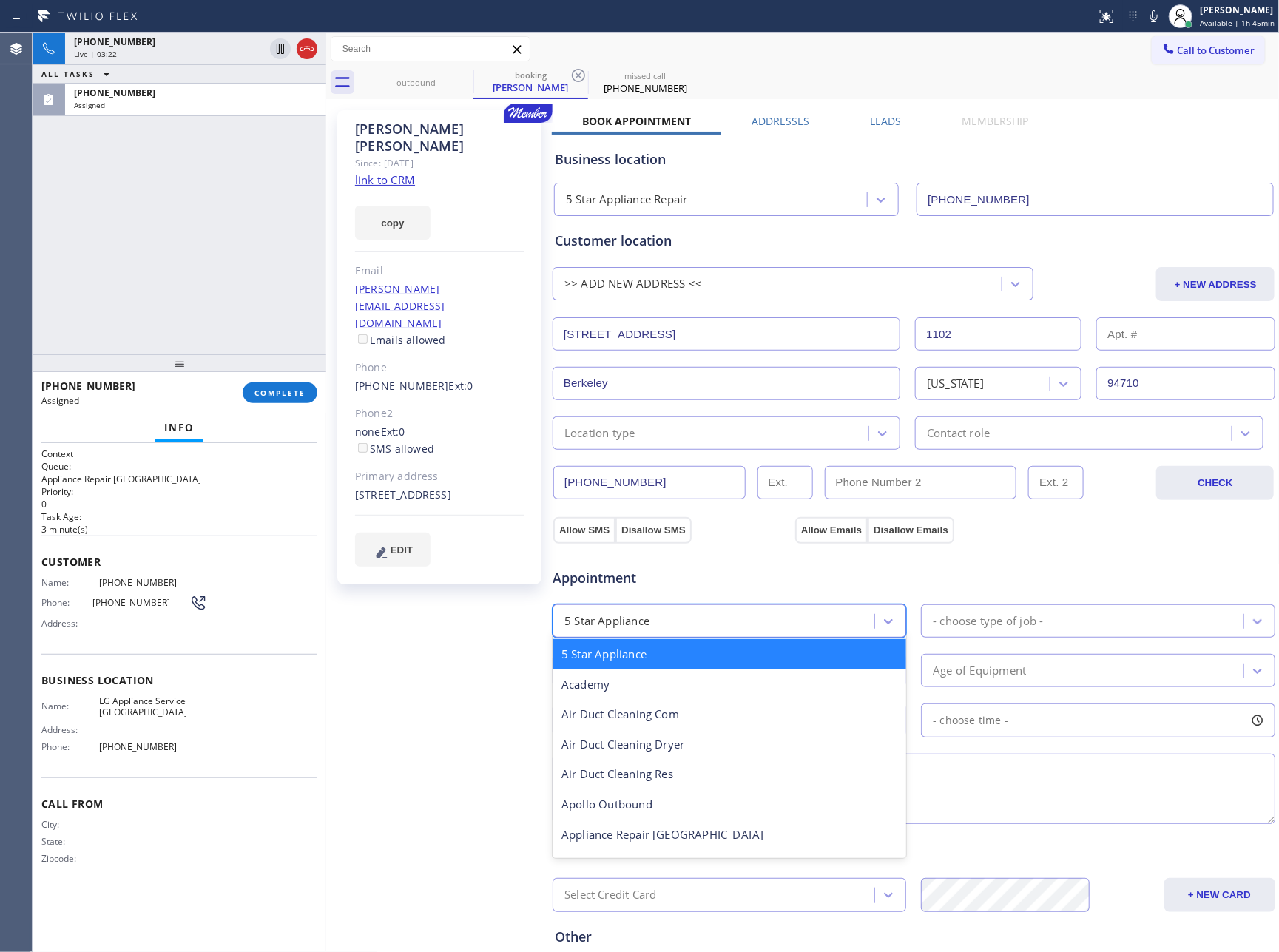
click at [800, 626] on div "5 Star Appliance" at bounding box center [716, 621] width 317 height 26
type input "App"
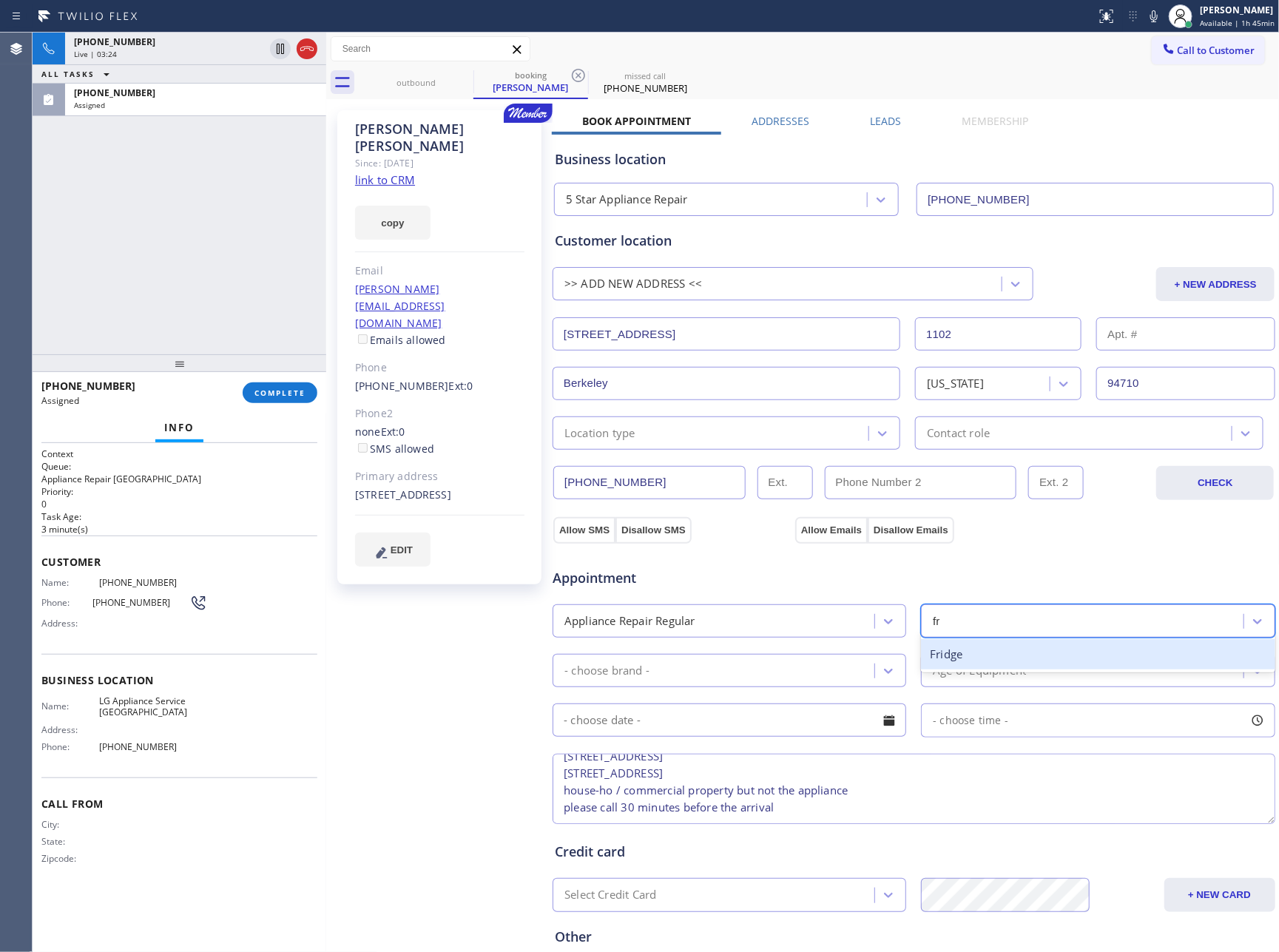
type input "fri"
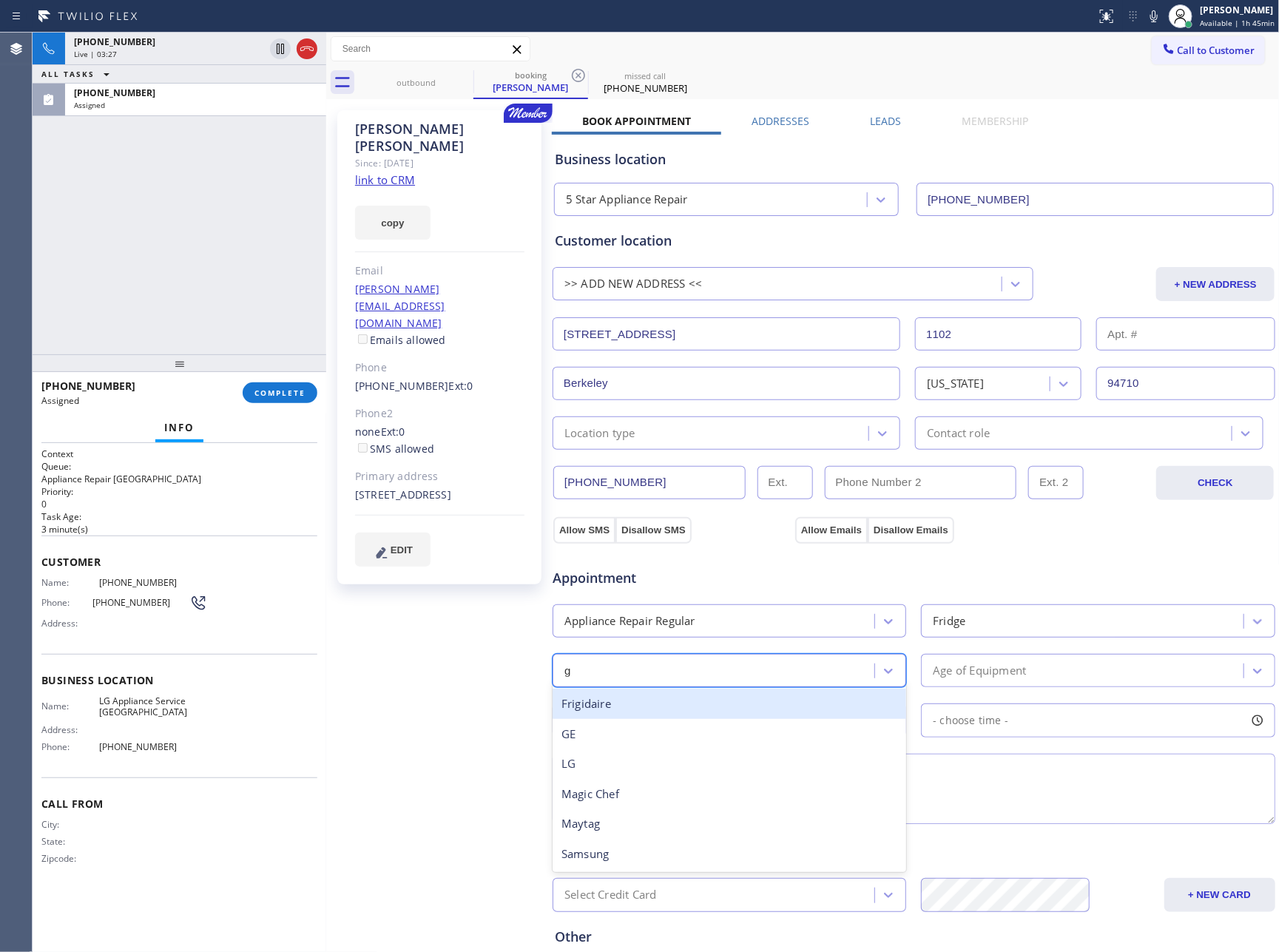
type input "ge"
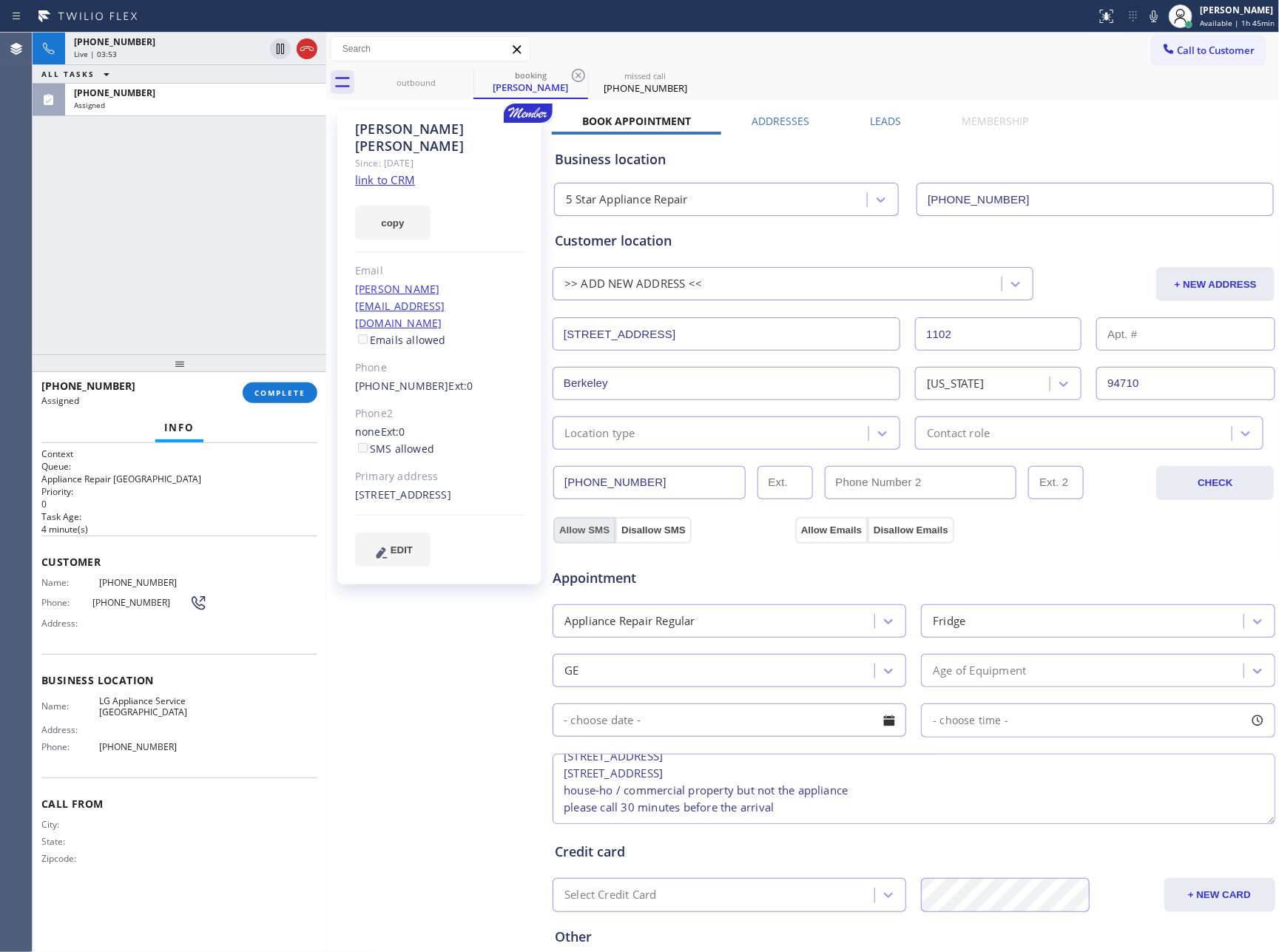
click at [576, 534] on button "Allow SMS" at bounding box center [585, 531] width 62 height 27
click at [812, 531] on button "Allow Emails" at bounding box center [832, 531] width 73 height 27
click at [713, 557] on div "Appointment" at bounding box center [673, 571] width 242 height 35
checkbox input "true"
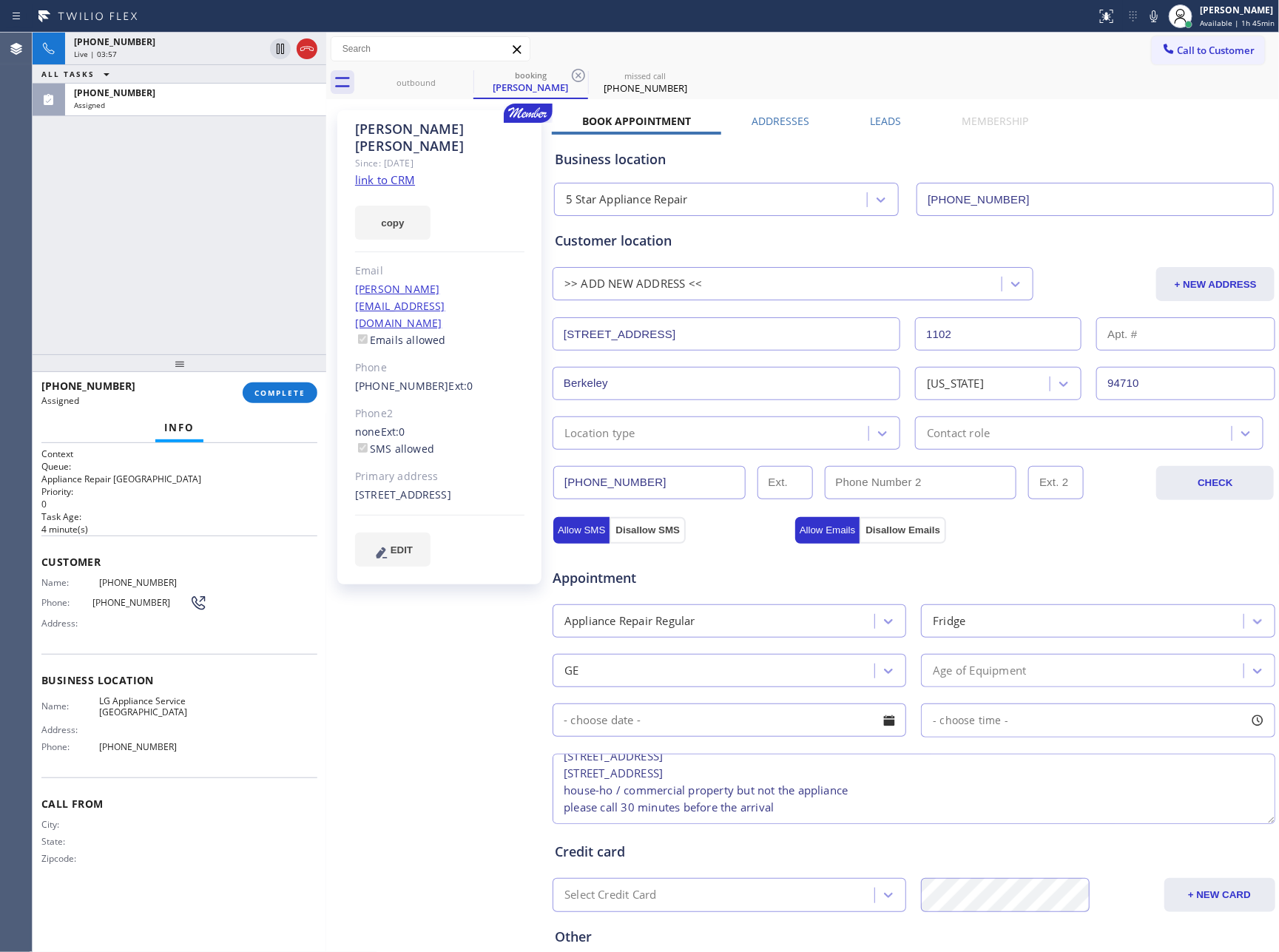
click at [661, 447] on div "Location type" at bounding box center [727, 433] width 348 height 33
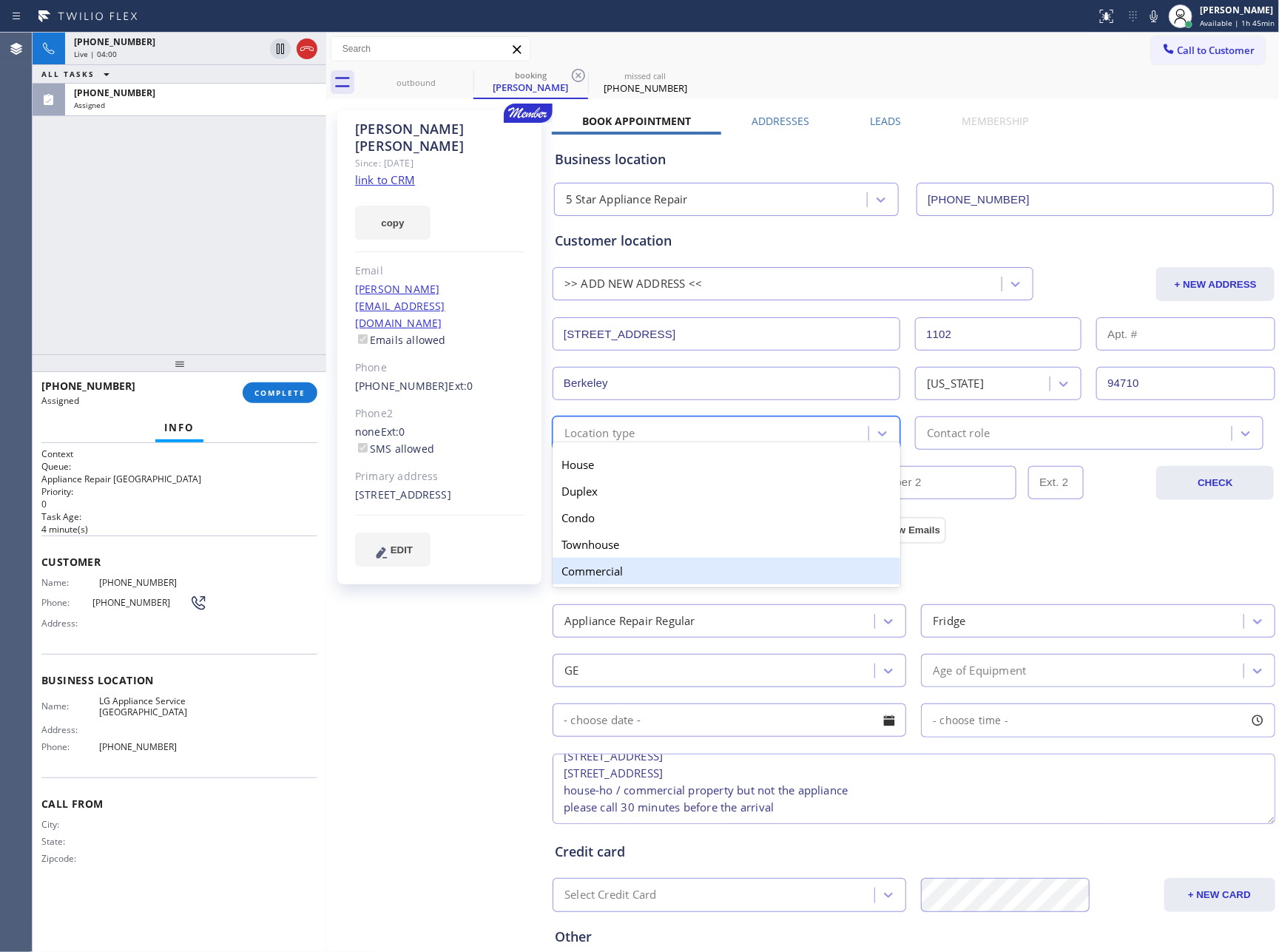
click at [680, 583] on div "Commercial" at bounding box center [727, 571] width 348 height 27
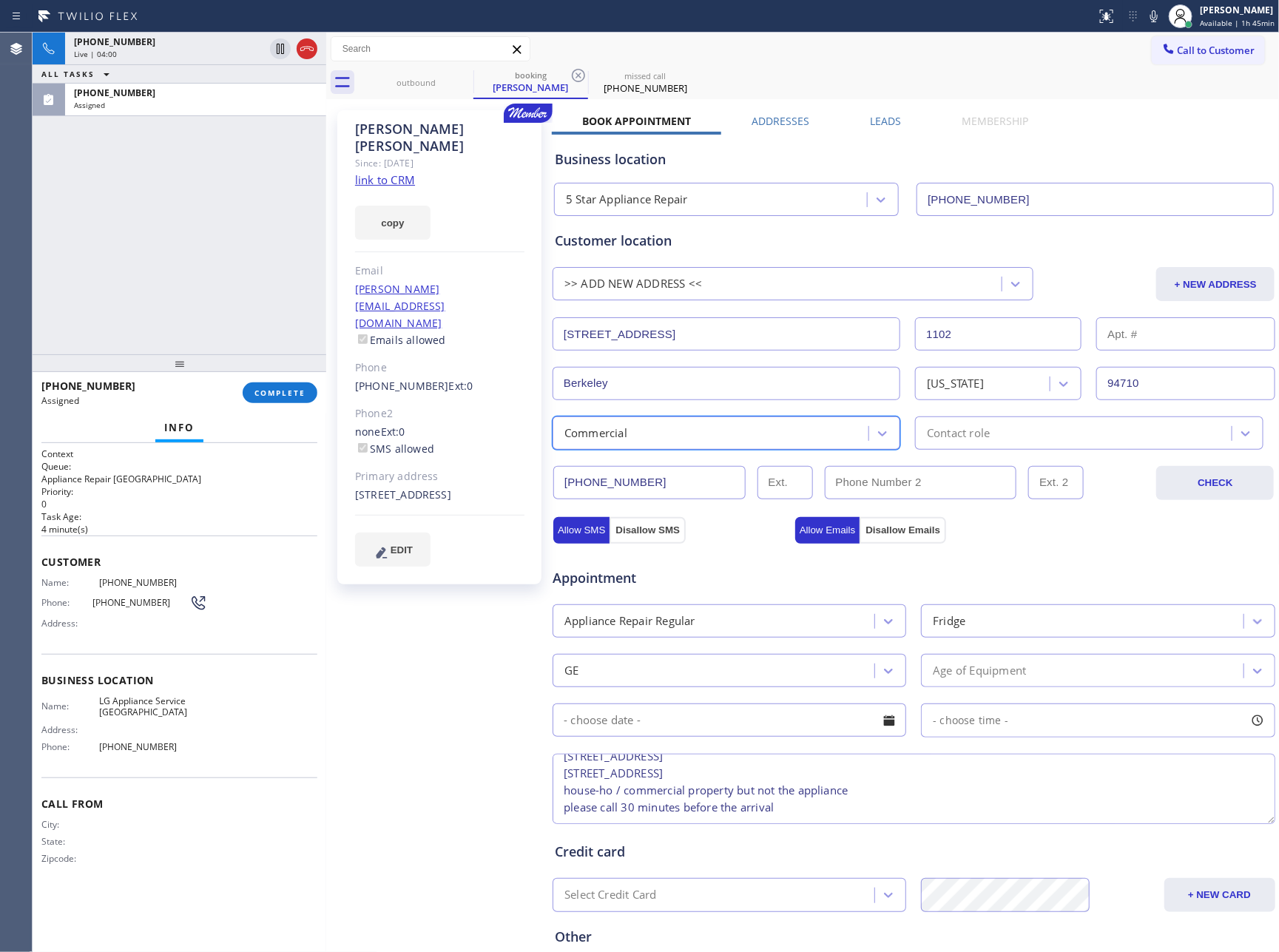
click at [1044, 556] on div "Appointment" at bounding box center [914, 569] width 726 height 38
click at [1017, 437] on div "Contact role" at bounding box center [1075, 433] width 311 height 26
click at [1013, 553] on div "Appointment" at bounding box center [914, 569] width 726 height 38
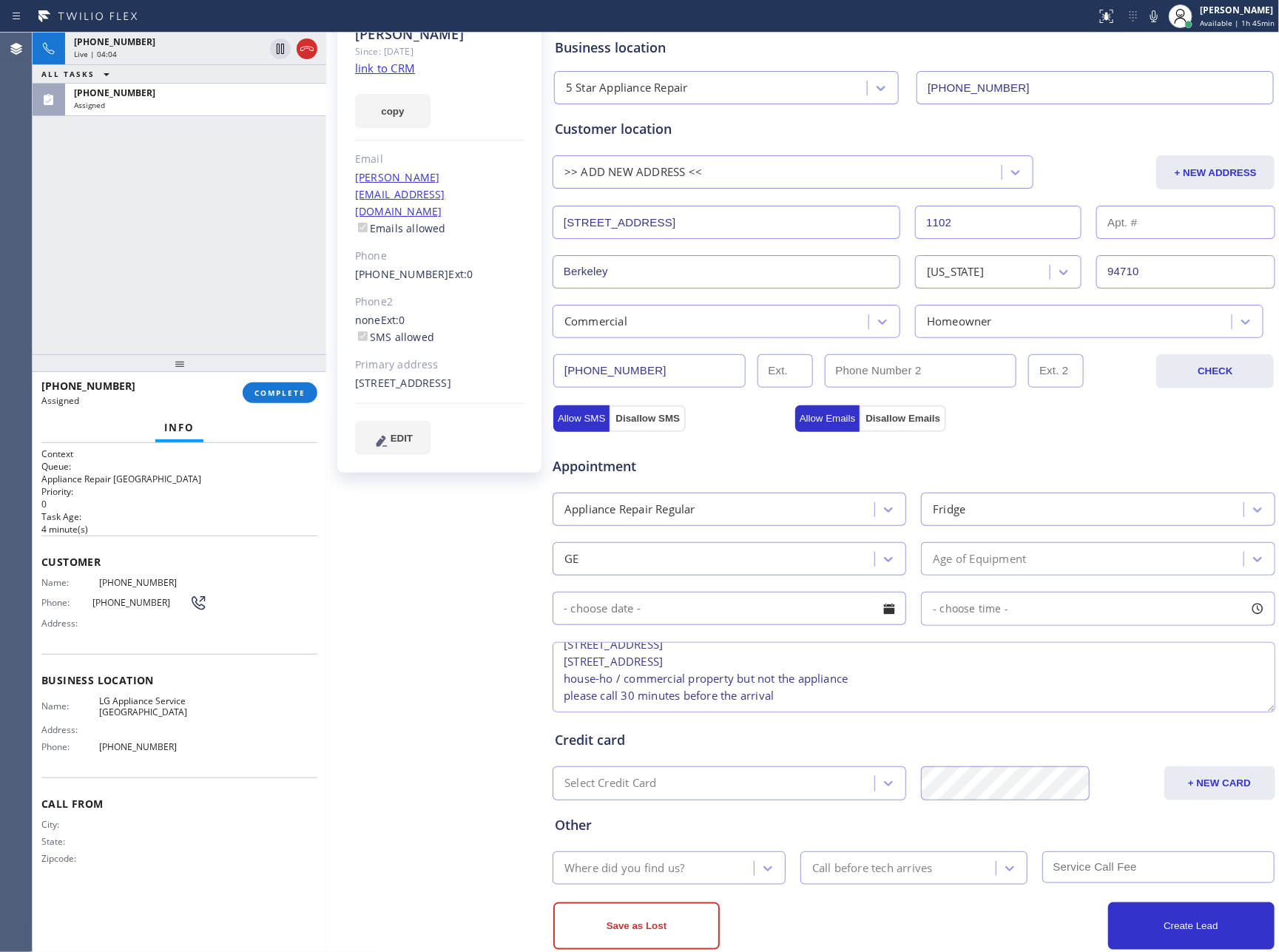
scroll to position [146, 0]
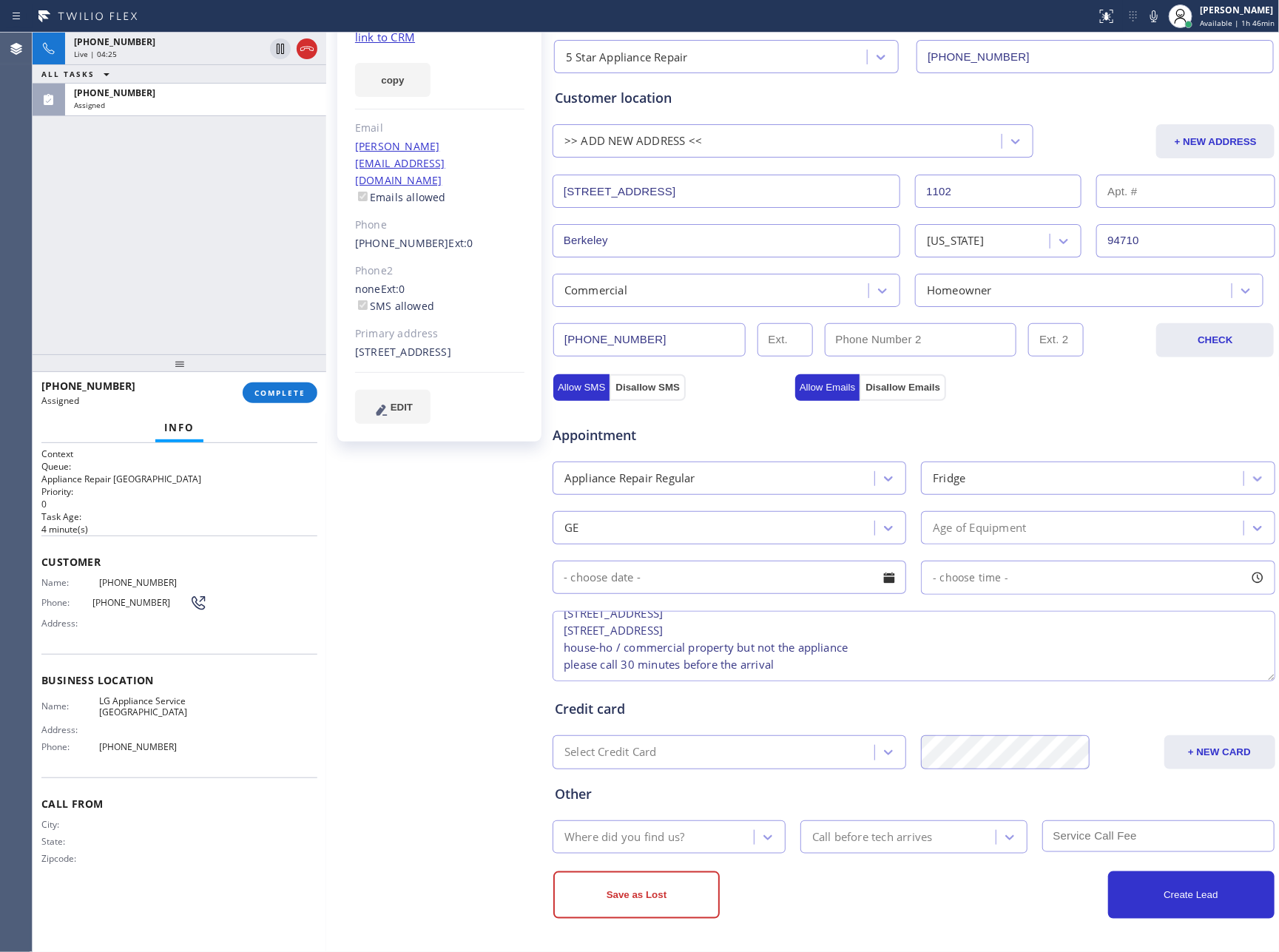
click at [934, 661] on textarea "9-12 || Member || 10% off for the labor GE || Fridge || not cooling properly (f…" at bounding box center [914, 646] width 723 height 71
paste textarea "model # GNE29GSHTSS"
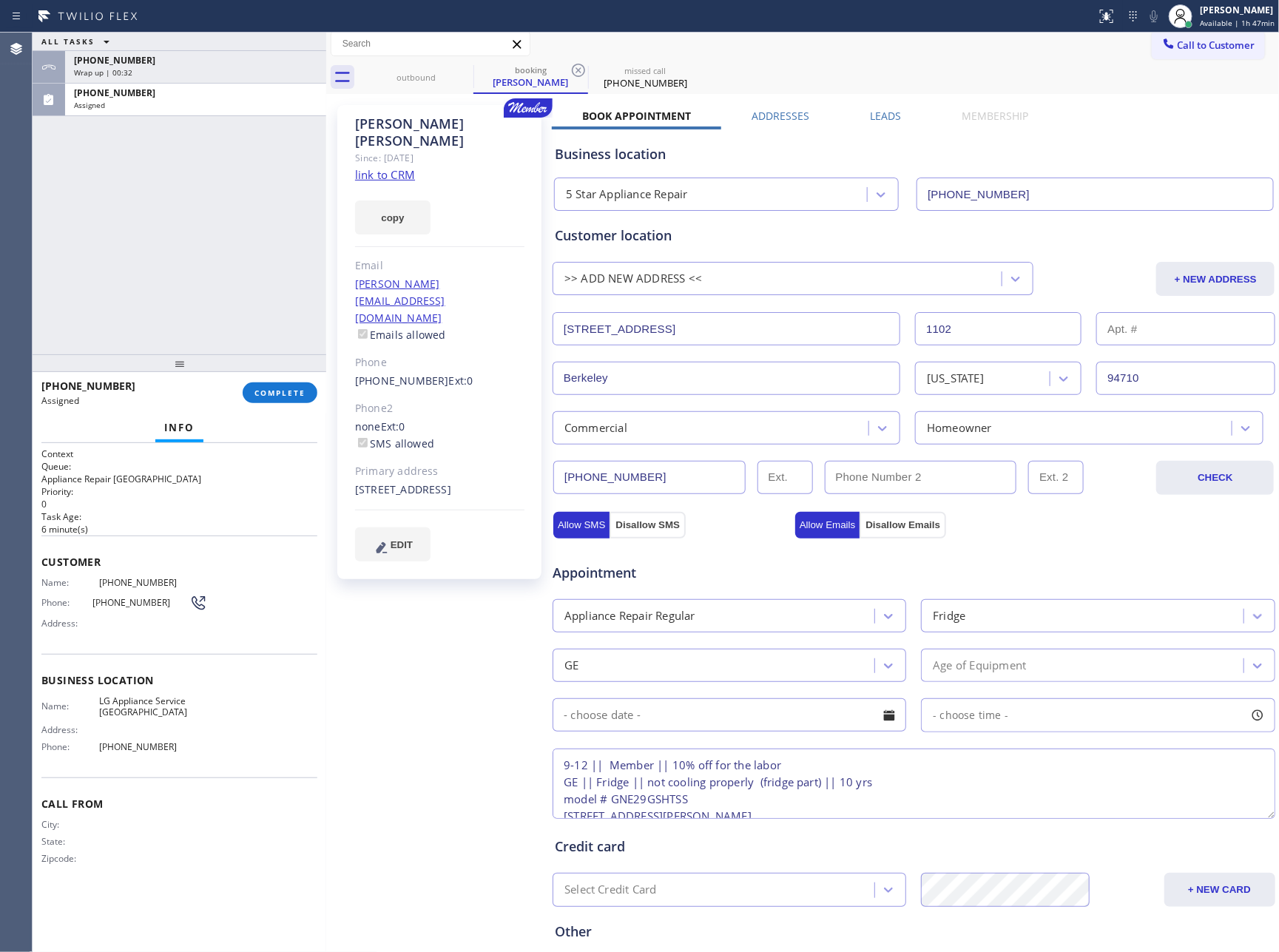
scroll to position [0, 0]
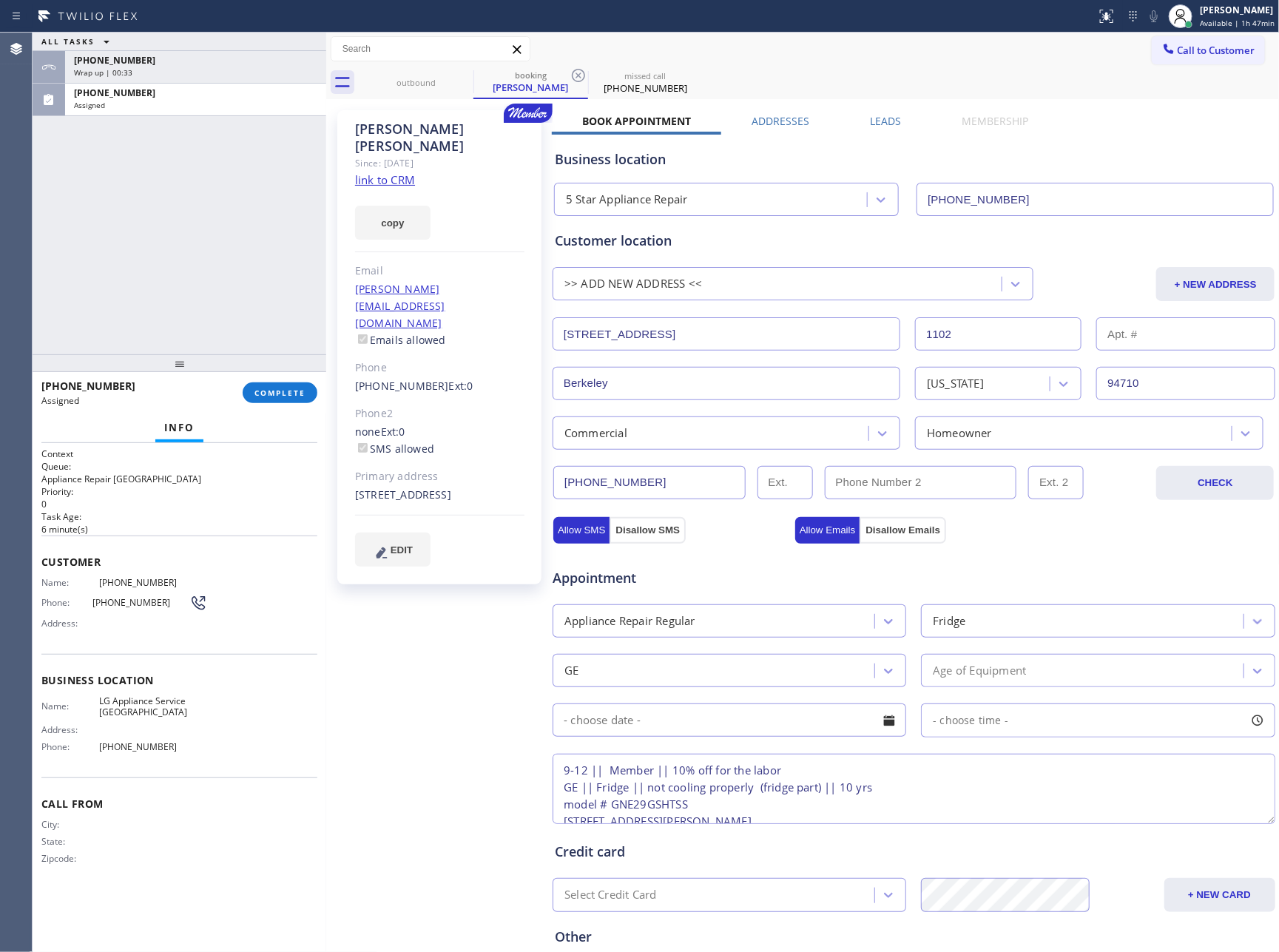
type textarea "9-12 || Member || 10% off for the labor GE || Fridge || not cooling properly (f…"
click at [1101, 580] on div "Appointment" at bounding box center [914, 569] width 726 height 38
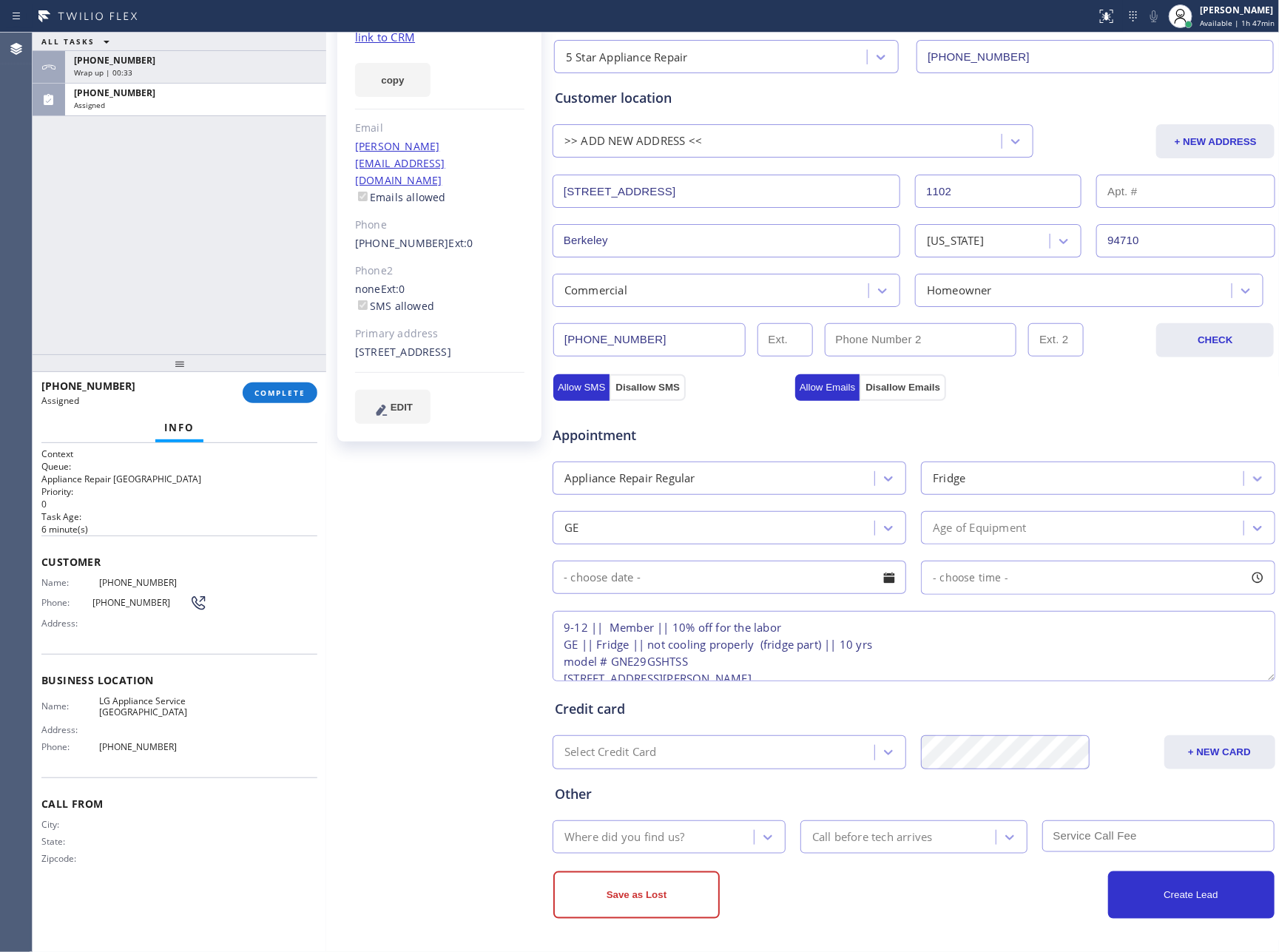
scroll to position [146, 0]
click at [706, 839] on div "Where did you find us?" at bounding box center [655, 837] width 197 height 26
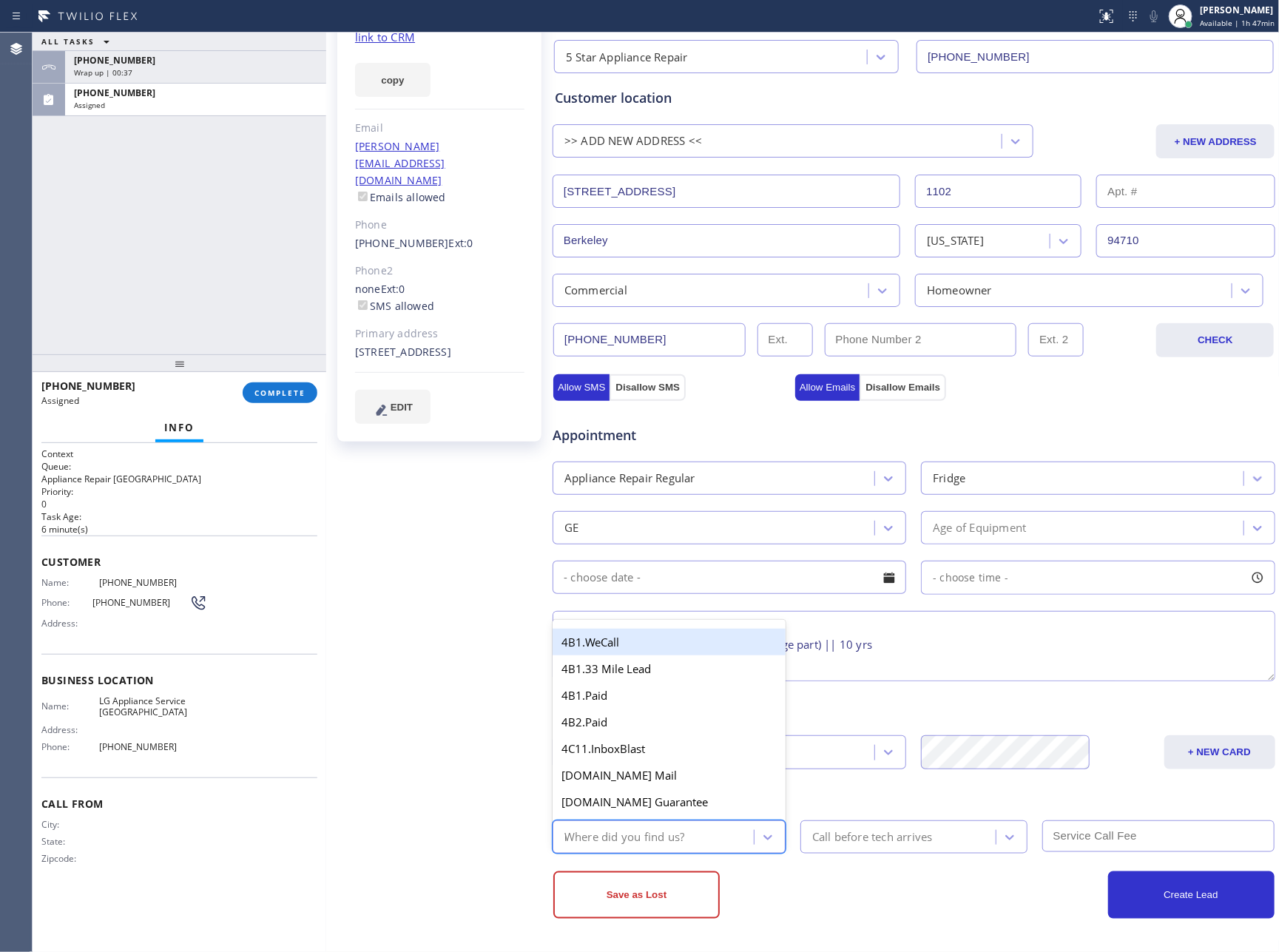
type input "MEM"
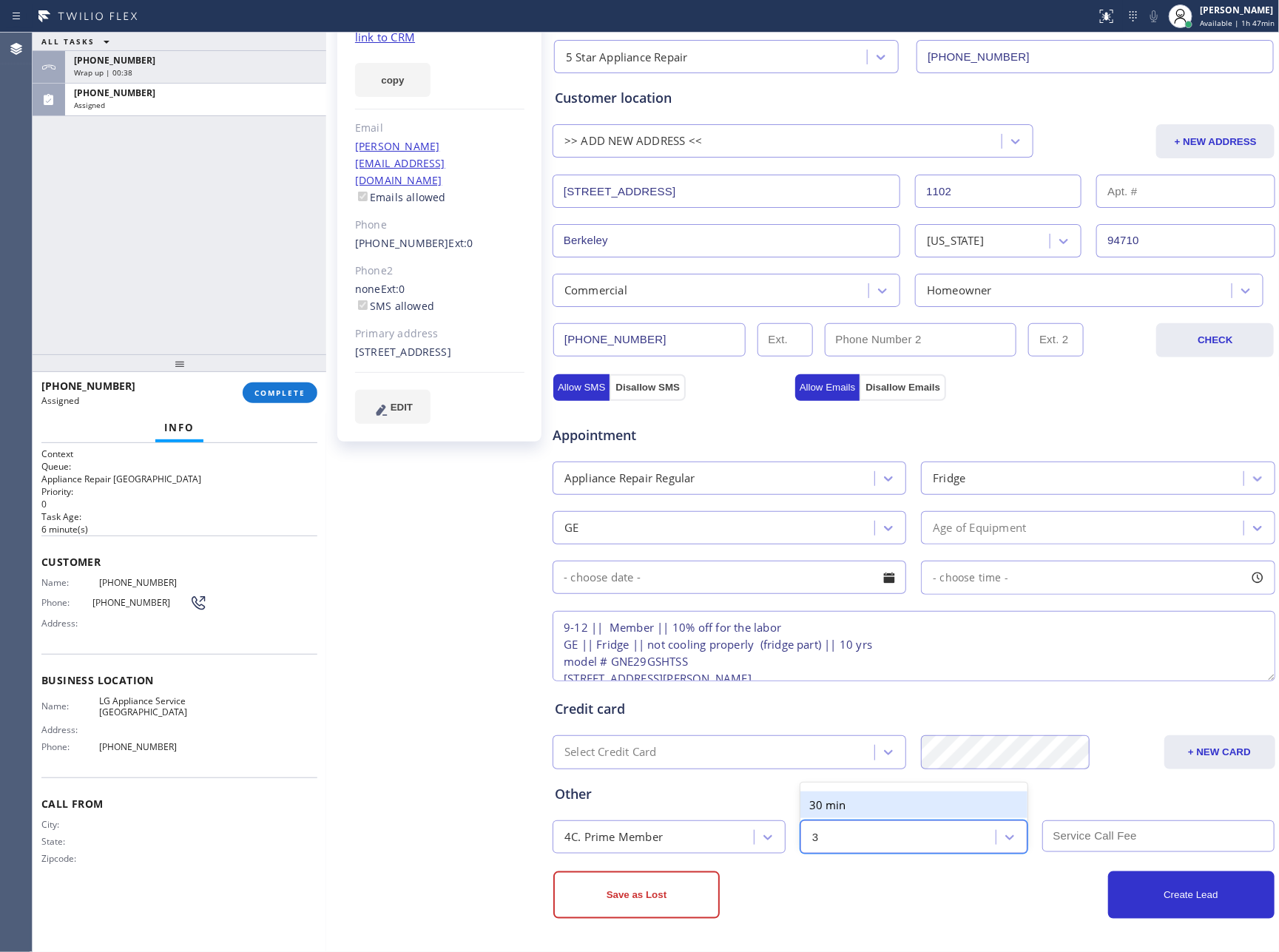
type input "30"
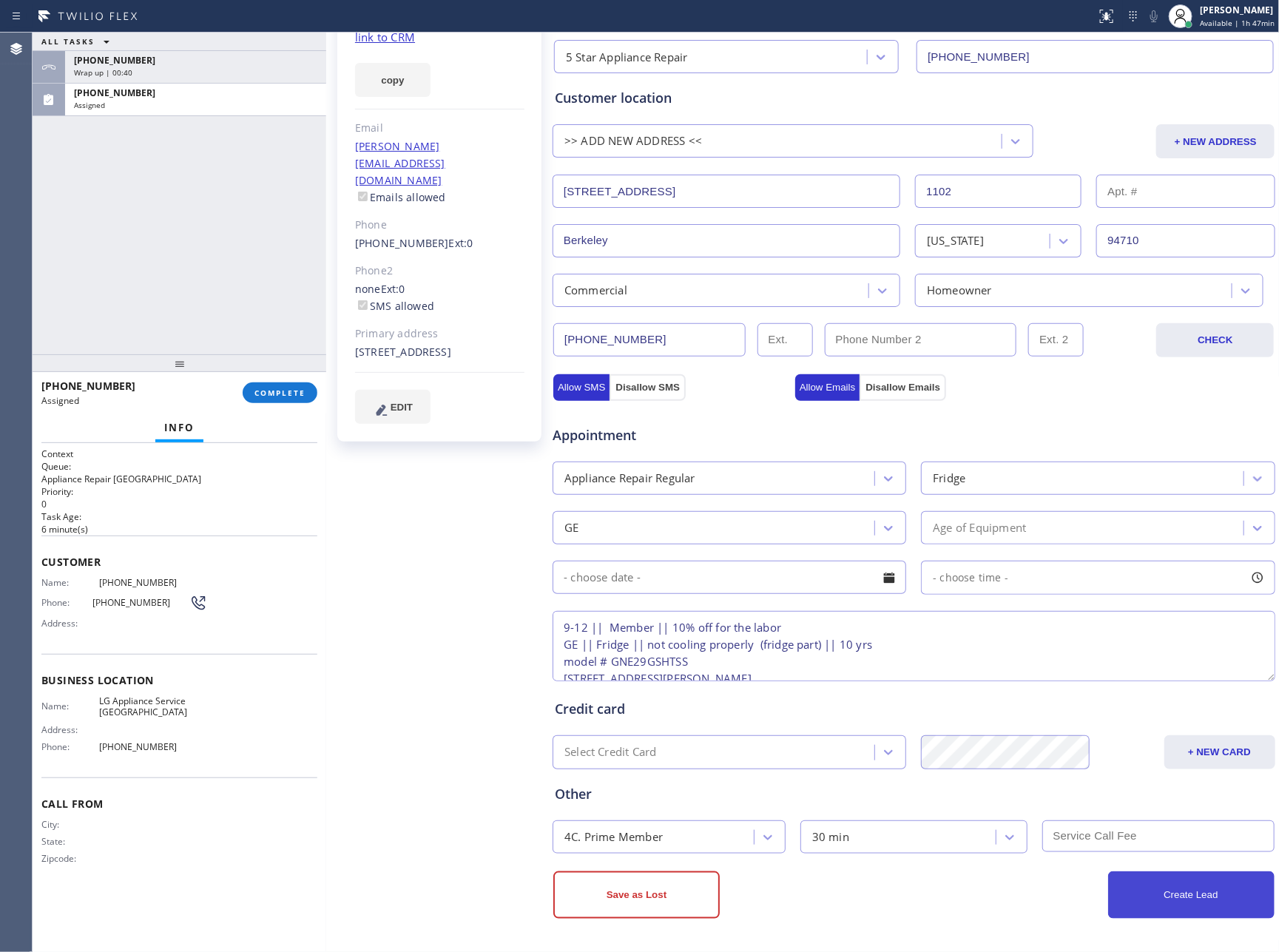
click at [1185, 872] on button "Create Lead" at bounding box center [1191, 896] width 166 height 48
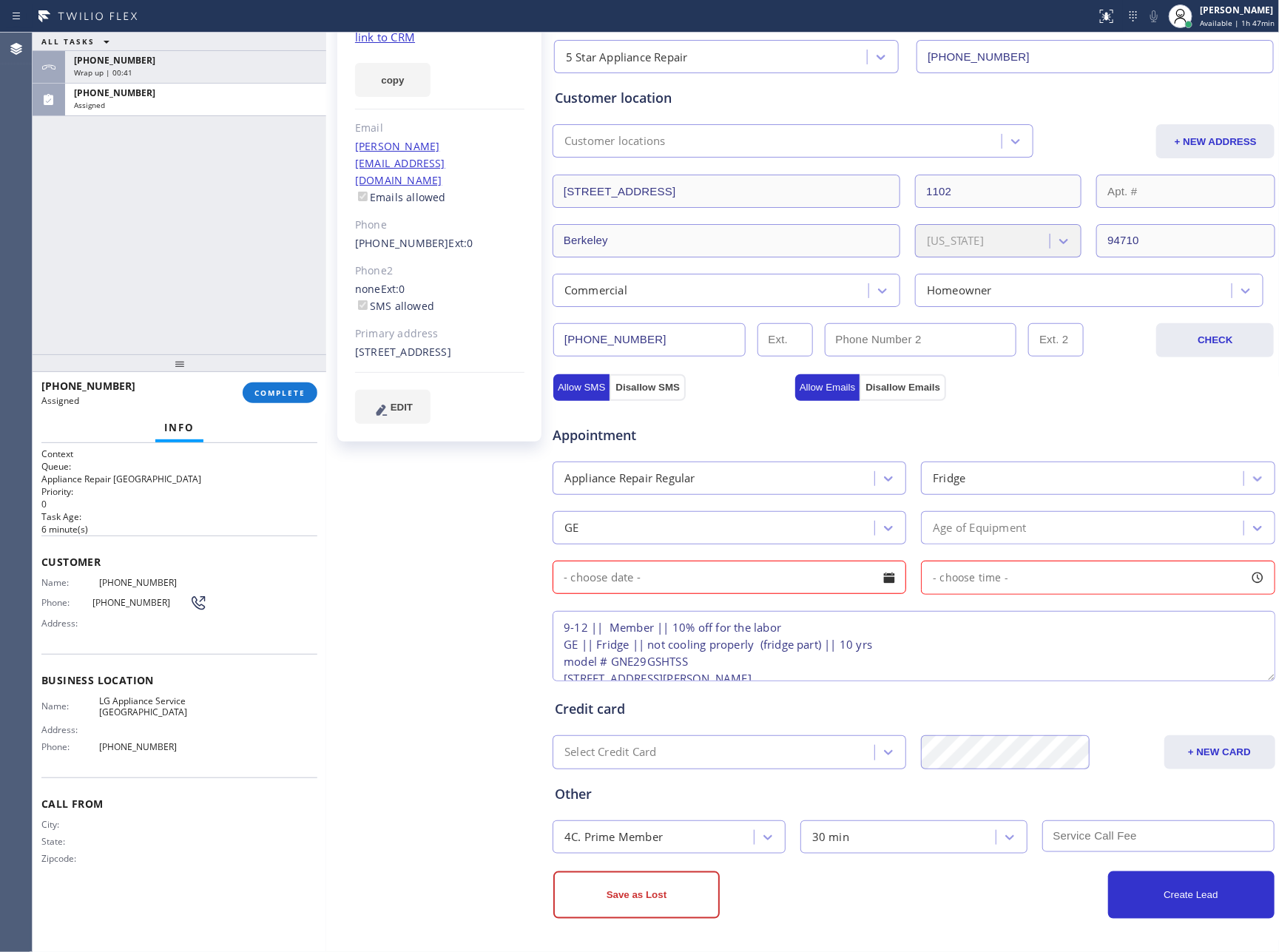
click at [884, 580] on div at bounding box center [890, 578] width 25 height 25
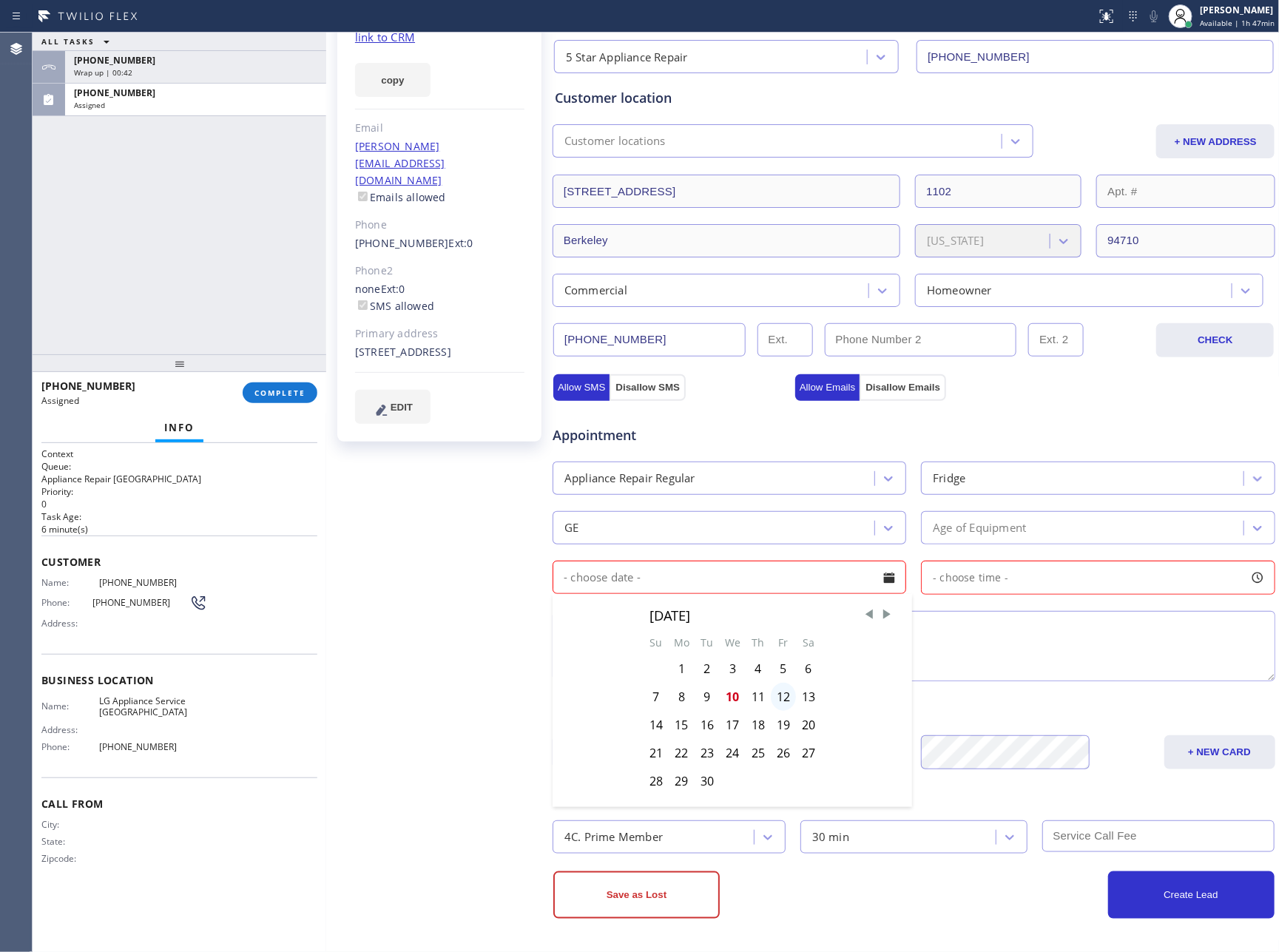
click at [779, 699] on div "12" at bounding box center [783, 697] width 25 height 28
type input "09/12/2025"
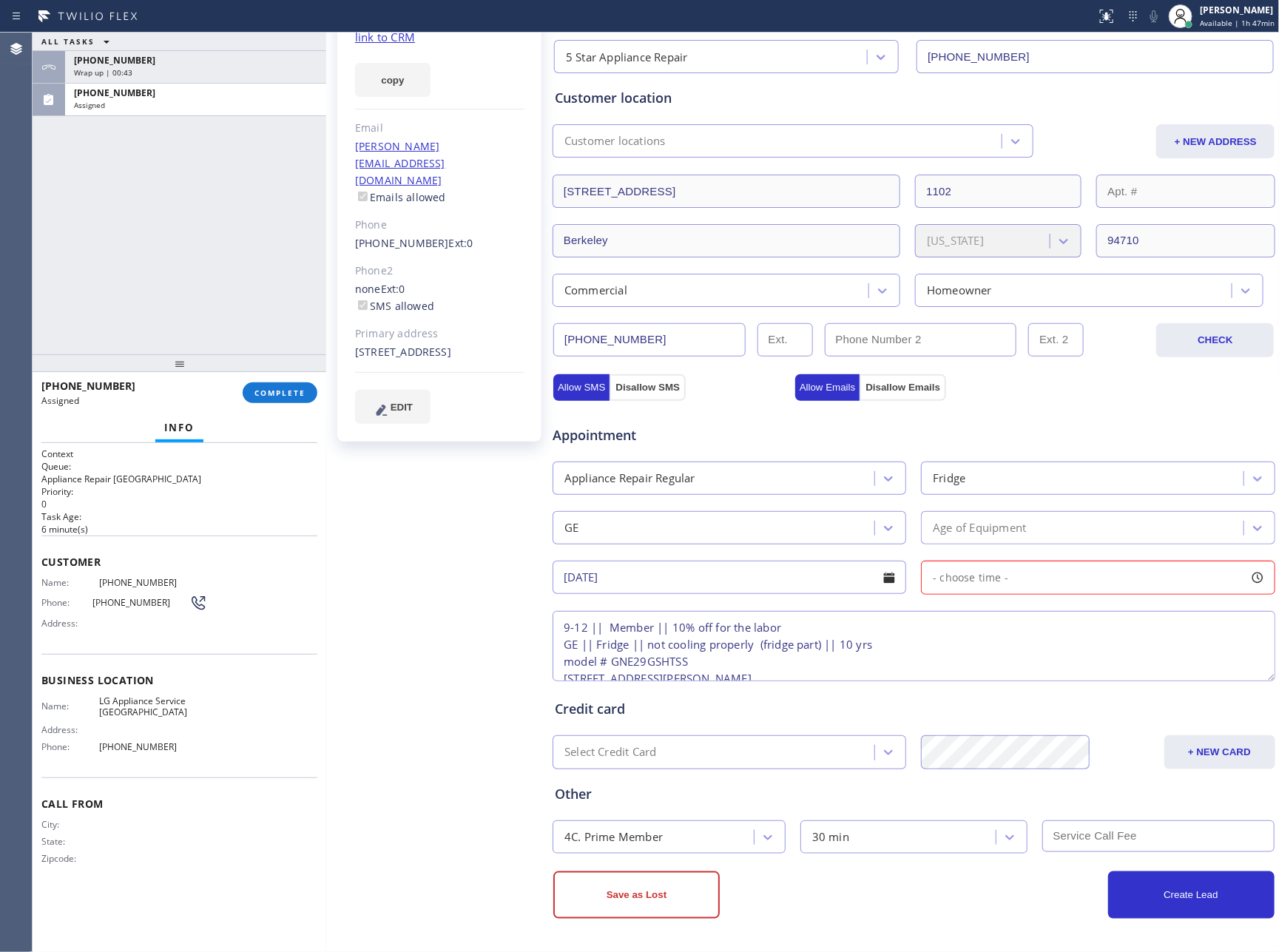
click at [1006, 576] on div "- choose time -" at bounding box center [1098, 578] width 354 height 34
drag, startPoint x: 981, startPoint y: 671, endPoint x: 1037, endPoint y: 673, distance: 56.0
click at [1039, 673] on div at bounding box center [1048, 668] width 18 height 31
drag, startPoint x: 1033, startPoint y: 668, endPoint x: 1021, endPoint y: 670, distance: 12.2
click at [1027, 670] on div at bounding box center [1036, 668] width 18 height 31
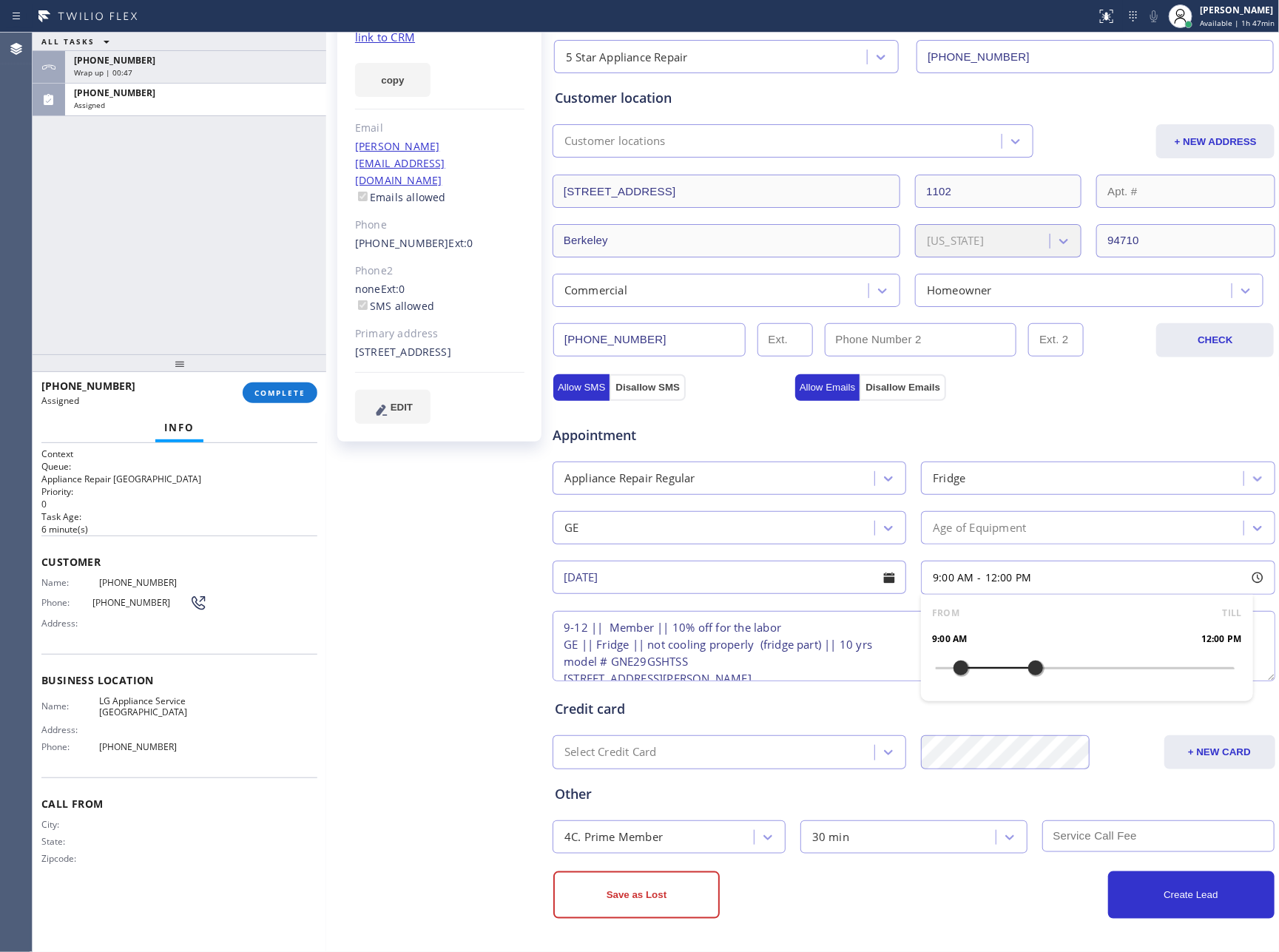
drag, startPoint x: 931, startPoint y: 669, endPoint x: 946, endPoint y: 671, distance: 15.1
click at [952, 671] on div at bounding box center [961, 668] width 18 height 31
click at [862, 647] on textarea "9-12 || Member || 10% off for the labor GE || Fridge || not cooling properly (f…" at bounding box center [914, 646] width 723 height 71
click at [1150, 895] on button "Create Lead" at bounding box center [1191, 896] width 166 height 48
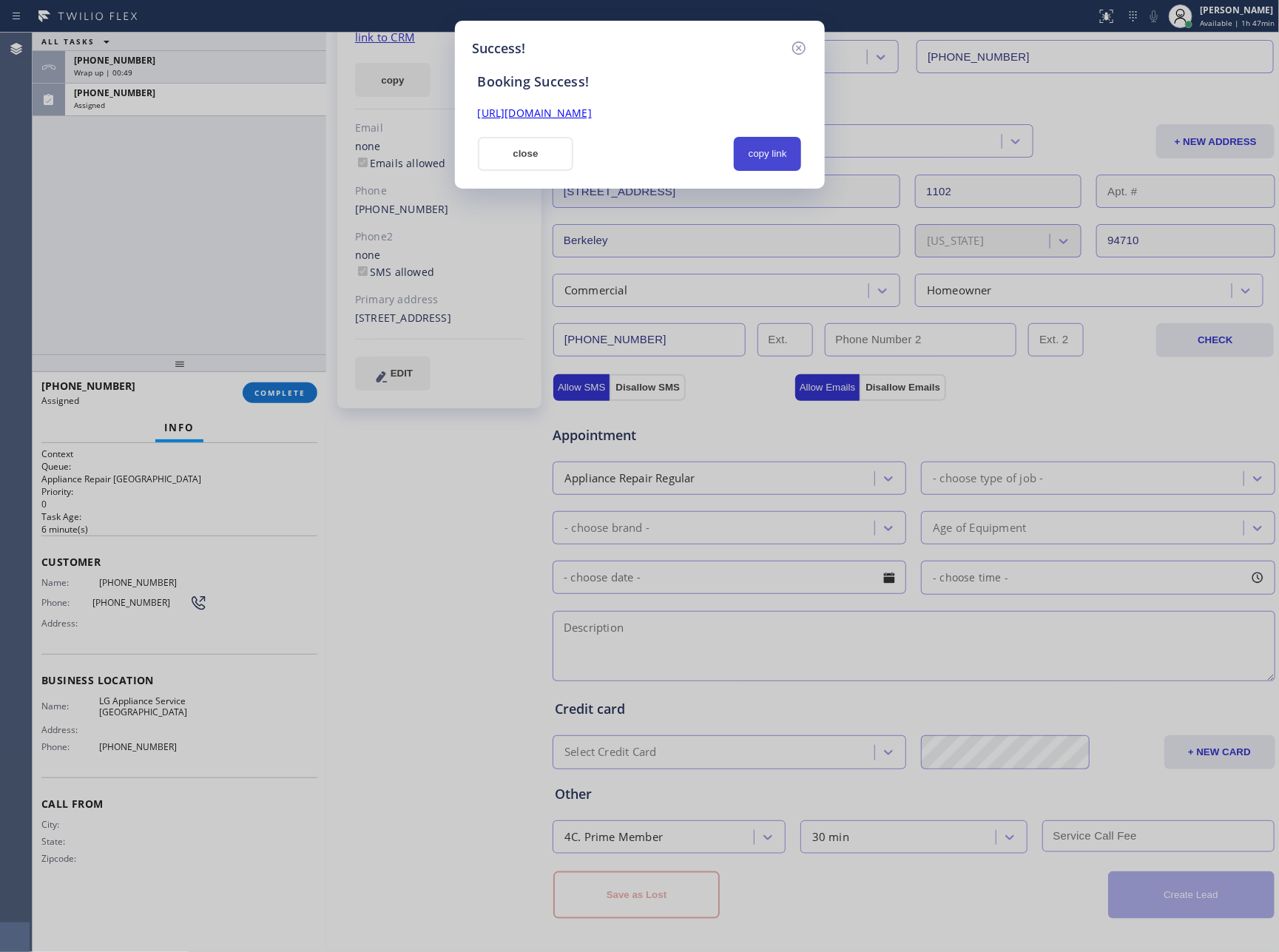
click at [777, 146] on button "copy link" at bounding box center [768, 154] width 68 height 34
click at [658, 167] on div at bounding box center [654, 154] width 143 height 34
click at [760, 153] on button "copy link" at bounding box center [768, 154] width 68 height 34
drag, startPoint x: 540, startPoint y: 154, endPoint x: 142, endPoint y: 234, distance: 406.0
click at [540, 154] on button "close" at bounding box center [525, 154] width 96 height 34
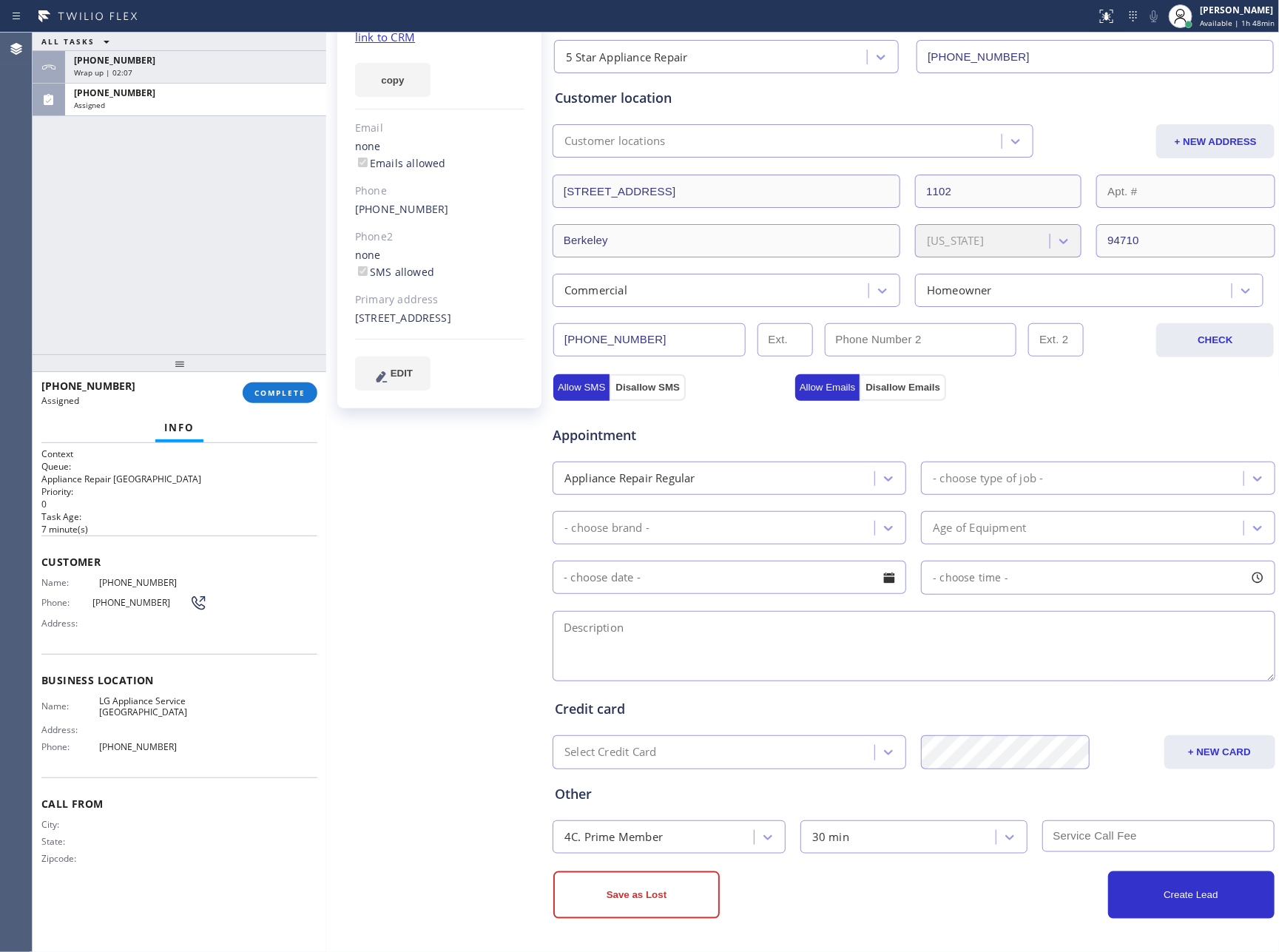
drag, startPoint x: 140, startPoint y: 236, endPoint x: 169, endPoint y: 278, distance: 51.0
click at [151, 256] on div "ALL TASKS ALL TASKS ACTIVE TASKS TASKS IN WRAP UP +17073370439 Wrap up | 02:07 …" at bounding box center [179, 193] width 294 height 322
click at [262, 396] on span "COMPLETE" at bounding box center [279, 393] width 51 height 10
click at [182, 181] on div "ALL TASKS ALL TASKS ACTIVE TASKS TASKS IN WRAP UP +17073370439 Wrap up | 02:08 …" at bounding box center [179, 193] width 294 height 322
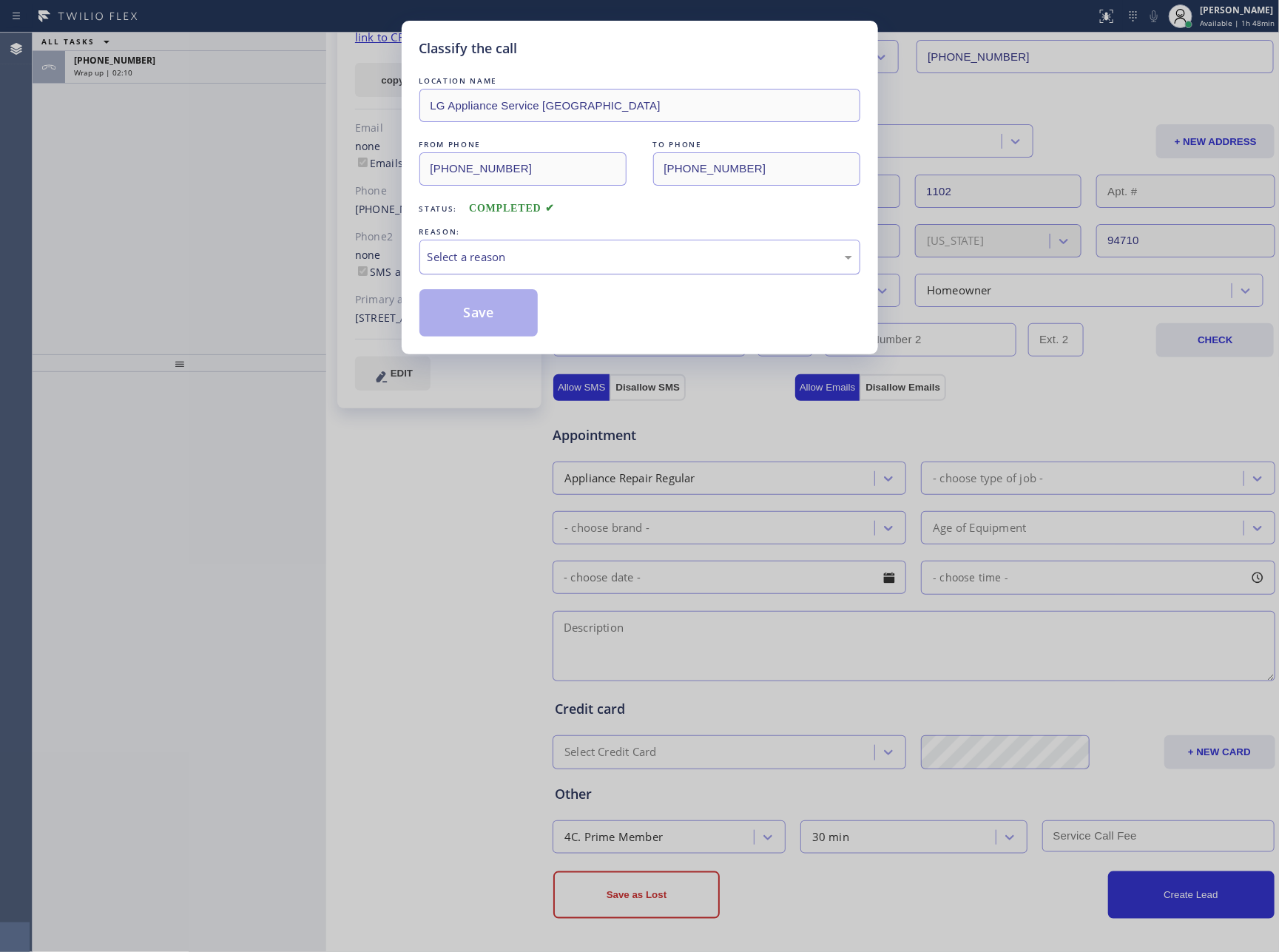
click at [525, 258] on div "Select a reason" at bounding box center [639, 257] width 424 height 17
click at [496, 320] on button "Save" at bounding box center [479, 313] width 119 height 48
drag, startPoint x: 495, startPoint y: 314, endPoint x: 502, endPoint y: 307, distance: 9.9
click at [502, 307] on button "Save" at bounding box center [479, 313] width 119 height 48
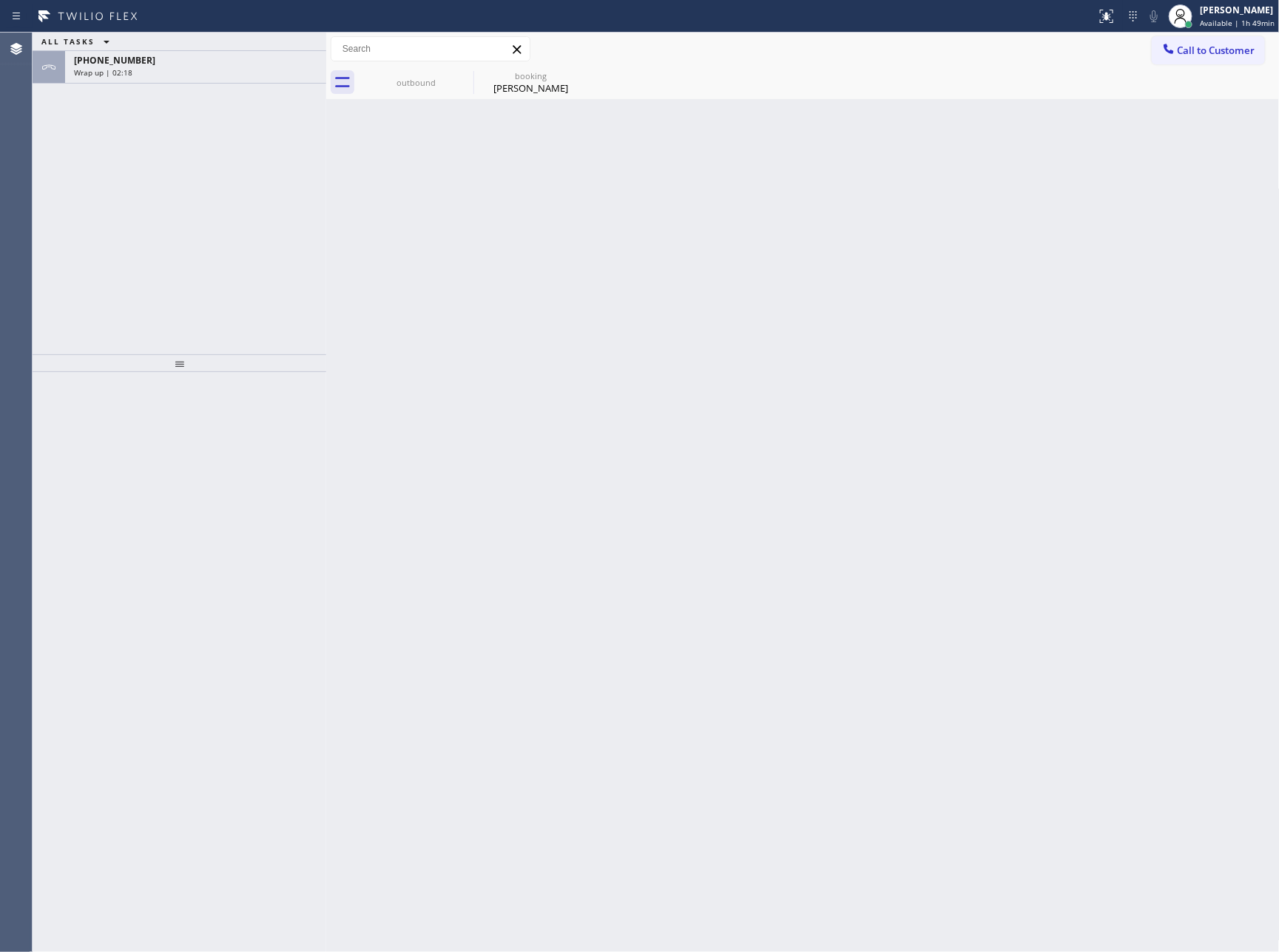
drag, startPoint x: 375, startPoint y: 457, endPoint x: 385, endPoint y: 413, distance: 45.1
click at [381, 435] on div "Back to Dashboard Change Sender ID Customers Technicians Select a contact Outbo…" at bounding box center [803, 493] width 953 height 920
click at [127, 56] on span "+17073370439" at bounding box center [115, 60] width 82 height 13
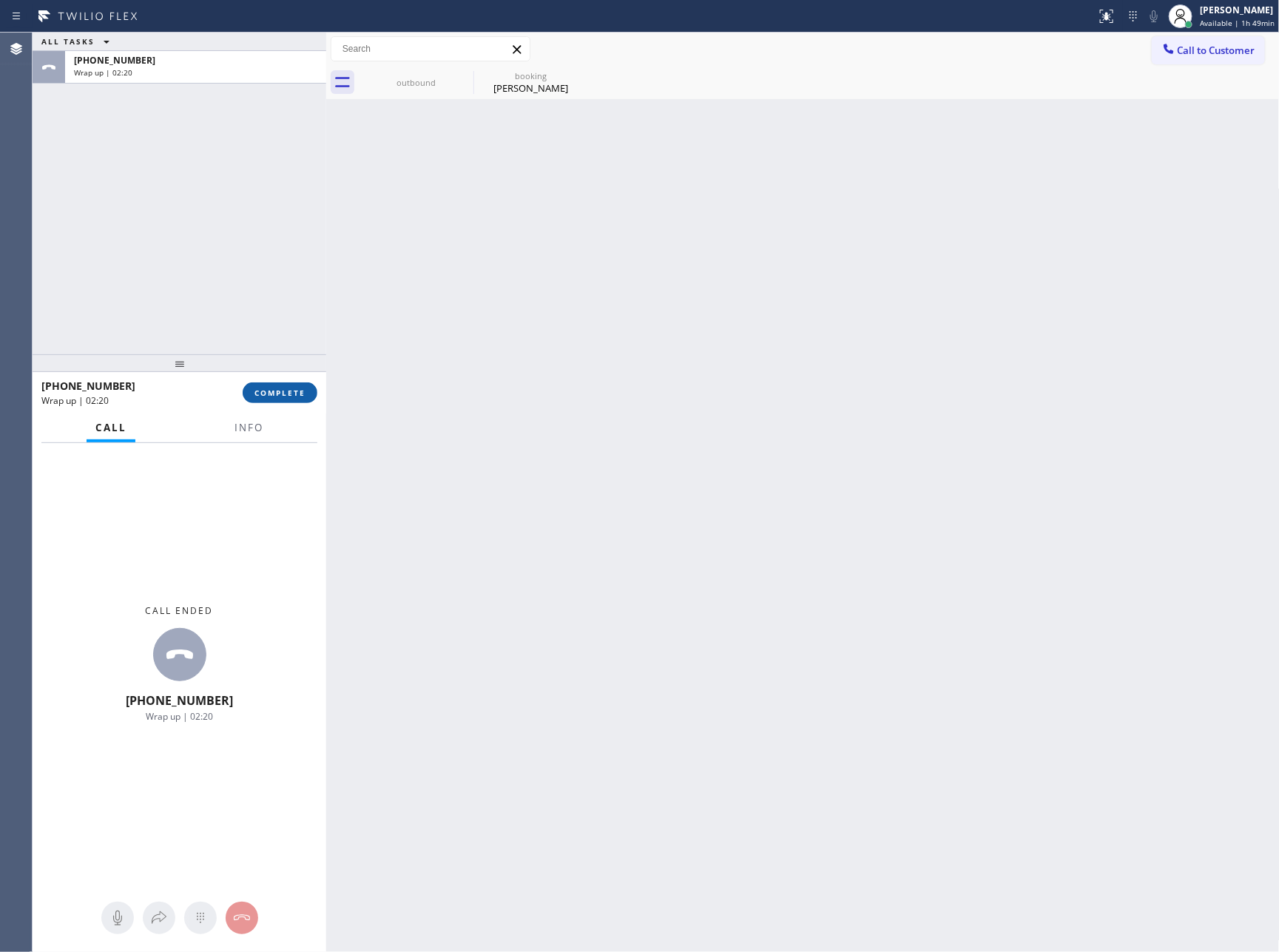
click at [302, 398] on span "COMPLETE" at bounding box center [279, 393] width 51 height 10
click at [227, 196] on div "ALL TASKS ALL TASKS ACTIVE TASKS TASKS IN WRAP UP +17073370439 Wrap up | 02:20" at bounding box center [179, 193] width 294 height 322
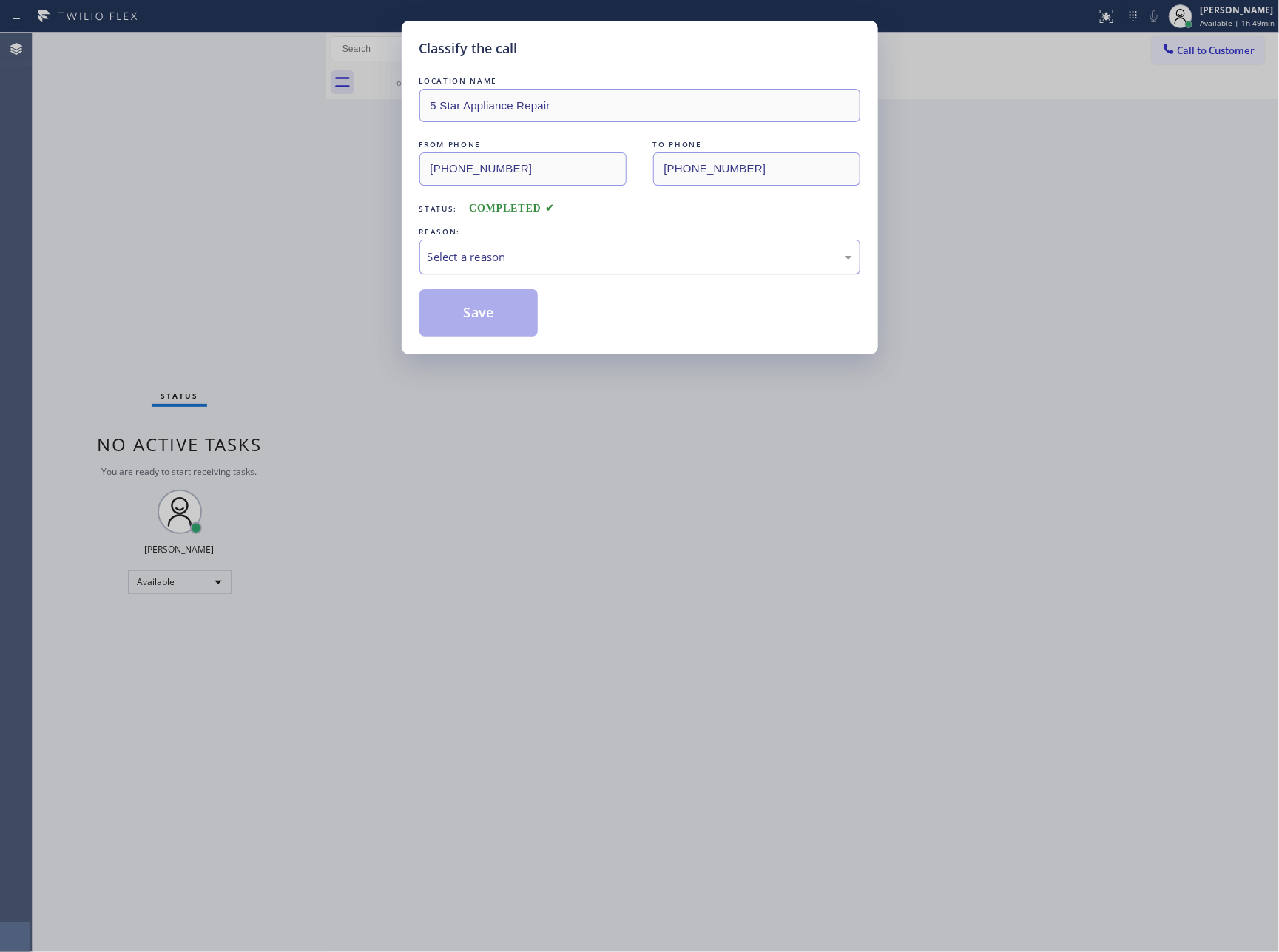
click at [466, 260] on div "Select a reason" at bounding box center [639, 257] width 424 height 17
click at [468, 315] on button "Save" at bounding box center [479, 313] width 119 height 48
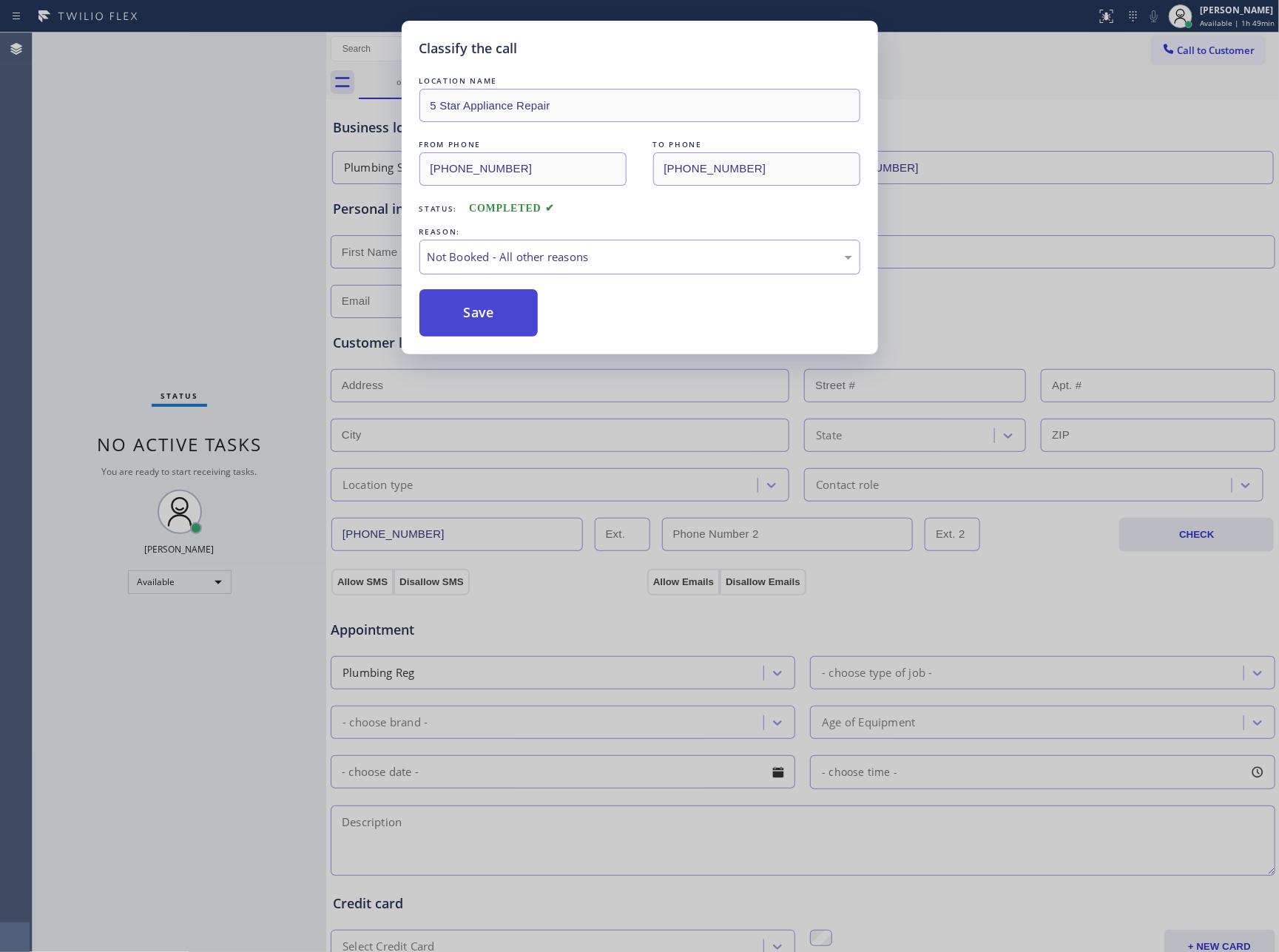
click at [468, 315] on button "Save" at bounding box center [479, 313] width 119 height 48
drag, startPoint x: 468, startPoint y: 315, endPoint x: 775, endPoint y: 21, distance: 425.1
click at [469, 315] on button "Save" at bounding box center [479, 313] width 119 height 48
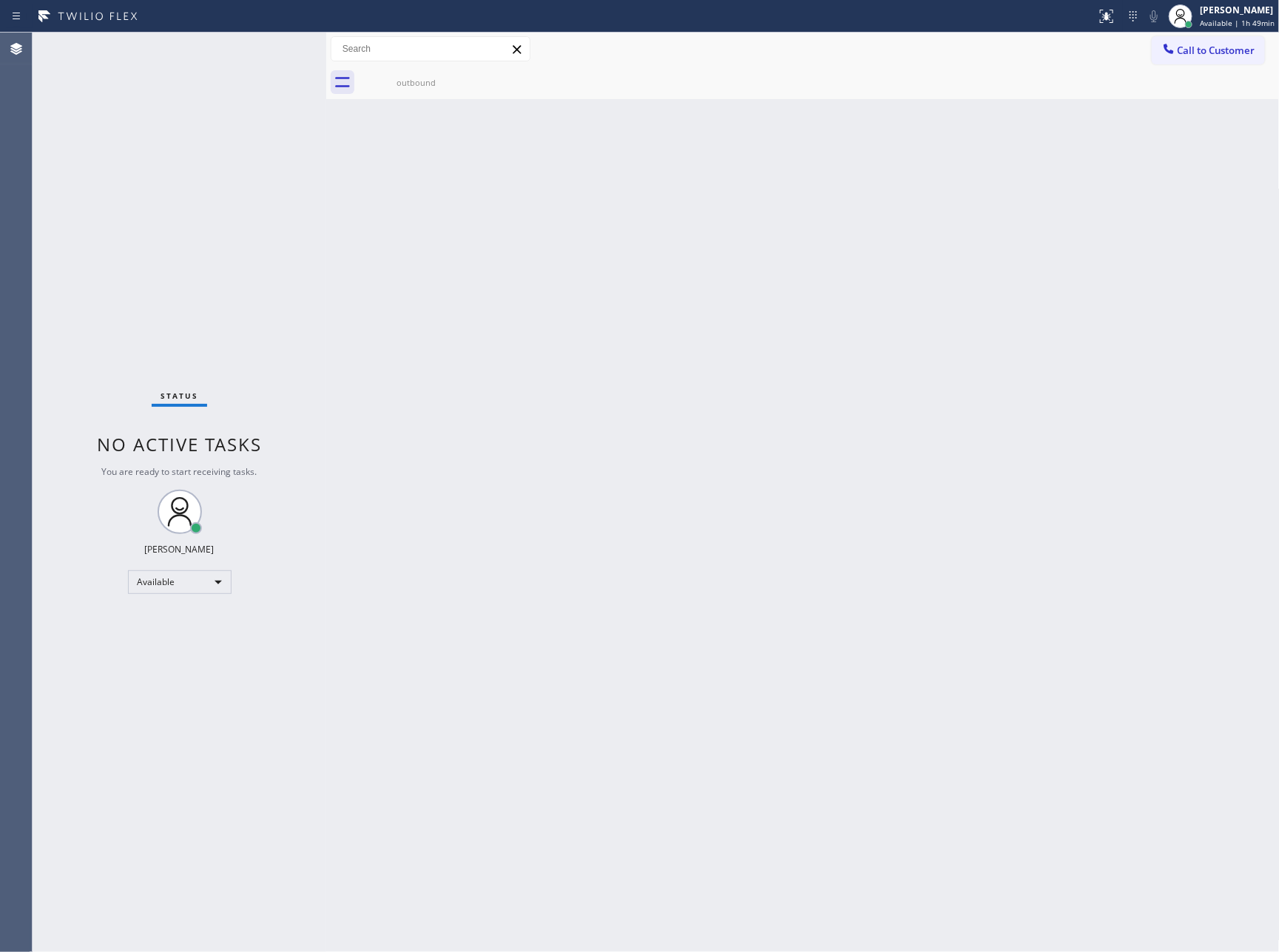
click at [777, 499] on div "Back to Dashboard Change Sender ID Customers Technicians Select a contact Outbo…" at bounding box center [803, 493] width 953 height 920
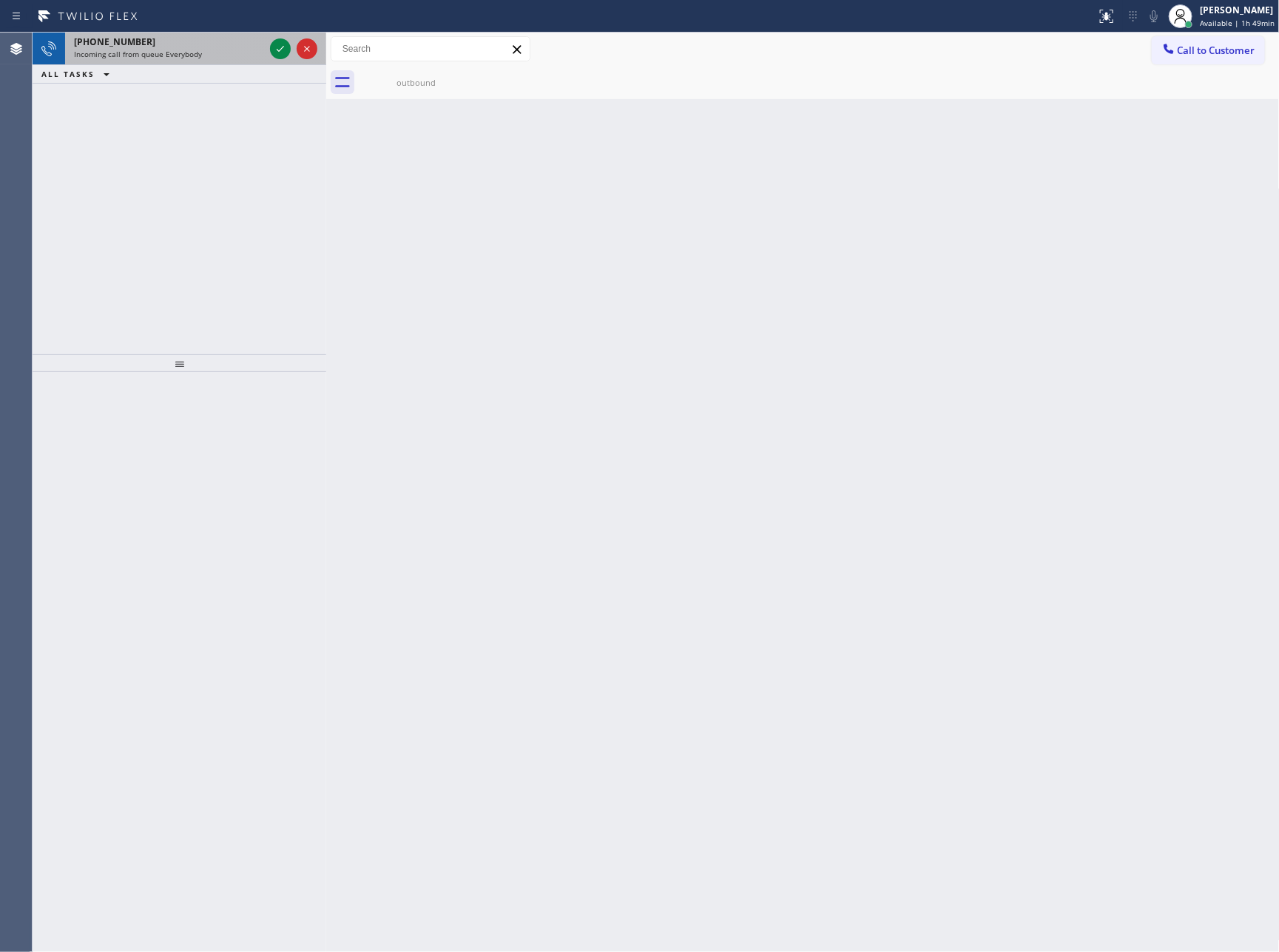
click at [174, 50] on span "Incoming call from queue Everybody" at bounding box center [138, 54] width 128 height 10
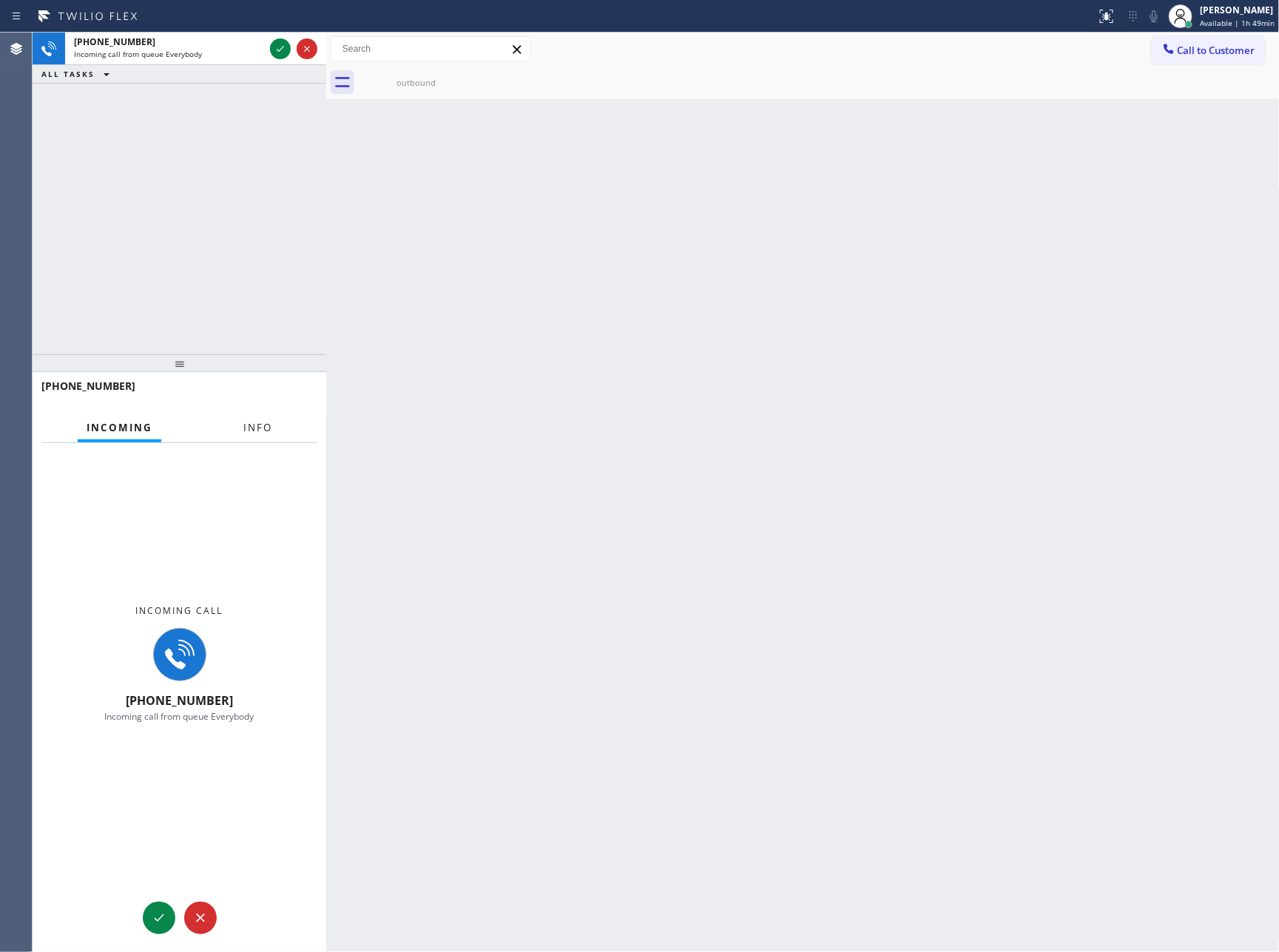
click at [269, 421] on span "Info" at bounding box center [258, 428] width 29 height 13
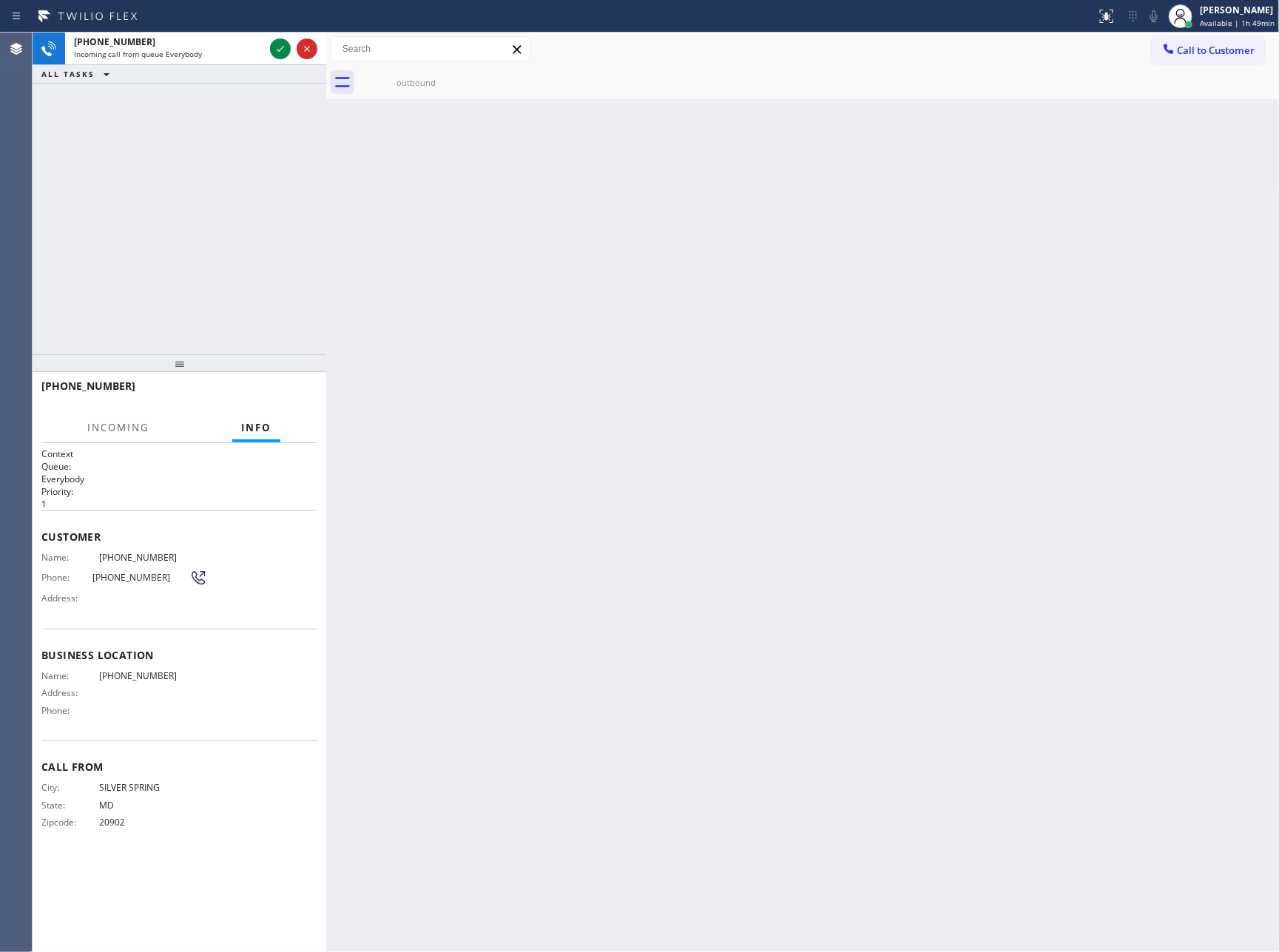
click at [204, 227] on div "+12404723593 Incoming call from queue Everybody ALL TASKS ALL TASKS ACTIVE TASK…" at bounding box center [179, 193] width 294 height 322
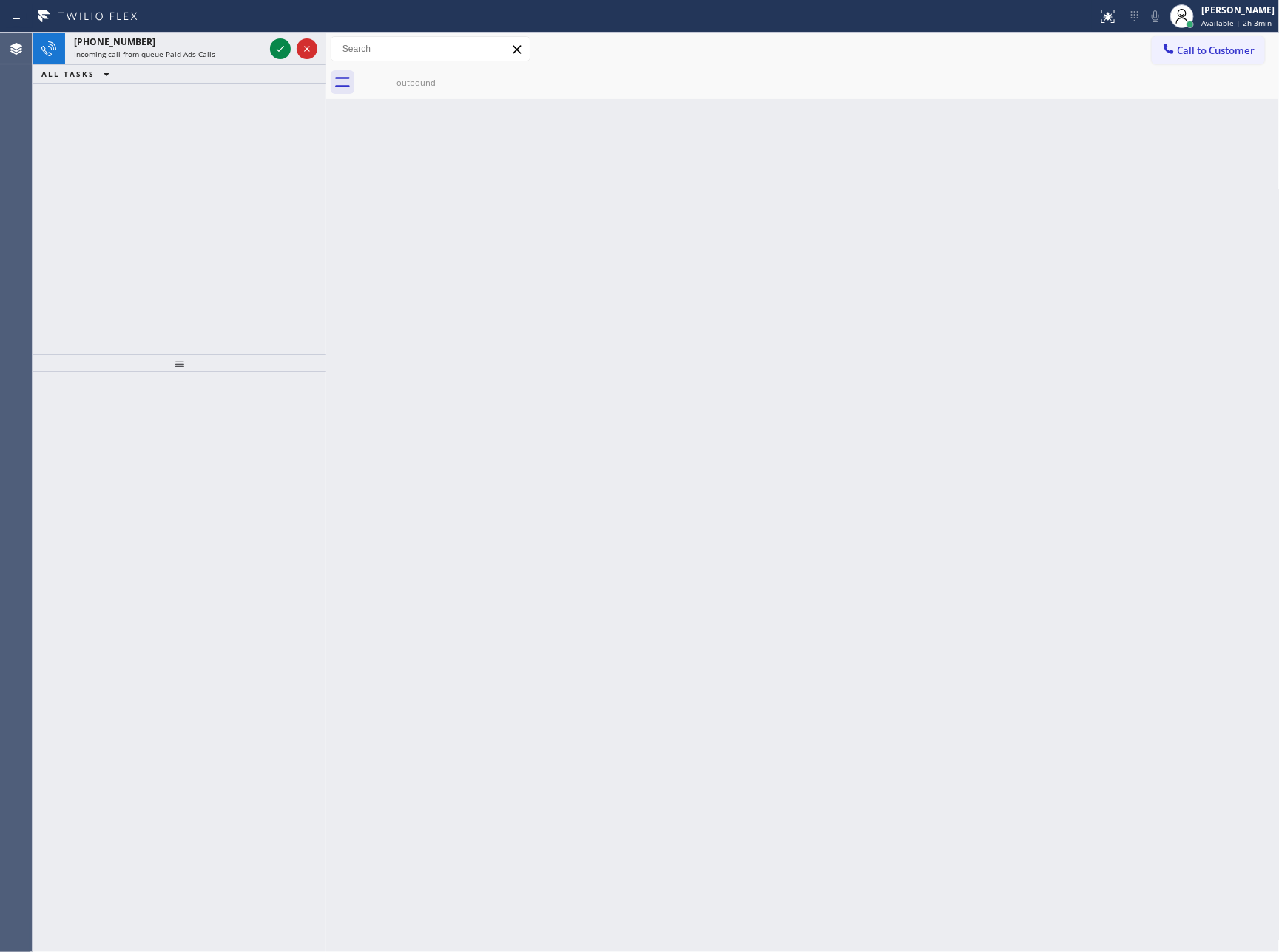
click at [63, 207] on div "+16097842300 Incoming call from queue Paid Ads Calls ALL TASKS ALL TASKS ACTIVE…" at bounding box center [179, 193] width 294 height 322
drag, startPoint x: 204, startPoint y: 236, endPoint x: 224, endPoint y: 190, distance: 50.2
click at [210, 236] on div "+16097842300 Incoming call from queue Paid Ads Calls ALL TASKS ALL TASKS ACTIVE…" at bounding box center [179, 193] width 294 height 322
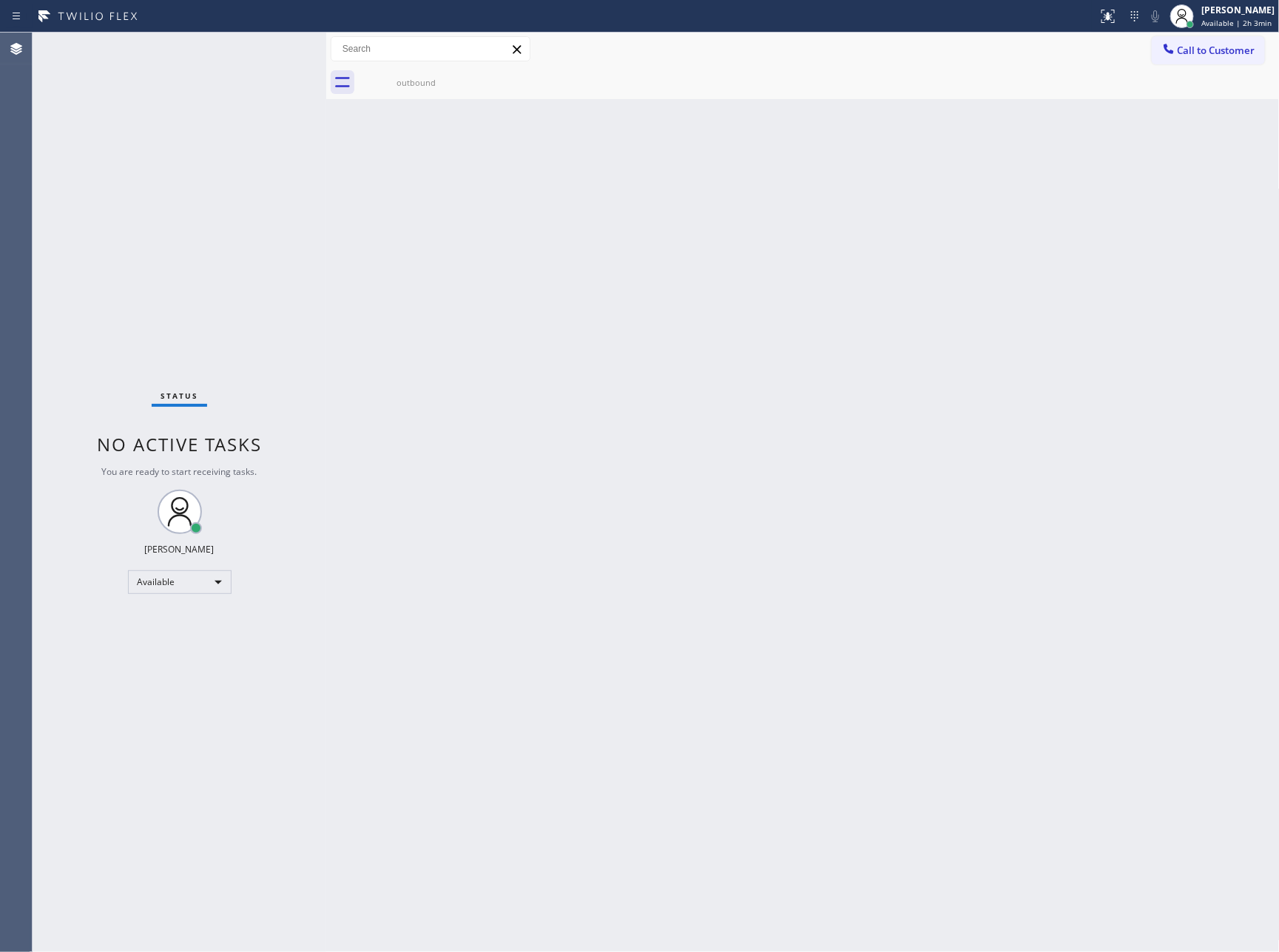
click at [220, 176] on div "Status No active tasks You are ready to start receiving tasks. [PERSON_NAME] Av…" at bounding box center [179, 493] width 294 height 920
drag, startPoint x: 573, startPoint y: 524, endPoint x: 326, endPoint y: 589, distance: 255.4
click at [574, 526] on div "Back to Dashboard Change Sender ID Customers Technicians Select a contact Outbo…" at bounding box center [803, 493] width 953 height 920
click at [229, 574] on div "Available" at bounding box center [179, 583] width 103 height 24
click at [192, 657] on li "Break" at bounding box center [178, 658] width 100 height 18
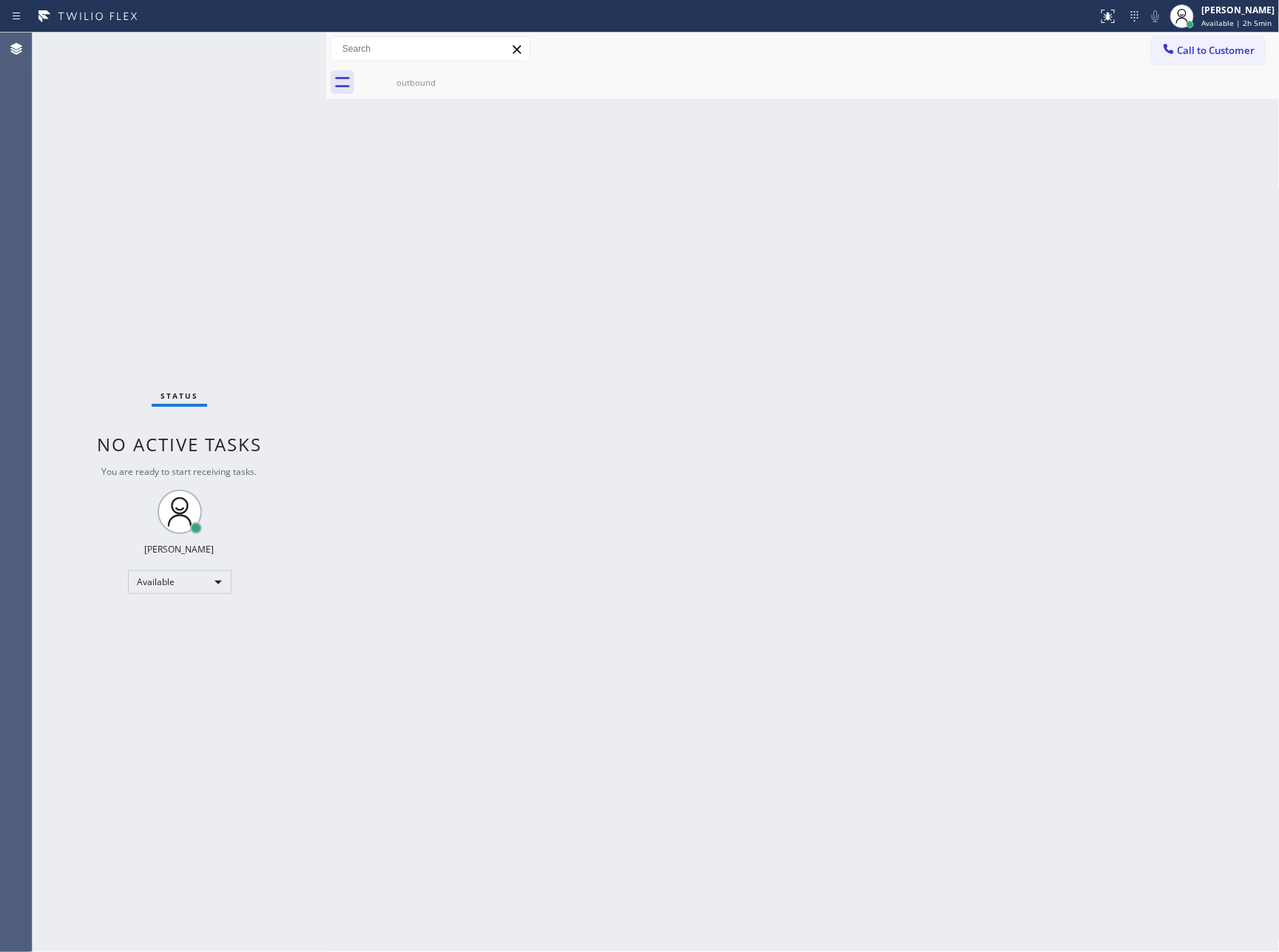
click at [997, 349] on div "Back to Dashboard Change Sender ID Customers Technicians Select a contact Outbo…" at bounding box center [803, 493] width 953 height 920
